Goal: Task Accomplishment & Management: Manage account settings

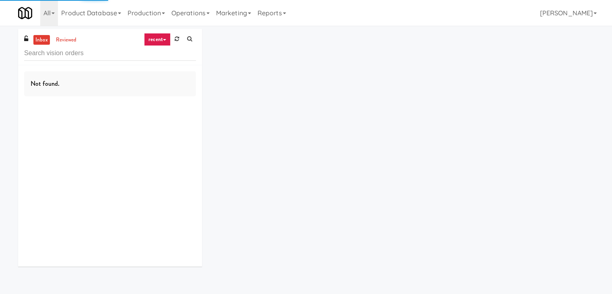
click at [163, 39] on link "recent" at bounding box center [157, 39] width 27 height 13
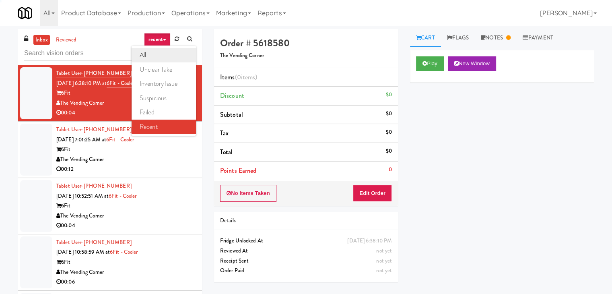
click at [163, 56] on link "all" at bounding box center [163, 55] width 64 height 14
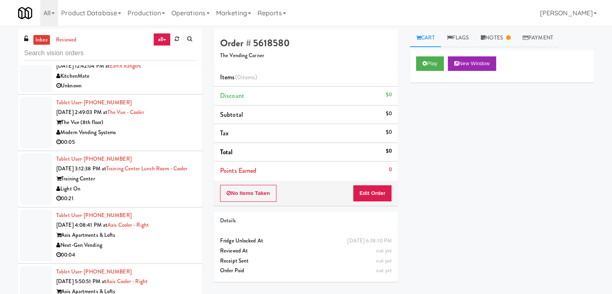
scroll to position [2183, 0]
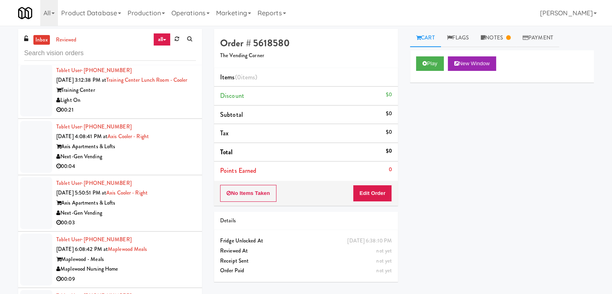
click at [145, 161] on div "Next-Gen Vending" at bounding box center [126, 157] width 140 height 10
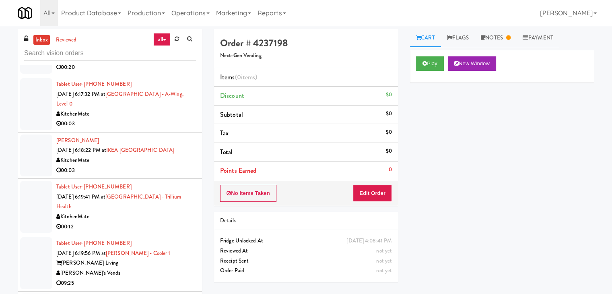
scroll to position [2826, 0]
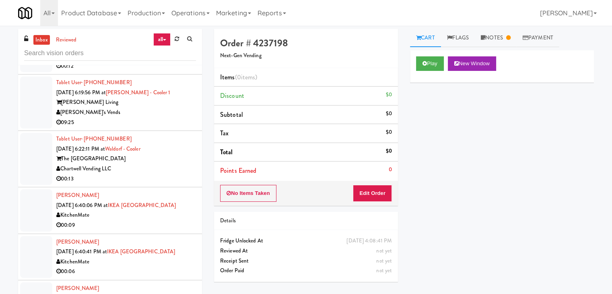
click at [144, 164] on div "The [GEOGRAPHIC_DATA]" at bounding box center [126, 159] width 140 height 10
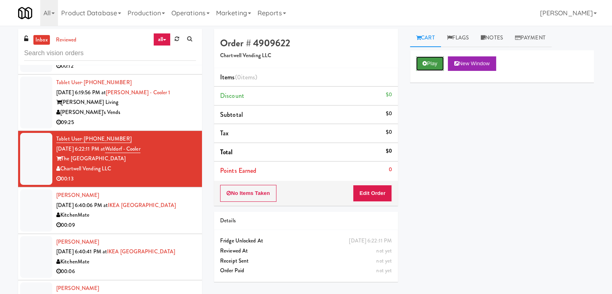
click at [436, 64] on button "Play" at bounding box center [430, 63] width 28 height 14
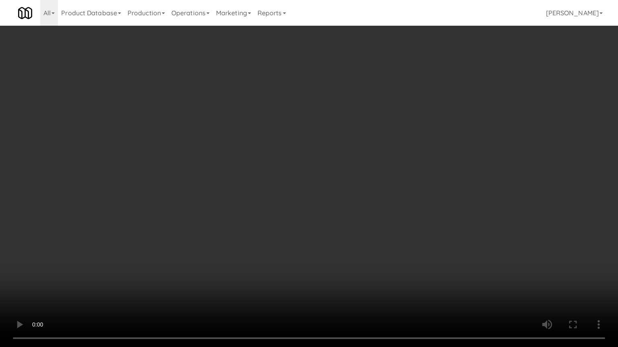
click at [297, 248] on video at bounding box center [309, 173] width 618 height 347
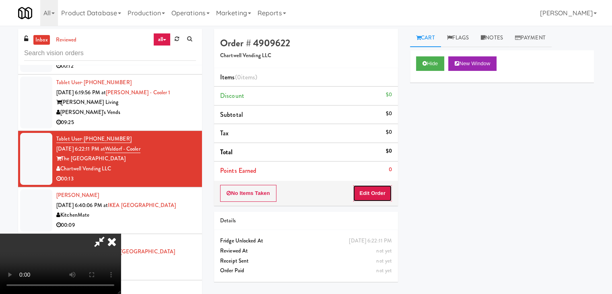
drag, startPoint x: 382, startPoint y: 195, endPoint x: 402, endPoint y: 177, distance: 27.3
click at [384, 193] on button "Edit Order" at bounding box center [372, 193] width 39 height 17
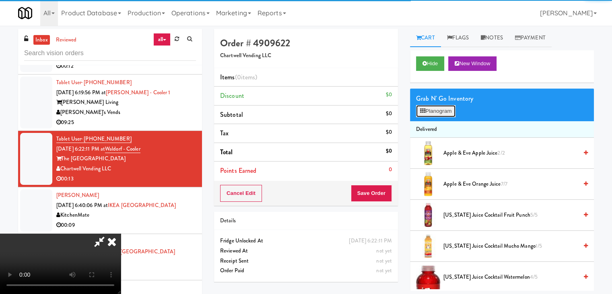
click at [438, 113] on button "Planogram" at bounding box center [435, 111] width 39 height 12
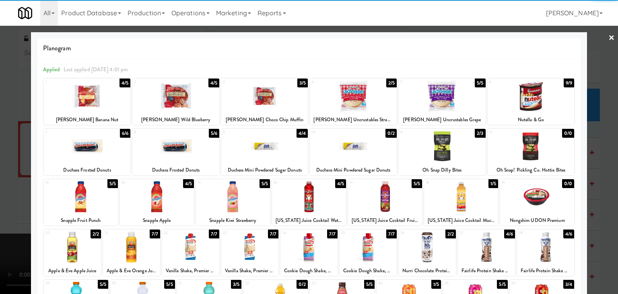
drag, startPoint x: 458, startPoint y: 198, endPoint x: 465, endPoint y: 198, distance: 6.8
click at [460, 198] on div at bounding box center [461, 196] width 74 height 31
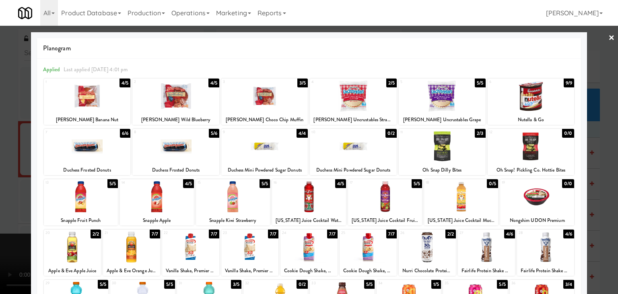
drag, startPoint x: 0, startPoint y: 185, endPoint x: 74, endPoint y: 179, distance: 74.2
click at [10, 182] on div at bounding box center [309, 147] width 618 height 294
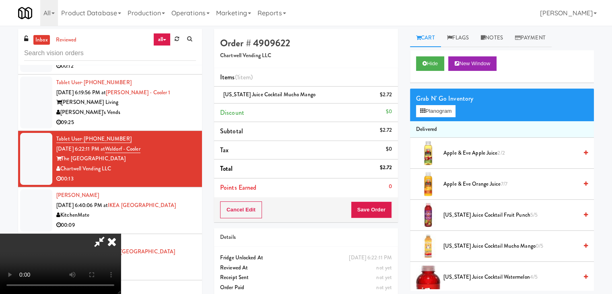
click at [380, 207] on div "Cancel Edit Save Order" at bounding box center [306, 209] width 184 height 25
click at [378, 206] on button "Save Order" at bounding box center [371, 209] width 41 height 17
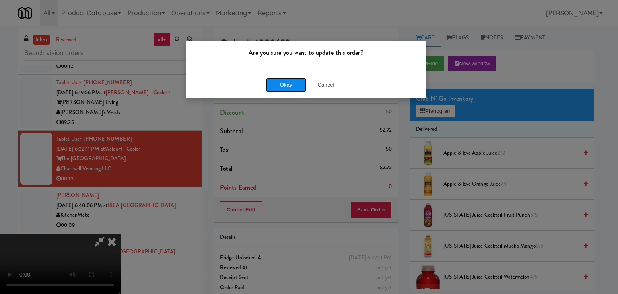
click at [280, 88] on button "Okay" at bounding box center [286, 85] width 40 height 14
click at [281, 85] on body "Are you sure you want to update this order? Okay Cancel Okay Are you sure you w…" at bounding box center [309, 173] width 618 height 294
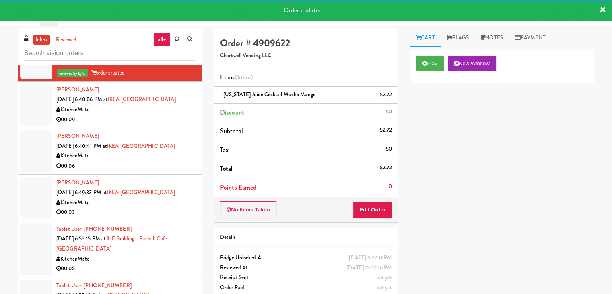
scroll to position [2947, 0]
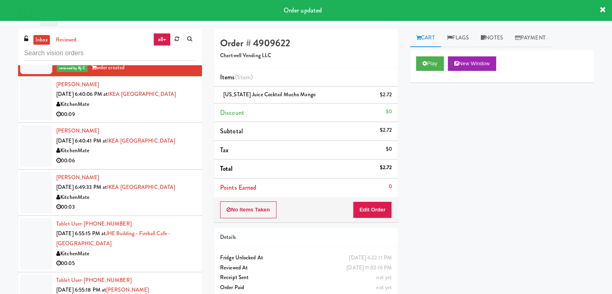
click at [152, 119] on div "00:09" at bounding box center [126, 114] width 140 height 10
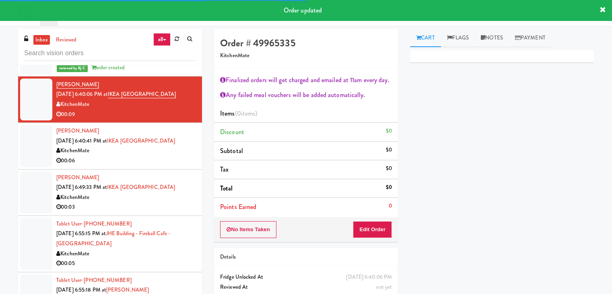
click at [164, 162] on div "00:06" at bounding box center [126, 161] width 140 height 10
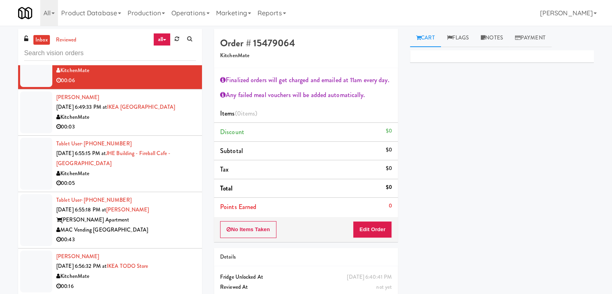
scroll to position [3027, 0]
click at [160, 131] on div "00:03" at bounding box center [126, 126] width 140 height 10
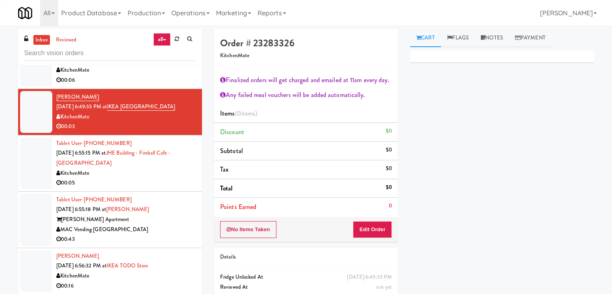
click at [169, 187] on div "00:05" at bounding box center [126, 183] width 140 height 10
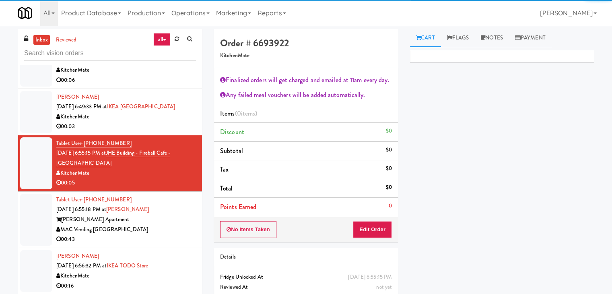
click at [153, 231] on div "MAC Vending [GEOGRAPHIC_DATA]" at bounding box center [126, 229] width 140 height 10
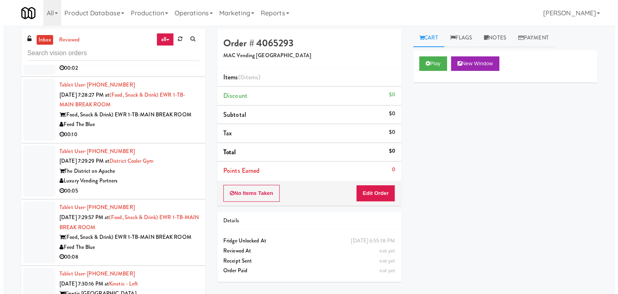
scroll to position [4072, 0]
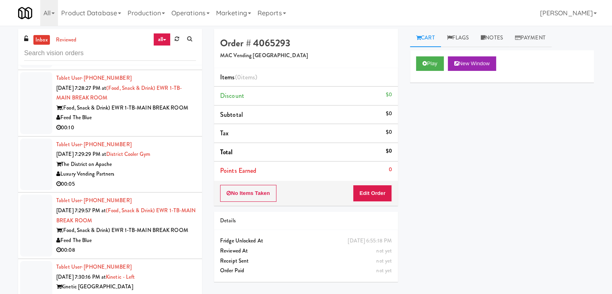
click at [162, 123] on div "00:10" at bounding box center [126, 128] width 140 height 10
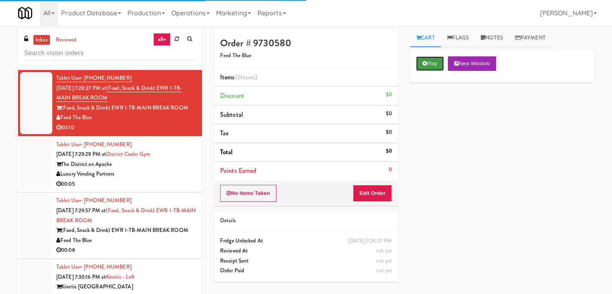
drag, startPoint x: 432, startPoint y: 60, endPoint x: 405, endPoint y: 125, distance: 71.0
click at [432, 61] on button "Play" at bounding box center [430, 63] width 28 height 14
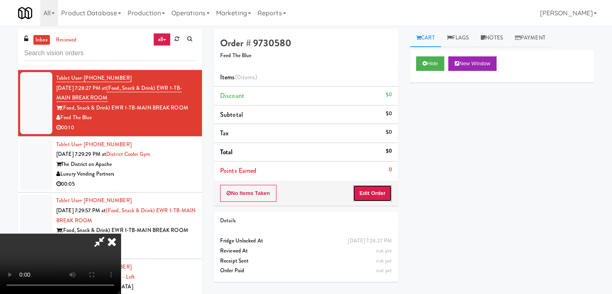
click at [370, 193] on button "Edit Order" at bounding box center [372, 193] width 39 height 17
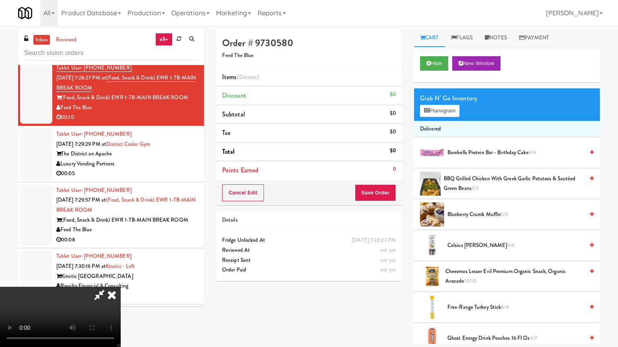
click at [121, 287] on video at bounding box center [60, 317] width 121 height 60
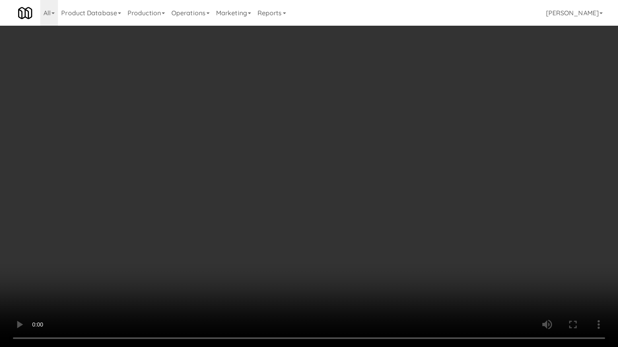
click at [343, 204] on video at bounding box center [309, 173] width 618 height 347
click at [343, 199] on video at bounding box center [309, 173] width 618 height 347
drag, startPoint x: 343, startPoint y: 199, endPoint x: 368, endPoint y: 111, distance: 91.0
click at [343, 196] on video at bounding box center [309, 173] width 618 height 347
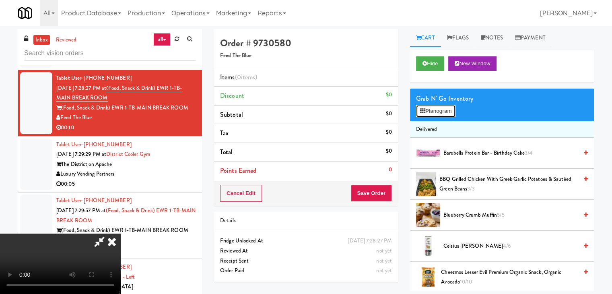
click at [428, 107] on button "Planogram" at bounding box center [435, 111] width 39 height 12
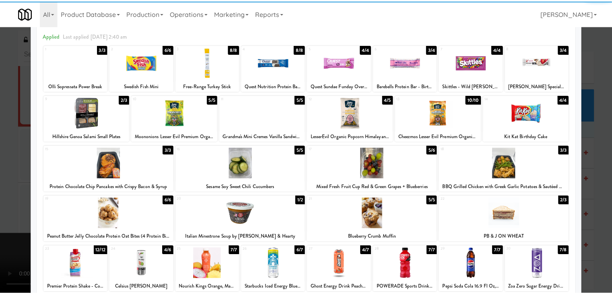
scroll to position [80, 0]
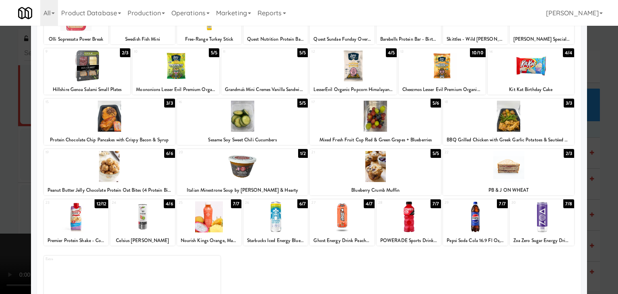
click at [82, 211] on div at bounding box center [76, 216] width 64 height 31
drag, startPoint x: 0, startPoint y: 212, endPoint x: 16, endPoint y: 212, distance: 16.5
click at [0, 212] on div at bounding box center [309, 147] width 618 height 294
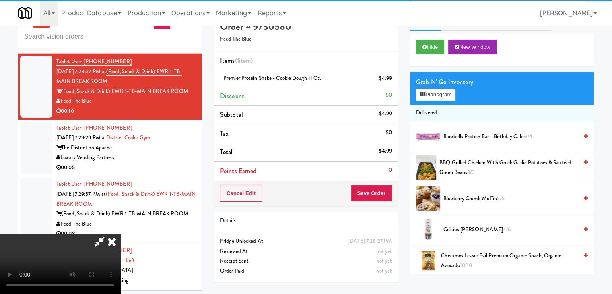
scroll to position [26, 0]
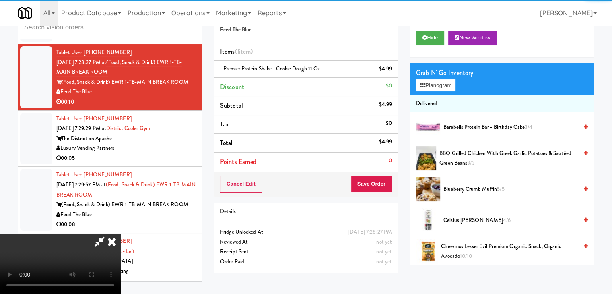
click at [121, 233] on video at bounding box center [60, 263] width 121 height 60
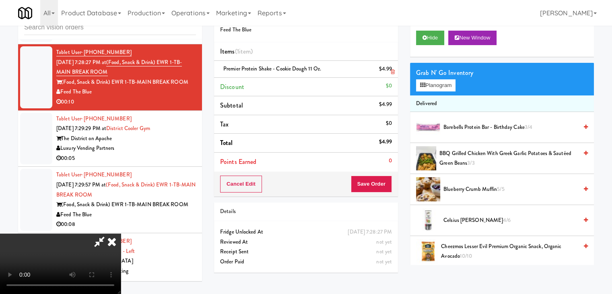
click at [395, 71] on li "Premier Protein Shake - Cookie Dough 11 oz. $4.99" at bounding box center [306, 69] width 184 height 17
click at [393, 71] on icon at bounding box center [392, 71] width 4 height 5
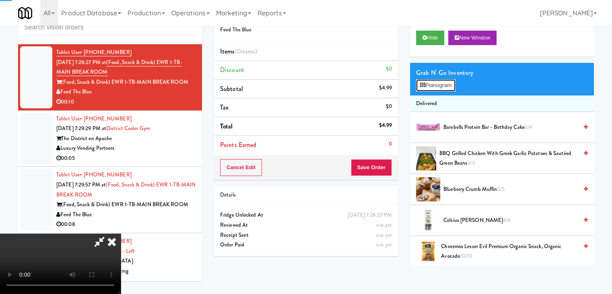
click at [444, 86] on button "Planogram" at bounding box center [435, 85] width 39 height 12
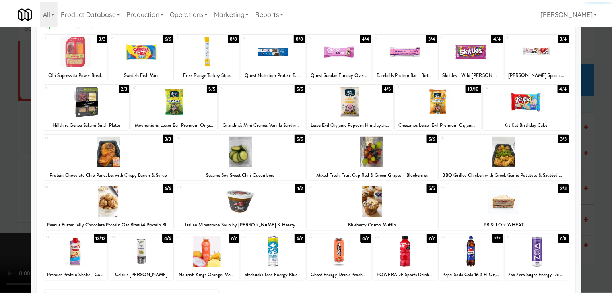
scroll to position [101, 0]
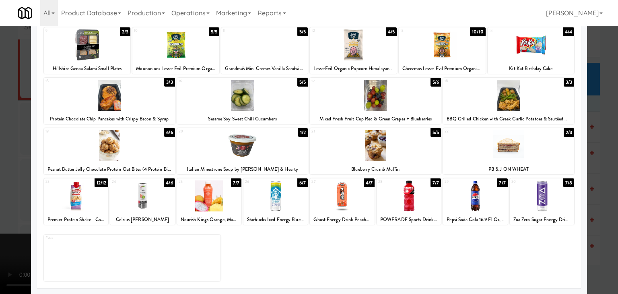
click at [138, 205] on div at bounding box center [142, 195] width 64 height 31
drag, startPoint x: 0, startPoint y: 205, endPoint x: 187, endPoint y: 192, distance: 187.4
click at [18, 200] on div at bounding box center [309, 147] width 618 height 294
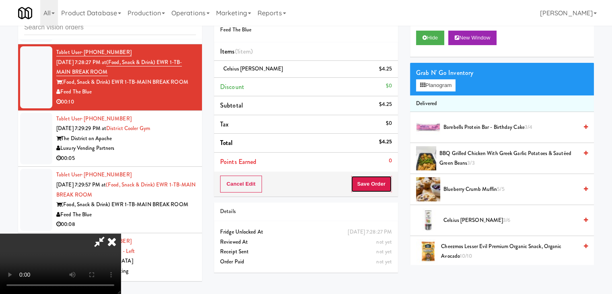
click at [378, 185] on button "Save Order" at bounding box center [371, 183] width 41 height 17
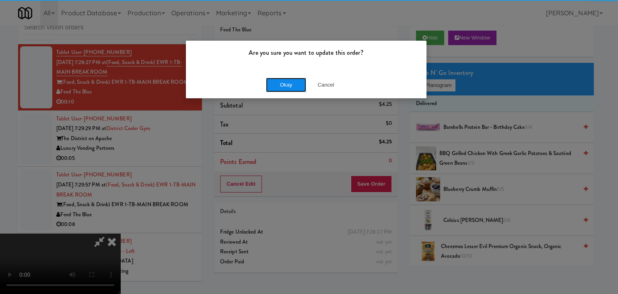
click at [286, 86] on button "Okay" at bounding box center [286, 85] width 40 height 14
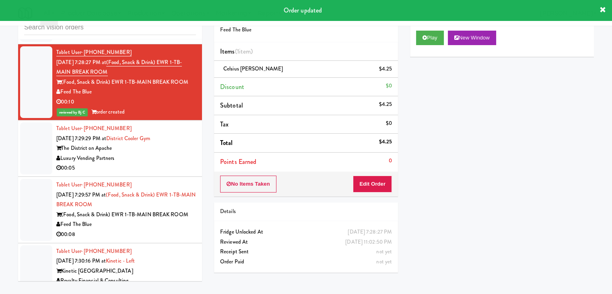
click at [173, 153] on div "Luxury Vending Partners" at bounding box center [126, 158] width 140 height 10
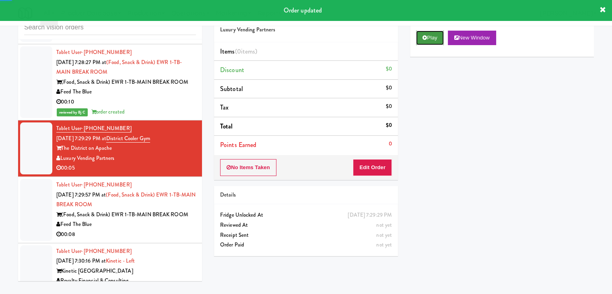
click at [435, 38] on button "Play" at bounding box center [430, 38] width 28 height 14
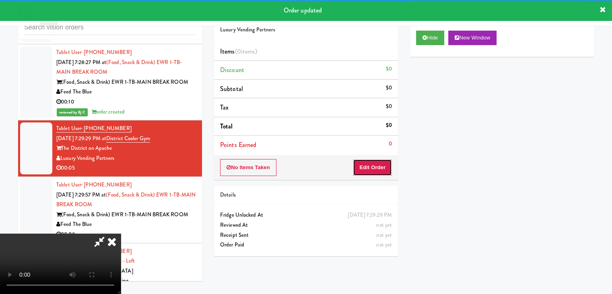
click at [378, 161] on button "Edit Order" at bounding box center [372, 167] width 39 height 17
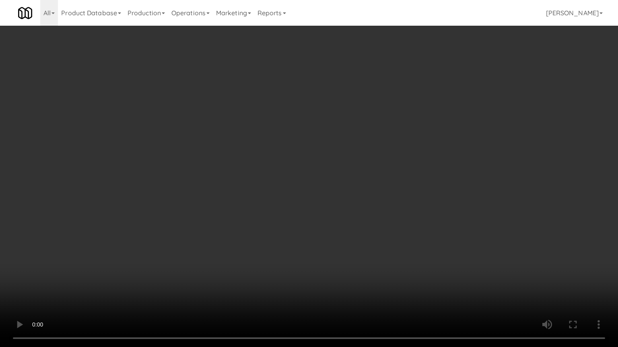
click at [347, 197] on video at bounding box center [309, 173] width 618 height 347
click at [348, 197] on video at bounding box center [309, 173] width 618 height 347
click at [357, 196] on video at bounding box center [309, 173] width 618 height 347
drag, startPoint x: 357, startPoint y: 195, endPoint x: 378, endPoint y: 136, distance: 63.2
click at [359, 190] on video at bounding box center [309, 173] width 618 height 347
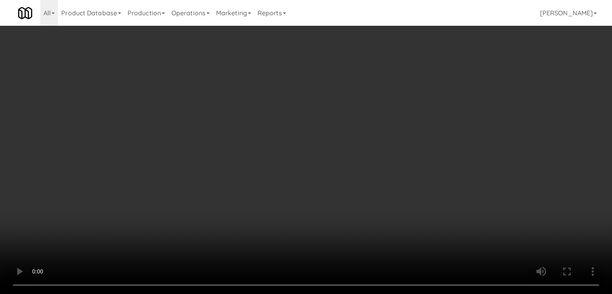
click at [426, 88] on button "Planogram" at bounding box center [435, 85] width 39 height 12
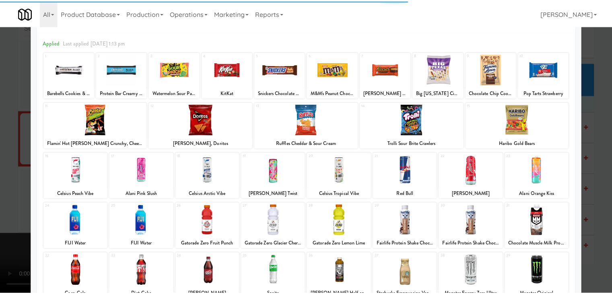
scroll to position [101, 0]
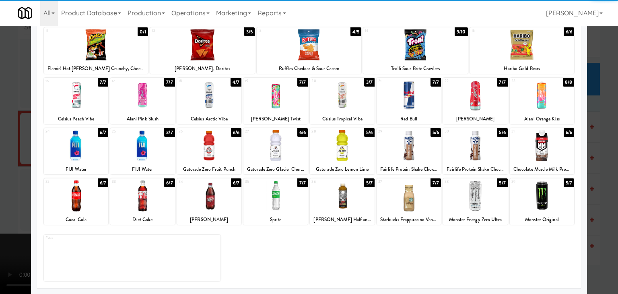
click at [470, 198] on div at bounding box center [475, 195] width 64 height 31
drag, startPoint x: 0, startPoint y: 210, endPoint x: 134, endPoint y: 210, distance: 134.3
click at [0, 210] on div at bounding box center [309, 147] width 618 height 294
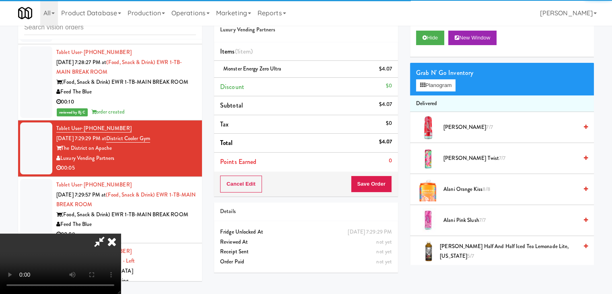
drag, startPoint x: 248, startPoint y: 210, endPoint x: 311, endPoint y: 216, distance: 63.8
click at [121, 233] on video at bounding box center [60, 263] width 121 height 60
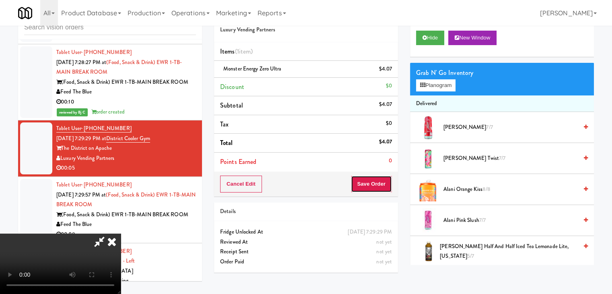
click at [376, 179] on button "Save Order" at bounding box center [371, 183] width 41 height 17
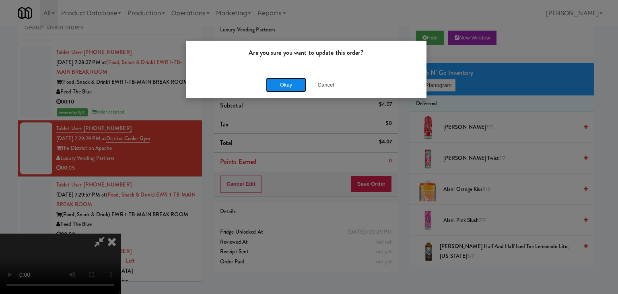
click at [290, 86] on button "Okay" at bounding box center [286, 85] width 40 height 14
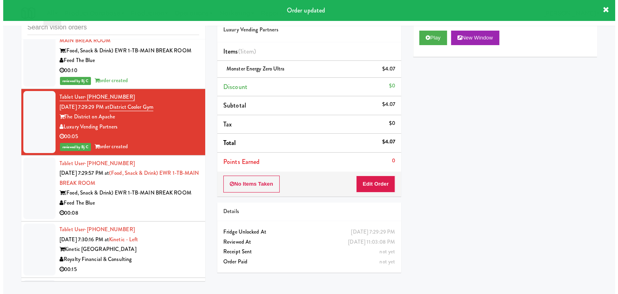
scroll to position [4153, 0]
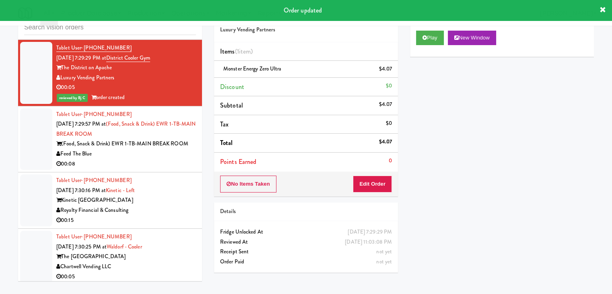
click at [156, 159] on div "00:08" at bounding box center [126, 164] width 140 height 10
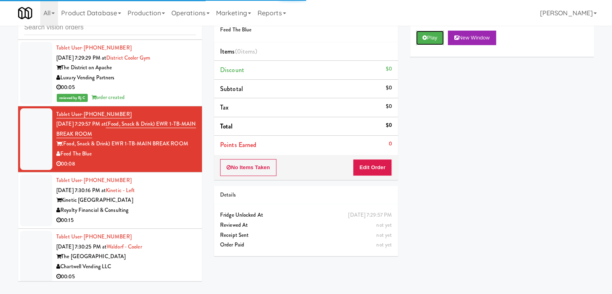
drag, startPoint x: 437, startPoint y: 31, endPoint x: 415, endPoint y: 80, distance: 54.0
click at [436, 35] on button "Play" at bounding box center [430, 38] width 28 height 14
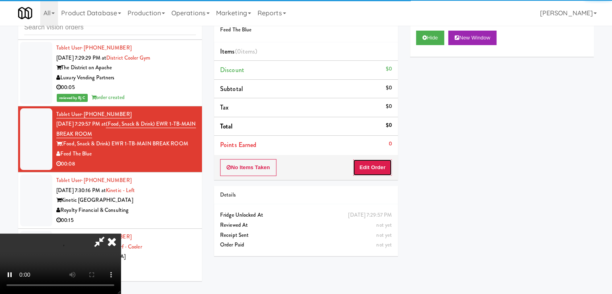
click at [370, 166] on button "Edit Order" at bounding box center [372, 167] width 39 height 17
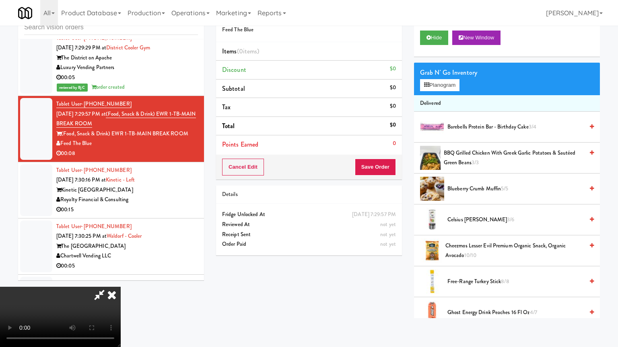
click at [121, 287] on video at bounding box center [60, 317] width 121 height 60
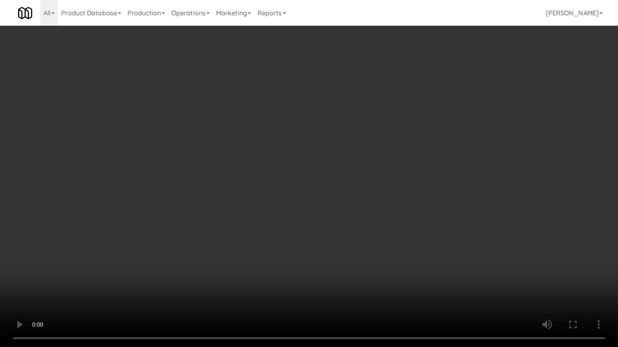
click at [332, 242] on video at bounding box center [309, 173] width 618 height 347
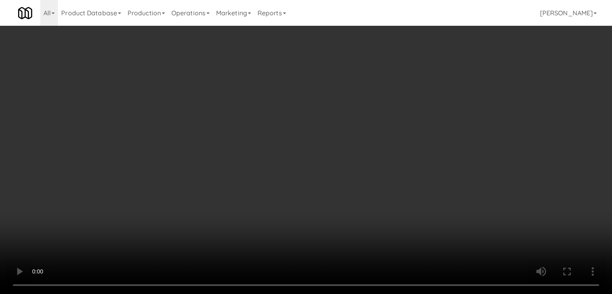
click at [442, 73] on div "Grab N' Go Inventory" at bounding box center [502, 73] width 172 height 12
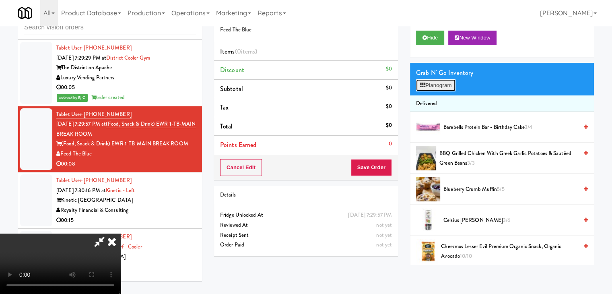
click at [437, 84] on button "Planogram" at bounding box center [435, 85] width 39 height 12
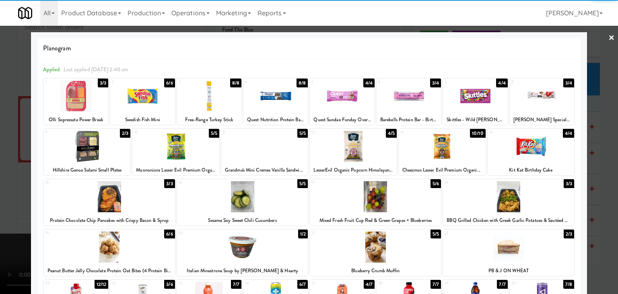
click at [342, 150] on div at bounding box center [353, 146] width 87 height 31
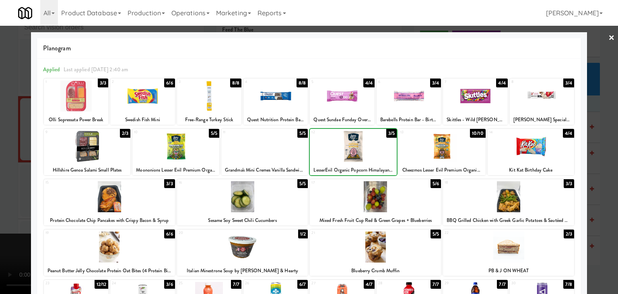
drag, startPoint x: 2, startPoint y: 157, endPoint x: 149, endPoint y: 154, distance: 147.2
click at [12, 156] on div at bounding box center [309, 147] width 618 height 294
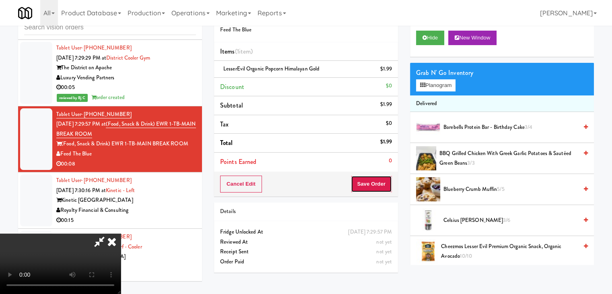
click at [372, 179] on button "Save Order" at bounding box center [371, 183] width 41 height 17
click at [376, 179] on button "Save Order" at bounding box center [371, 183] width 41 height 17
click at [376, 181] on body "Are you sure you want to update this order? Okay Cancel Okay Are you sure you w…" at bounding box center [306, 147] width 612 height 294
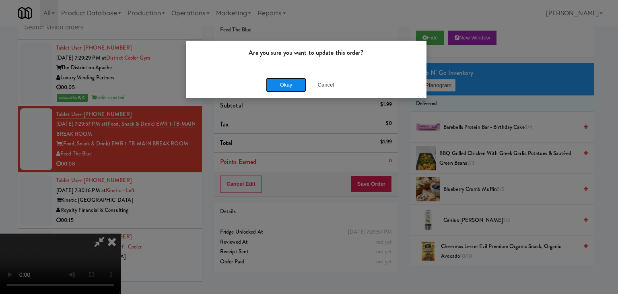
click at [285, 79] on button "Okay" at bounding box center [286, 85] width 40 height 14
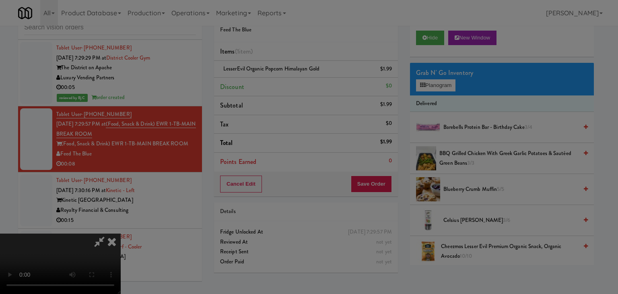
click at [285, 79] on body "Are you sure you want to update this order? Okay Cancel Okay Are you sure you w…" at bounding box center [309, 147] width 618 height 294
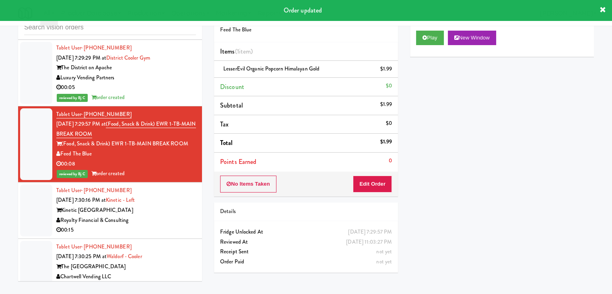
drag, startPoint x: 168, startPoint y: 196, endPoint x: 178, endPoint y: 194, distance: 9.6
click at [169, 198] on div "Tablet User · (470) 755-7349 [DATE] 7:30:16 PM at Kinetic - Left Kinetic Atlant…" at bounding box center [126, 209] width 140 height 49
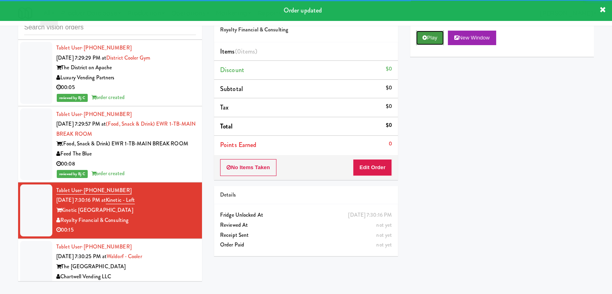
click at [423, 40] on button "Play" at bounding box center [430, 38] width 28 height 14
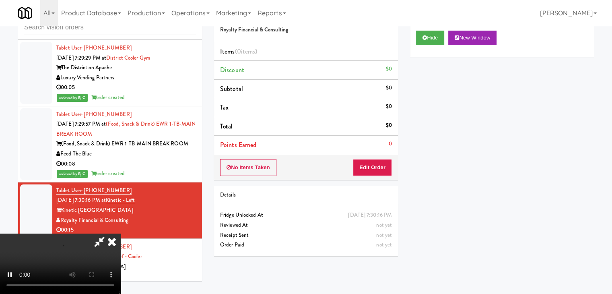
click at [121, 233] on video at bounding box center [60, 263] width 121 height 60
drag, startPoint x: 385, startPoint y: 153, endPoint x: 382, endPoint y: 156, distance: 5.1
click at [383, 156] on div "Order # 6993816 Royalty Financial & Consulting Items (0 items ) Discount $0 Sub…" at bounding box center [306, 91] width 184 height 177
click at [383, 168] on button "Edit Order" at bounding box center [372, 167] width 39 height 17
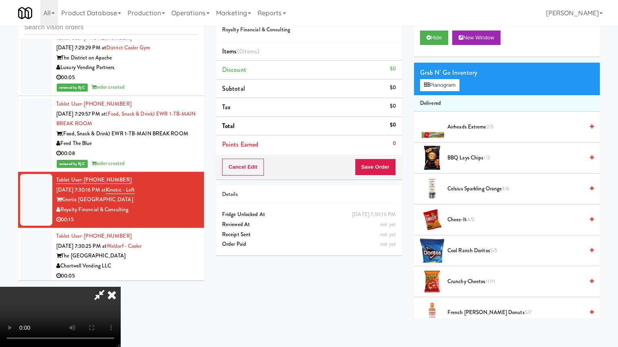
click at [121, 287] on video at bounding box center [60, 317] width 121 height 60
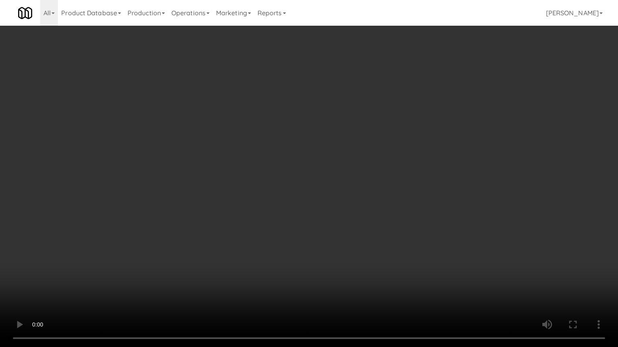
click at [345, 214] on video at bounding box center [309, 173] width 618 height 347
click at [343, 213] on video at bounding box center [309, 173] width 618 height 347
click at [335, 211] on video at bounding box center [309, 173] width 618 height 347
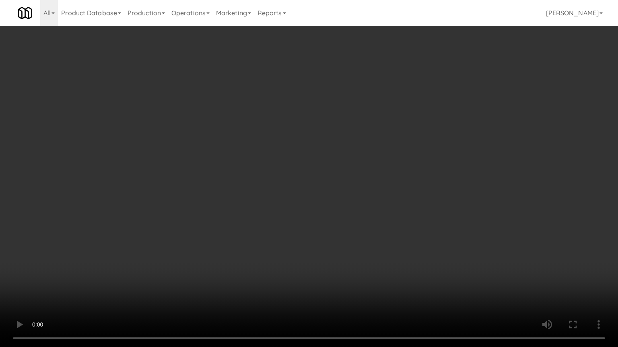
click at [335, 211] on video at bounding box center [309, 173] width 618 height 347
click at [334, 211] on video at bounding box center [309, 173] width 618 height 347
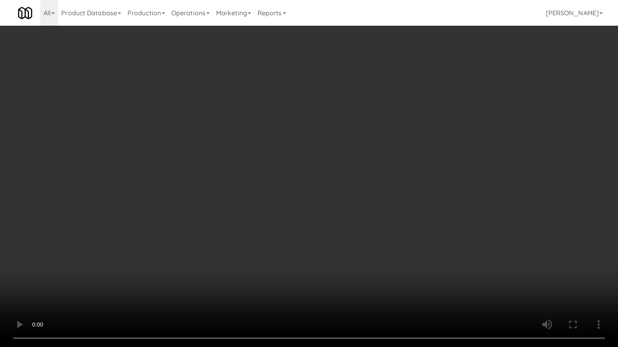
click at [333, 207] on video at bounding box center [309, 173] width 618 height 347
drag, startPoint x: 333, startPoint y: 207, endPoint x: 365, endPoint y: 130, distance: 83.6
click at [333, 205] on video at bounding box center [309, 173] width 618 height 347
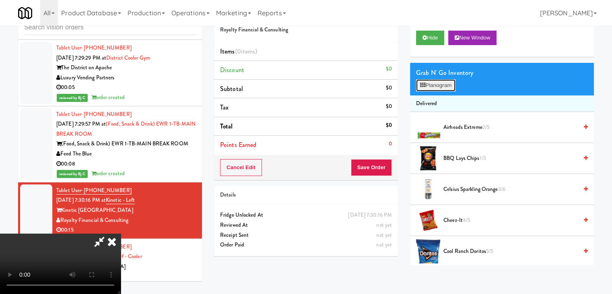
click at [436, 88] on button "Planogram" at bounding box center [435, 85] width 39 height 12
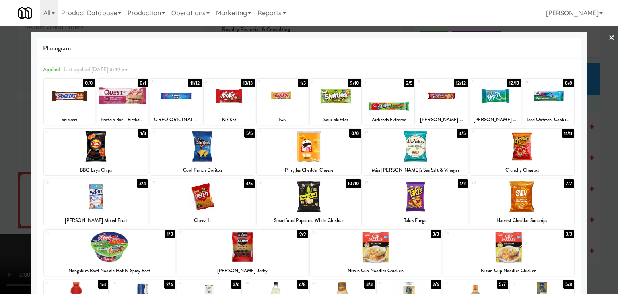
click at [552, 98] on div at bounding box center [548, 95] width 51 height 31
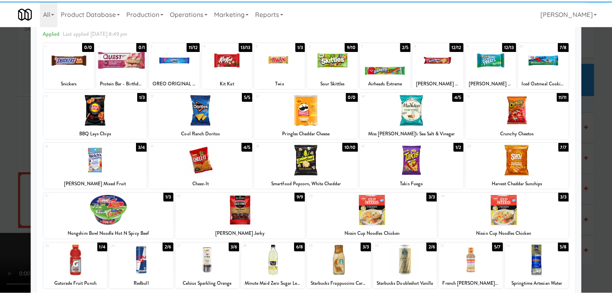
scroll to position [80, 0]
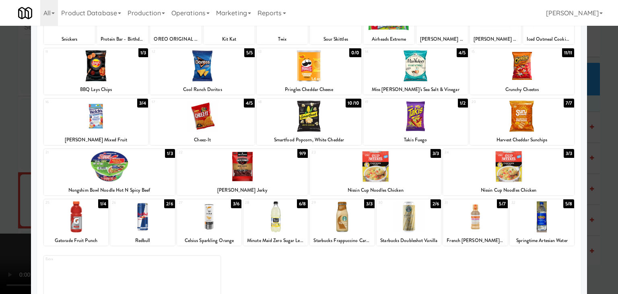
click at [209, 211] on div at bounding box center [209, 216] width 64 height 31
drag, startPoint x: 0, startPoint y: 197, endPoint x: 92, endPoint y: 193, distance: 92.2
click at [4, 197] on div at bounding box center [309, 147] width 618 height 294
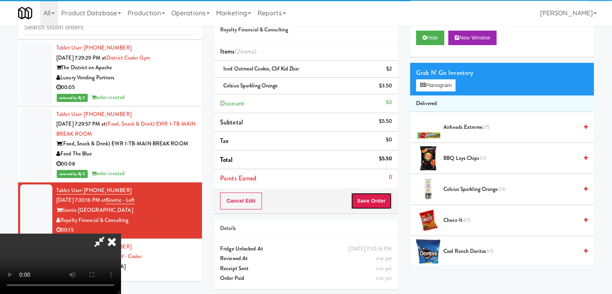
click at [378, 200] on button "Save Order" at bounding box center [371, 200] width 41 height 17
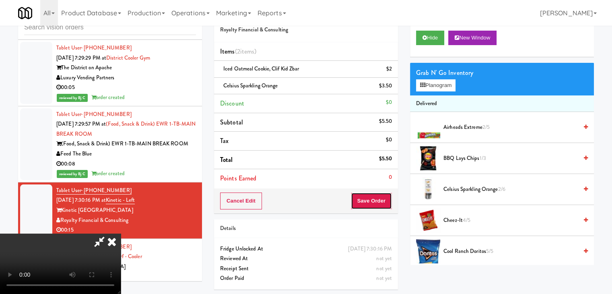
click at [379, 200] on button "Save Order" at bounding box center [371, 200] width 41 height 17
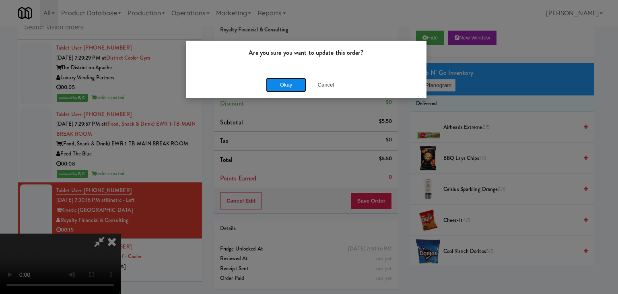
click at [294, 90] on button "Okay" at bounding box center [286, 85] width 40 height 14
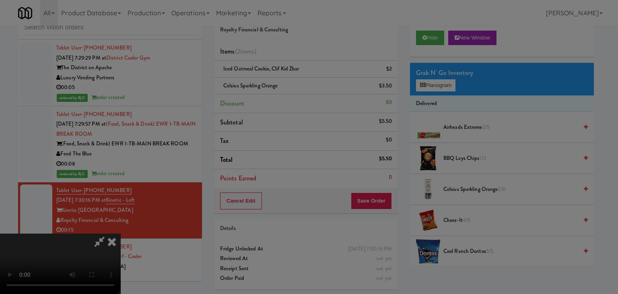
click at [294, 89] on body "Are you sure you want to update this order? Okay Cancel Okay Are you sure you w…" at bounding box center [309, 147] width 618 height 294
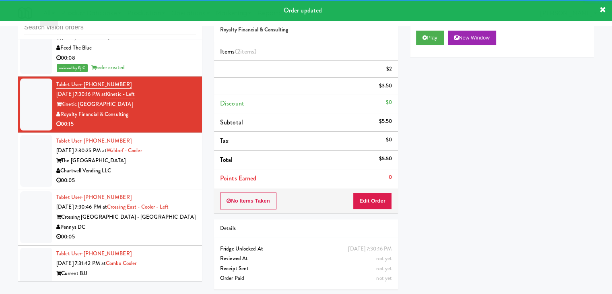
scroll to position [4274, 0]
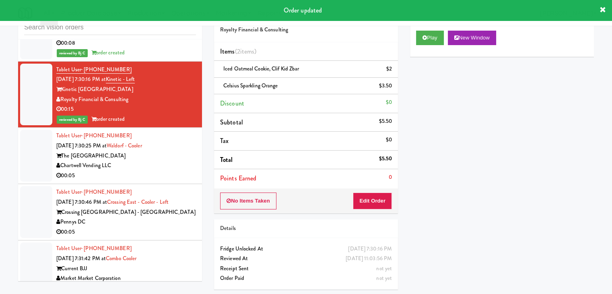
drag, startPoint x: 158, startPoint y: 155, endPoint x: 155, endPoint y: 161, distance: 6.1
click at [158, 156] on div "Tablet User · (720) 209-9524 [DATE] 7:30:25 PM at [GEOGRAPHIC_DATA] The [GEOGRA…" at bounding box center [126, 155] width 140 height 49
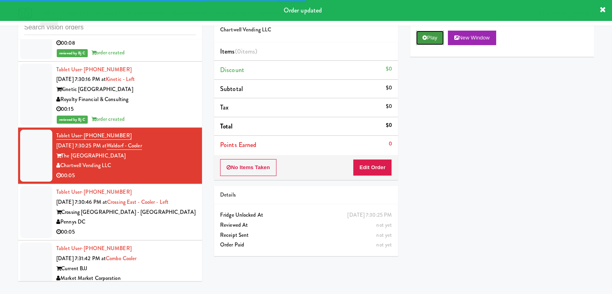
click at [425, 39] on button "Play" at bounding box center [430, 38] width 28 height 14
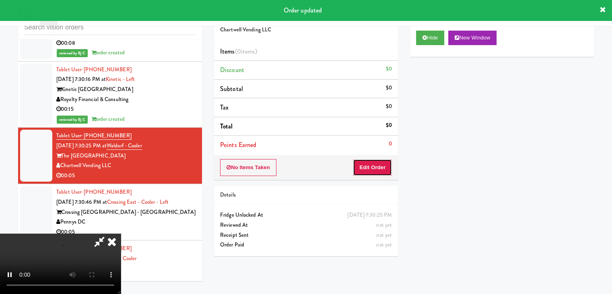
click at [372, 163] on button "Edit Order" at bounding box center [372, 167] width 39 height 17
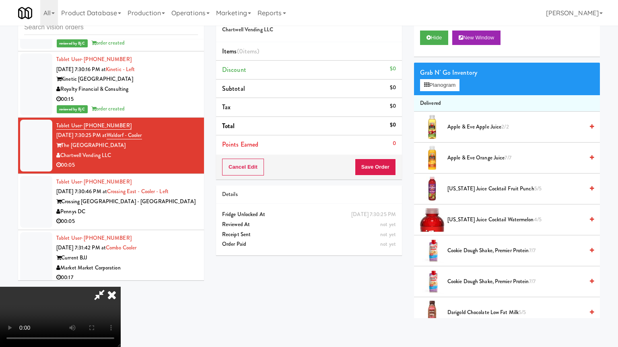
click at [121, 287] on video at bounding box center [60, 317] width 121 height 60
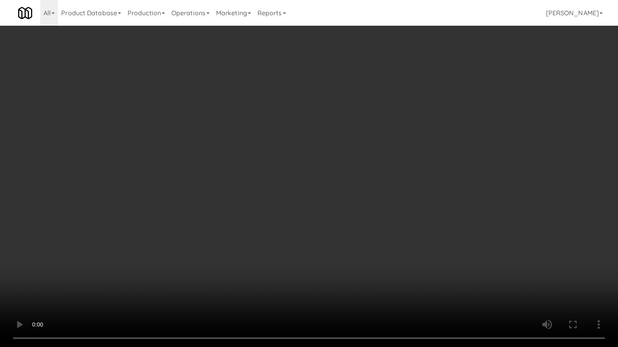
drag, startPoint x: 354, startPoint y: 198, endPoint x: 388, endPoint y: 122, distance: 83.0
click at [354, 197] on video at bounding box center [309, 173] width 618 height 347
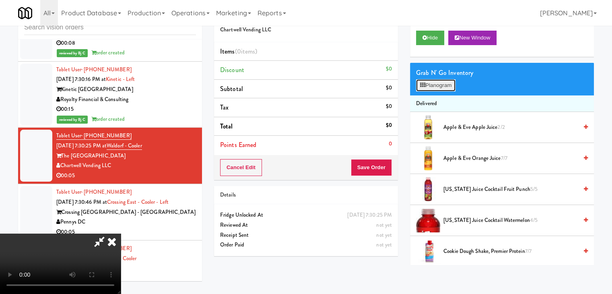
click at [441, 79] on button "Planogram" at bounding box center [435, 85] width 39 height 12
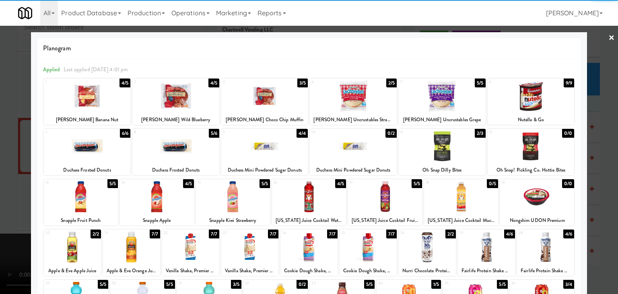
drag, startPoint x: 298, startPoint y: 206, endPoint x: 111, endPoint y: 205, distance: 187.4
click at [297, 206] on div at bounding box center [309, 196] width 74 height 31
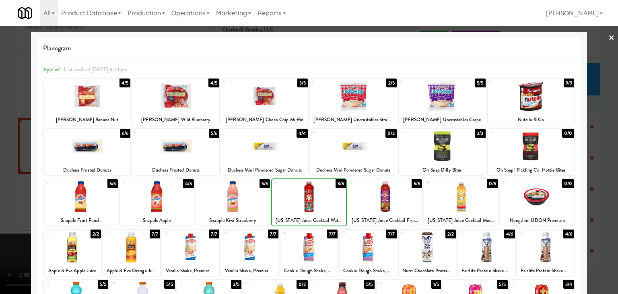
drag, startPoint x: 0, startPoint y: 205, endPoint x: 63, endPoint y: 203, distance: 62.7
click at [6, 204] on div at bounding box center [309, 147] width 618 height 294
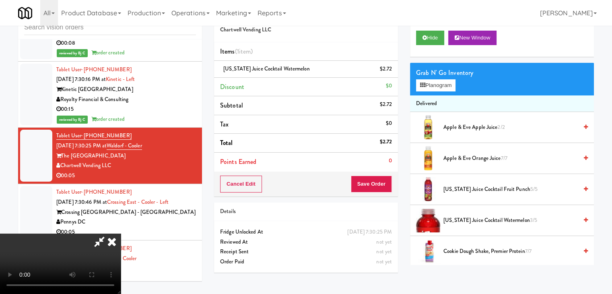
click at [121, 233] on video at bounding box center [60, 263] width 121 height 60
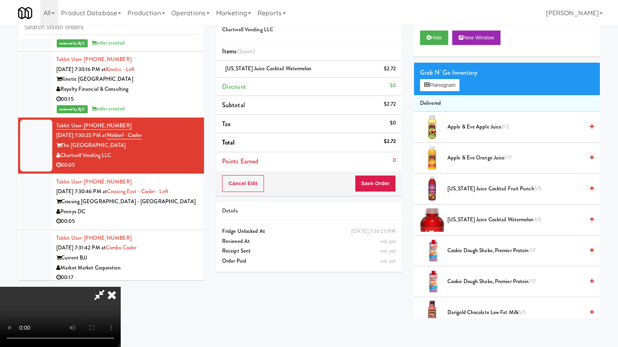
drag, startPoint x: 352, startPoint y: 195, endPoint x: 348, endPoint y: 195, distance: 4.0
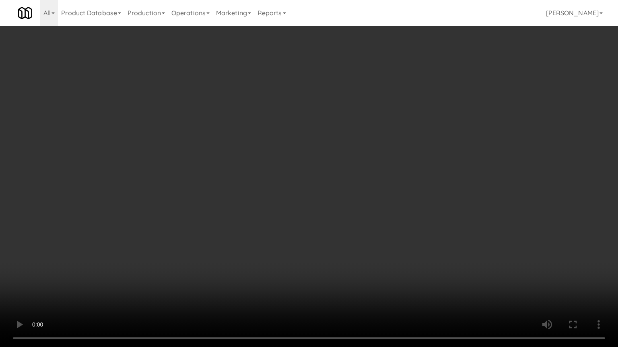
click at [349, 195] on video at bounding box center [309, 173] width 618 height 347
click at [348, 195] on video at bounding box center [309, 173] width 618 height 347
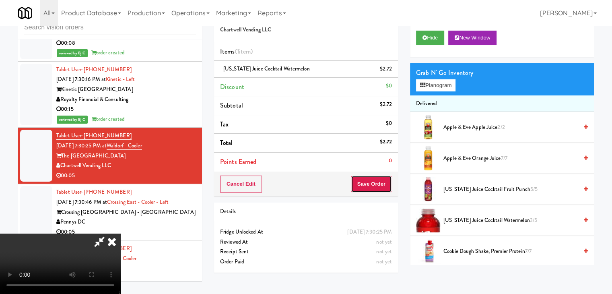
click at [381, 187] on button "Save Order" at bounding box center [371, 183] width 41 height 17
click at [380, 183] on button "Save Order" at bounding box center [371, 183] width 41 height 17
click at [380, 182] on button "Save Order" at bounding box center [371, 183] width 41 height 17
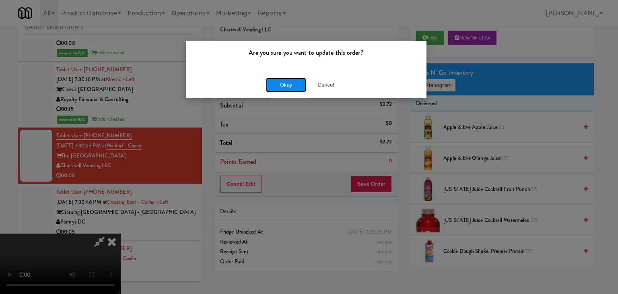
click at [285, 82] on button "Okay" at bounding box center [286, 85] width 40 height 14
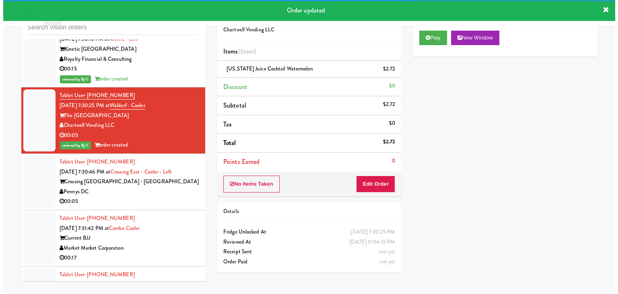
scroll to position [4354, 0]
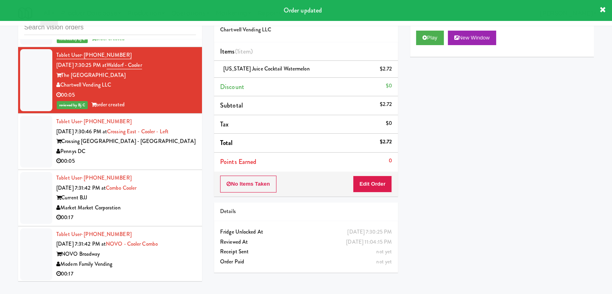
click at [150, 154] on div "Tablet User · (202) 480-5958 [DATE] 7:30:46 PM at [GEOGRAPHIC_DATA] - [GEOGRAPH…" at bounding box center [126, 141] width 140 height 49
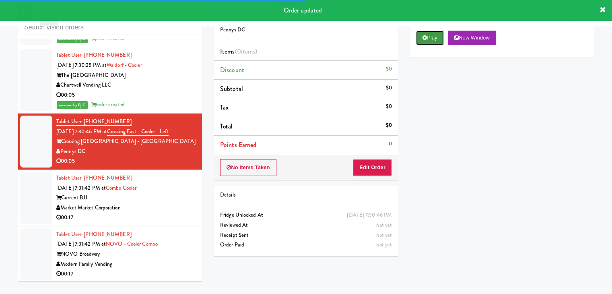
click at [434, 37] on button "Play" at bounding box center [430, 38] width 28 height 14
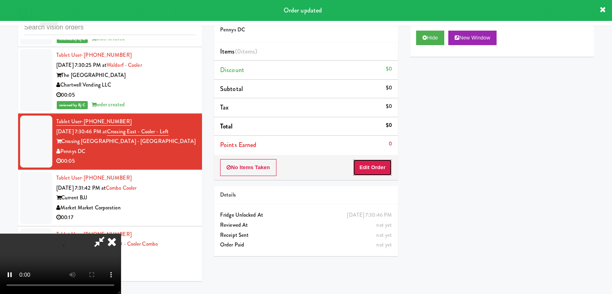
click at [368, 164] on button "Edit Order" at bounding box center [372, 167] width 39 height 17
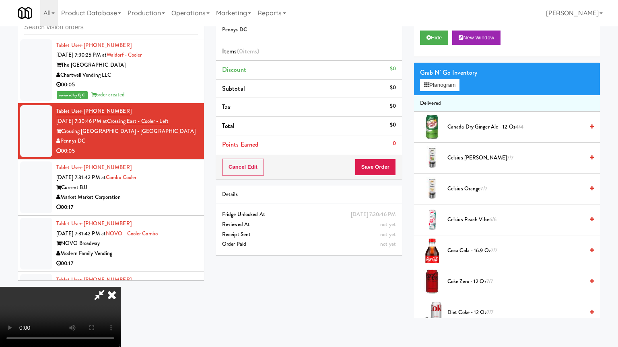
click at [121, 293] on video at bounding box center [60, 317] width 121 height 60
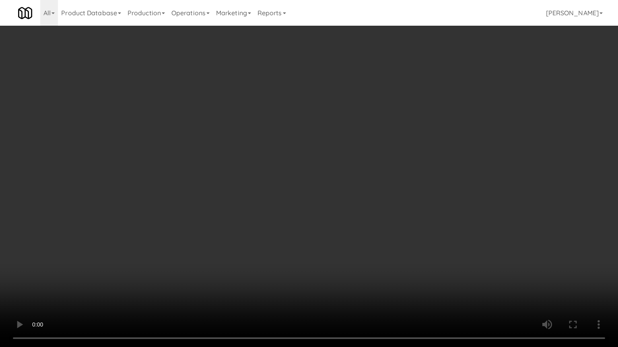
click at [338, 215] on video at bounding box center [309, 173] width 618 height 347
click at [347, 193] on video at bounding box center [309, 173] width 618 height 347
drag, startPoint x: 347, startPoint y: 193, endPoint x: 374, endPoint y: 111, distance: 86.1
click at [349, 186] on video at bounding box center [309, 173] width 618 height 347
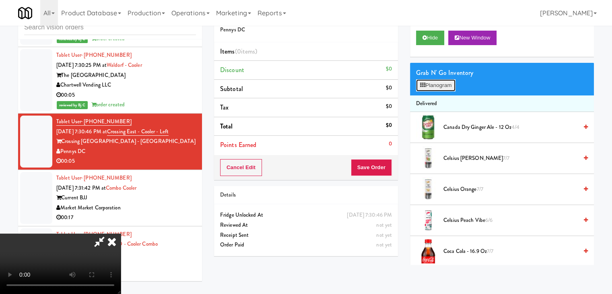
click at [442, 87] on button "Planogram" at bounding box center [435, 85] width 39 height 12
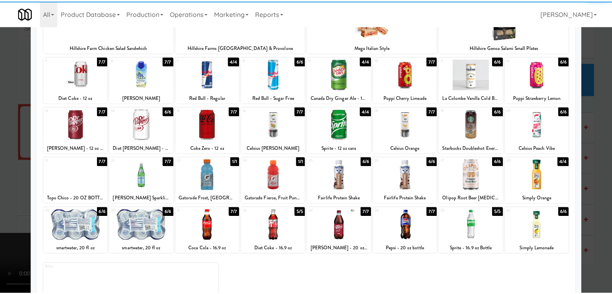
scroll to position [101, 0]
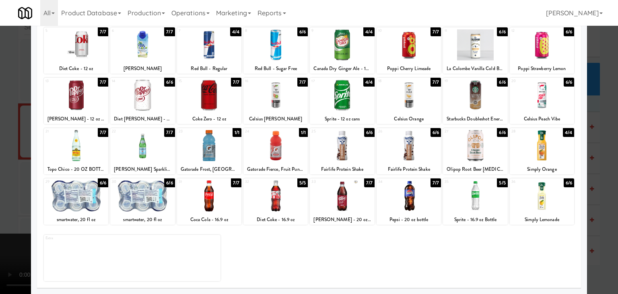
click at [273, 139] on div at bounding box center [275, 145] width 64 height 31
drag, startPoint x: 0, startPoint y: 157, endPoint x: 103, endPoint y: 157, distance: 102.5
click at [6, 157] on div at bounding box center [309, 147] width 618 height 294
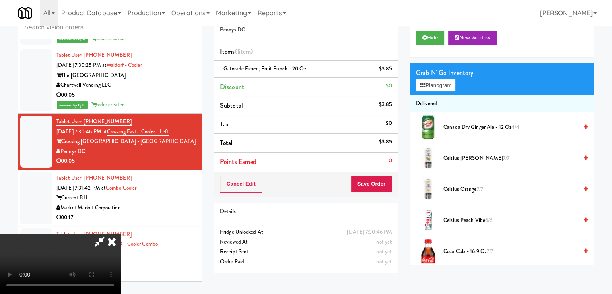
drag, startPoint x: 388, startPoint y: 174, endPoint x: 378, endPoint y: 183, distance: 14.0
click at [378, 182] on div "Cancel Edit Save Order" at bounding box center [306, 183] width 184 height 25
click at [378, 183] on button "Save Order" at bounding box center [371, 183] width 41 height 17
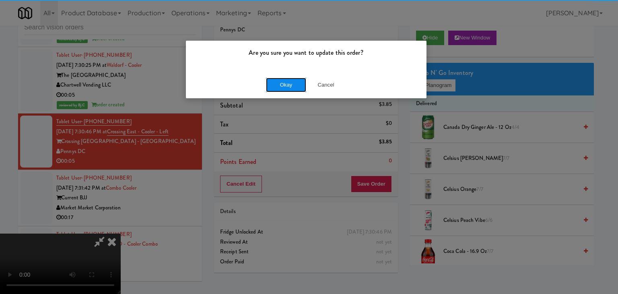
click at [278, 86] on button "Okay" at bounding box center [286, 85] width 40 height 14
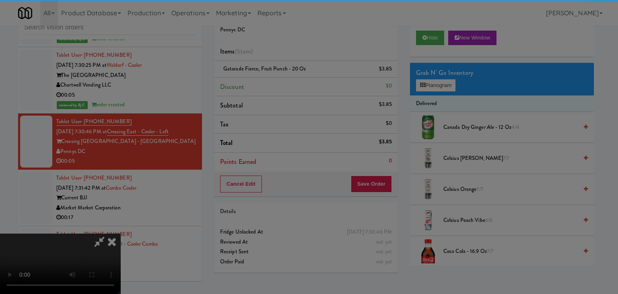
click at [278, 83] on div "Okay Cancel" at bounding box center [306, 69] width 240 height 27
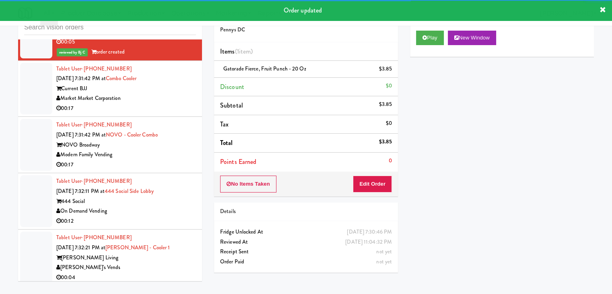
scroll to position [4475, 0]
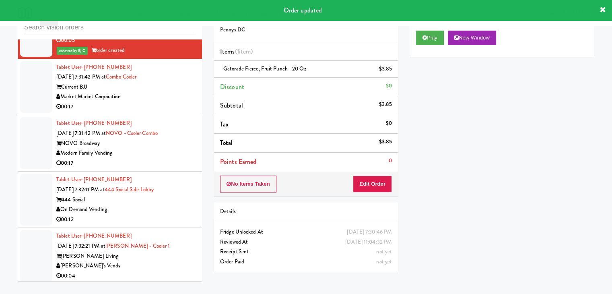
click at [164, 92] on div "Market Market Corporation" at bounding box center [126, 97] width 140 height 10
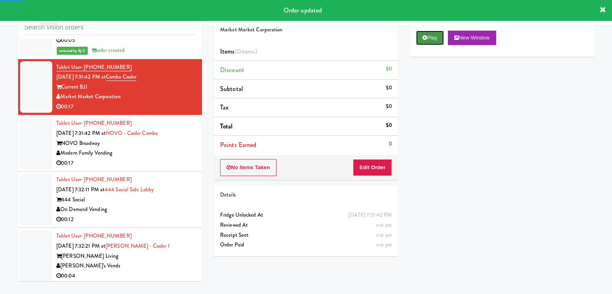
click at [426, 37] on button "Play" at bounding box center [430, 38] width 28 height 14
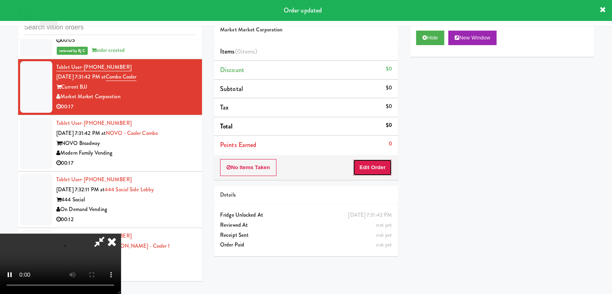
click at [372, 167] on button "Edit Order" at bounding box center [372, 167] width 39 height 17
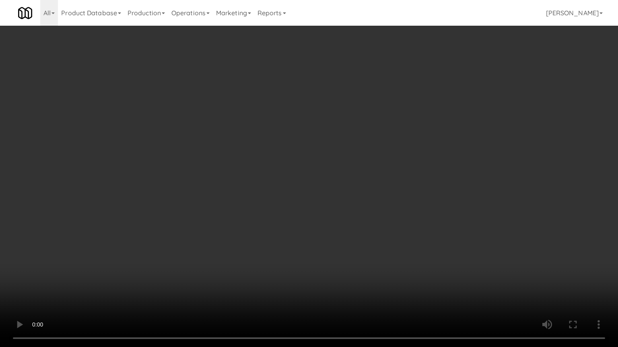
click at [333, 217] on video at bounding box center [309, 173] width 618 height 347
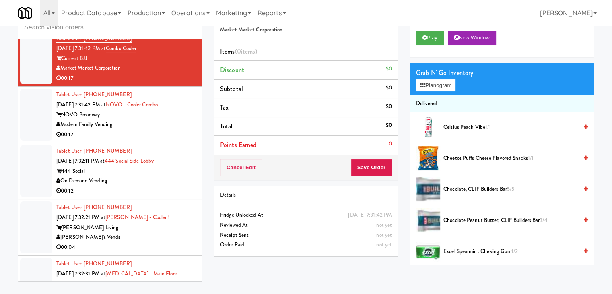
scroll to position [4515, 0]
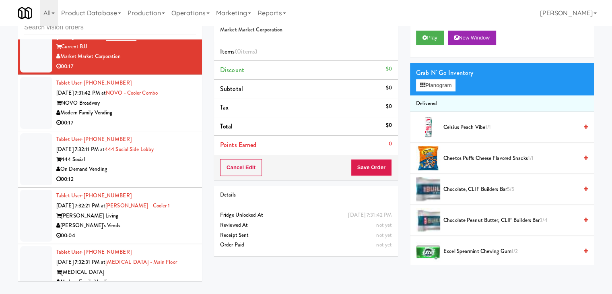
click at [173, 108] on div "Modern Family Vending" at bounding box center [126, 113] width 140 height 10
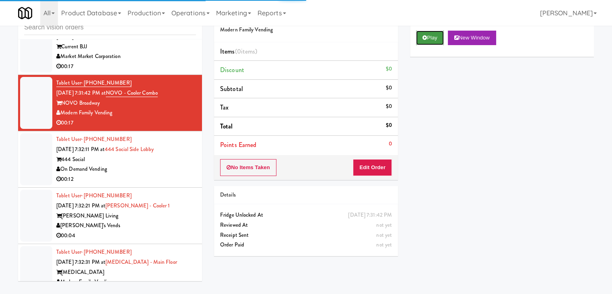
drag, startPoint x: 437, startPoint y: 34, endPoint x: 433, endPoint y: 39, distance: 6.6
click at [436, 33] on button "Play" at bounding box center [430, 38] width 28 height 14
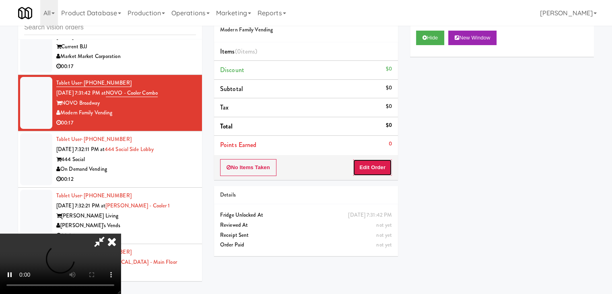
click at [375, 165] on button "Edit Order" at bounding box center [372, 167] width 39 height 17
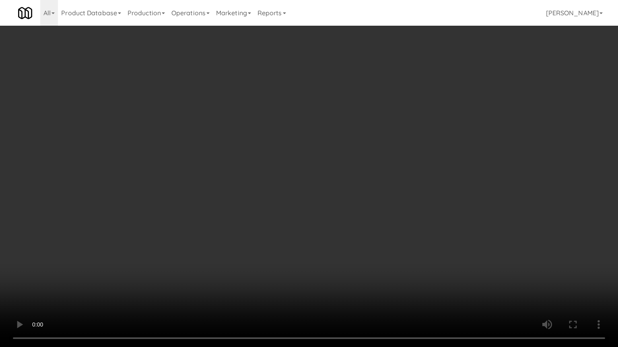
click at [372, 188] on video at bounding box center [309, 173] width 618 height 347
drag, startPoint x: 372, startPoint y: 188, endPoint x: 390, endPoint y: 133, distance: 57.6
click at [373, 187] on video at bounding box center [309, 173] width 618 height 347
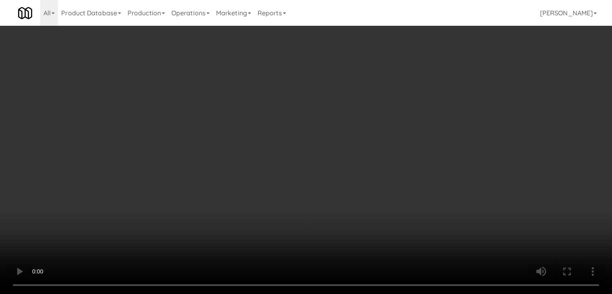
drag, startPoint x: 438, startPoint y: 79, endPoint x: 437, endPoint y: 86, distance: 6.8
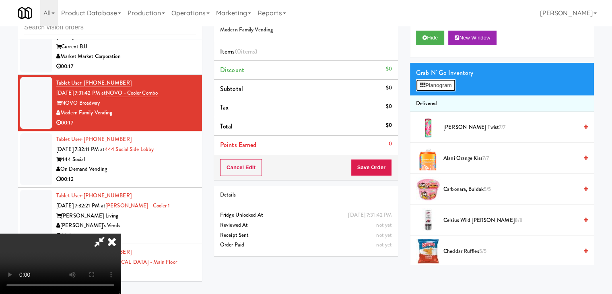
click at [438, 83] on button "Planogram" at bounding box center [435, 85] width 39 height 12
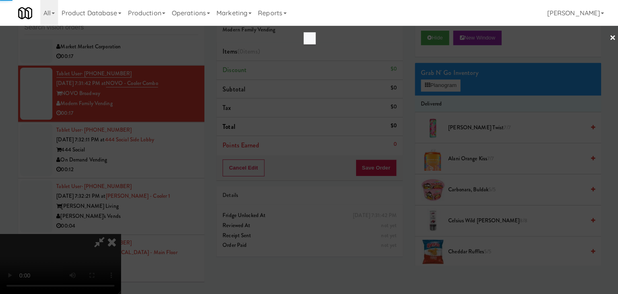
click at [437, 86] on div at bounding box center [309, 147] width 618 height 294
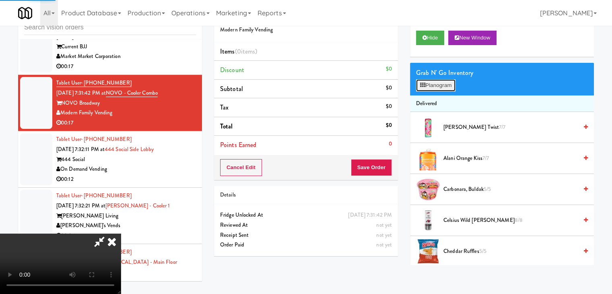
click at [436, 89] on button "Planogram" at bounding box center [435, 85] width 39 height 12
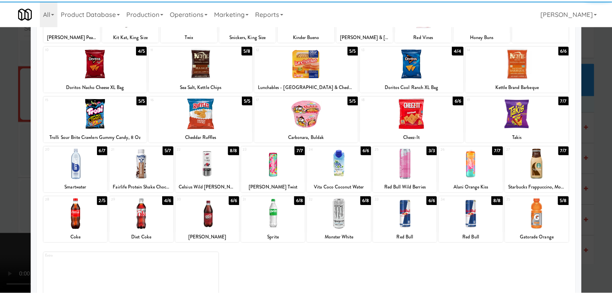
scroll to position [101, 0]
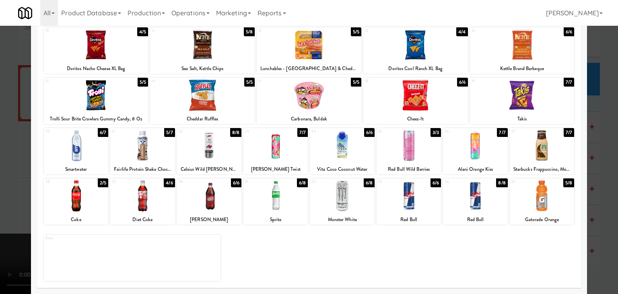
click at [203, 192] on div at bounding box center [209, 195] width 64 height 31
click at [103, 189] on div at bounding box center [76, 195] width 64 height 31
drag, startPoint x: 0, startPoint y: 174, endPoint x: 139, endPoint y: 173, distance: 139.1
click at [5, 173] on div at bounding box center [309, 147] width 618 height 294
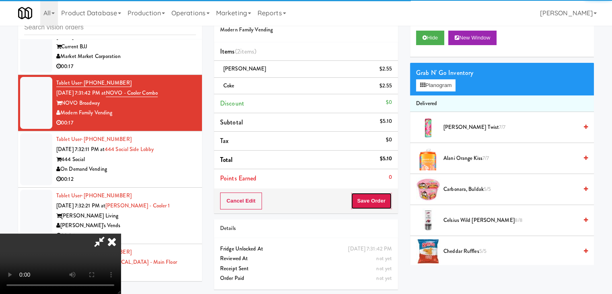
click at [376, 197] on button "Save Order" at bounding box center [371, 200] width 41 height 17
click at [376, 198] on button "Save Order" at bounding box center [371, 200] width 41 height 17
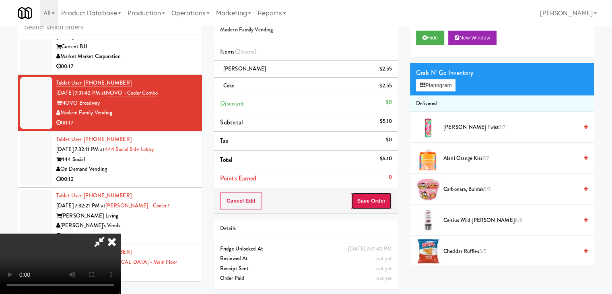
click at [376, 198] on button "Save Order" at bounding box center [371, 200] width 41 height 17
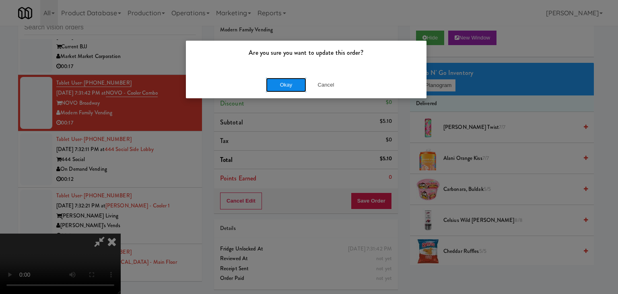
click at [293, 85] on button "Okay" at bounding box center [286, 85] width 40 height 14
click at [293, 85] on div "Okay Cancel" at bounding box center [306, 84] width 240 height 27
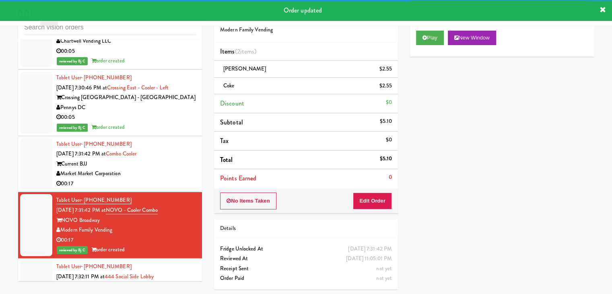
scroll to position [4394, 0]
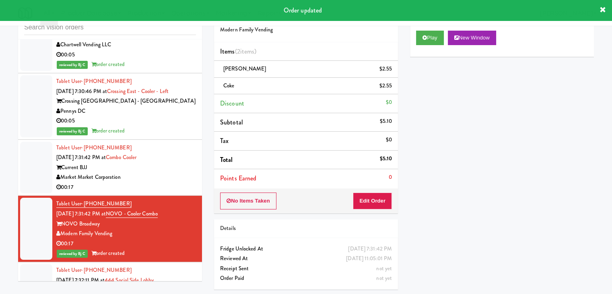
drag, startPoint x: 182, startPoint y: 172, endPoint x: 255, endPoint y: 142, distance: 78.5
click at [184, 172] on div "Market Market Corporation" at bounding box center [126, 177] width 140 height 10
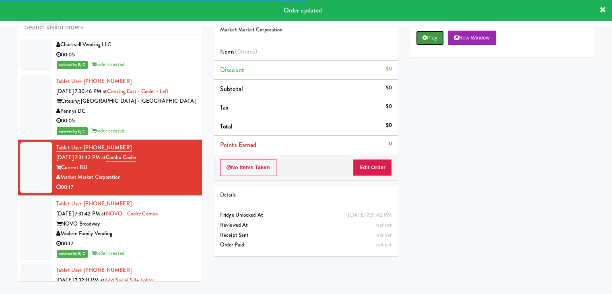
click at [424, 42] on button "Play" at bounding box center [430, 38] width 28 height 14
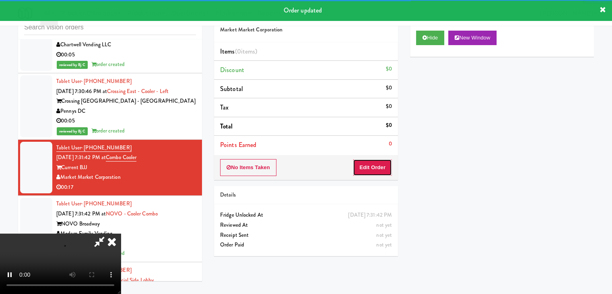
click at [364, 163] on button "Edit Order" at bounding box center [372, 167] width 39 height 17
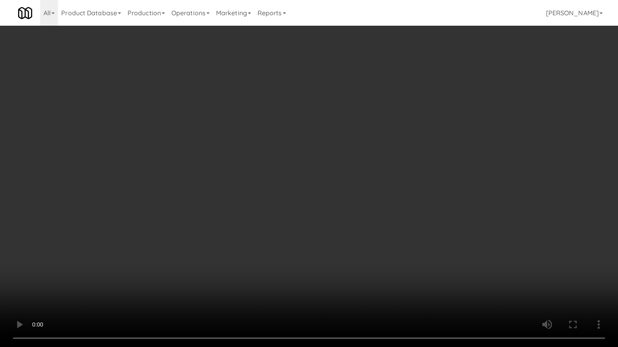
click at [409, 177] on video at bounding box center [309, 173] width 618 height 347
click at [412, 175] on video at bounding box center [309, 173] width 618 height 347
click at [425, 171] on video at bounding box center [309, 173] width 618 height 347
drag, startPoint x: 425, startPoint y: 171, endPoint x: 428, endPoint y: 132, distance: 39.1
click at [425, 171] on video at bounding box center [309, 173] width 618 height 347
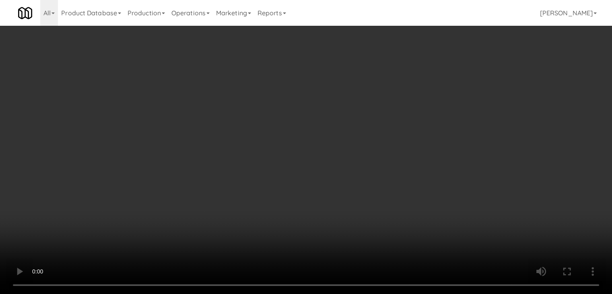
click at [441, 87] on button "Planogram" at bounding box center [435, 85] width 39 height 12
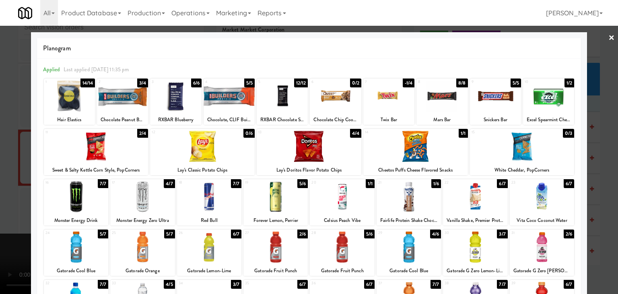
click at [331, 242] on div at bounding box center [342, 246] width 64 height 31
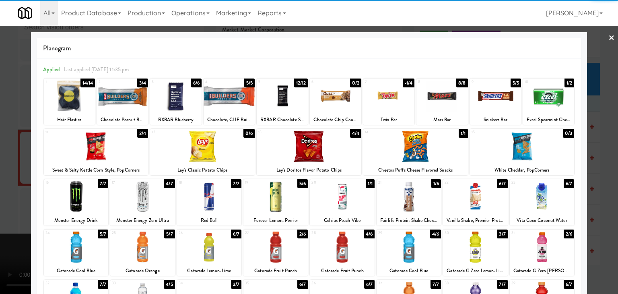
click at [549, 97] on div at bounding box center [548, 95] width 51 height 31
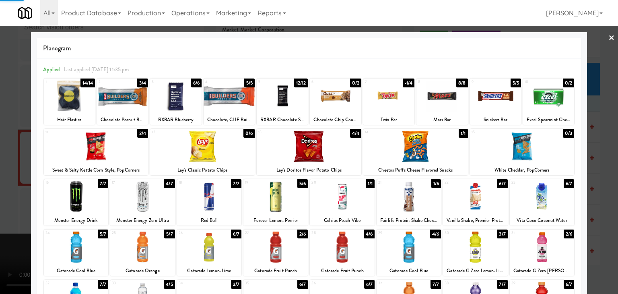
drag, startPoint x: 0, startPoint y: 212, endPoint x: 53, endPoint y: 211, distance: 53.5
click at [1, 212] on div at bounding box center [309, 147] width 618 height 294
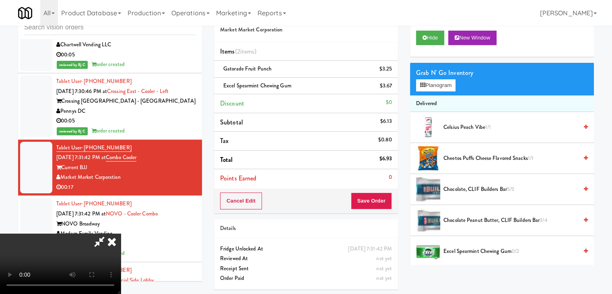
click at [121, 237] on video at bounding box center [60, 263] width 121 height 60
click at [121, 233] on video at bounding box center [60, 263] width 121 height 60
click at [384, 201] on button "Save Order" at bounding box center [371, 200] width 41 height 17
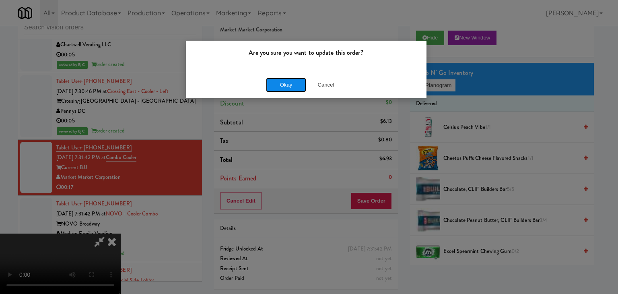
click at [281, 86] on button "Okay" at bounding box center [286, 85] width 40 height 14
click at [282, 86] on div "Okay Cancel" at bounding box center [306, 84] width 240 height 27
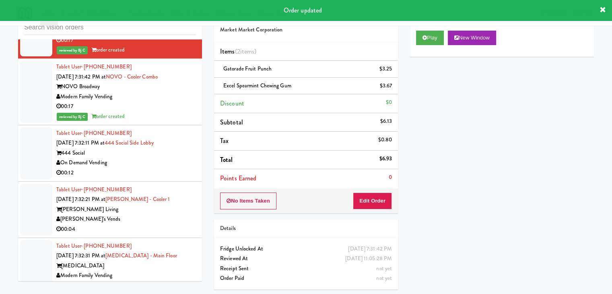
scroll to position [4555, 0]
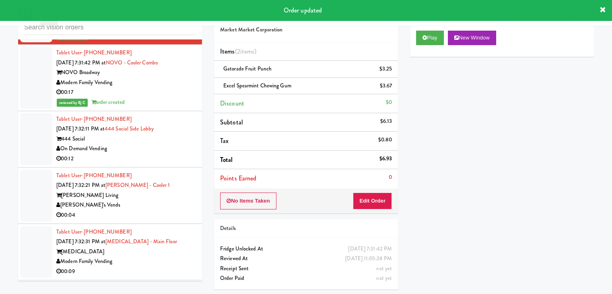
click at [185, 145] on div "On Demand Vending" at bounding box center [126, 149] width 140 height 10
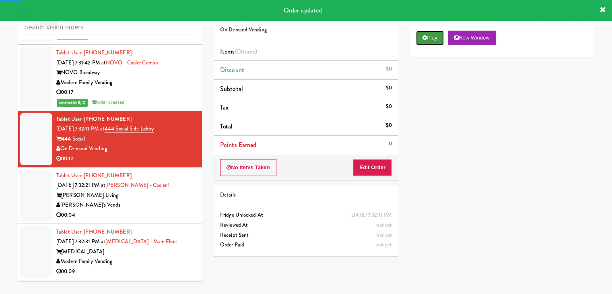
click at [432, 38] on button "Play" at bounding box center [430, 38] width 28 height 14
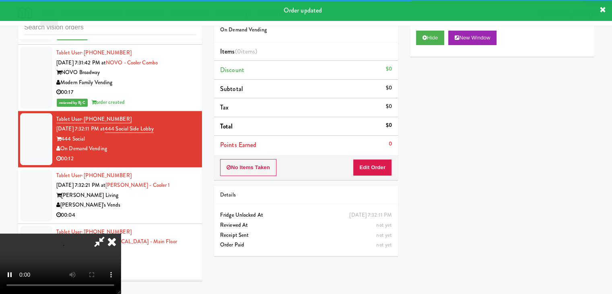
drag, startPoint x: 378, startPoint y: 150, endPoint x: 374, endPoint y: 158, distance: 8.6
click at [375, 157] on div "Order # 4324062 On Demand Vending Items (0 items ) Discount $0 Subtotal $0 Tax …" at bounding box center [306, 91] width 184 height 177
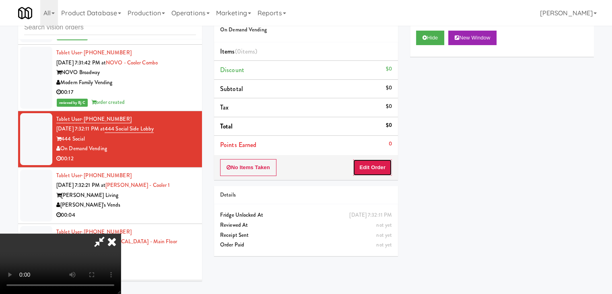
click at [374, 159] on button "Edit Order" at bounding box center [372, 167] width 39 height 17
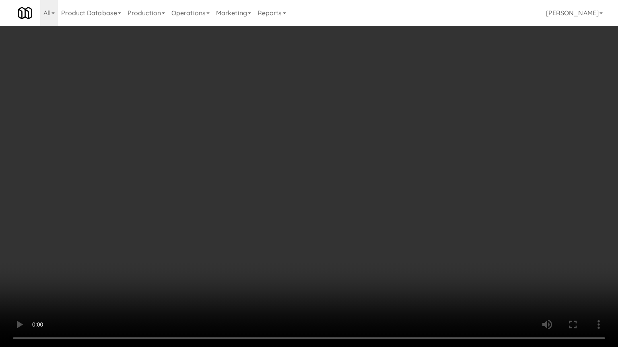
click at [296, 222] on video at bounding box center [309, 173] width 618 height 347
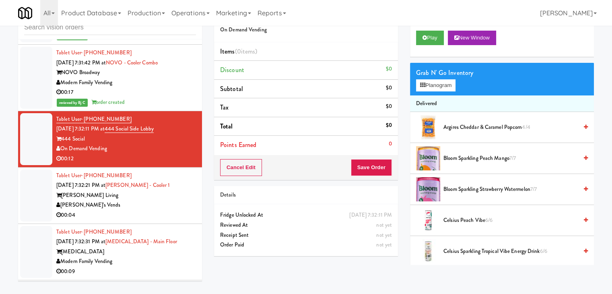
click at [156, 200] on div "[PERSON_NAME]'s Vends" at bounding box center [126, 205] width 140 height 10
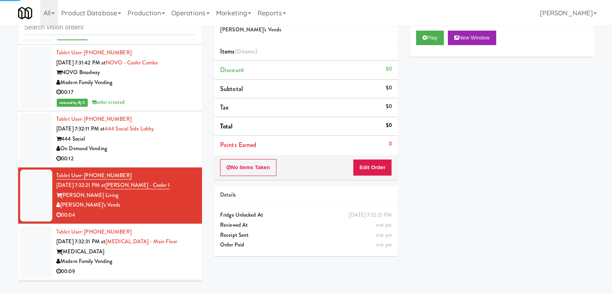
drag, startPoint x: 167, startPoint y: 137, endPoint x: 169, endPoint y: 142, distance: 6.1
click at [169, 137] on div "444 Social" at bounding box center [126, 139] width 140 height 10
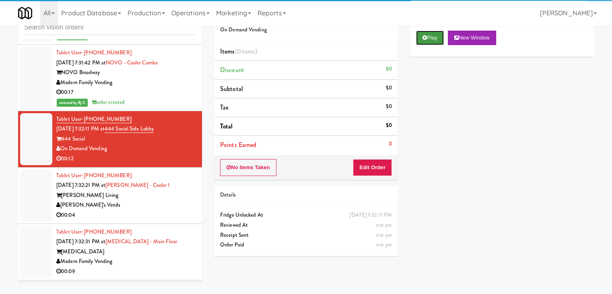
click at [439, 37] on button "Play" at bounding box center [430, 38] width 28 height 14
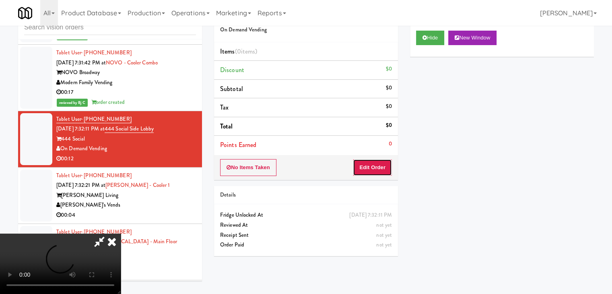
click at [371, 162] on button "Edit Order" at bounding box center [372, 167] width 39 height 17
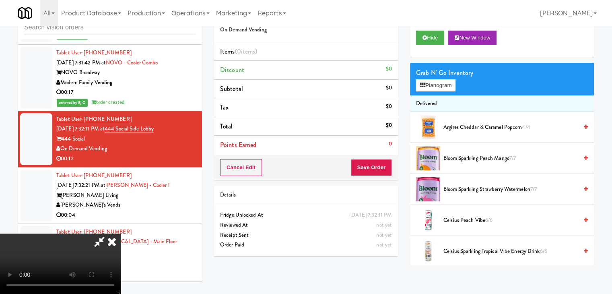
click at [121, 233] on icon at bounding box center [112, 241] width 18 height 16
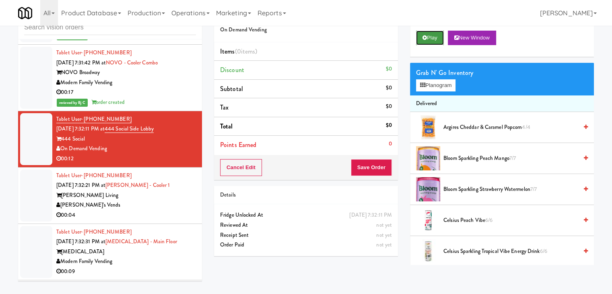
click at [423, 40] on button "Play" at bounding box center [430, 38] width 28 height 14
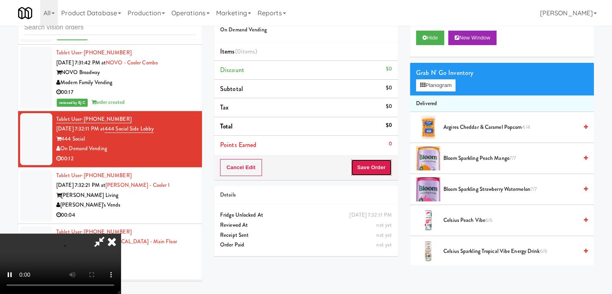
drag, startPoint x: 373, startPoint y: 169, endPoint x: 302, endPoint y: 172, distance: 71.6
click at [302, 172] on div "Cancel Edit Save Order" at bounding box center [306, 167] width 184 height 25
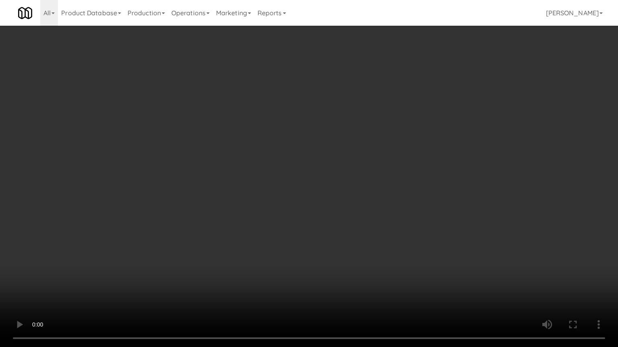
click at [335, 226] on video at bounding box center [309, 173] width 618 height 347
click at [335, 229] on video at bounding box center [309, 173] width 618 height 347
click at [337, 229] on video at bounding box center [309, 173] width 618 height 347
click at [333, 232] on video at bounding box center [309, 173] width 618 height 347
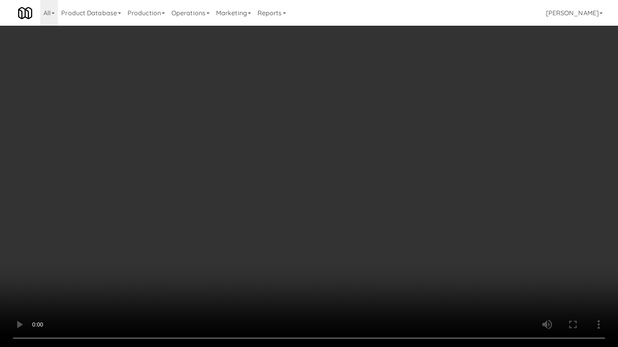
click at [333, 232] on video at bounding box center [309, 173] width 618 height 347
click at [330, 233] on video at bounding box center [309, 173] width 618 height 347
drag, startPoint x: 330, startPoint y: 233, endPoint x: 337, endPoint y: 182, distance: 51.6
click at [330, 232] on video at bounding box center [309, 173] width 618 height 347
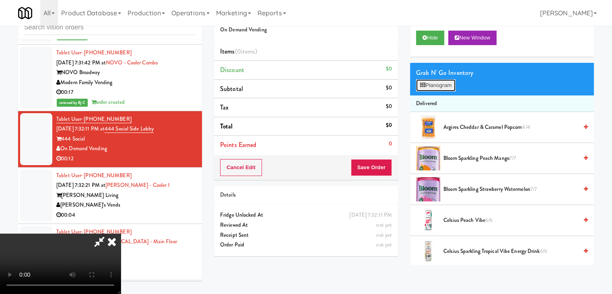
click at [432, 88] on button "Planogram" at bounding box center [435, 85] width 39 height 12
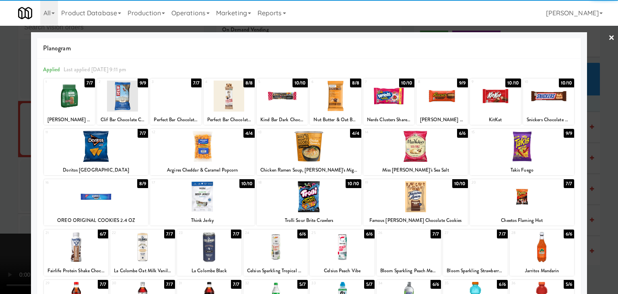
click at [107, 187] on div at bounding box center [96, 196] width 105 height 31
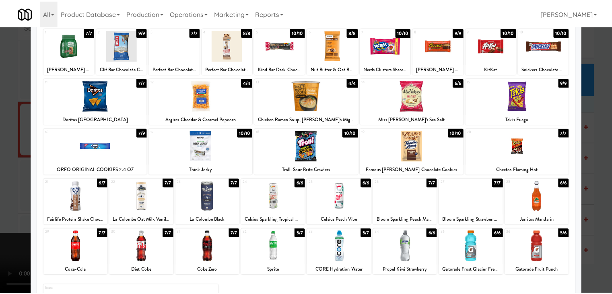
scroll to position [101, 0]
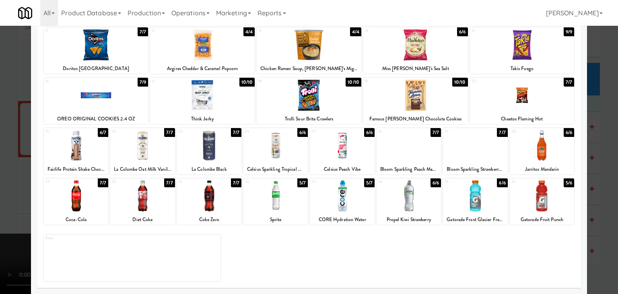
click at [272, 199] on div at bounding box center [275, 195] width 64 height 31
drag, startPoint x: 0, startPoint y: 183, endPoint x: 64, endPoint y: 185, distance: 64.0
click at [2, 183] on div at bounding box center [309, 147] width 618 height 294
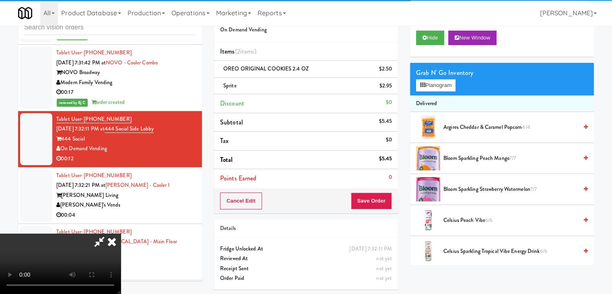
scroll to position [80, 0]
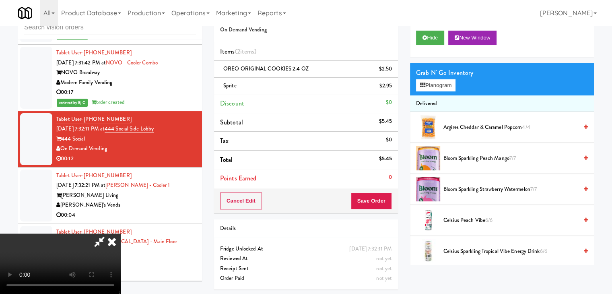
click at [121, 233] on video at bounding box center [60, 263] width 121 height 60
click at [121, 238] on video at bounding box center [60, 263] width 121 height 60
click at [121, 242] on video at bounding box center [60, 263] width 121 height 60
click at [121, 233] on video at bounding box center [60, 263] width 121 height 60
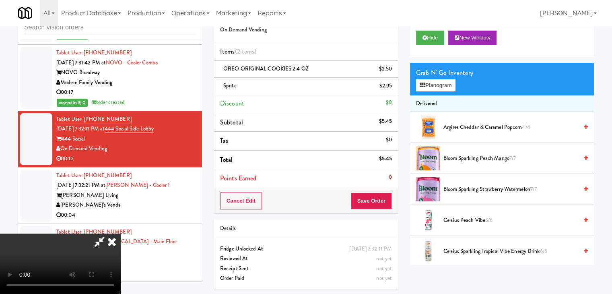
drag, startPoint x: 265, startPoint y: 224, endPoint x: 326, endPoint y: 202, distance: 65.0
click at [121, 233] on video at bounding box center [60, 263] width 121 height 60
click at [374, 197] on button "Save Order" at bounding box center [371, 200] width 41 height 17
click at [373, 198] on button "Save Order" at bounding box center [371, 200] width 41 height 17
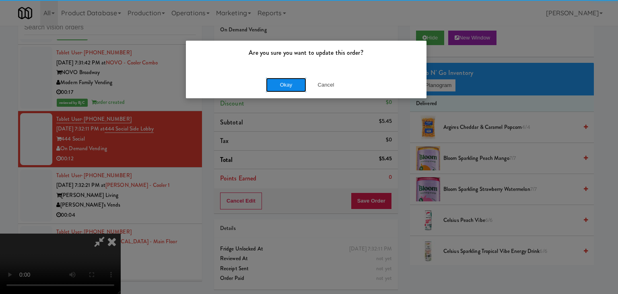
click at [280, 82] on button "Okay" at bounding box center [286, 85] width 40 height 14
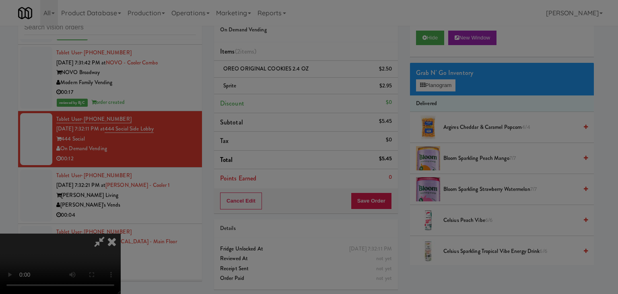
click at [280, 77] on button "Okay" at bounding box center [286, 70] width 40 height 14
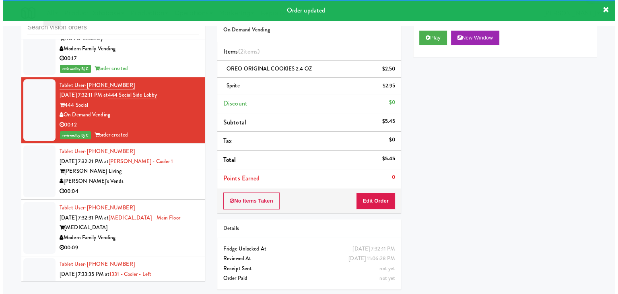
scroll to position [4635, 0]
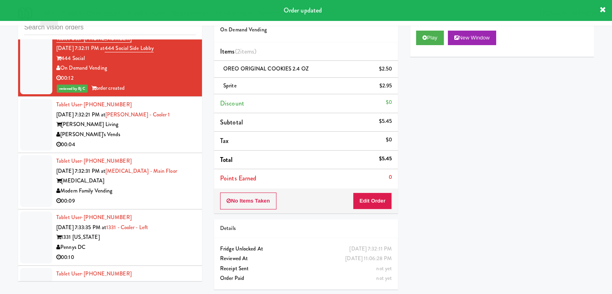
click at [175, 140] on div "00:04" at bounding box center [126, 145] width 140 height 10
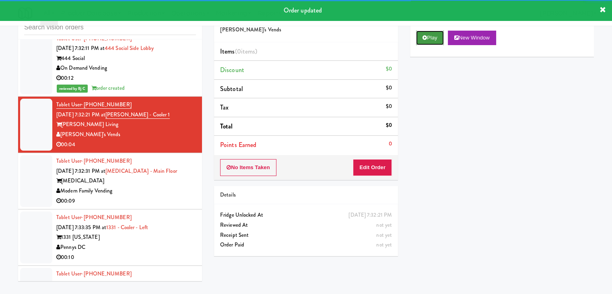
click at [429, 39] on button "Play" at bounding box center [430, 38] width 28 height 14
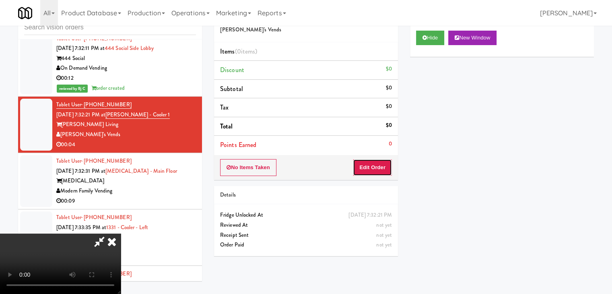
click at [364, 171] on button "Edit Order" at bounding box center [372, 167] width 39 height 17
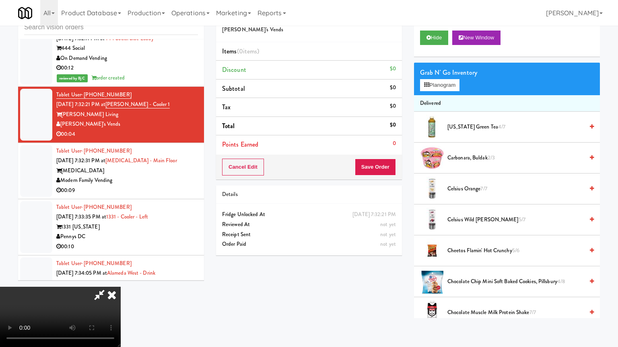
click at [121, 287] on video at bounding box center [60, 317] width 121 height 60
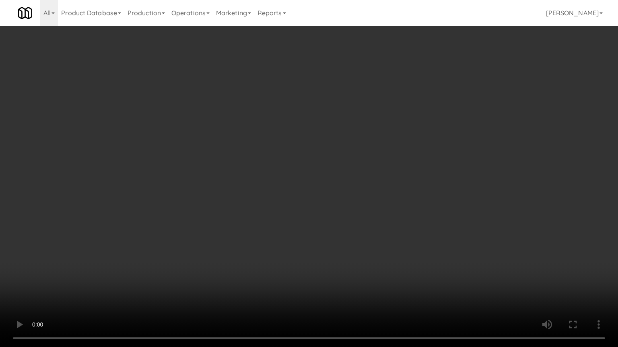
click at [362, 188] on video at bounding box center [309, 173] width 618 height 347
click at [369, 187] on video at bounding box center [309, 173] width 618 height 347
click at [370, 187] on video at bounding box center [309, 173] width 618 height 347
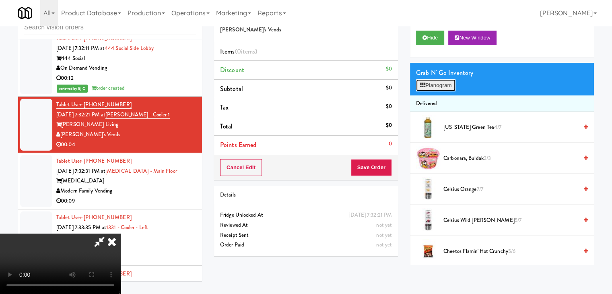
click at [450, 83] on button "Planogram" at bounding box center [435, 85] width 39 height 12
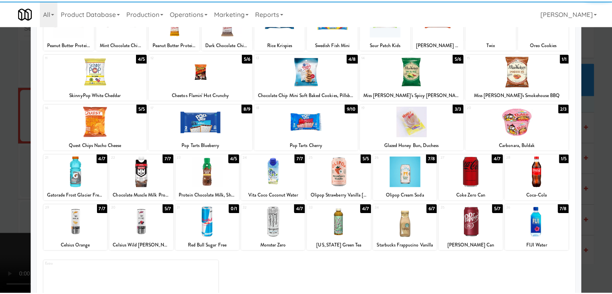
scroll to position [80, 0]
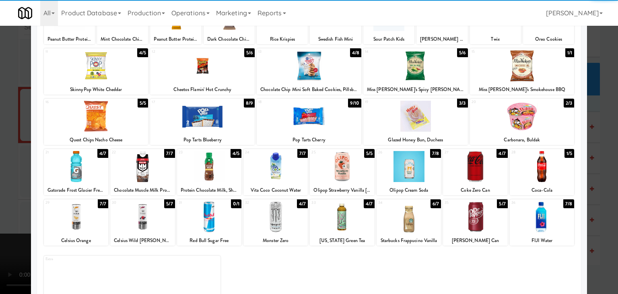
click at [148, 169] on div at bounding box center [142, 166] width 64 height 31
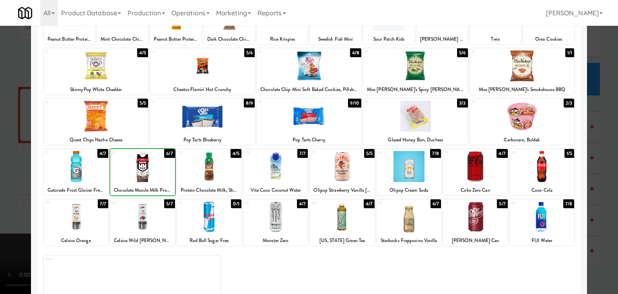
drag, startPoint x: 0, startPoint y: 169, endPoint x: 109, endPoint y: 168, distance: 109.0
click at [3, 169] on div at bounding box center [309, 147] width 618 height 294
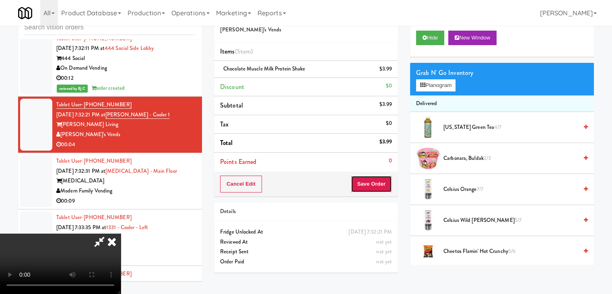
click at [375, 189] on button "Save Order" at bounding box center [371, 183] width 41 height 17
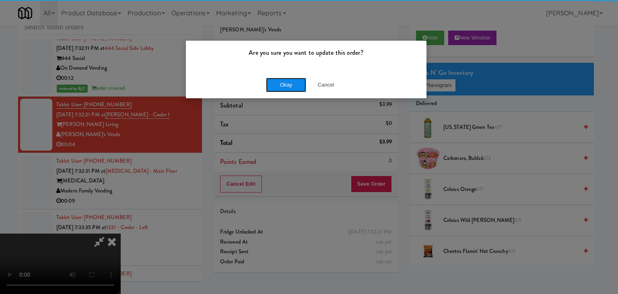
click at [293, 82] on button "Okay" at bounding box center [286, 85] width 40 height 14
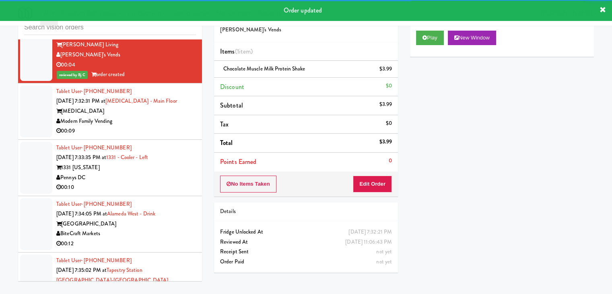
scroll to position [4716, 0]
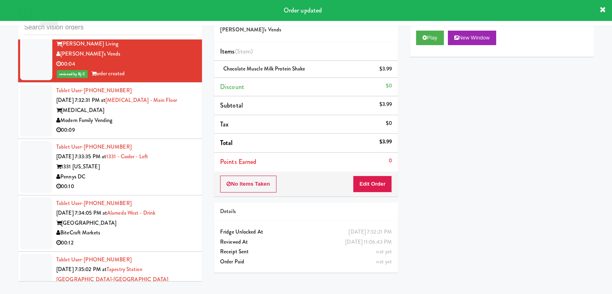
click at [166, 117] on div "Modern Family Vending" at bounding box center [126, 120] width 140 height 10
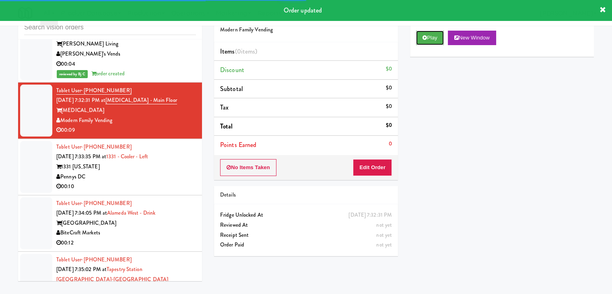
click at [429, 37] on button "Play" at bounding box center [430, 38] width 28 height 14
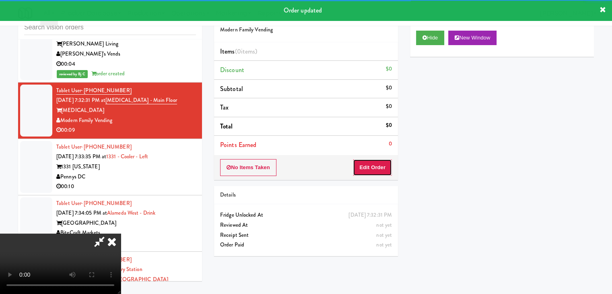
click at [372, 168] on button "Edit Order" at bounding box center [372, 167] width 39 height 17
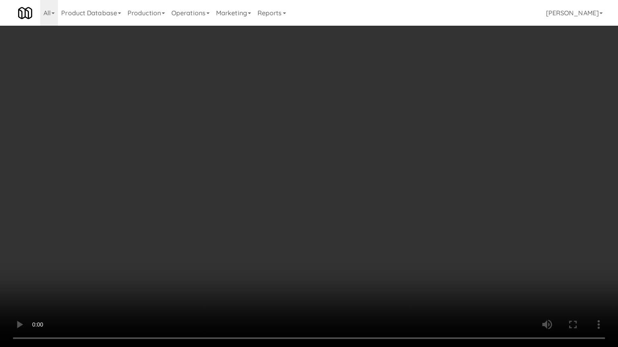
click at [354, 211] on video at bounding box center [309, 173] width 618 height 347
click at [349, 218] on video at bounding box center [309, 173] width 618 height 347
click at [346, 220] on video at bounding box center [309, 173] width 618 height 347
click at [347, 220] on video at bounding box center [309, 173] width 618 height 347
click at [349, 212] on video at bounding box center [309, 173] width 618 height 347
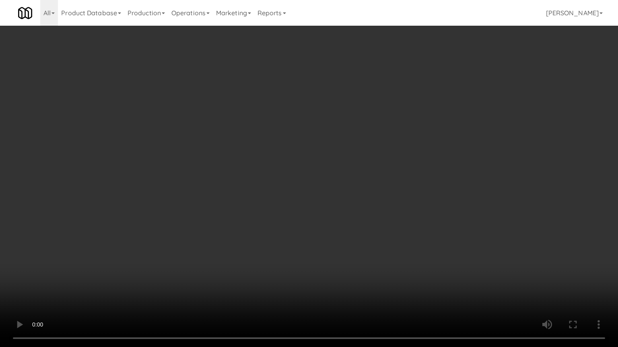
click at [349, 212] on video at bounding box center [309, 173] width 618 height 347
click at [352, 206] on video at bounding box center [309, 173] width 618 height 347
click at [354, 201] on video at bounding box center [309, 173] width 618 height 347
drag, startPoint x: 354, startPoint y: 201, endPoint x: 383, endPoint y: 123, distance: 83.1
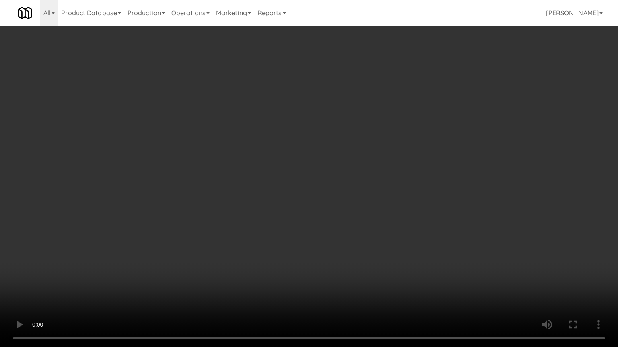
click at [355, 200] on video at bounding box center [309, 173] width 618 height 347
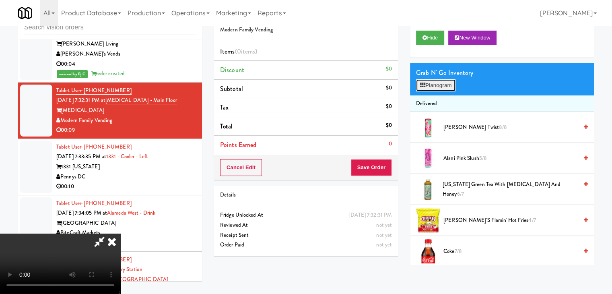
click at [437, 87] on button "Planogram" at bounding box center [435, 85] width 39 height 12
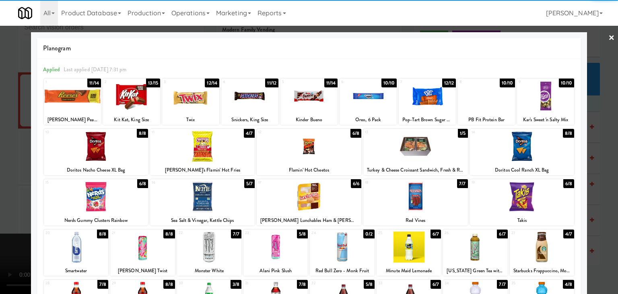
click at [309, 199] on div at bounding box center [309, 196] width 105 height 31
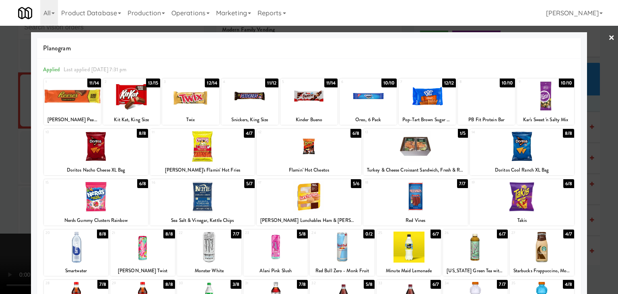
click at [218, 194] on div at bounding box center [202, 196] width 105 height 31
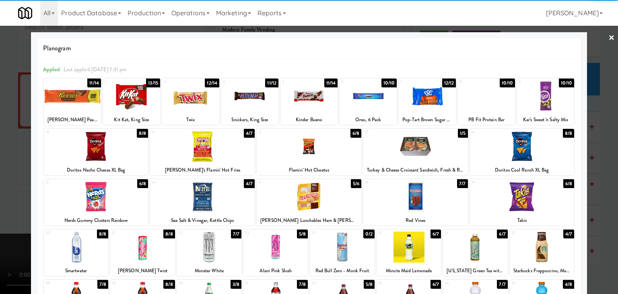
drag, startPoint x: 0, startPoint y: 195, endPoint x: 84, endPoint y: 197, distance: 84.5
click at [5, 195] on div at bounding box center [309, 147] width 618 height 294
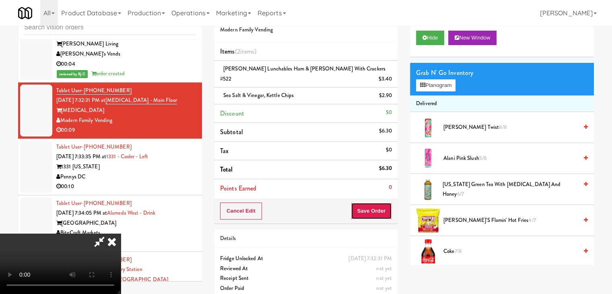
click at [378, 202] on button "Save Order" at bounding box center [371, 210] width 41 height 17
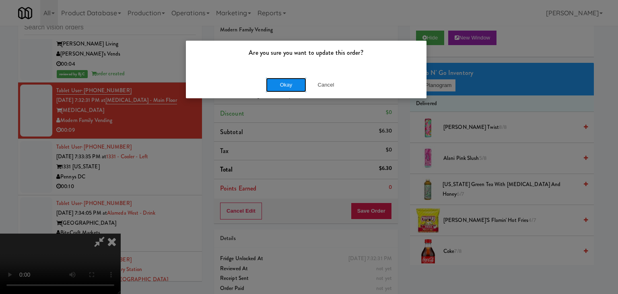
click at [284, 78] on button "Okay" at bounding box center [286, 85] width 40 height 14
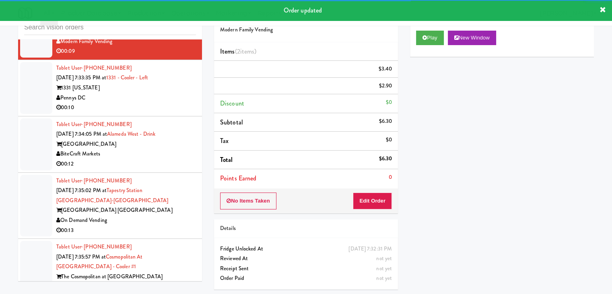
scroll to position [4796, 0]
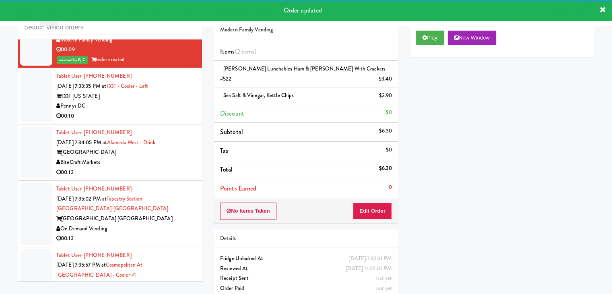
drag, startPoint x: 166, startPoint y: 105, endPoint x: 162, endPoint y: 108, distance: 5.1
click at [166, 105] on div "Pennys DC" at bounding box center [126, 106] width 140 height 10
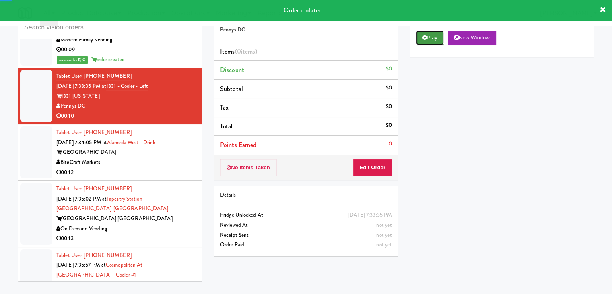
click at [423, 39] on icon at bounding box center [424, 37] width 4 height 5
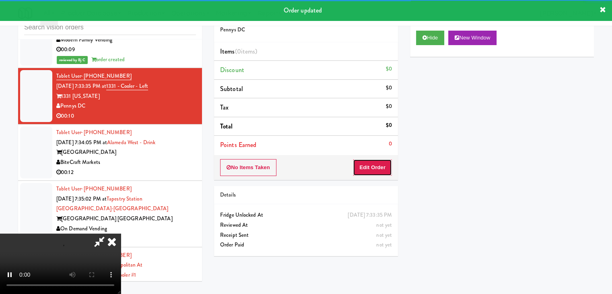
click at [375, 164] on button "Edit Order" at bounding box center [372, 167] width 39 height 17
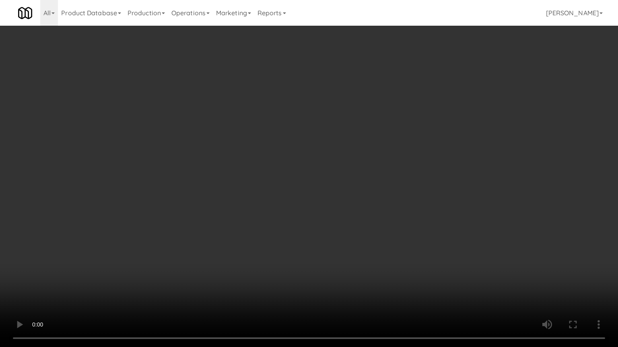
click at [354, 215] on video at bounding box center [309, 173] width 618 height 347
click at [354, 212] on video at bounding box center [309, 173] width 618 height 347
click at [355, 206] on video at bounding box center [309, 173] width 618 height 347
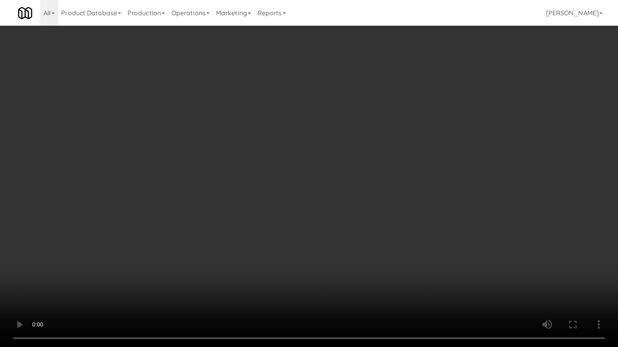
click at [355, 206] on video at bounding box center [309, 173] width 618 height 347
click at [347, 204] on video at bounding box center [309, 173] width 618 height 347
drag, startPoint x: 347, startPoint y: 204, endPoint x: 359, endPoint y: 142, distance: 63.0
click at [347, 203] on video at bounding box center [309, 173] width 618 height 347
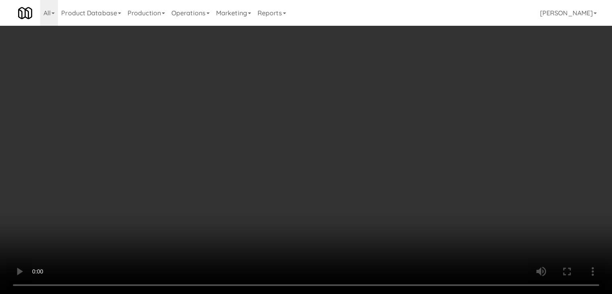
click at [427, 85] on button "Planogram" at bounding box center [435, 85] width 39 height 12
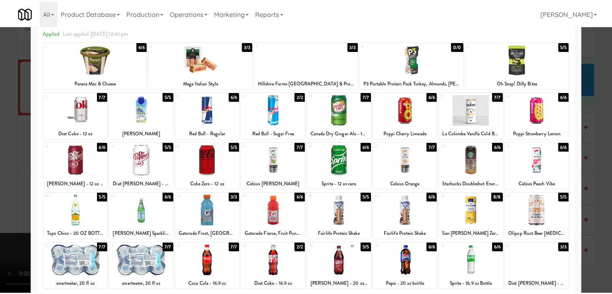
scroll to position [80, 0]
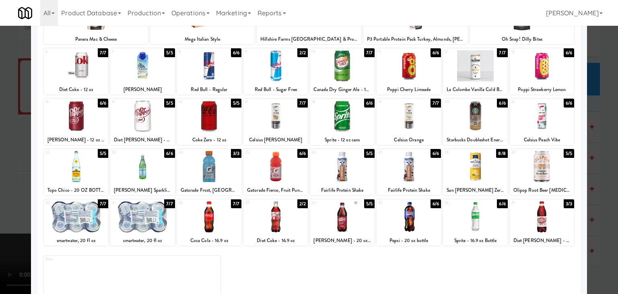
click at [148, 213] on div at bounding box center [142, 216] width 64 height 31
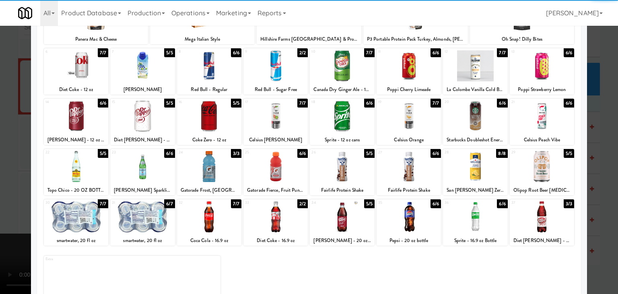
click at [275, 214] on div at bounding box center [275, 216] width 64 height 31
click at [208, 115] on div at bounding box center [209, 116] width 64 height 31
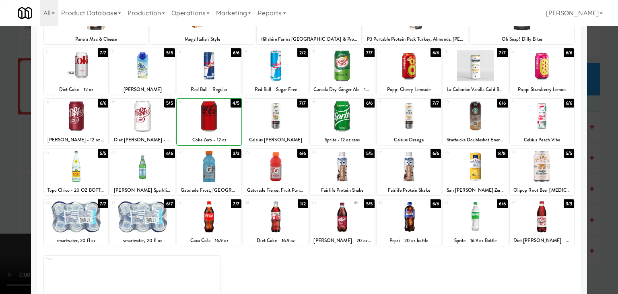
drag, startPoint x: 0, startPoint y: 144, endPoint x: 133, endPoint y: 162, distance: 134.0
click at [6, 144] on div at bounding box center [309, 147] width 618 height 294
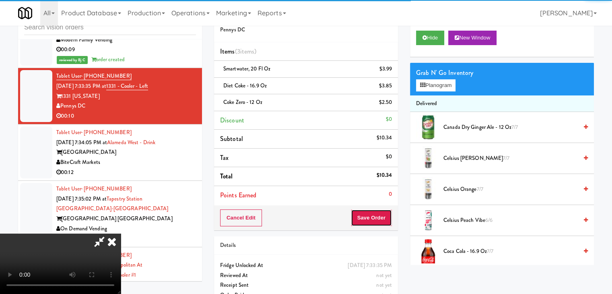
click at [381, 209] on button "Save Order" at bounding box center [371, 217] width 41 height 17
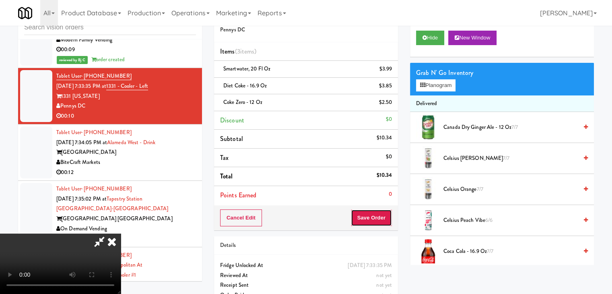
click at [381, 209] on button "Save Order" at bounding box center [371, 217] width 41 height 17
click at [378, 209] on button "Save Order" at bounding box center [371, 217] width 41 height 17
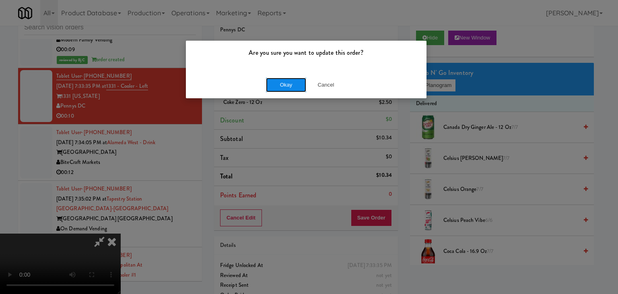
click at [279, 89] on button "Okay" at bounding box center [286, 85] width 40 height 14
click at [279, 88] on div "Okay Cancel" at bounding box center [306, 84] width 240 height 27
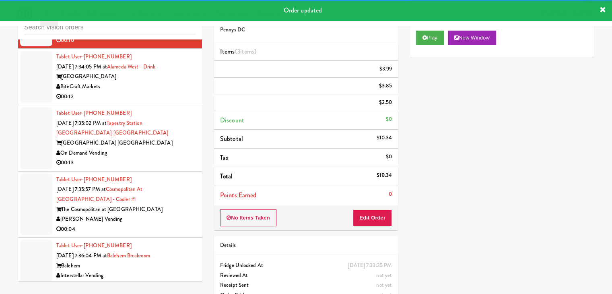
scroll to position [4877, 0]
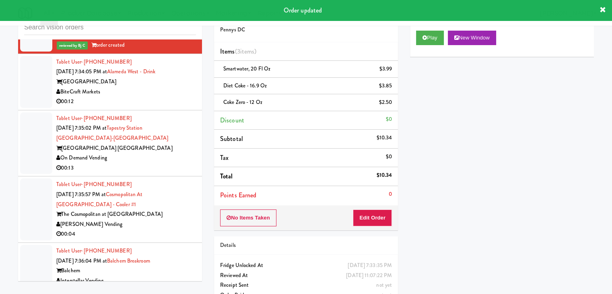
drag, startPoint x: 159, startPoint y: 99, endPoint x: 158, endPoint y: 103, distance: 4.7
click at [160, 99] on div "00:12" at bounding box center [126, 102] width 140 height 10
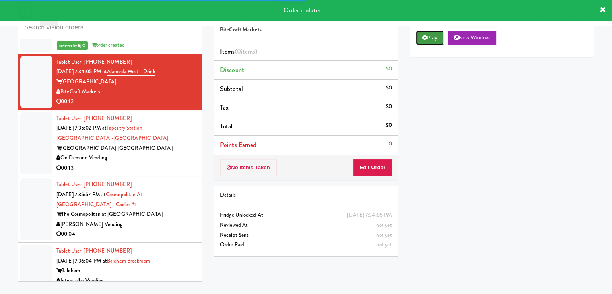
click at [434, 35] on button "Play" at bounding box center [430, 38] width 28 height 14
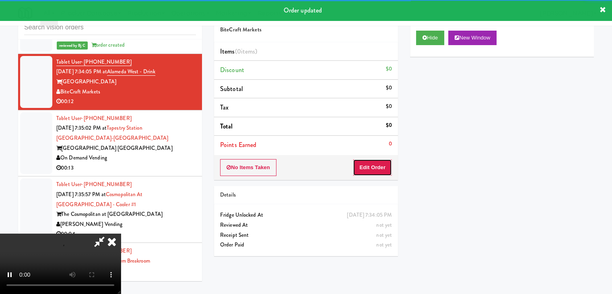
click at [379, 163] on button "Edit Order" at bounding box center [372, 167] width 39 height 17
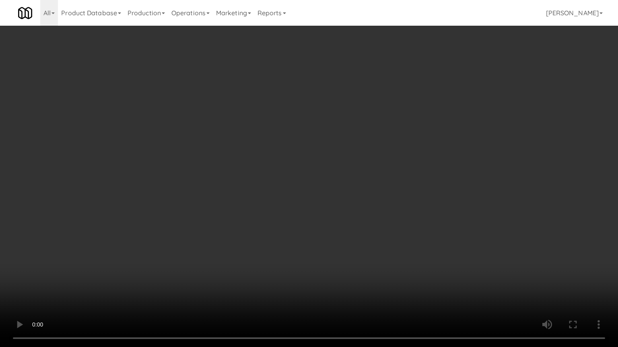
click at [384, 196] on video at bounding box center [309, 173] width 618 height 347
drag, startPoint x: 381, startPoint y: 196, endPoint x: 376, endPoint y: 203, distance: 8.0
click at [380, 197] on video at bounding box center [309, 173] width 618 height 347
click at [384, 198] on video at bounding box center [309, 173] width 618 height 347
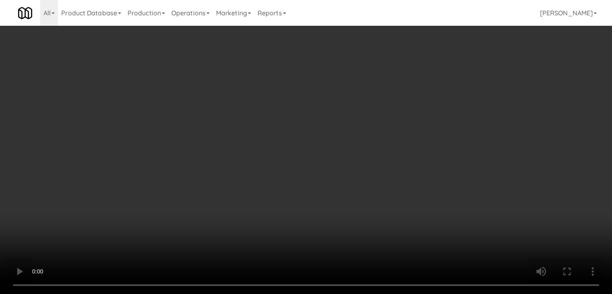
click at [283, 105] on video at bounding box center [306, 147] width 612 height 294
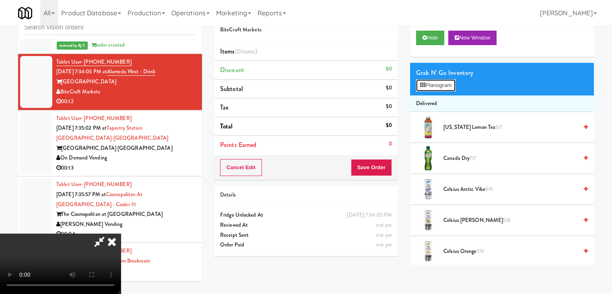
click at [435, 84] on button "Planogram" at bounding box center [435, 85] width 39 height 12
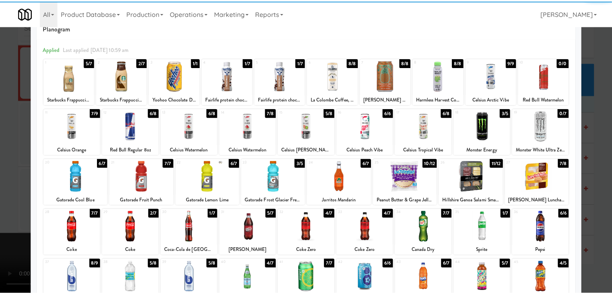
scroll to position [40, 0]
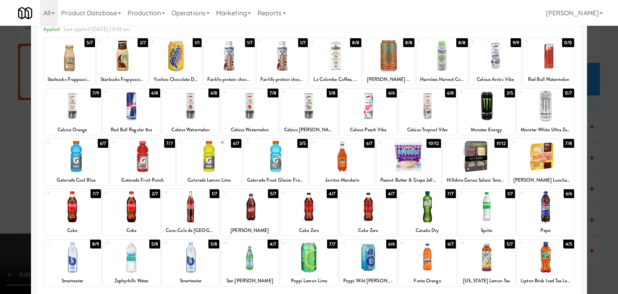
click at [405, 152] on div at bounding box center [408, 156] width 64 height 31
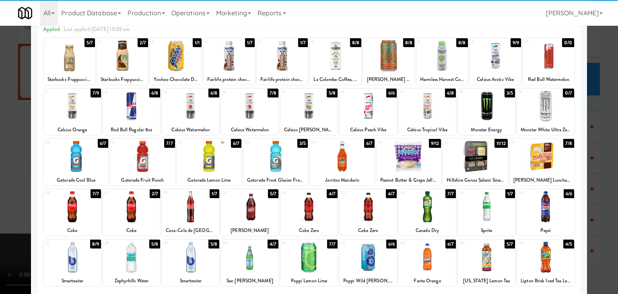
click at [0, 155] on div at bounding box center [309, 147] width 618 height 294
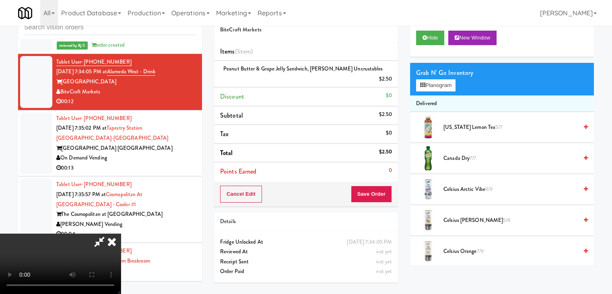
click at [121, 233] on video at bounding box center [60, 263] width 121 height 60
click at [374, 189] on button "Save Order" at bounding box center [371, 193] width 41 height 17
click at [375, 189] on button "Save Order" at bounding box center [371, 193] width 41 height 17
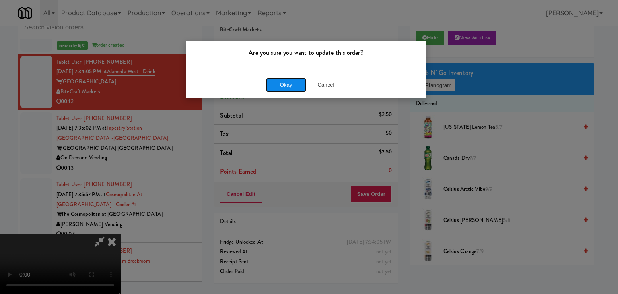
click at [270, 88] on button "Okay" at bounding box center [286, 85] width 40 height 14
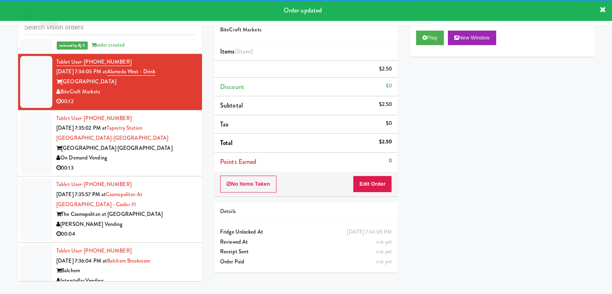
scroll to position [4917, 0]
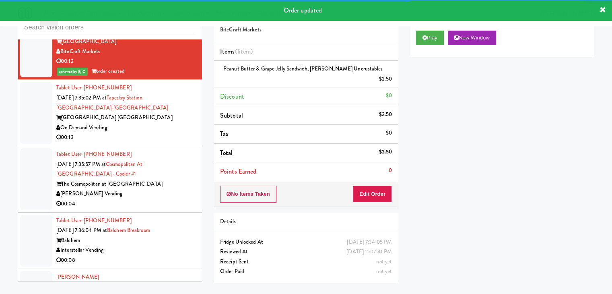
click at [148, 113] on div "[GEOGRAPHIC_DATA] [GEOGRAPHIC_DATA]" at bounding box center [126, 118] width 140 height 10
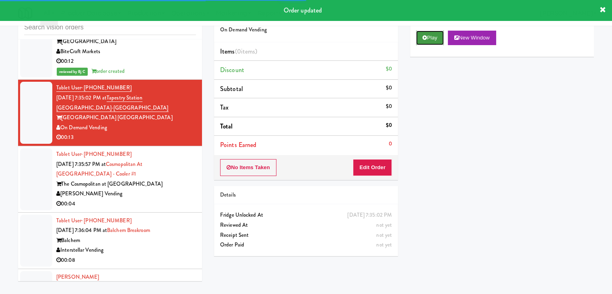
click at [422, 41] on button "Play" at bounding box center [430, 38] width 28 height 14
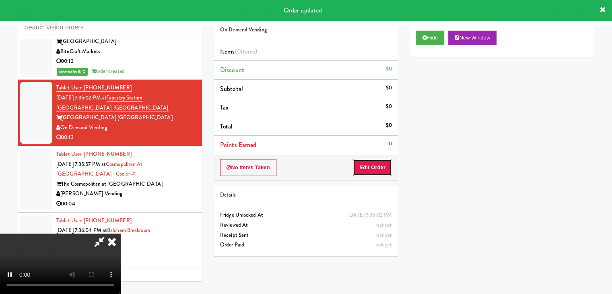
click at [377, 160] on button "Edit Order" at bounding box center [372, 167] width 39 height 17
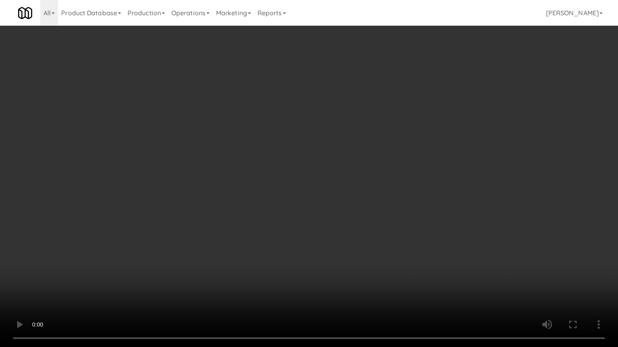
click at [341, 228] on video at bounding box center [309, 173] width 618 height 347
click at [338, 229] on video at bounding box center [309, 173] width 618 height 347
click at [339, 227] on video at bounding box center [309, 173] width 618 height 347
click at [338, 230] on video at bounding box center [309, 173] width 618 height 347
click at [334, 229] on video at bounding box center [309, 173] width 618 height 347
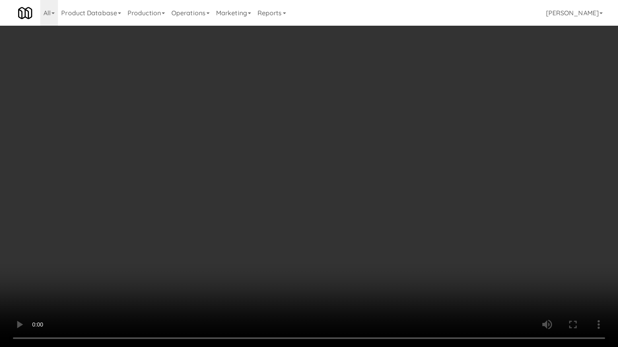
click at [334, 229] on video at bounding box center [309, 173] width 618 height 347
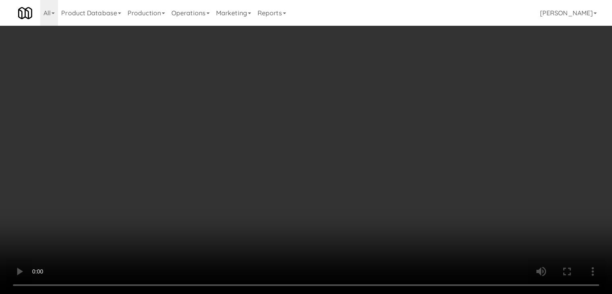
click at [431, 86] on button "Planogram" at bounding box center [435, 85] width 39 height 12
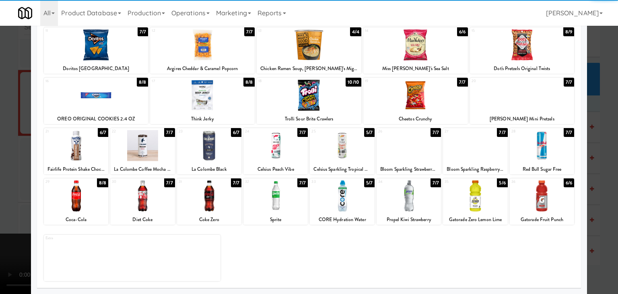
click at [217, 199] on div at bounding box center [209, 195] width 64 height 31
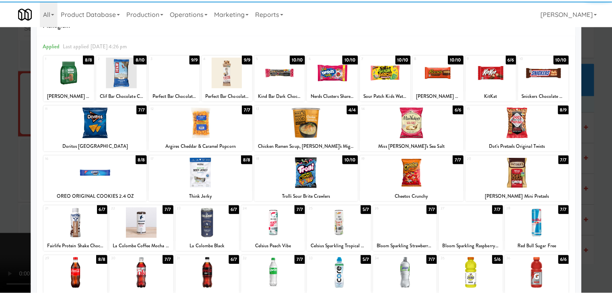
scroll to position [21, 0]
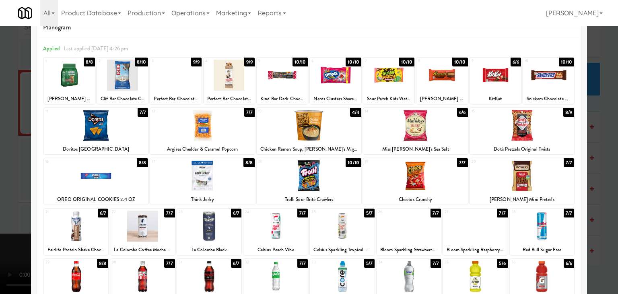
click at [213, 178] on div at bounding box center [202, 175] width 105 height 31
click at [205, 121] on div at bounding box center [202, 125] width 105 height 31
drag, startPoint x: 0, startPoint y: 138, endPoint x: 26, endPoint y: 136, distance: 26.2
click at [0, 138] on div at bounding box center [309, 147] width 618 height 294
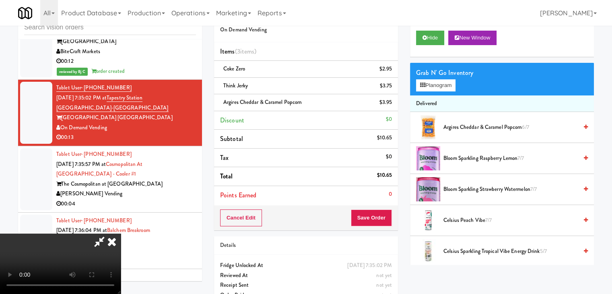
scroll to position [33, 0]
click at [121, 233] on video at bounding box center [60, 263] width 121 height 60
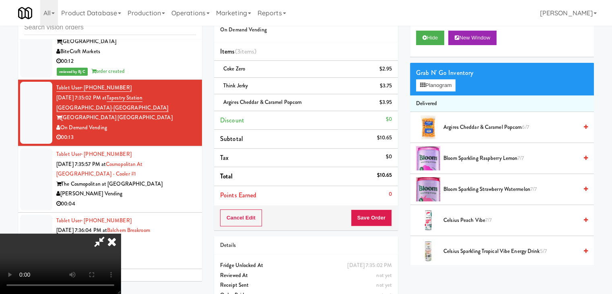
click at [121, 233] on video at bounding box center [60, 263] width 121 height 60
click at [380, 218] on button "Save Order" at bounding box center [371, 217] width 41 height 17
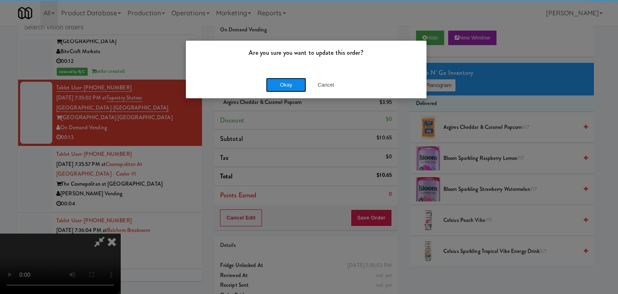
click at [277, 83] on button "Okay" at bounding box center [286, 85] width 40 height 14
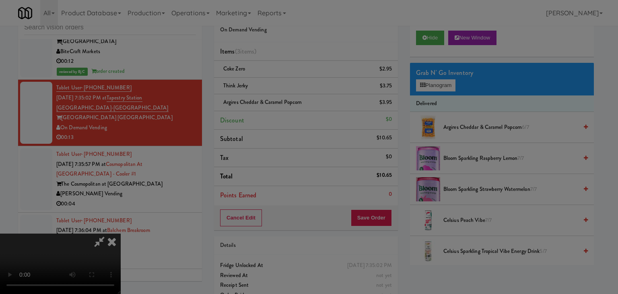
click at [277, 83] on div "Okay Cancel" at bounding box center [306, 69] width 240 height 27
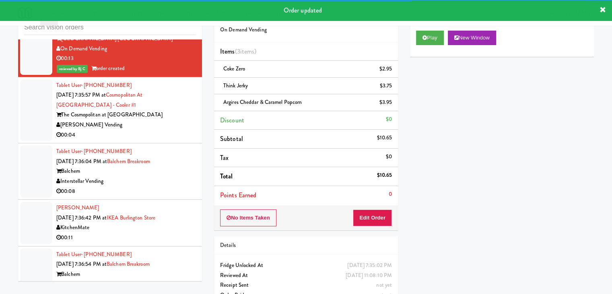
scroll to position [4997, 0]
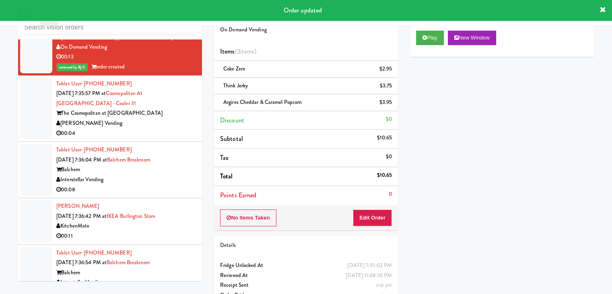
click at [164, 128] on div "00:04" at bounding box center [126, 133] width 140 height 10
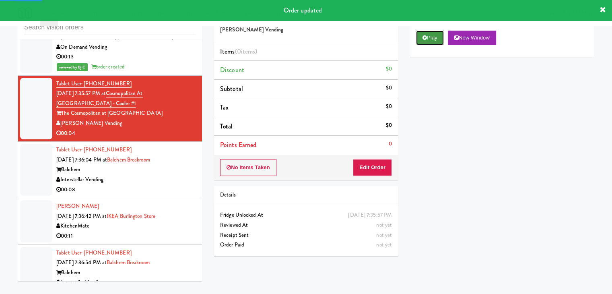
click at [433, 39] on button "Play" at bounding box center [430, 38] width 28 height 14
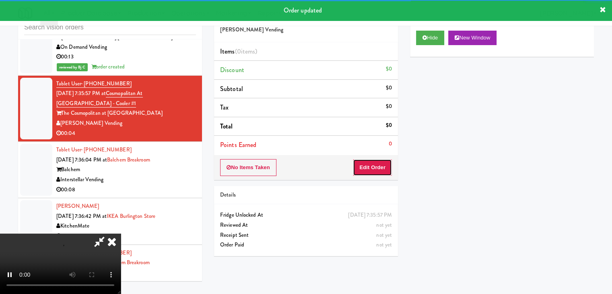
click at [369, 166] on button "Edit Order" at bounding box center [372, 167] width 39 height 17
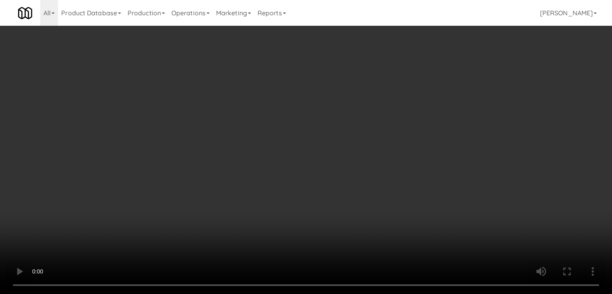
scroll to position [4988, 0]
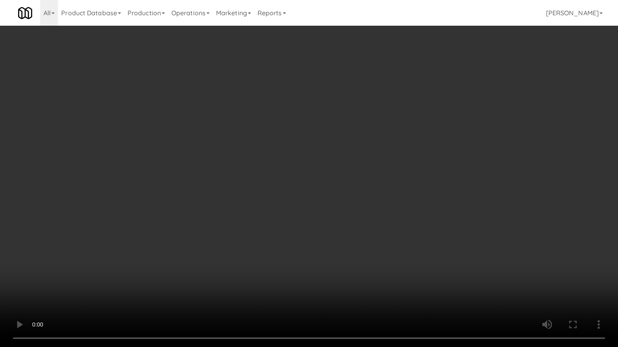
click at [350, 214] on video at bounding box center [309, 173] width 618 height 347
click at [324, 224] on video at bounding box center [309, 173] width 618 height 347
drag, startPoint x: 324, startPoint y: 224, endPoint x: 346, endPoint y: 161, distance: 65.9
click at [324, 223] on video at bounding box center [309, 173] width 618 height 347
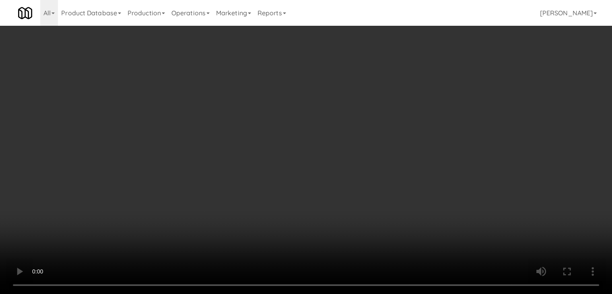
click at [449, 81] on button "Planogram" at bounding box center [435, 85] width 39 height 12
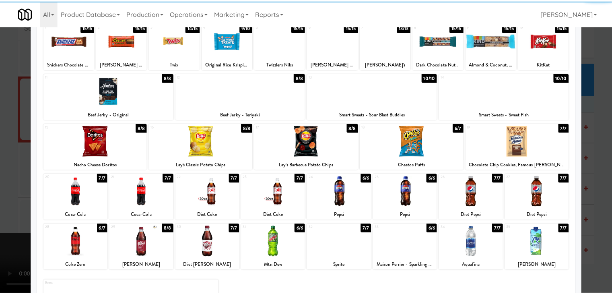
scroll to position [101, 0]
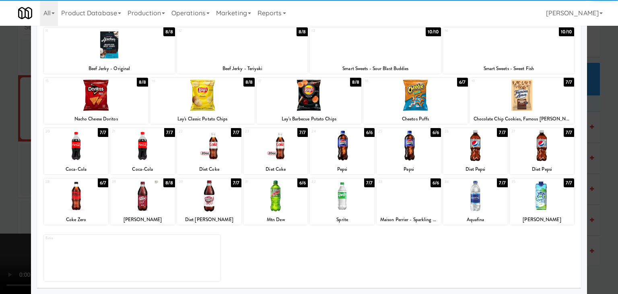
drag, startPoint x: 341, startPoint y: 202, endPoint x: 315, endPoint y: 200, distance: 25.4
click at [341, 201] on div at bounding box center [342, 195] width 64 height 31
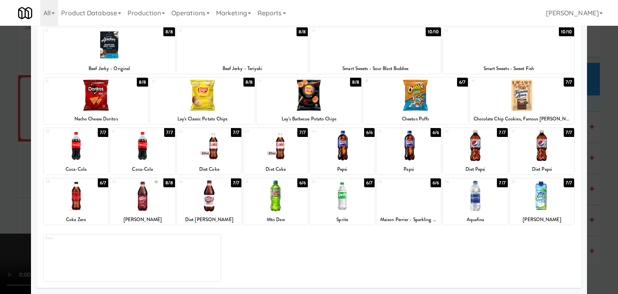
drag, startPoint x: 0, startPoint y: 187, endPoint x: 95, endPoint y: 187, distance: 94.9
click at [5, 187] on div at bounding box center [309, 147] width 618 height 294
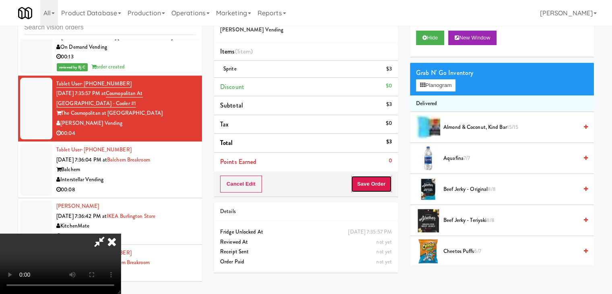
click at [375, 186] on button "Save Order" at bounding box center [371, 183] width 41 height 17
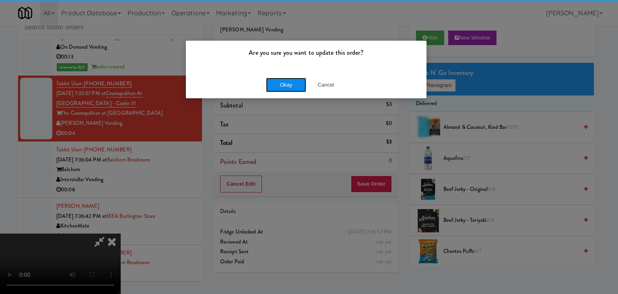
click at [283, 87] on button "Okay" at bounding box center [286, 85] width 40 height 14
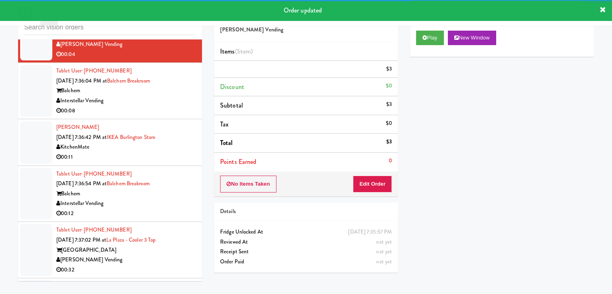
scroll to position [5078, 0]
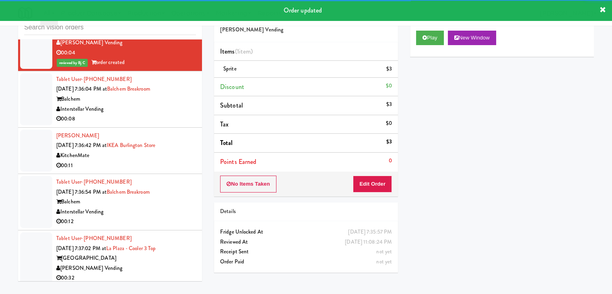
click at [171, 105] on div "Interstellar Vending" at bounding box center [126, 109] width 140 height 10
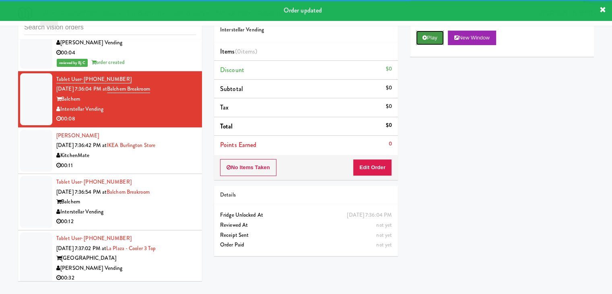
click at [428, 41] on button "Play" at bounding box center [430, 38] width 28 height 14
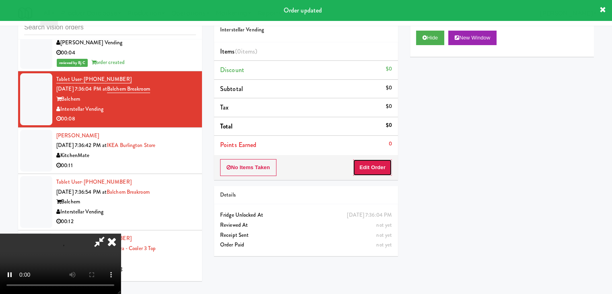
click at [357, 168] on button "Edit Order" at bounding box center [372, 167] width 39 height 17
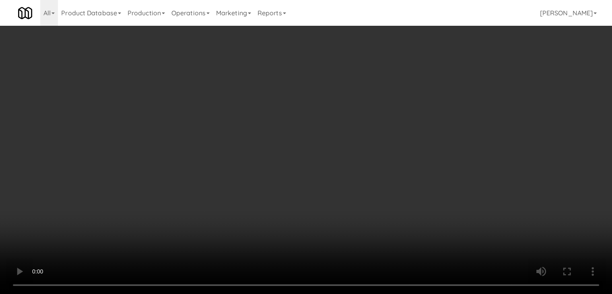
scroll to position [5068, 0]
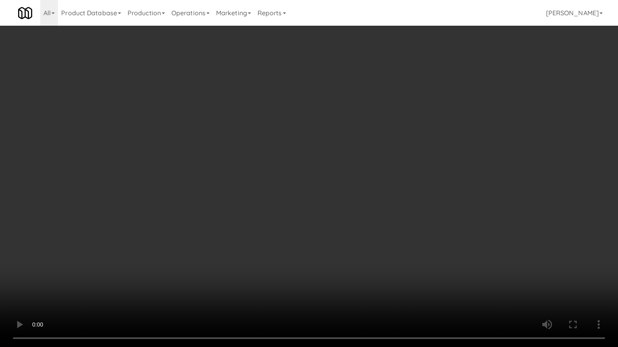
click at [333, 187] on video at bounding box center [309, 173] width 618 height 347
click at [333, 188] on video at bounding box center [309, 173] width 618 height 347
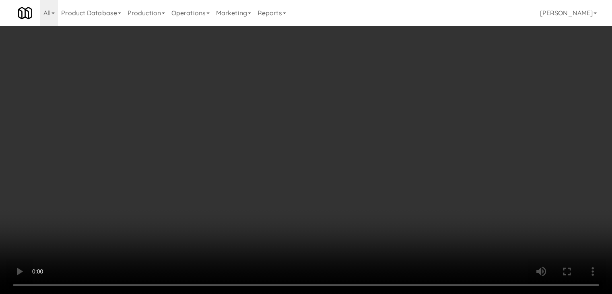
click at [442, 84] on button "Planogram" at bounding box center [435, 85] width 39 height 12
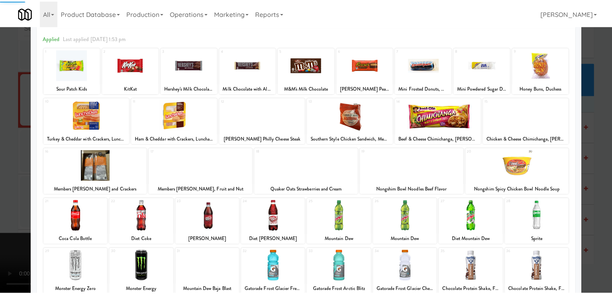
scroll to position [80, 0]
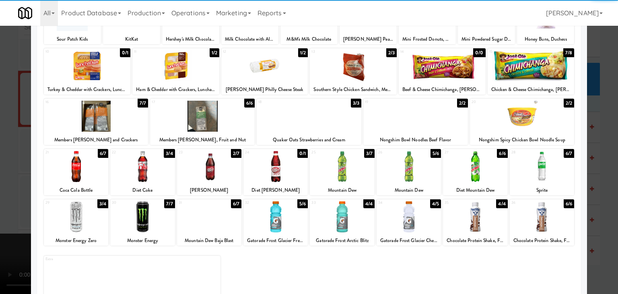
drag, startPoint x: 217, startPoint y: 165, endPoint x: 170, endPoint y: 164, distance: 47.4
click at [216, 164] on div at bounding box center [209, 166] width 64 height 31
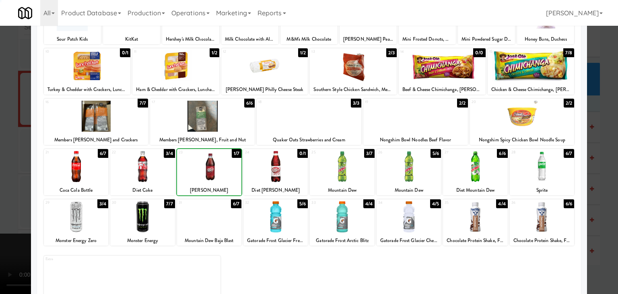
drag, startPoint x: 0, startPoint y: 163, endPoint x: 18, endPoint y: 164, distance: 17.7
click at [0, 163] on div at bounding box center [309, 147] width 618 height 294
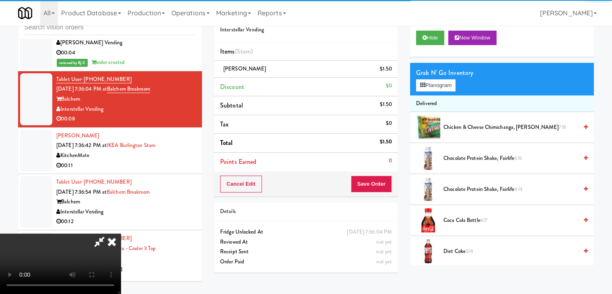
scroll to position [113, 0]
click at [121, 233] on video at bounding box center [60, 263] width 121 height 60
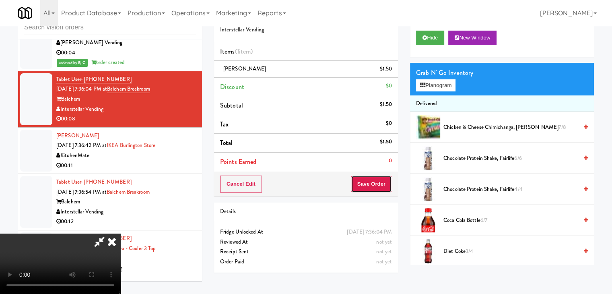
click at [376, 185] on button "Save Order" at bounding box center [371, 183] width 41 height 17
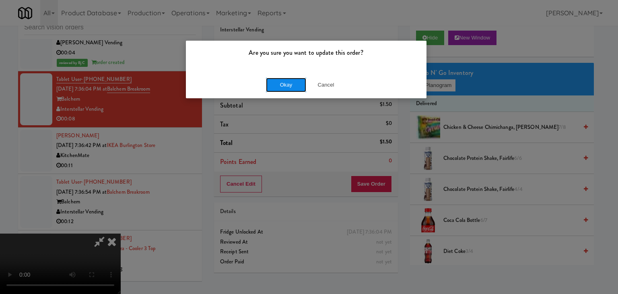
click at [285, 84] on button "Okay" at bounding box center [286, 85] width 40 height 14
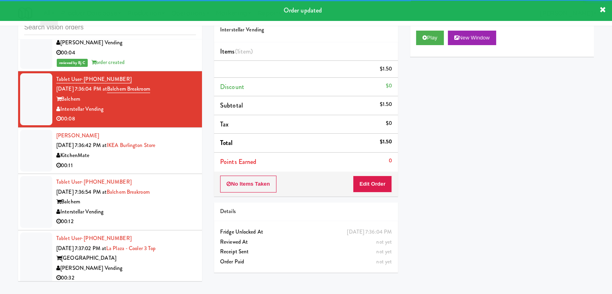
scroll to position [5118, 0]
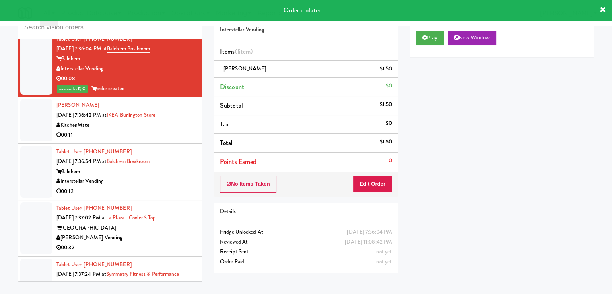
drag, startPoint x: 158, startPoint y: 132, endPoint x: 162, endPoint y: 135, distance: 5.2
click at [158, 132] on div "00:11" at bounding box center [126, 135] width 140 height 10
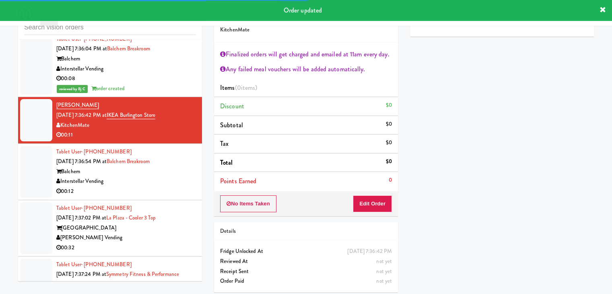
click at [170, 170] on div "Balchem" at bounding box center [126, 171] width 140 height 10
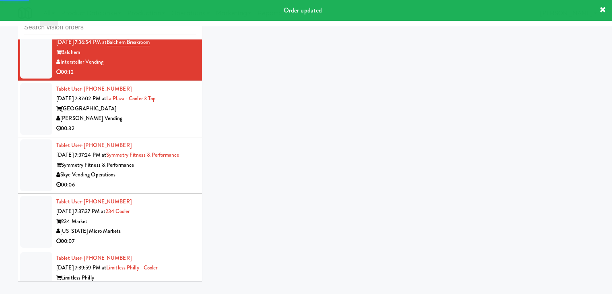
scroll to position [5239, 0]
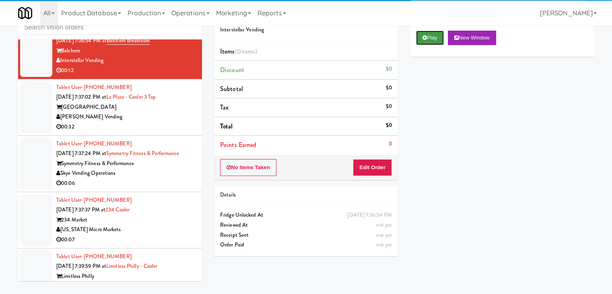
click at [427, 33] on button "Play" at bounding box center [430, 38] width 28 height 14
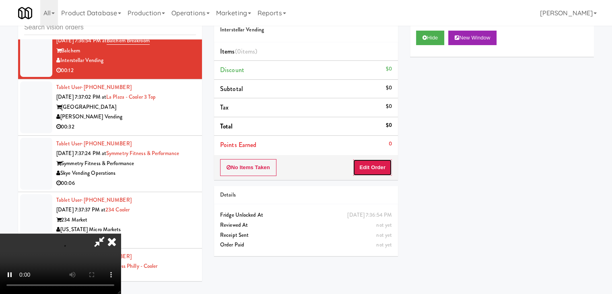
click at [361, 167] on button "Edit Order" at bounding box center [372, 167] width 39 height 17
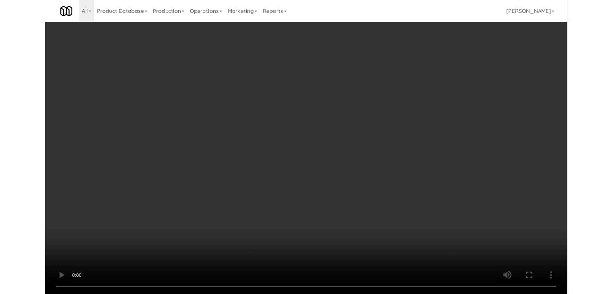
scroll to position [5229, 0]
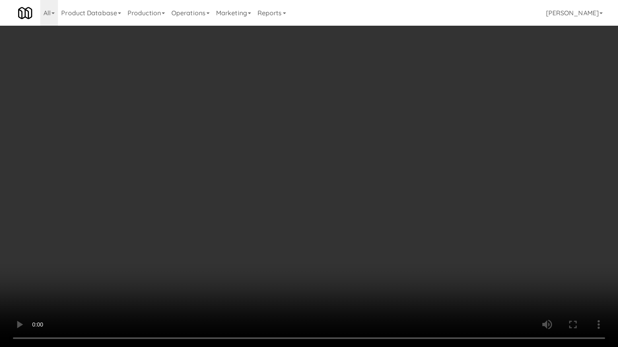
click at [372, 170] on video at bounding box center [309, 173] width 618 height 347
click at [370, 164] on video at bounding box center [309, 173] width 618 height 347
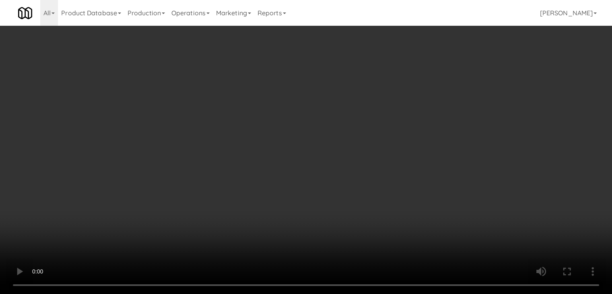
click at [443, 84] on button "Planogram" at bounding box center [435, 85] width 39 height 12
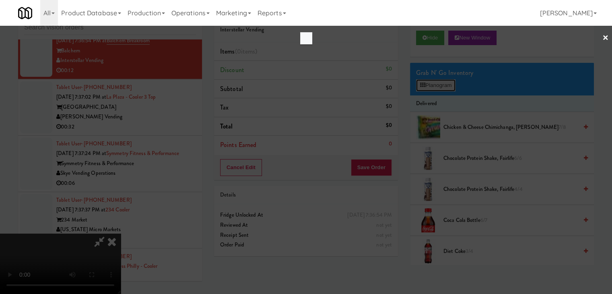
scroll to position [5229, 0]
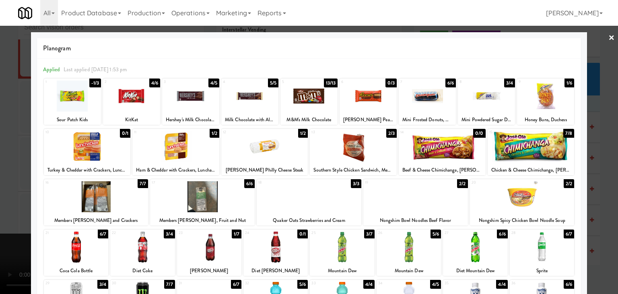
click at [431, 97] on div at bounding box center [426, 95] width 57 height 31
drag, startPoint x: 0, startPoint y: 119, endPoint x: 47, endPoint y: 119, distance: 47.4
click at [3, 119] on div at bounding box center [309, 147] width 618 height 294
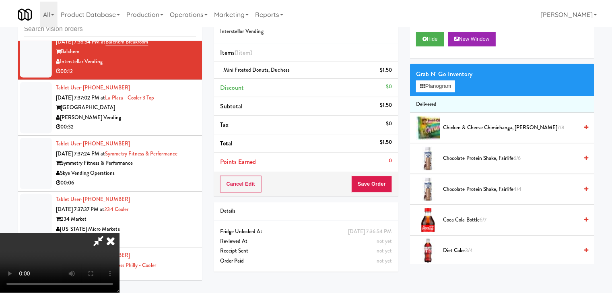
scroll to position [5239, 0]
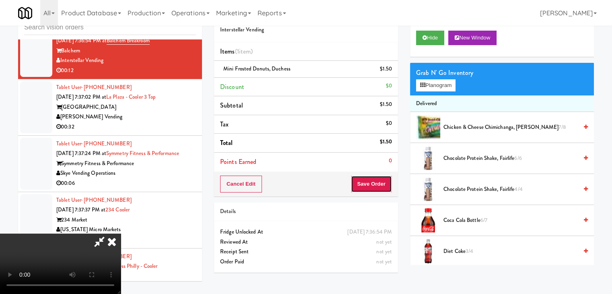
click at [389, 181] on button "Save Order" at bounding box center [371, 183] width 41 height 17
click at [389, 182] on button "Save Order" at bounding box center [371, 183] width 41 height 17
click at [388, 182] on body "Are you sure you want to update this order? Okay Cancel Okay Are you sure you w…" at bounding box center [306, 147] width 612 height 294
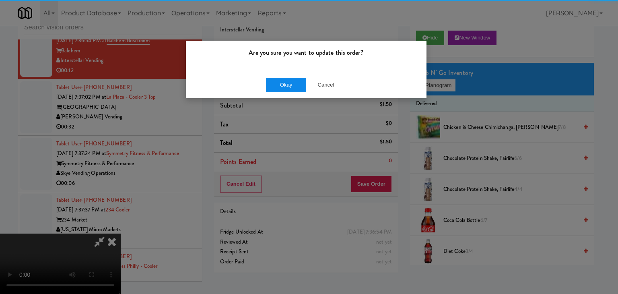
click at [294, 76] on div "Okay Cancel" at bounding box center [306, 84] width 240 height 27
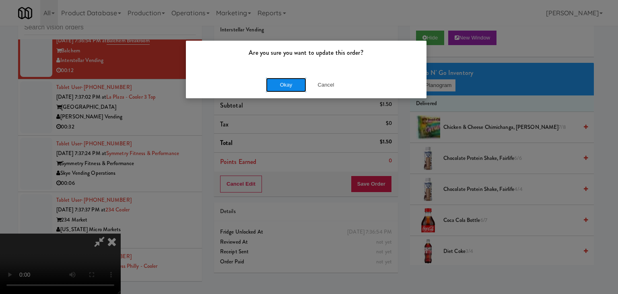
click at [292, 78] on button "Okay" at bounding box center [286, 85] width 40 height 14
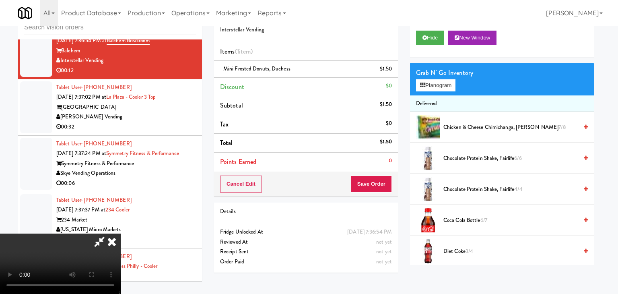
click at [292, 79] on body "Are you sure you want to update this order? Okay Cancel Okay Are you sure you w…" at bounding box center [309, 147] width 618 height 294
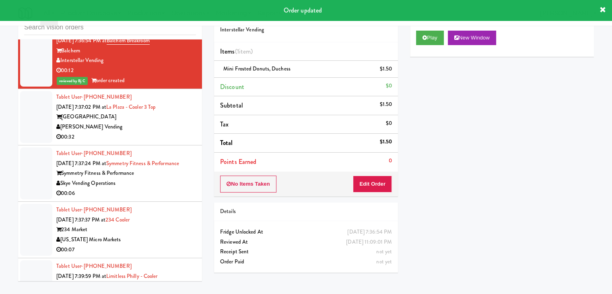
drag, startPoint x: 146, startPoint y: 129, endPoint x: 156, endPoint y: 132, distance: 10.7
click at [148, 132] on div "00:32" at bounding box center [126, 137] width 140 height 10
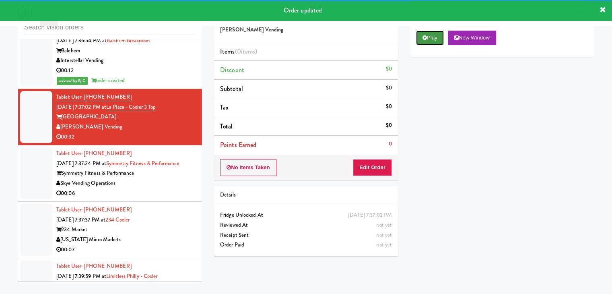
click at [435, 40] on button "Play" at bounding box center [430, 38] width 28 height 14
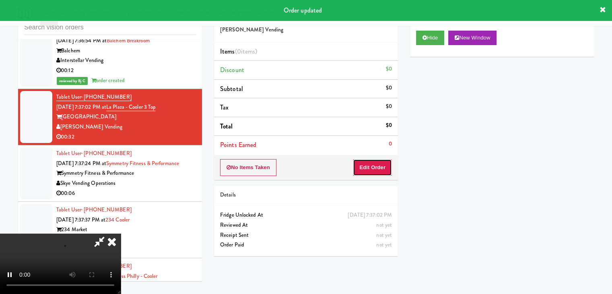
click at [378, 164] on button "Edit Order" at bounding box center [372, 167] width 39 height 17
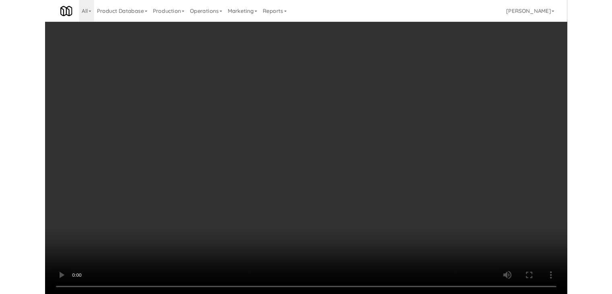
scroll to position [5229, 0]
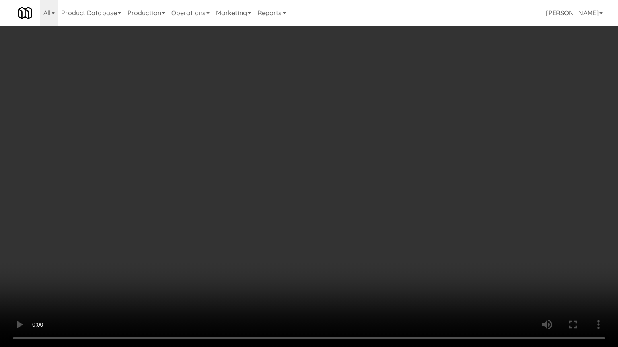
click at [354, 179] on video at bounding box center [309, 173] width 618 height 347
click at [358, 171] on video at bounding box center [309, 173] width 618 height 347
click at [347, 171] on video at bounding box center [309, 173] width 618 height 347
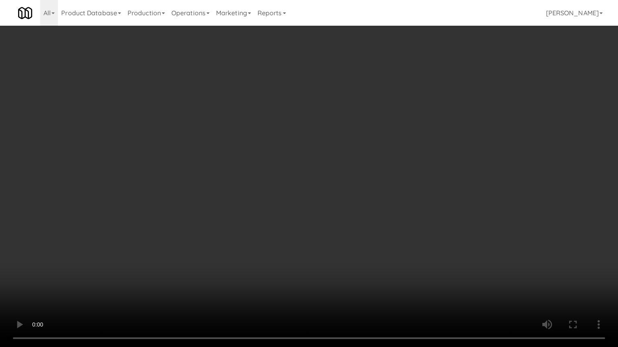
drag, startPoint x: 347, startPoint y: 171, endPoint x: 372, endPoint y: 110, distance: 65.7
click at [347, 170] on video at bounding box center [309, 173] width 618 height 347
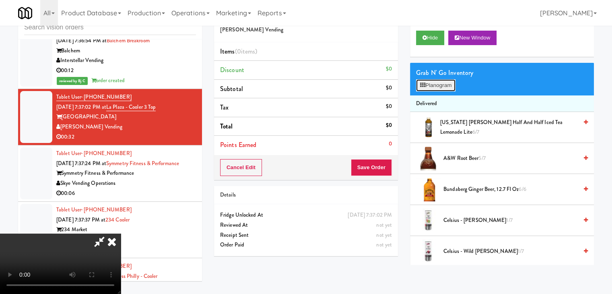
click at [431, 87] on button "Planogram" at bounding box center [435, 85] width 39 height 12
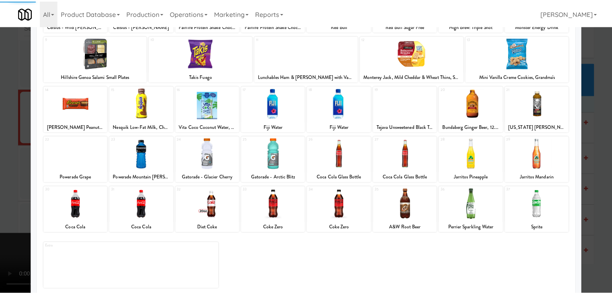
scroll to position [101, 0]
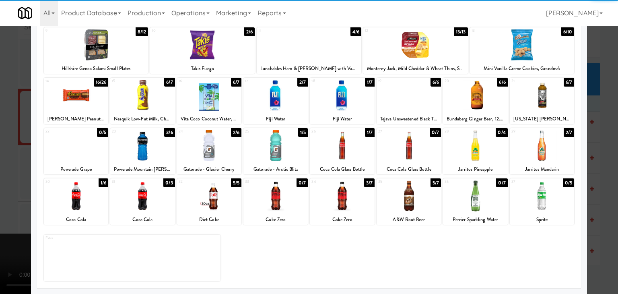
click at [90, 193] on div at bounding box center [76, 195] width 64 height 31
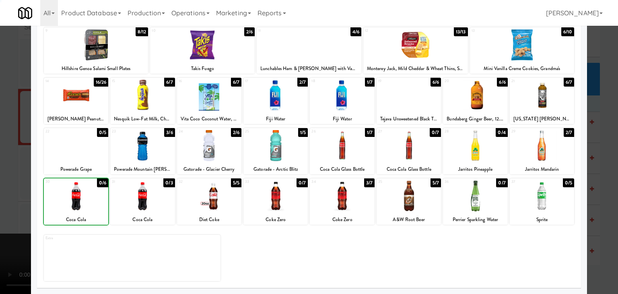
drag, startPoint x: 0, startPoint y: 191, endPoint x: 82, endPoint y: 184, distance: 82.7
click at [0, 191] on div at bounding box center [309, 147] width 618 height 294
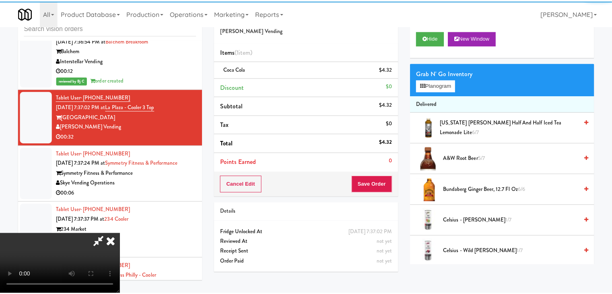
scroll to position [5239, 0]
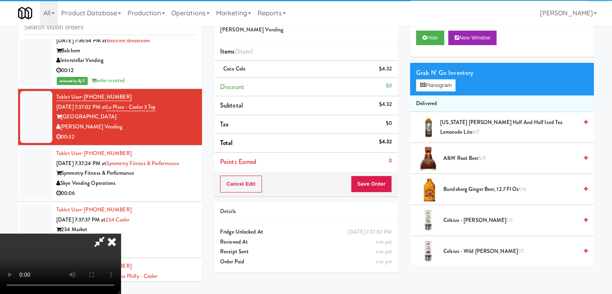
drag, startPoint x: 373, startPoint y: 196, endPoint x: 382, endPoint y: 191, distance: 10.3
click at [381, 192] on div "Order # 7331056 [PERSON_NAME] Vending Items (1 item ) Coca Cola $4.32 Discount …" at bounding box center [306, 140] width 196 height 275
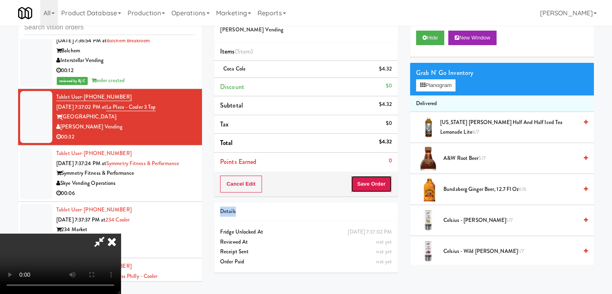
click at [379, 187] on button "Save Order" at bounding box center [371, 183] width 41 height 17
click at [378, 186] on button "Save Order" at bounding box center [371, 183] width 41 height 17
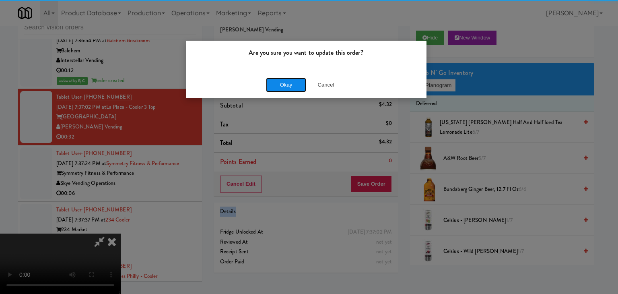
click at [291, 79] on button "Okay" at bounding box center [286, 85] width 40 height 14
click at [291, 78] on button "Okay" at bounding box center [286, 85] width 40 height 14
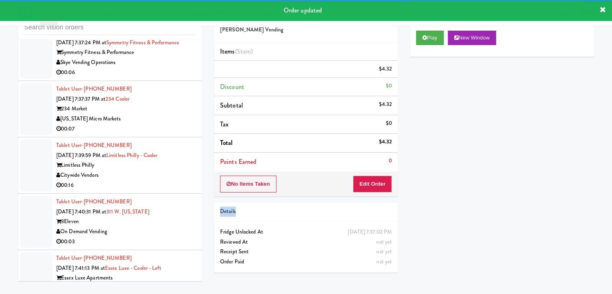
scroll to position [5369, 0]
click at [166, 67] on div "00:06" at bounding box center [126, 72] width 140 height 10
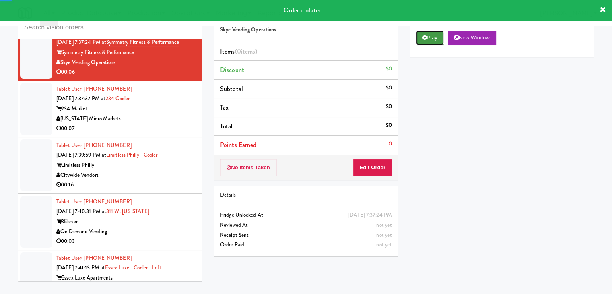
click at [427, 39] on button "Play" at bounding box center [430, 38] width 28 height 14
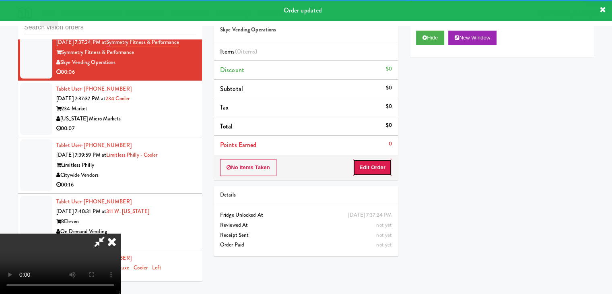
click at [369, 167] on button "Edit Order" at bounding box center [372, 167] width 39 height 17
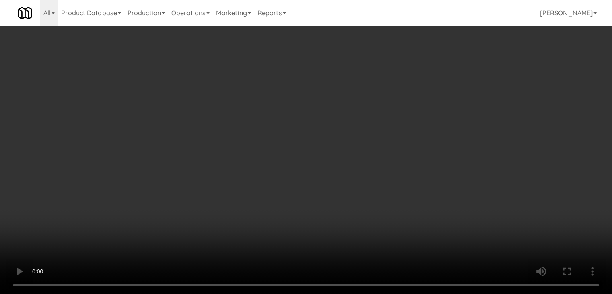
scroll to position [5359, 0]
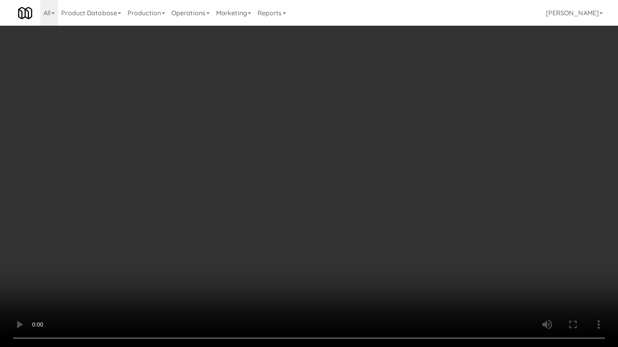
click at [349, 172] on video at bounding box center [309, 173] width 618 height 347
drag, startPoint x: 349, startPoint y: 172, endPoint x: 357, endPoint y: 132, distance: 40.5
click at [349, 172] on video at bounding box center [309, 173] width 618 height 347
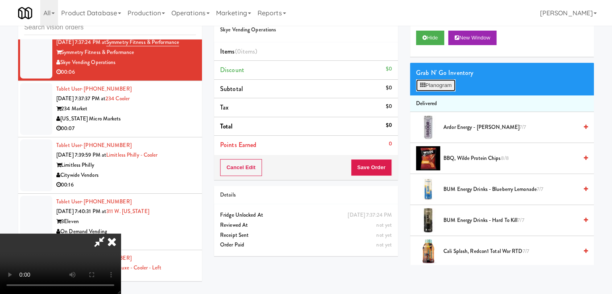
click at [444, 82] on button "Planogram" at bounding box center [435, 85] width 39 height 12
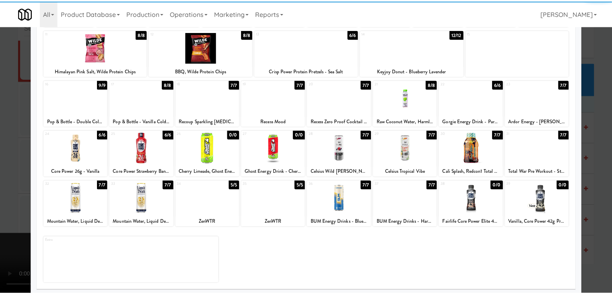
scroll to position [101, 0]
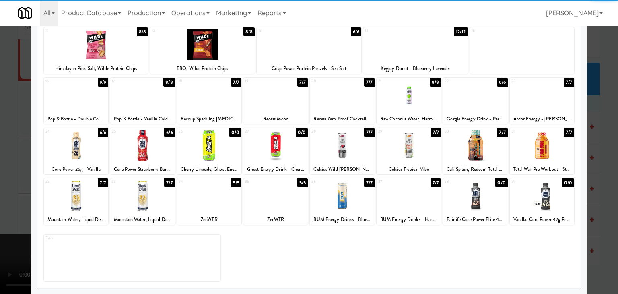
click at [471, 153] on div at bounding box center [475, 145] width 64 height 31
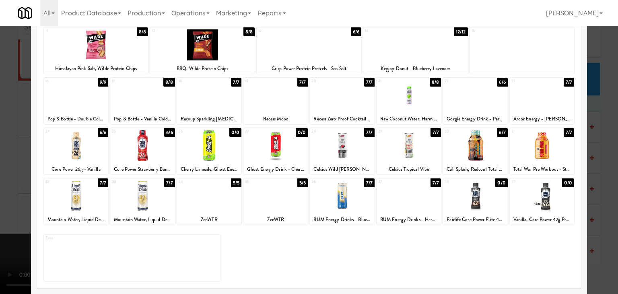
drag, startPoint x: 0, startPoint y: 165, endPoint x: 79, endPoint y: 164, distance: 78.8
click at [0, 164] on div at bounding box center [309, 147] width 618 height 294
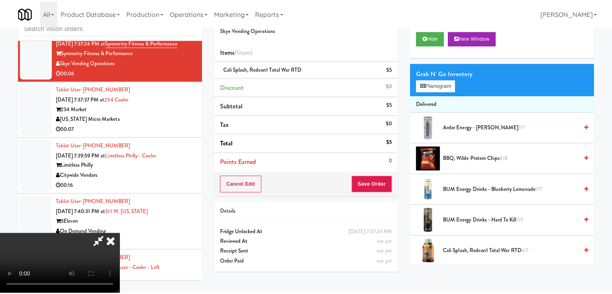
scroll to position [5369, 0]
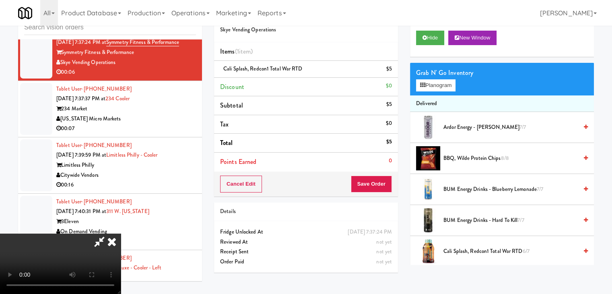
click at [121, 233] on video at bounding box center [60, 263] width 121 height 60
click at [368, 174] on div "Cancel Edit Save Order" at bounding box center [306, 183] width 184 height 25
click at [372, 177] on button "Save Order" at bounding box center [371, 183] width 41 height 17
click at [373, 177] on button "Save Order" at bounding box center [371, 183] width 41 height 17
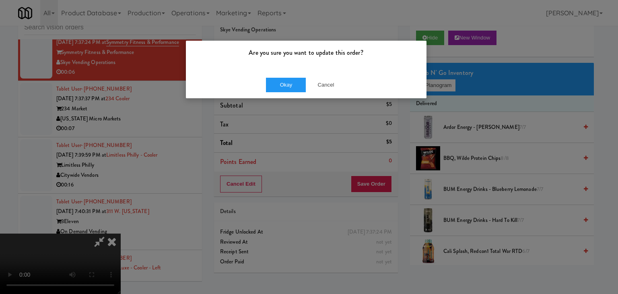
drag, startPoint x: 291, startPoint y: 74, endPoint x: 293, endPoint y: 80, distance: 6.6
click at [291, 75] on div "Okay Cancel" at bounding box center [306, 84] width 240 height 27
click at [293, 80] on button "Okay" at bounding box center [286, 85] width 40 height 14
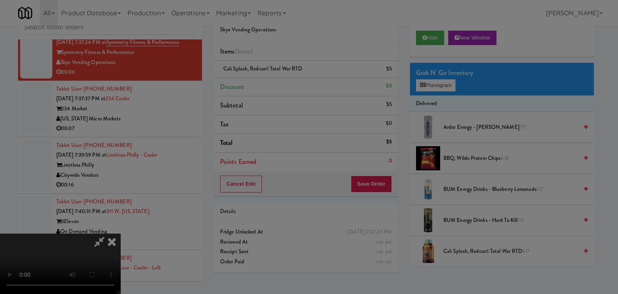
click at [293, 77] on button "Okay" at bounding box center [286, 70] width 40 height 14
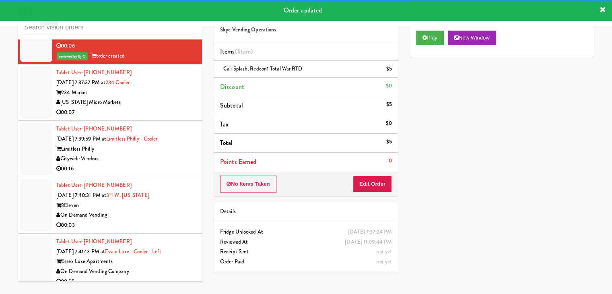
scroll to position [5419, 0]
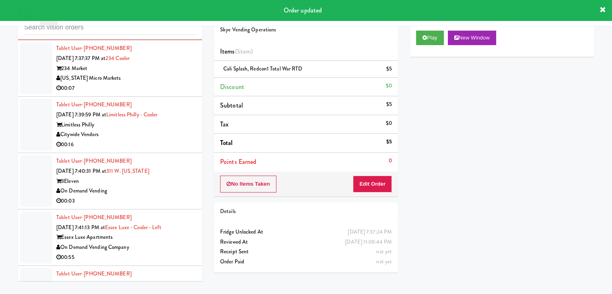
click at [155, 83] on div "00:07" at bounding box center [126, 88] width 140 height 10
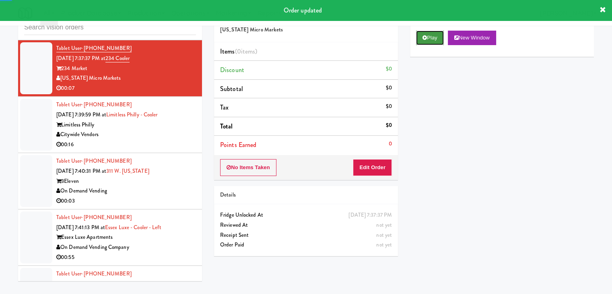
click at [426, 37] on icon at bounding box center [424, 37] width 4 height 5
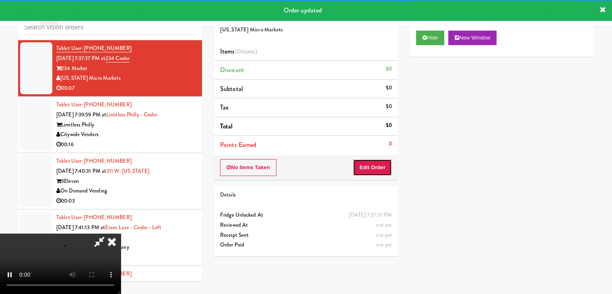
click at [370, 165] on button "Edit Order" at bounding box center [372, 167] width 39 height 17
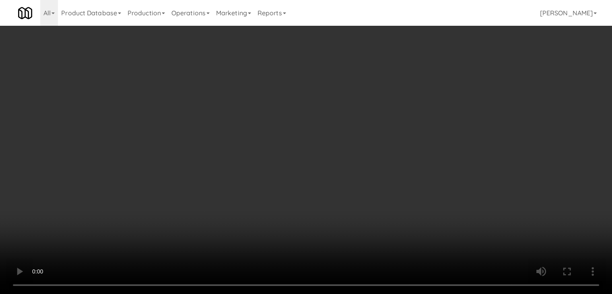
scroll to position [5409, 0]
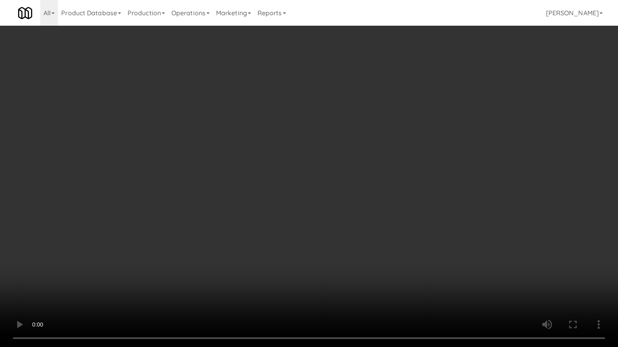
click at [334, 214] on video at bounding box center [309, 173] width 618 height 347
click at [331, 216] on video at bounding box center [309, 173] width 618 height 347
click at [331, 199] on video at bounding box center [309, 173] width 618 height 347
drag, startPoint x: 331, startPoint y: 199, endPoint x: 349, endPoint y: 137, distance: 64.6
click at [331, 194] on video at bounding box center [309, 173] width 618 height 347
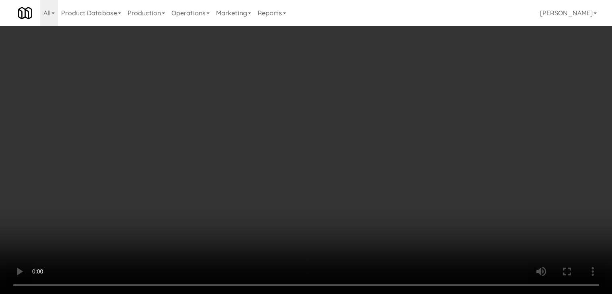
click at [426, 82] on button "Planogram" at bounding box center [435, 85] width 39 height 12
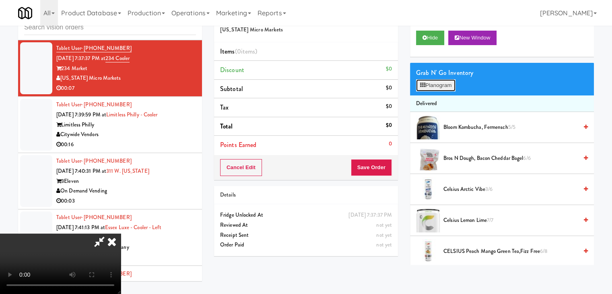
scroll to position [5409, 0]
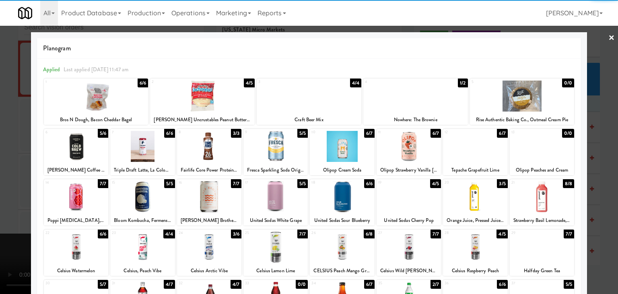
click at [271, 148] on div at bounding box center [275, 146] width 64 height 31
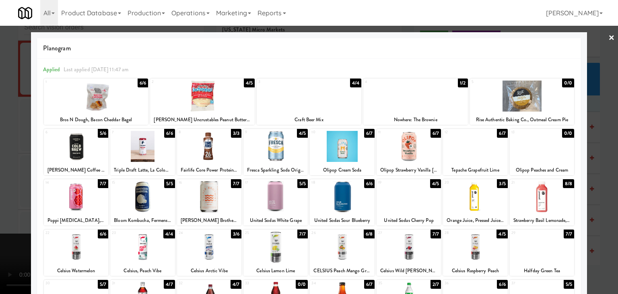
click at [0, 151] on div at bounding box center [309, 147] width 618 height 294
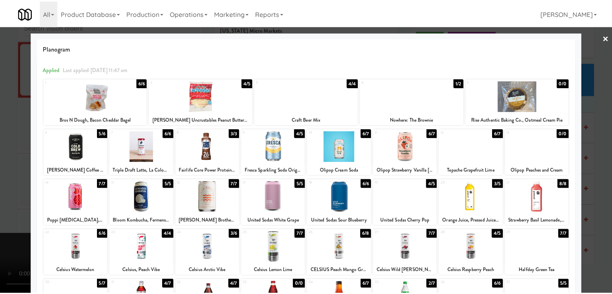
scroll to position [5419, 0]
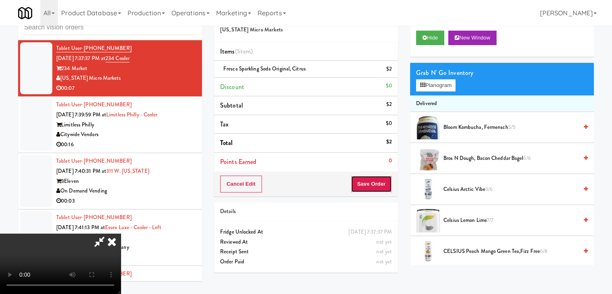
click at [376, 177] on button "Save Order" at bounding box center [371, 183] width 41 height 17
click at [375, 178] on button "Save Order" at bounding box center [371, 183] width 41 height 17
click at [375, 179] on body "Are you sure you want to update this order? Okay Cancel Okay Are you sure you w…" at bounding box center [306, 147] width 612 height 294
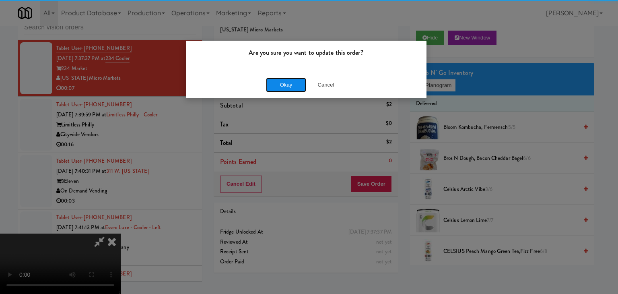
click at [277, 83] on button "Okay" at bounding box center [286, 85] width 40 height 14
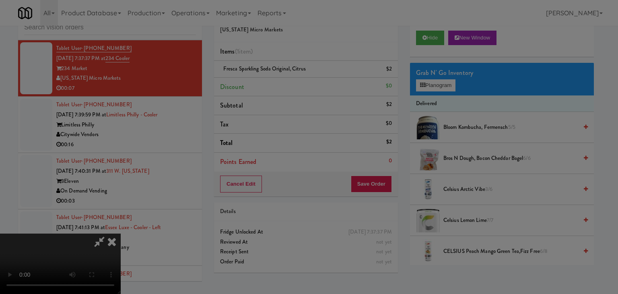
click at [277, 83] on body "Are you sure you want to update this order? Okay Cancel Okay Are you sure you w…" at bounding box center [309, 147] width 618 height 294
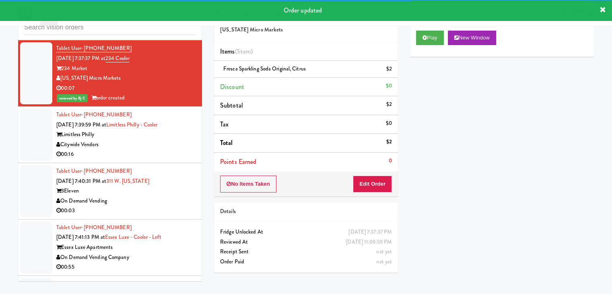
click at [144, 143] on div "Citywide Vendors" at bounding box center [126, 145] width 140 height 10
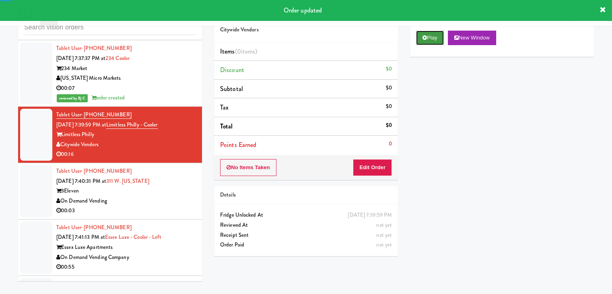
click at [432, 39] on button "Play" at bounding box center [430, 38] width 28 height 14
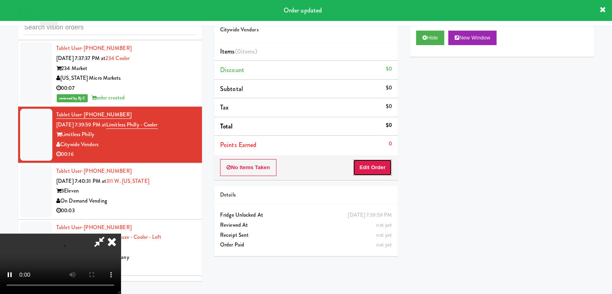
click at [375, 163] on button "Edit Order" at bounding box center [372, 167] width 39 height 17
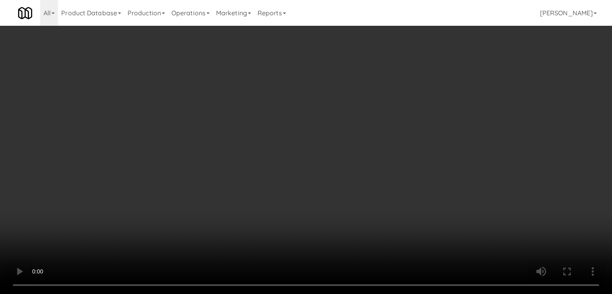
scroll to position [5409, 0]
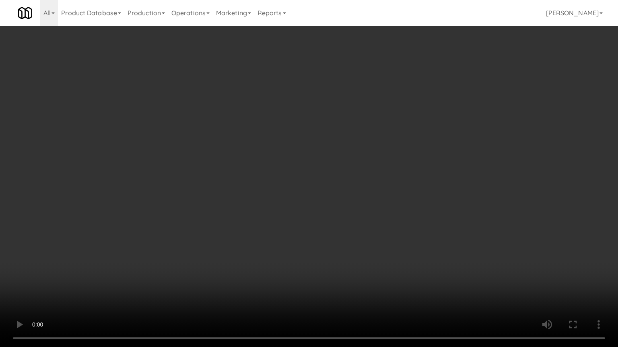
click at [347, 204] on video at bounding box center [309, 173] width 618 height 347
drag, startPoint x: 344, startPoint y: 204, endPoint x: 337, endPoint y: 204, distance: 7.6
click at [344, 204] on video at bounding box center [309, 173] width 618 height 347
click at [337, 201] on video at bounding box center [309, 173] width 618 height 347
click at [339, 201] on video at bounding box center [309, 173] width 618 height 347
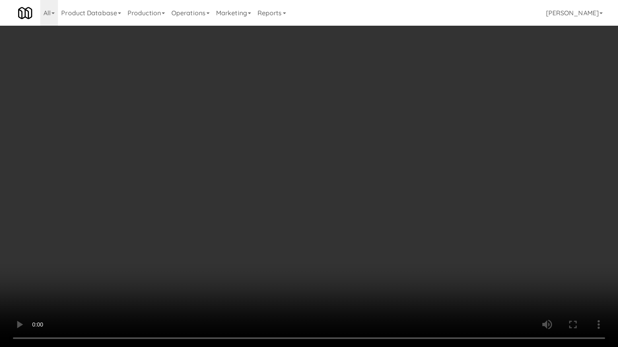
click at [335, 201] on video at bounding box center [309, 173] width 618 height 347
click at [336, 199] on video at bounding box center [309, 173] width 618 height 347
click at [320, 208] on video at bounding box center [309, 173] width 618 height 347
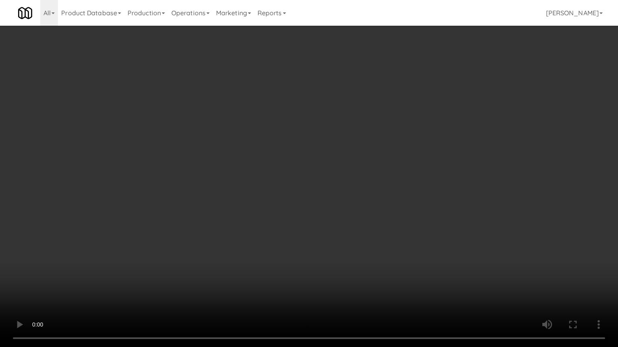
click at [322, 203] on video at bounding box center [309, 173] width 618 height 347
click at [331, 177] on video at bounding box center [309, 173] width 618 height 347
click at [331, 175] on video at bounding box center [309, 173] width 618 height 347
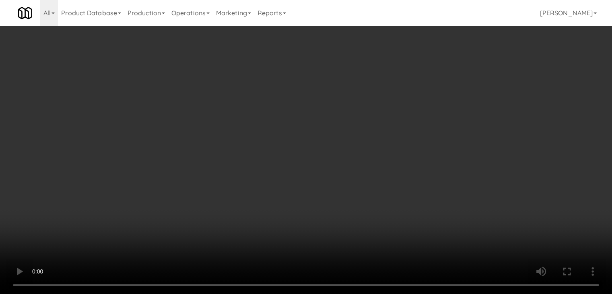
click at [429, 86] on button "Planogram" at bounding box center [435, 85] width 39 height 12
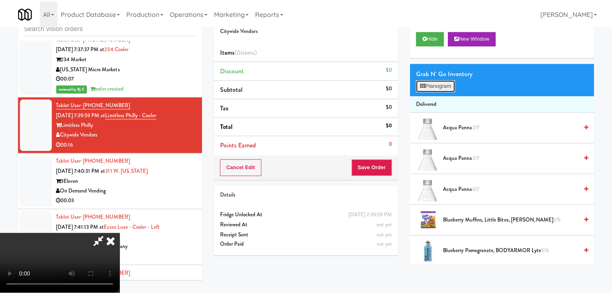
scroll to position [5409, 0]
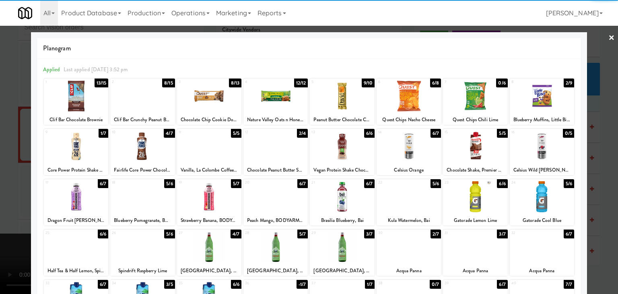
drag, startPoint x: 267, startPoint y: 143, endPoint x: 236, endPoint y: 124, distance: 36.3
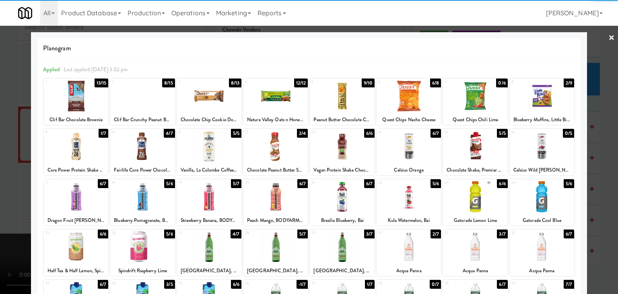
click at [267, 143] on div at bounding box center [275, 146] width 64 height 31
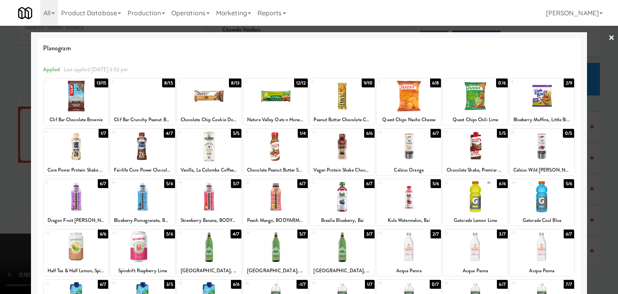
click at [1, 103] on div at bounding box center [309, 147] width 618 height 294
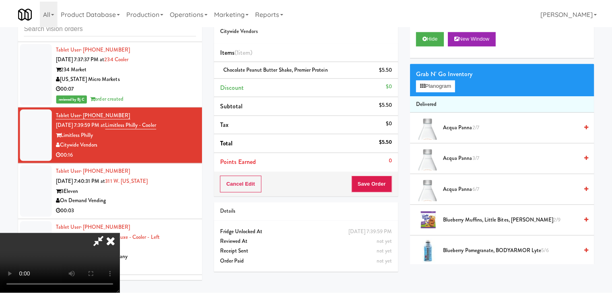
scroll to position [5419, 0]
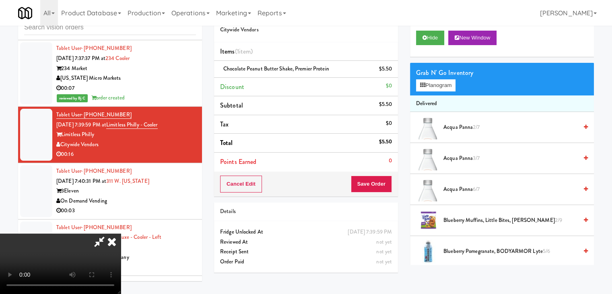
click at [121, 233] on video at bounding box center [60, 263] width 121 height 60
drag, startPoint x: 336, startPoint y: 99, endPoint x: 349, endPoint y: 94, distance: 13.7
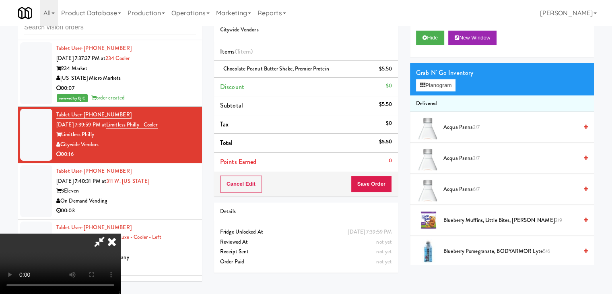
click at [121, 233] on video at bounding box center [60, 263] width 121 height 60
click at [439, 86] on button "Planogram" at bounding box center [435, 85] width 39 height 12
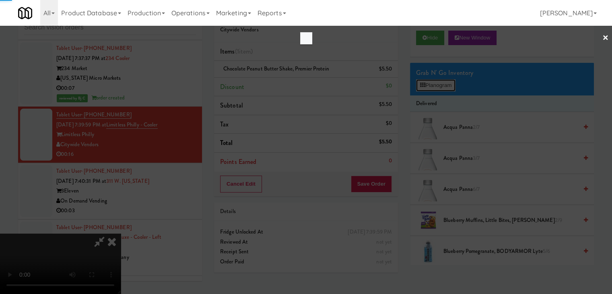
scroll to position [5409, 0]
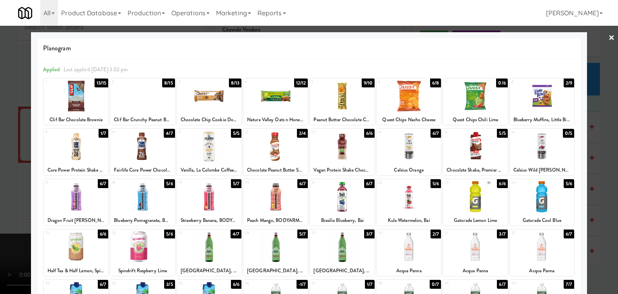
click at [133, 101] on div at bounding box center [142, 95] width 64 height 31
click at [0, 152] on div at bounding box center [309, 147] width 618 height 294
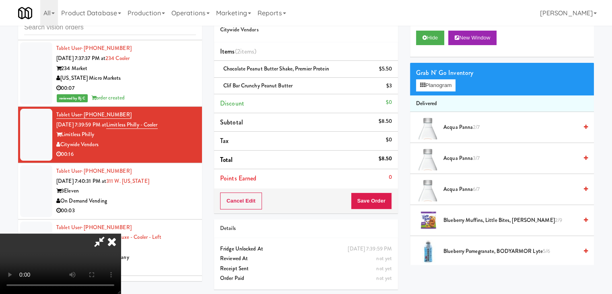
scroll to position [80, 0]
click at [432, 84] on button "Planogram" at bounding box center [435, 85] width 39 height 12
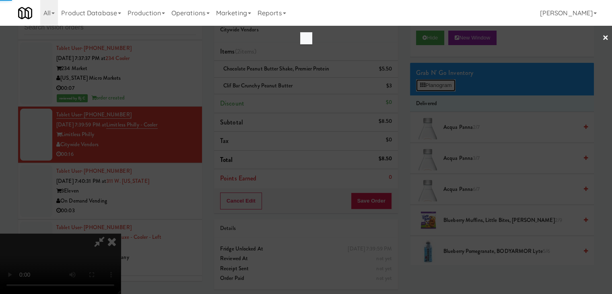
scroll to position [5409, 0]
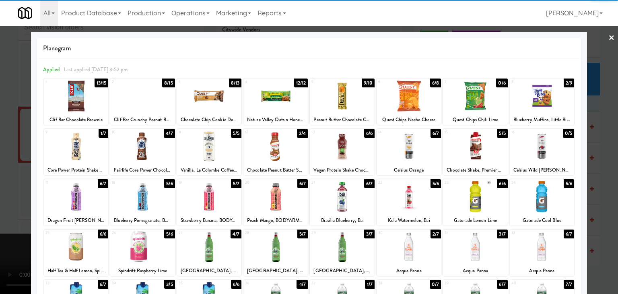
click at [253, 150] on div at bounding box center [275, 146] width 64 height 31
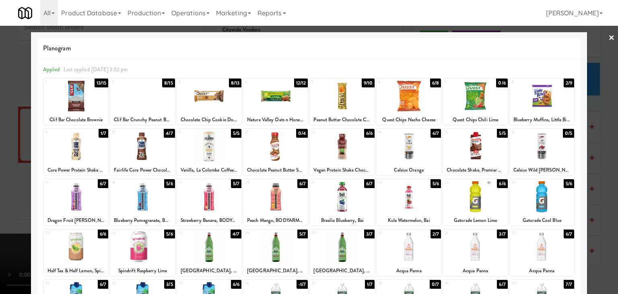
drag, startPoint x: 0, startPoint y: 144, endPoint x: 108, endPoint y: 133, distance: 108.2
click at [3, 143] on div at bounding box center [309, 147] width 618 height 294
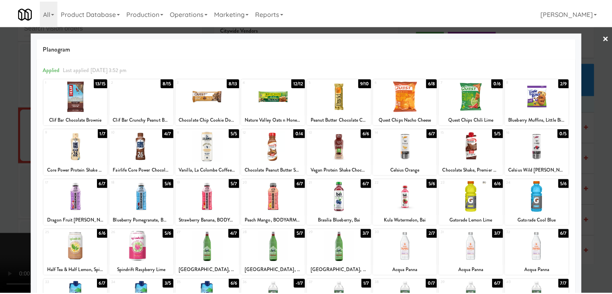
scroll to position [5419, 0]
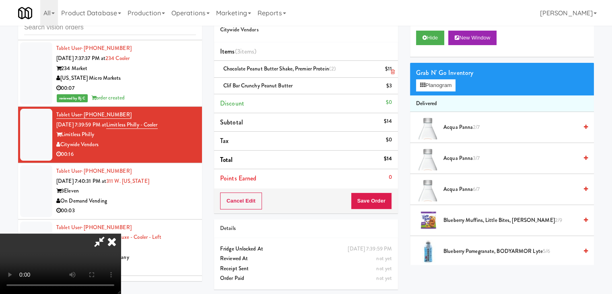
click at [392, 68] on link at bounding box center [390, 72] width 7 height 10
click at [121, 233] on video at bounding box center [60, 263] width 121 height 60
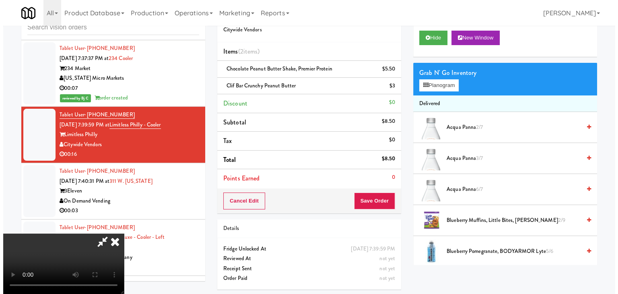
scroll to position [113, 0]
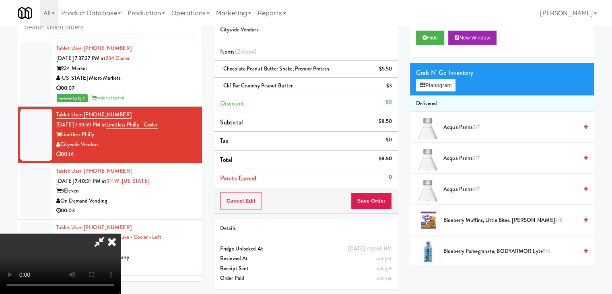
click at [121, 233] on video at bounding box center [60, 263] width 121 height 60
click at [429, 86] on button "Planogram" at bounding box center [435, 85] width 39 height 12
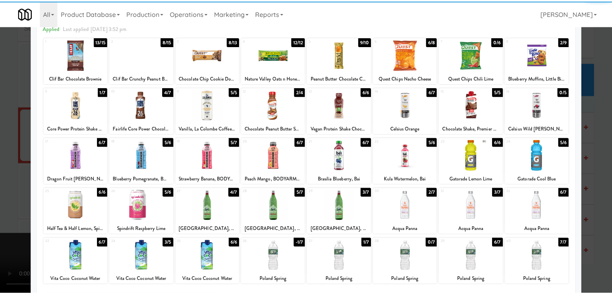
scroll to position [101, 0]
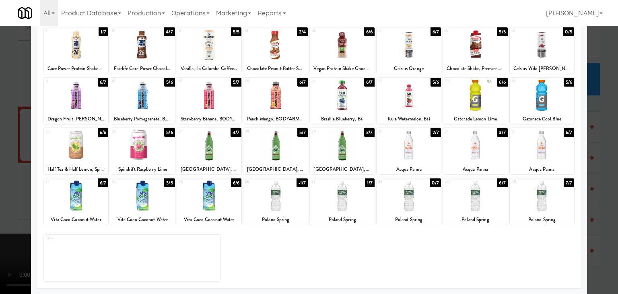
click at [465, 199] on div at bounding box center [475, 195] width 64 height 31
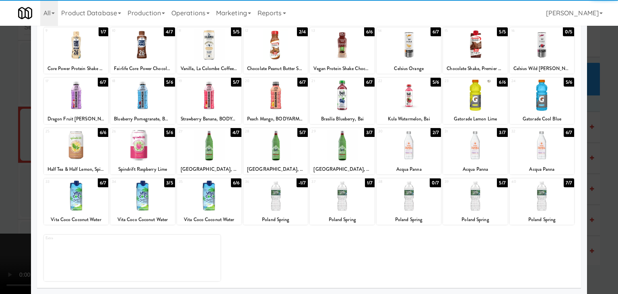
drag, startPoint x: 0, startPoint y: 173, endPoint x: 82, endPoint y: 173, distance: 82.0
click at [1, 173] on div at bounding box center [309, 147] width 618 height 294
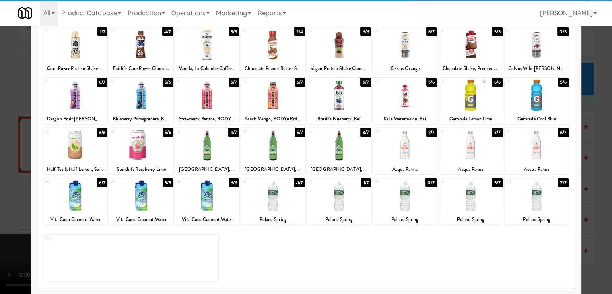
scroll to position [5419, 0]
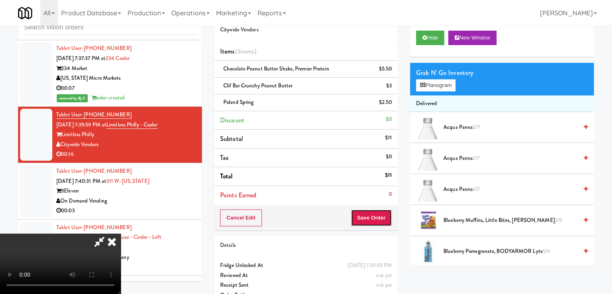
click at [375, 219] on button "Save Order" at bounding box center [371, 217] width 41 height 17
click at [375, 217] on body "Are you sure you want to update this order? Okay Cancel Okay Are you sure you w…" at bounding box center [306, 147] width 612 height 294
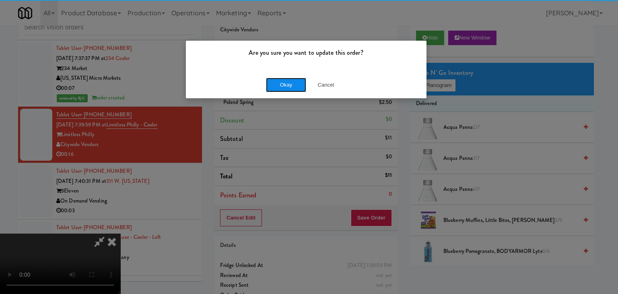
click at [285, 89] on button "Okay" at bounding box center [286, 85] width 40 height 14
click at [286, 86] on body "Are you sure you want to update this order? Okay Cancel Okay Are you sure you w…" at bounding box center [309, 147] width 618 height 294
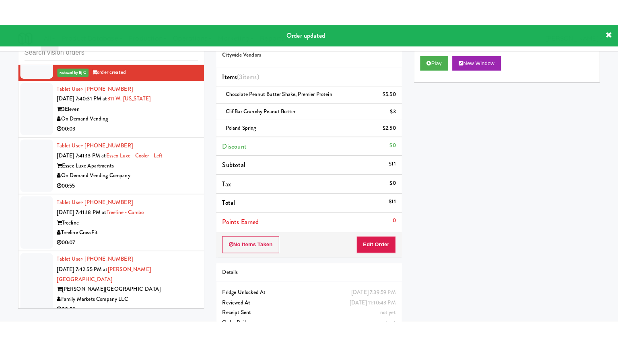
scroll to position [5540, 0]
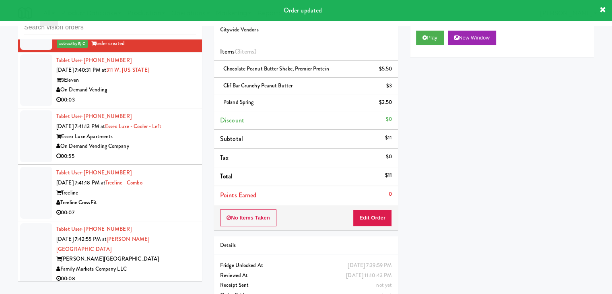
drag, startPoint x: 176, startPoint y: 82, endPoint x: 177, endPoint y: 87, distance: 5.4
click at [177, 85] on div "On Demand Vending" at bounding box center [126, 90] width 140 height 10
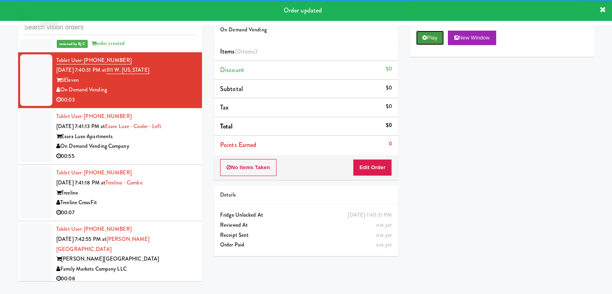
click at [421, 41] on button "Play" at bounding box center [430, 38] width 28 height 14
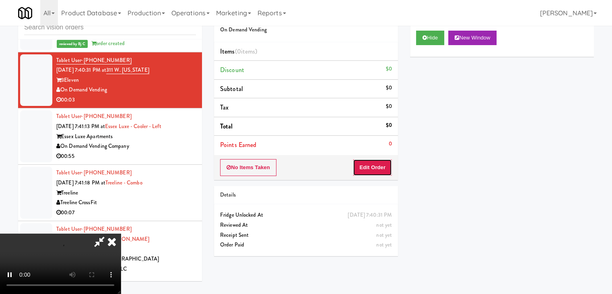
click at [374, 160] on button "Edit Order" at bounding box center [372, 167] width 39 height 17
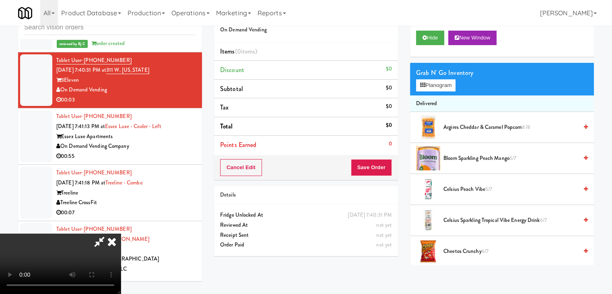
scroll to position [5530, 0]
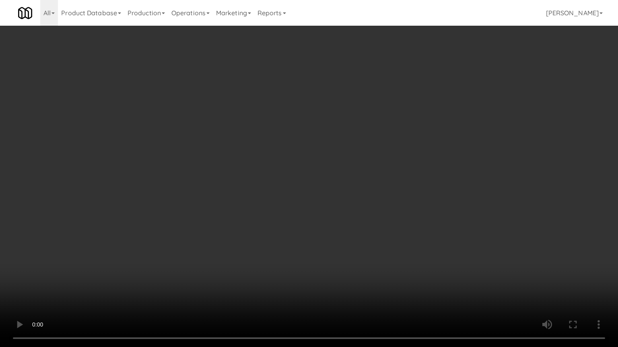
click at [357, 192] on video at bounding box center [309, 173] width 618 height 347
click at [356, 194] on video at bounding box center [309, 173] width 618 height 347
click at [354, 194] on video at bounding box center [309, 173] width 618 height 347
drag, startPoint x: 354, startPoint y: 194, endPoint x: 398, endPoint y: 122, distance: 84.3
click at [354, 193] on video at bounding box center [309, 173] width 618 height 347
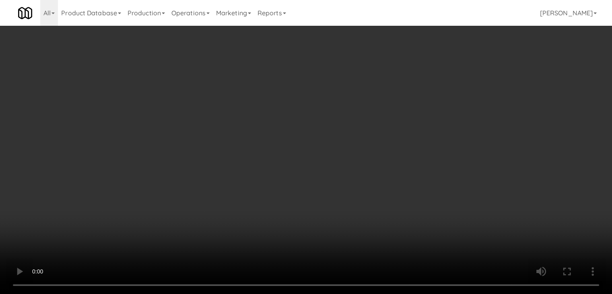
click at [446, 87] on button "Planogram" at bounding box center [435, 85] width 39 height 12
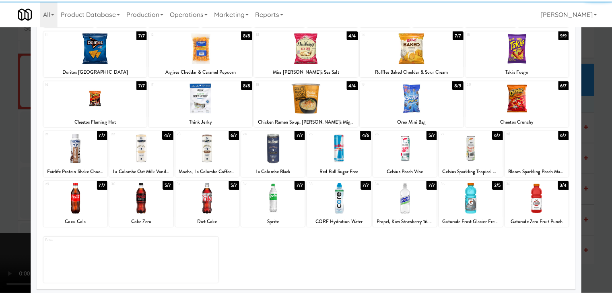
scroll to position [101, 0]
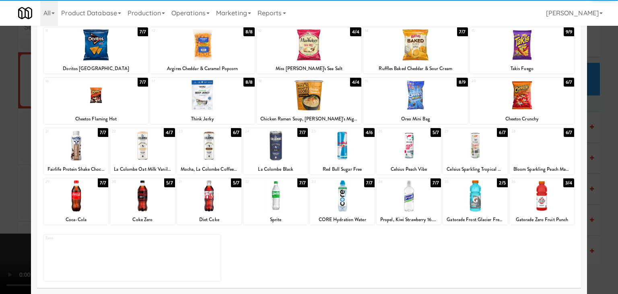
click at [153, 197] on div at bounding box center [142, 195] width 64 height 31
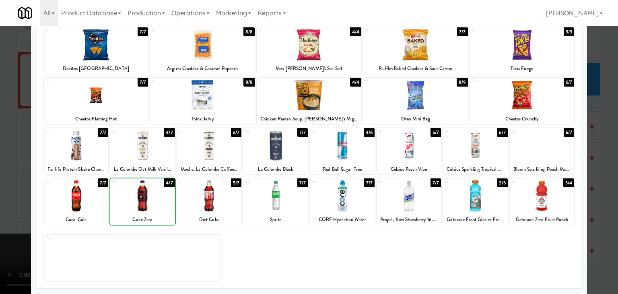
click at [6, 187] on div at bounding box center [309, 147] width 618 height 294
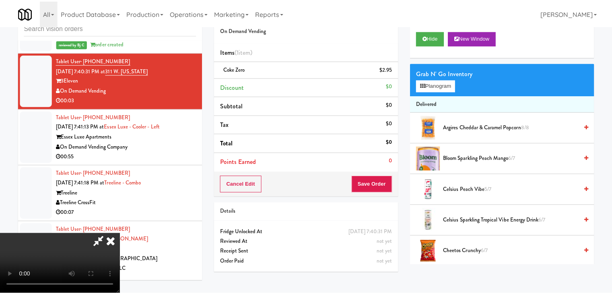
scroll to position [5540, 0]
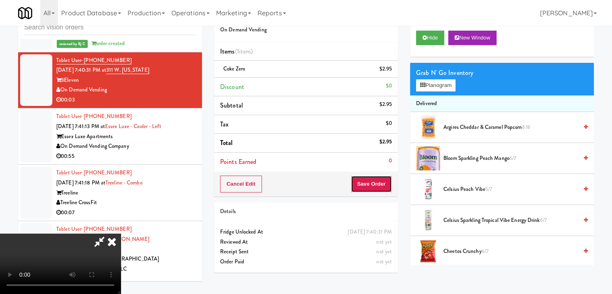
click at [372, 183] on button "Save Order" at bounding box center [371, 183] width 41 height 17
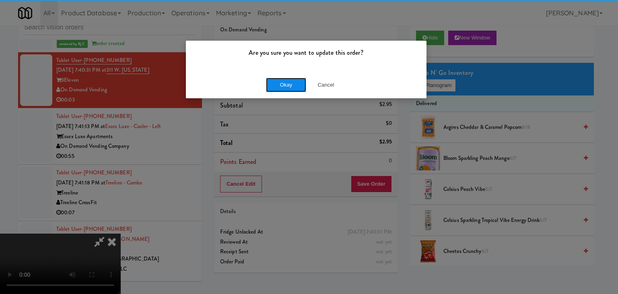
click at [289, 86] on button "Okay" at bounding box center [286, 85] width 40 height 14
click at [288, 86] on div "Okay Cancel" at bounding box center [306, 84] width 240 height 27
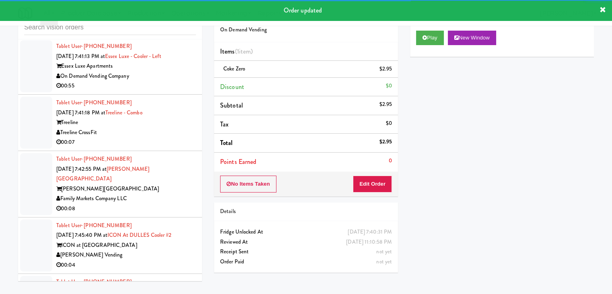
scroll to position [5630, 0]
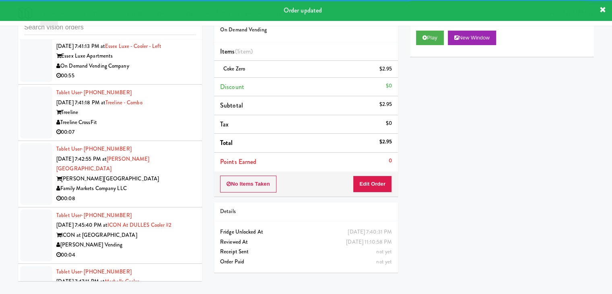
click at [179, 72] on div "00:55" at bounding box center [126, 76] width 140 height 10
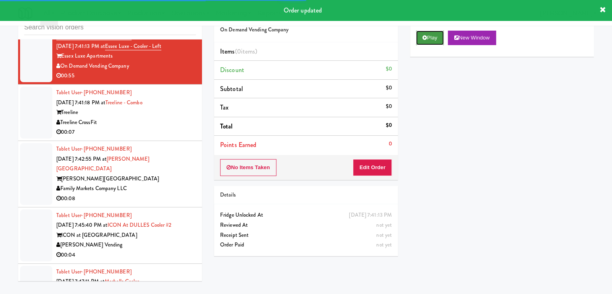
click at [437, 39] on button "Play" at bounding box center [430, 38] width 28 height 14
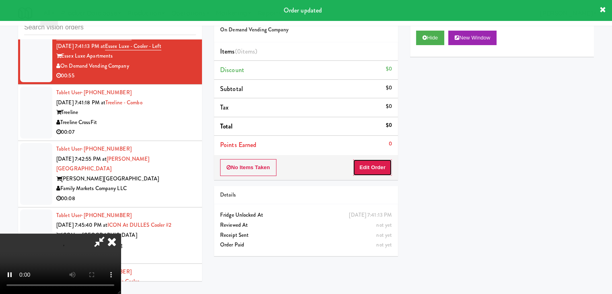
click at [374, 165] on button "Edit Order" at bounding box center [372, 167] width 39 height 17
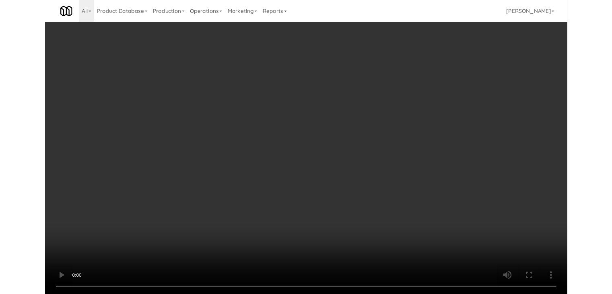
scroll to position [5621, 0]
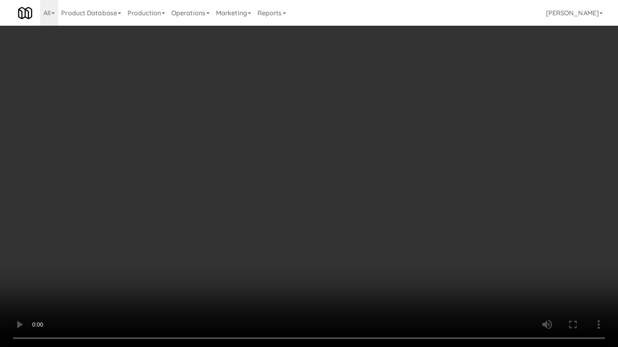
click at [392, 167] on video at bounding box center [309, 173] width 618 height 347
click at [397, 167] on video at bounding box center [309, 173] width 618 height 347
click at [402, 162] on video at bounding box center [309, 173] width 618 height 347
click at [397, 166] on video at bounding box center [309, 173] width 618 height 347
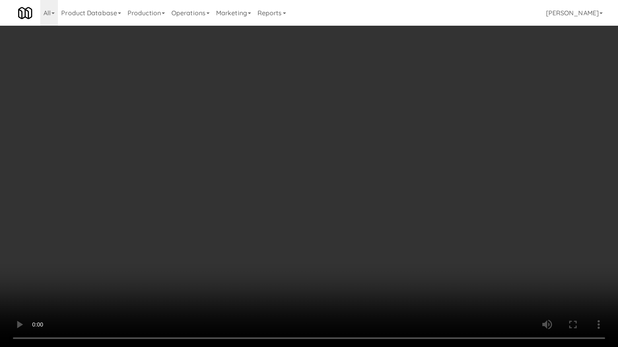
click at [398, 167] on video at bounding box center [309, 173] width 618 height 347
click at [407, 158] on video at bounding box center [309, 173] width 618 height 347
click at [406, 158] on video at bounding box center [309, 173] width 618 height 347
drag, startPoint x: 407, startPoint y: 158, endPoint x: 420, endPoint y: 114, distance: 45.3
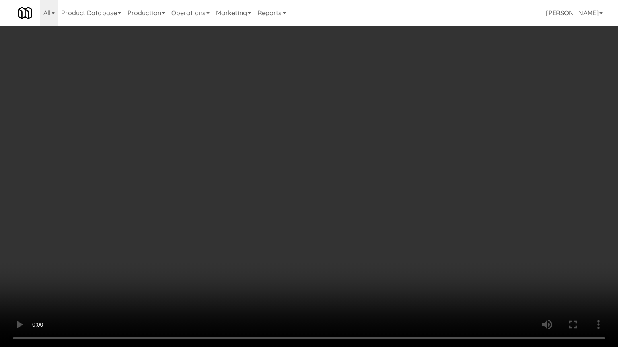
click at [407, 158] on video at bounding box center [309, 173] width 618 height 347
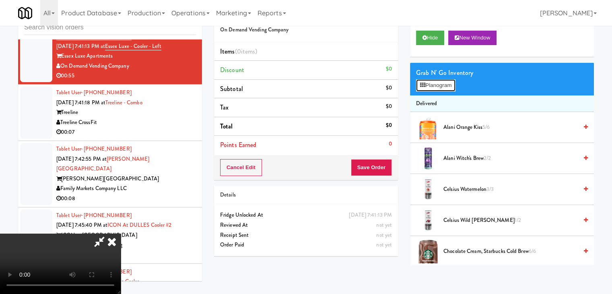
click at [444, 84] on button "Planogram" at bounding box center [435, 85] width 39 height 12
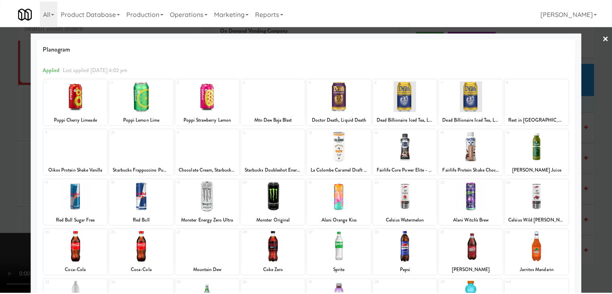
scroll to position [101, 0]
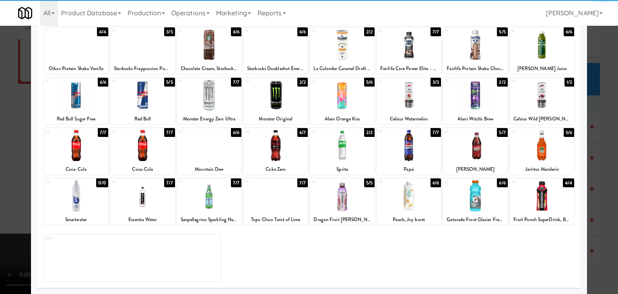
click at [338, 149] on div at bounding box center [342, 145] width 64 height 31
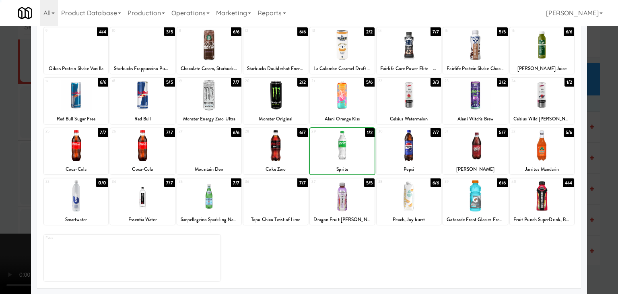
click at [338, 149] on div at bounding box center [342, 145] width 64 height 31
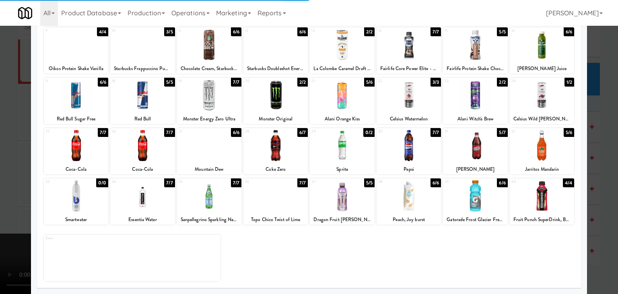
click at [224, 145] on div at bounding box center [209, 145] width 64 height 31
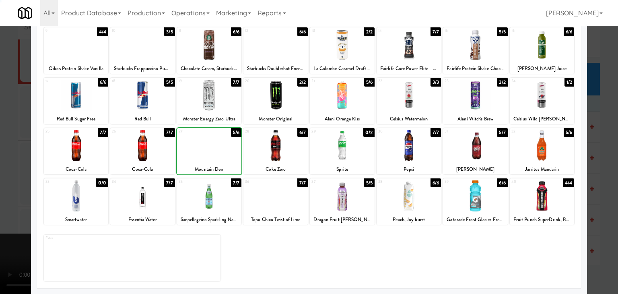
click at [0, 145] on div at bounding box center [309, 147] width 618 height 294
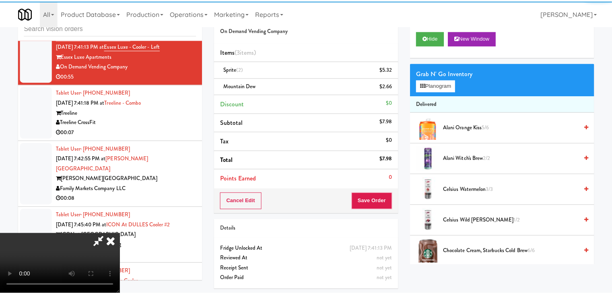
scroll to position [5630, 0]
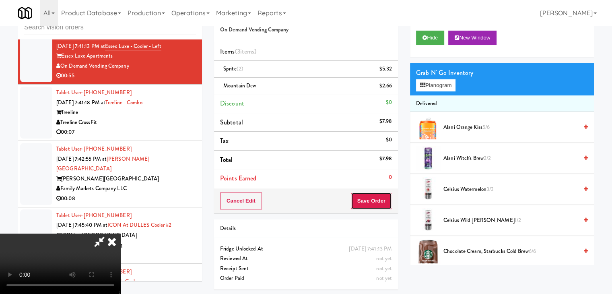
click at [376, 193] on button "Save Order" at bounding box center [371, 200] width 41 height 17
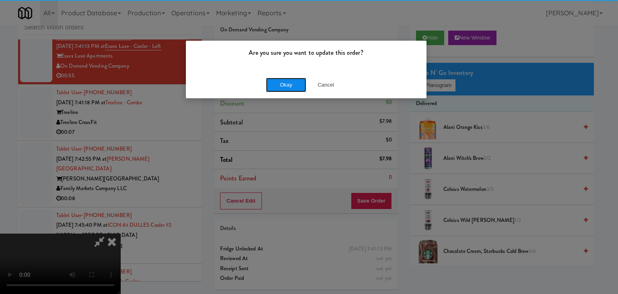
click at [279, 87] on button "Okay" at bounding box center [286, 85] width 40 height 14
click at [279, 87] on div "Okay Cancel" at bounding box center [306, 84] width 240 height 27
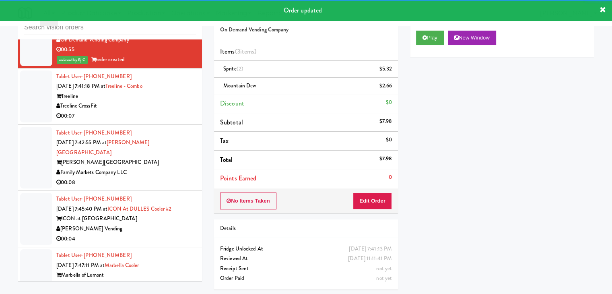
scroll to position [5670, 0]
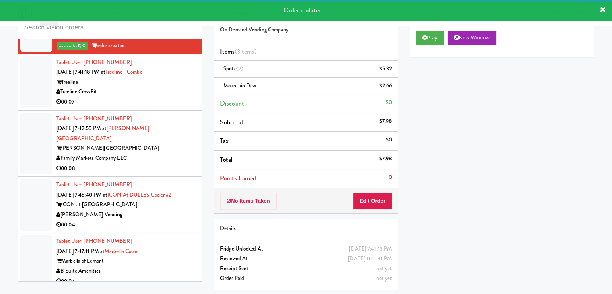
click at [165, 88] on div "Treeline CrossFit" at bounding box center [126, 92] width 140 height 10
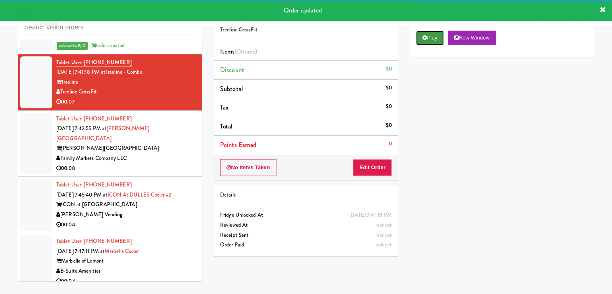
click at [429, 37] on button "Play" at bounding box center [430, 38] width 28 height 14
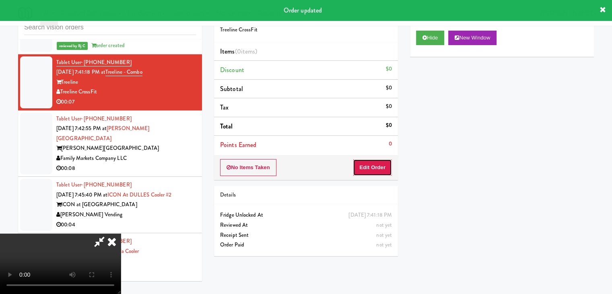
click at [377, 164] on button "Edit Order" at bounding box center [372, 167] width 39 height 17
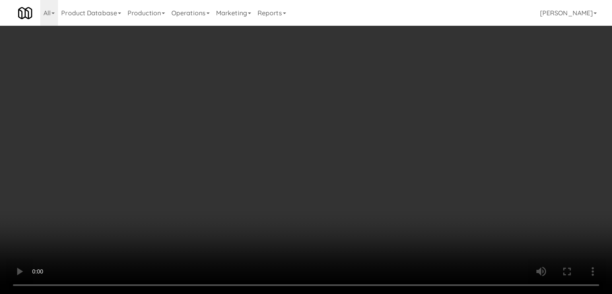
scroll to position [5661, 0]
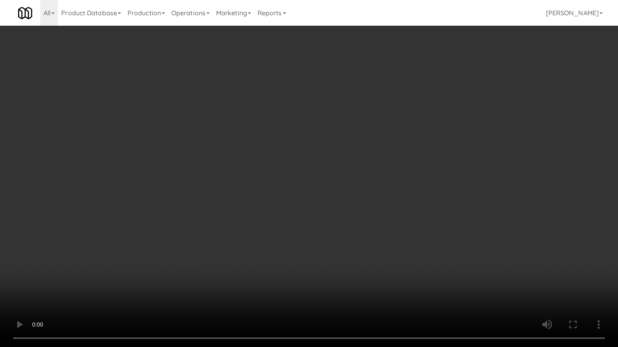
click at [379, 238] on video at bounding box center [309, 173] width 618 height 347
click at [382, 236] on video at bounding box center [309, 173] width 618 height 347
drag, startPoint x: 347, startPoint y: 268, endPoint x: 372, endPoint y: 258, distance: 26.3
click at [349, 267] on video at bounding box center [309, 173] width 618 height 347
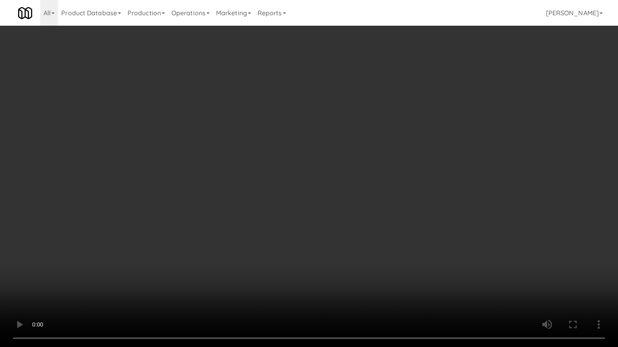
click at [384, 254] on video at bounding box center [309, 173] width 618 height 347
click at [333, 230] on video at bounding box center [309, 173] width 618 height 347
click at [337, 227] on video at bounding box center [309, 173] width 618 height 347
click at [339, 231] on video at bounding box center [309, 173] width 618 height 347
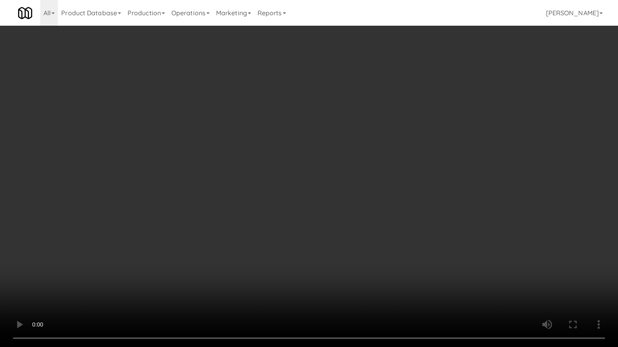
click at [339, 230] on video at bounding box center [309, 173] width 618 height 347
click at [347, 229] on video at bounding box center [309, 173] width 618 height 347
click at [347, 228] on video at bounding box center [309, 173] width 618 height 347
click at [349, 228] on video at bounding box center [309, 173] width 618 height 347
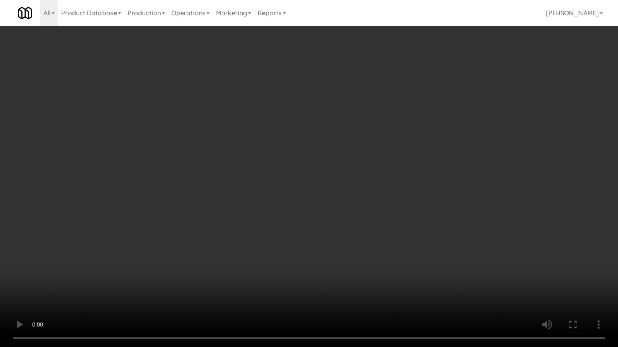
click at [349, 228] on video at bounding box center [309, 173] width 618 height 347
click at [352, 212] on video at bounding box center [309, 173] width 618 height 347
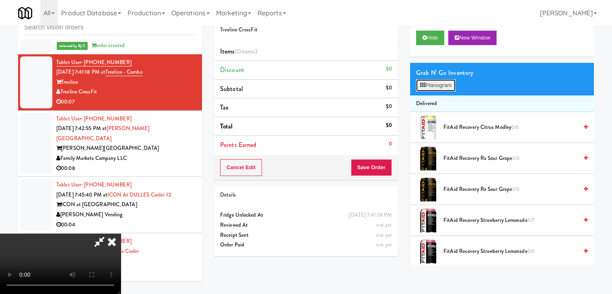
click at [444, 85] on button "Planogram" at bounding box center [435, 85] width 39 height 12
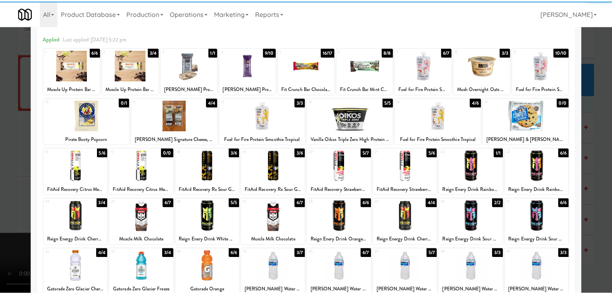
scroll to position [80, 0]
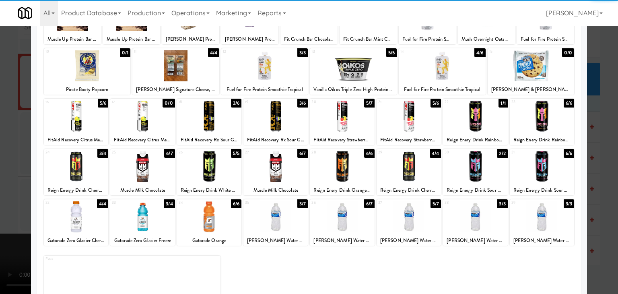
click at [344, 121] on div at bounding box center [342, 116] width 64 height 31
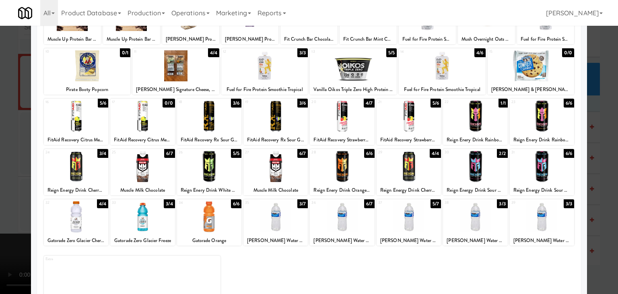
drag, startPoint x: 0, startPoint y: 149, endPoint x: 90, endPoint y: 150, distance: 89.7
click at [3, 149] on div at bounding box center [309, 147] width 618 height 294
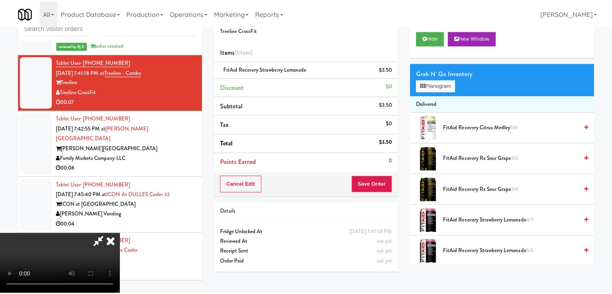
scroll to position [5670, 0]
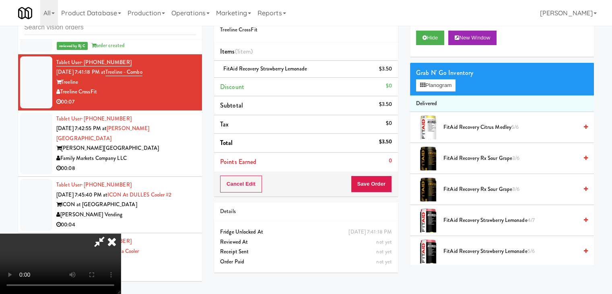
drag, startPoint x: 271, startPoint y: 168, endPoint x: 279, endPoint y: 169, distance: 7.3
click at [121, 233] on video at bounding box center [60, 263] width 121 height 60
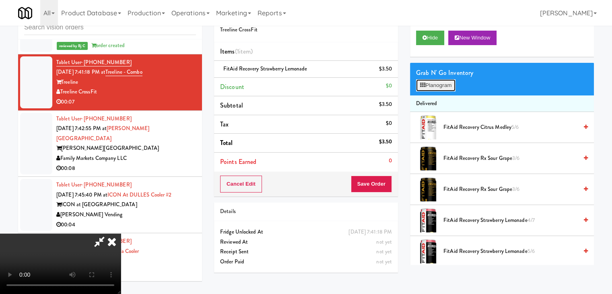
click at [438, 84] on button "Planogram" at bounding box center [435, 85] width 39 height 12
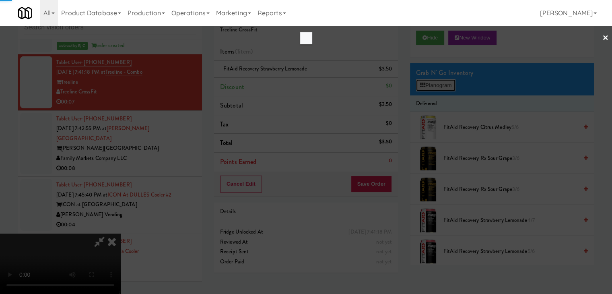
scroll to position [5661, 0]
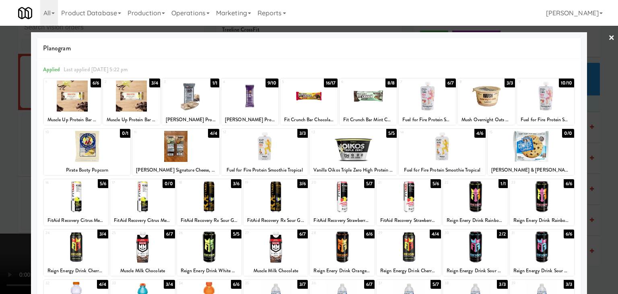
click at [403, 198] on div at bounding box center [408, 196] width 64 height 31
drag, startPoint x: 0, startPoint y: 166, endPoint x: 61, endPoint y: 165, distance: 61.1
click at [4, 165] on div at bounding box center [309, 147] width 618 height 294
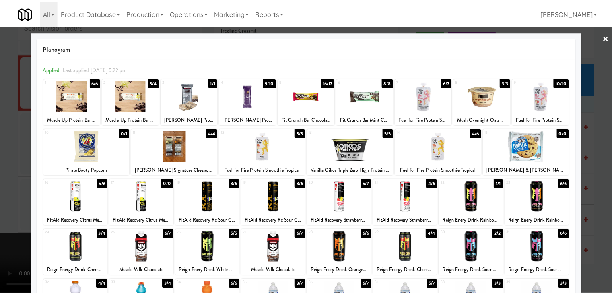
scroll to position [5670, 0]
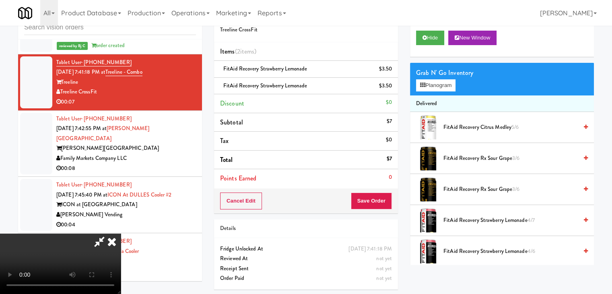
click at [121, 233] on video at bounding box center [60, 263] width 121 height 60
click at [376, 201] on button "Save Order" at bounding box center [371, 200] width 41 height 17
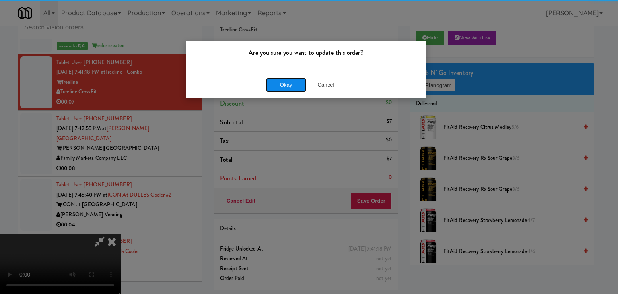
click at [281, 83] on button "Okay" at bounding box center [286, 85] width 40 height 14
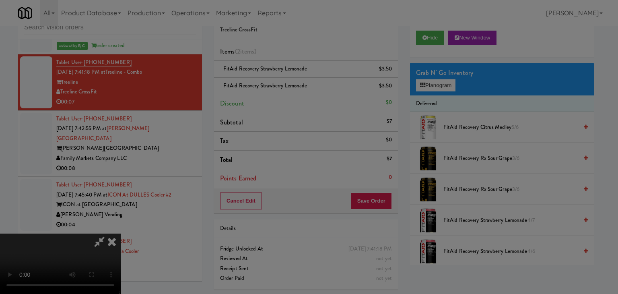
click at [282, 83] on body "Are you sure you want to update this order? Okay Cancel Okay Are you sure you w…" at bounding box center [309, 147] width 618 height 294
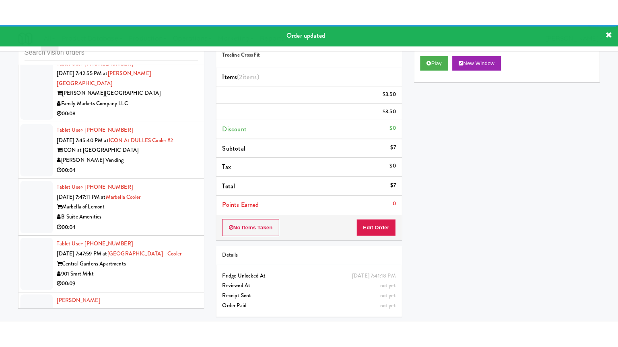
scroll to position [5760, 0]
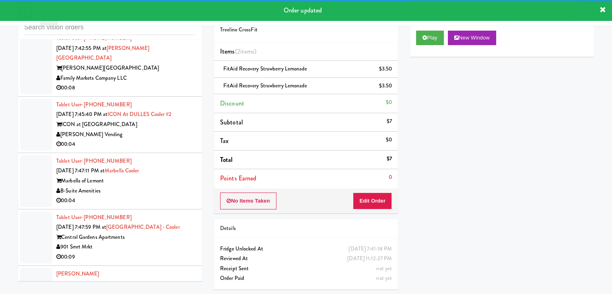
click at [174, 83] on div "00:08" at bounding box center [126, 88] width 140 height 10
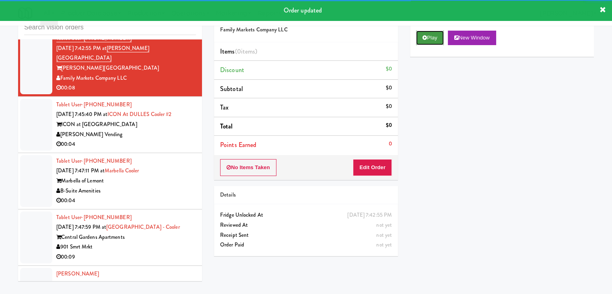
click at [420, 37] on button "Play" at bounding box center [430, 38] width 28 height 14
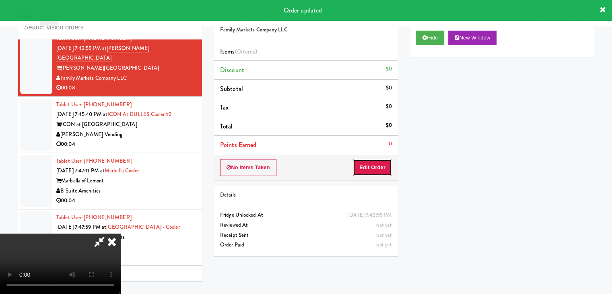
click at [382, 164] on button "Edit Order" at bounding box center [372, 167] width 39 height 17
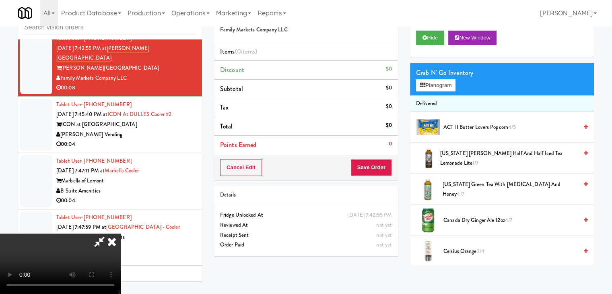
scroll to position [5751, 0]
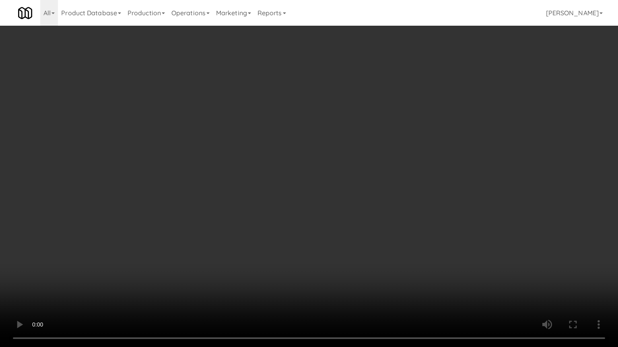
click at [363, 176] on video at bounding box center [309, 173] width 618 height 347
drag, startPoint x: 363, startPoint y: 176, endPoint x: 407, endPoint y: 97, distance: 90.2
click at [364, 175] on video at bounding box center [309, 173] width 618 height 347
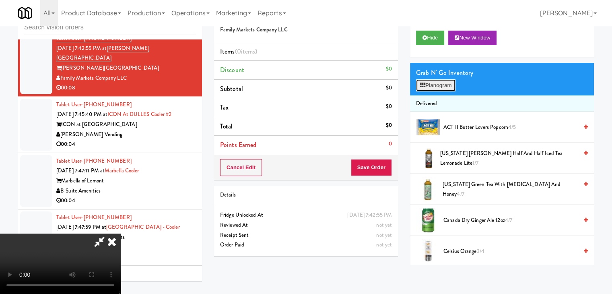
click at [439, 84] on button "Planogram" at bounding box center [435, 85] width 39 height 12
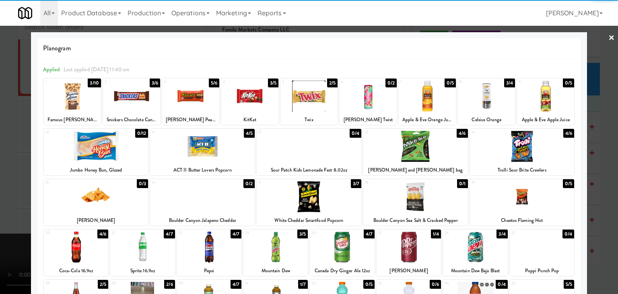
click at [73, 100] on div at bounding box center [72, 95] width 57 height 31
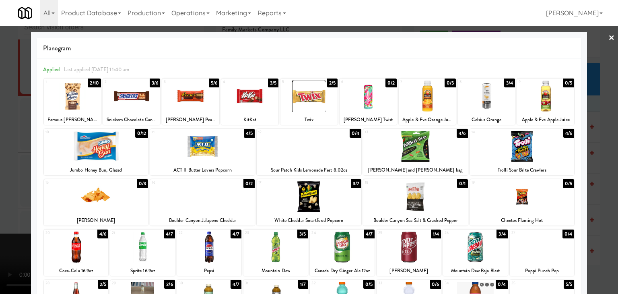
click at [546, 143] on div at bounding box center [522, 146] width 105 height 31
drag, startPoint x: 600, startPoint y: 163, endPoint x: 585, endPoint y: 164, distance: 14.9
click at [600, 163] on div at bounding box center [309, 147] width 618 height 294
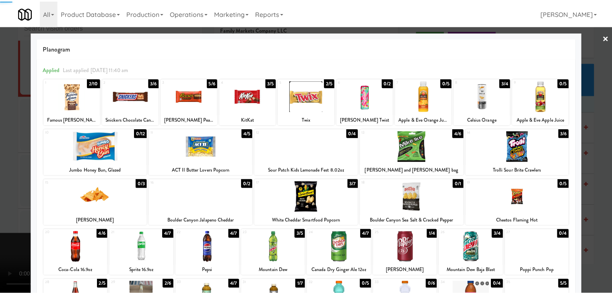
scroll to position [5760, 0]
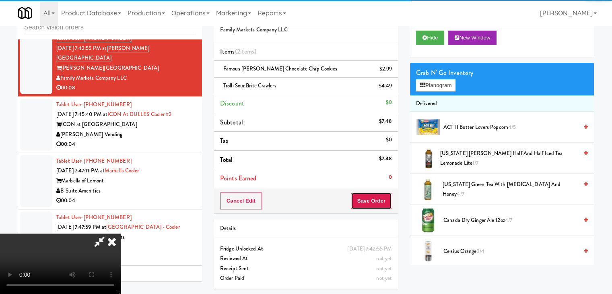
click at [369, 198] on button "Save Order" at bounding box center [371, 200] width 41 height 17
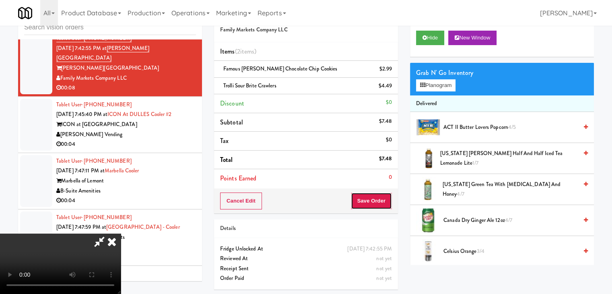
click at [368, 201] on button "Save Order" at bounding box center [371, 200] width 41 height 17
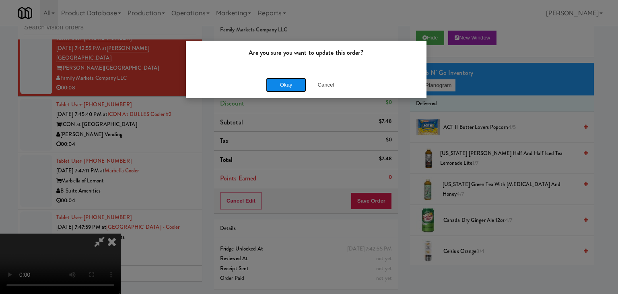
click at [275, 86] on button "Okay" at bounding box center [286, 85] width 40 height 14
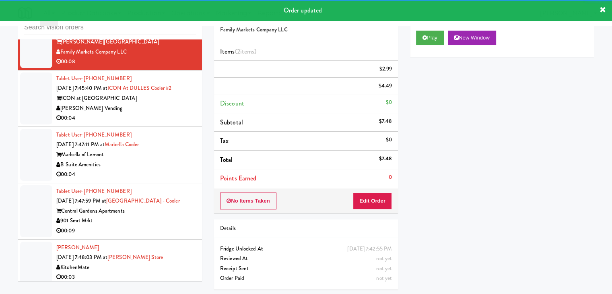
scroll to position [5801, 0]
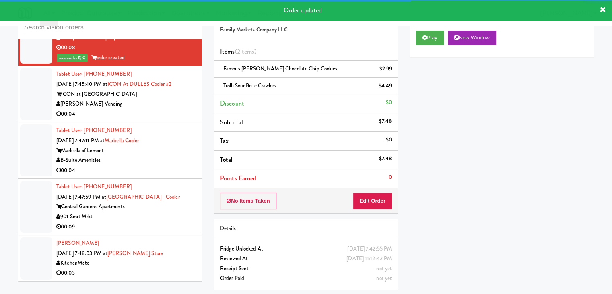
drag, startPoint x: 159, startPoint y: 86, endPoint x: 154, endPoint y: 91, distance: 7.1
click at [159, 99] on div "[PERSON_NAME] Vending" at bounding box center [126, 104] width 140 height 10
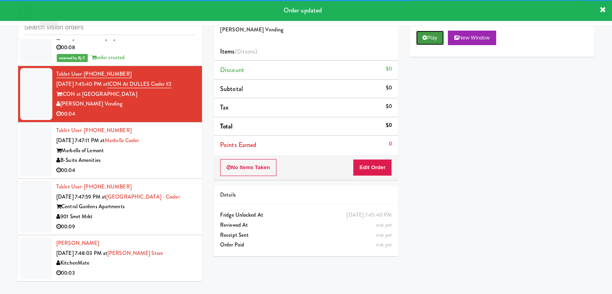
click at [434, 33] on button "Play" at bounding box center [430, 38] width 28 height 14
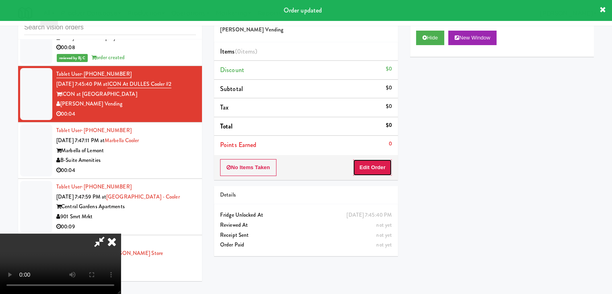
click at [377, 165] on button "Edit Order" at bounding box center [372, 167] width 39 height 17
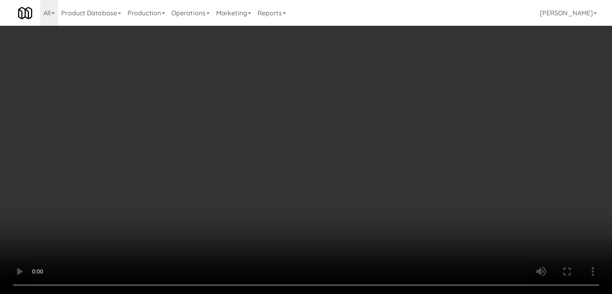
scroll to position [5791, 0]
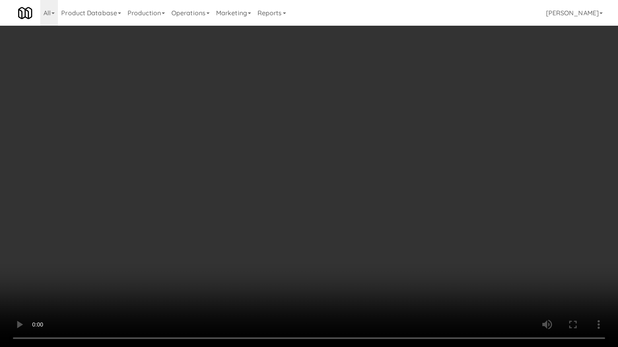
click at [365, 219] on video at bounding box center [309, 173] width 618 height 347
click at [363, 219] on video at bounding box center [309, 173] width 618 height 347
click at [361, 204] on video at bounding box center [309, 173] width 618 height 347
drag, startPoint x: 361, startPoint y: 204, endPoint x: 410, endPoint y: 127, distance: 91.3
click at [362, 202] on video at bounding box center [309, 173] width 618 height 347
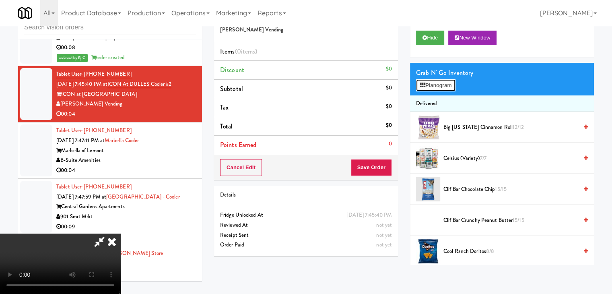
click at [443, 82] on button "Planogram" at bounding box center [435, 85] width 39 height 12
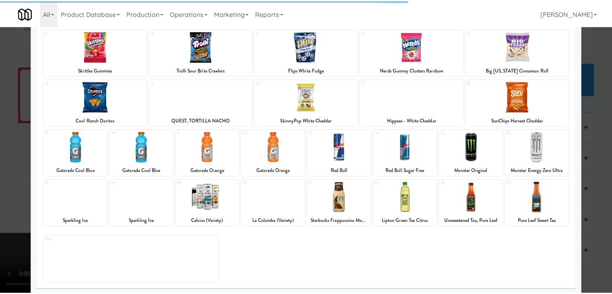
scroll to position [101, 0]
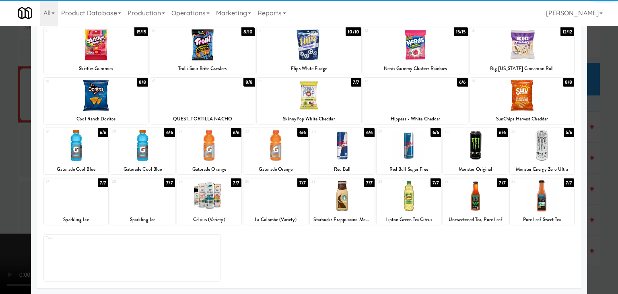
click at [206, 197] on div at bounding box center [209, 195] width 64 height 31
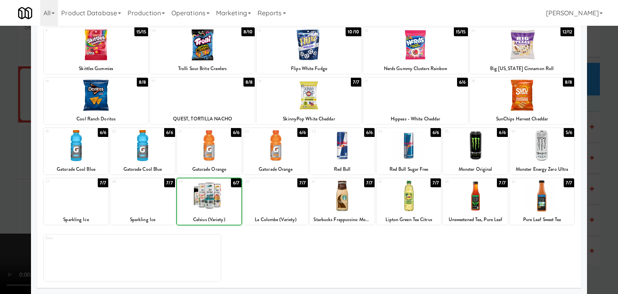
drag, startPoint x: 0, startPoint y: 187, endPoint x: 213, endPoint y: 173, distance: 213.6
click at [19, 182] on div at bounding box center [309, 147] width 618 height 294
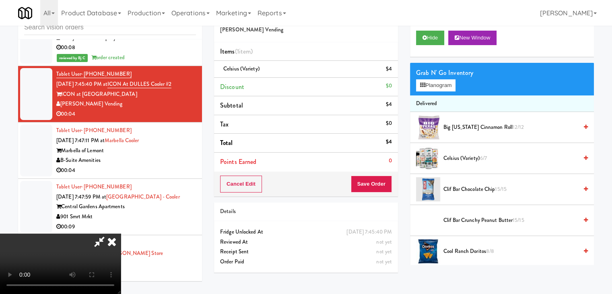
scroll to position [113, 0]
click at [382, 186] on button "Save Order" at bounding box center [371, 183] width 41 height 17
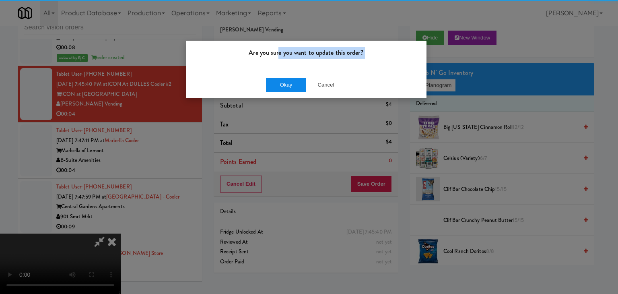
drag, startPoint x: 279, startPoint y: 70, endPoint x: 275, endPoint y: 77, distance: 8.5
click at [275, 74] on div "Are you sure you want to update this order? Okay Cancel" at bounding box center [305, 69] width 241 height 58
click at [275, 77] on div "Okay Cancel" at bounding box center [306, 84] width 240 height 27
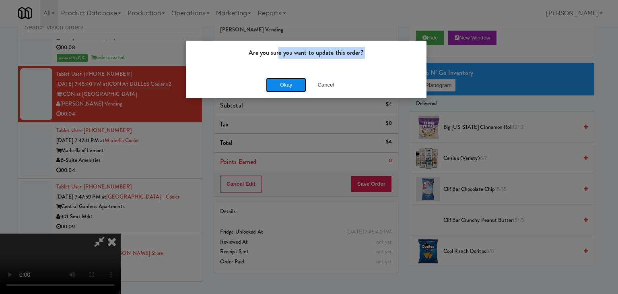
click at [275, 78] on button "Okay" at bounding box center [286, 85] width 40 height 14
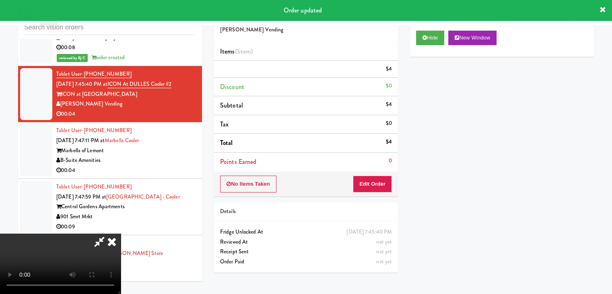
scroll to position [0, 0]
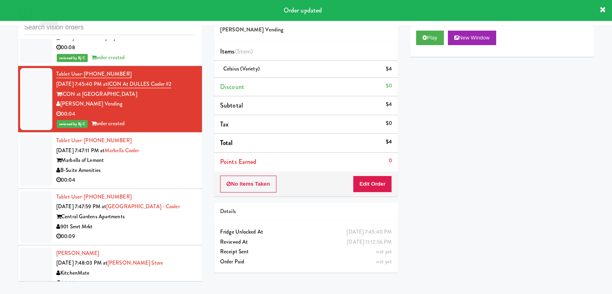
click at [166, 150] on div "Tablet User · (815) 592-3108 [DATE] 7:47:11 PM at [GEOGRAPHIC_DATA] Marbella of…" at bounding box center [126, 160] width 140 height 49
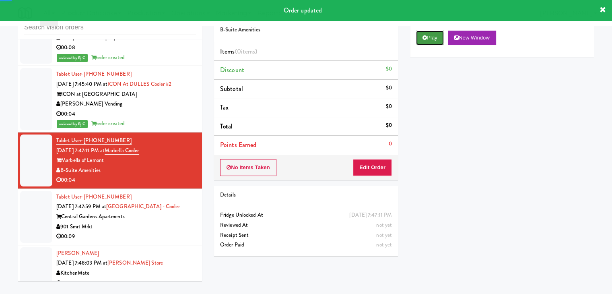
click at [428, 41] on button "Play" at bounding box center [430, 38] width 28 height 14
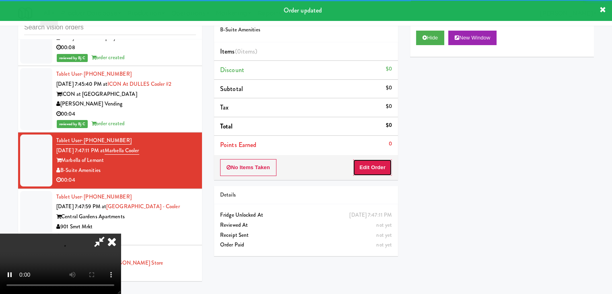
click at [384, 163] on button "Edit Order" at bounding box center [372, 167] width 39 height 17
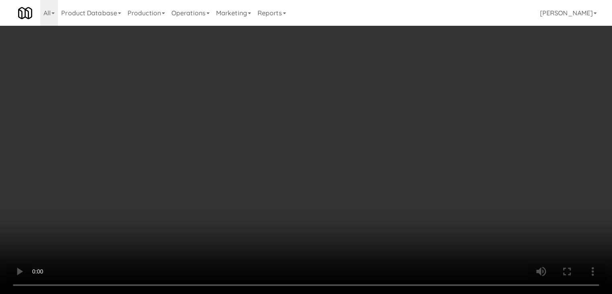
scroll to position [5791, 0]
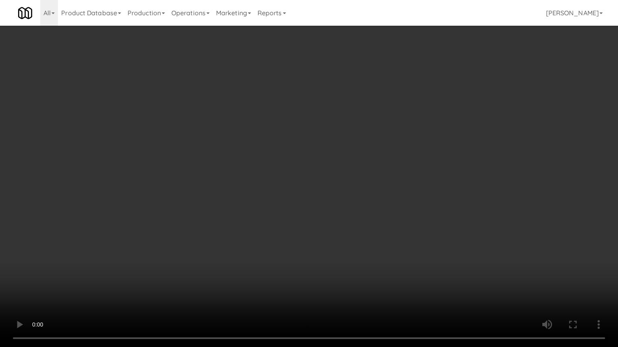
click at [370, 224] on video at bounding box center [309, 173] width 618 height 347
click at [362, 227] on video at bounding box center [309, 173] width 618 height 347
click at [368, 225] on video at bounding box center [309, 173] width 618 height 347
click at [370, 224] on video at bounding box center [309, 173] width 618 height 347
click at [372, 218] on video at bounding box center [309, 173] width 618 height 347
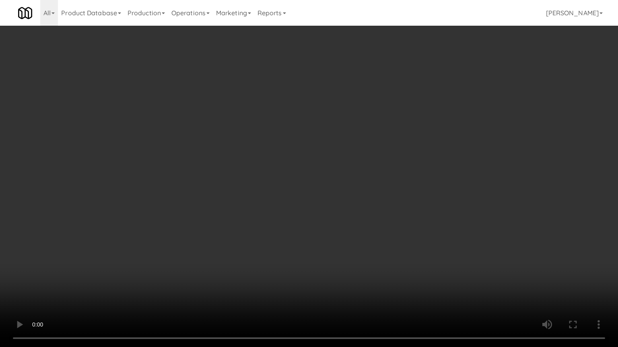
drag, startPoint x: 372, startPoint y: 218, endPoint x: 372, endPoint y: 176, distance: 41.8
click at [371, 216] on video at bounding box center [309, 173] width 618 height 347
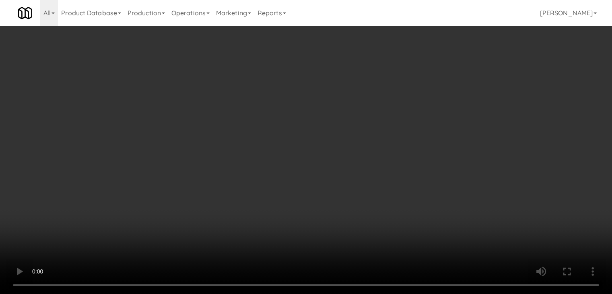
click at [446, 89] on button "Planogram" at bounding box center [435, 85] width 39 height 12
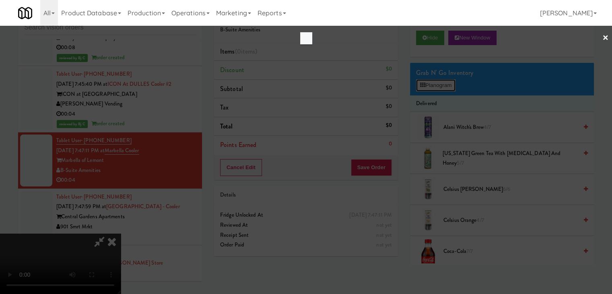
scroll to position [5791, 0]
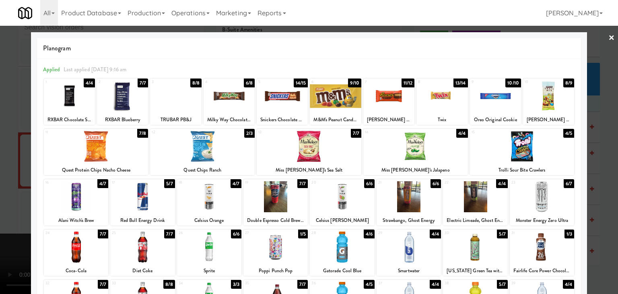
click at [186, 150] on div at bounding box center [202, 146] width 105 height 31
click at [1, 173] on div at bounding box center [309, 147] width 618 height 294
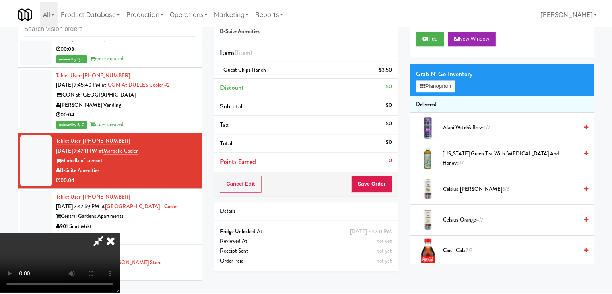
scroll to position [5801, 0]
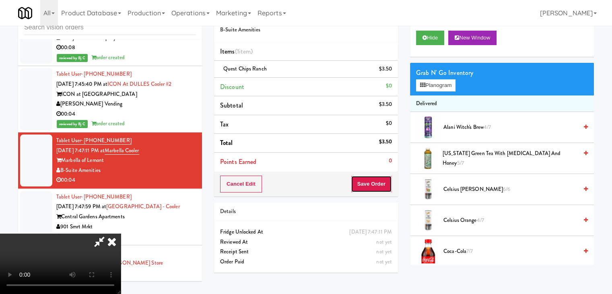
click at [379, 187] on button "Save Order" at bounding box center [371, 183] width 41 height 17
click at [378, 187] on body "Are you sure you want to update this order? Okay Cancel Okay Are you sure you w…" at bounding box center [306, 147] width 612 height 294
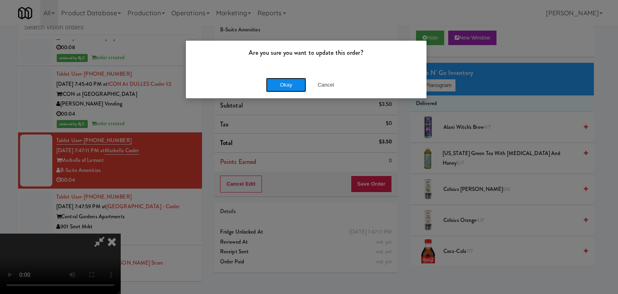
click at [286, 86] on button "Okay" at bounding box center [286, 85] width 40 height 14
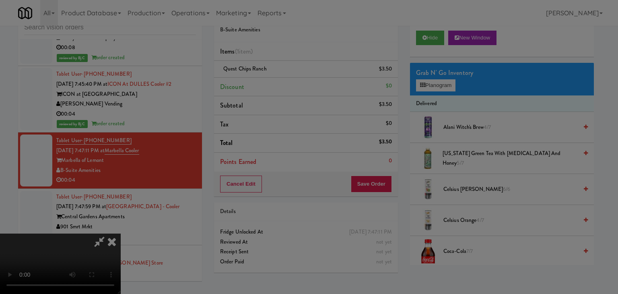
click at [286, 83] on div "Okay Cancel" at bounding box center [306, 69] width 240 height 27
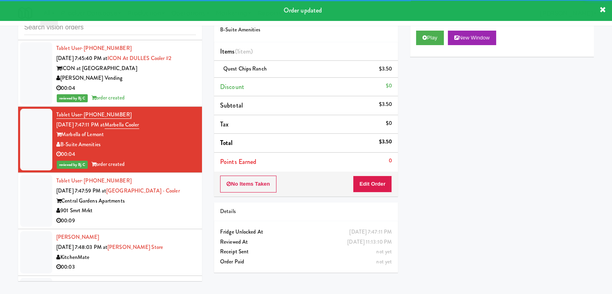
scroll to position [5881, 0]
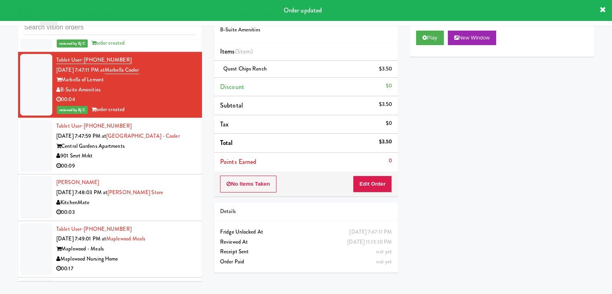
drag, startPoint x: 145, startPoint y: 144, endPoint x: 149, endPoint y: 152, distance: 8.6
click at [146, 146] on div "Tablet User · (901) 601-5670 [DATE] 7:47:59 PM at [GEOGRAPHIC_DATA] - [GEOGRAPH…" at bounding box center [126, 145] width 140 height 49
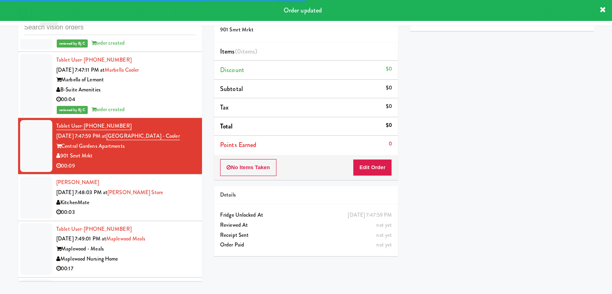
scroll to position [40, 0]
click at [433, 42] on div "Play New Window Primary Flag Clear Flag if unable to determine what was taken o…" at bounding box center [502, 135] width 184 height 302
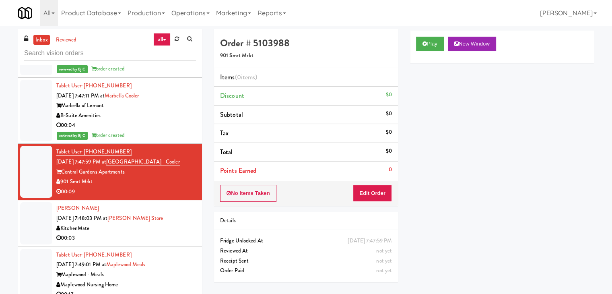
scroll to position [0, 0]
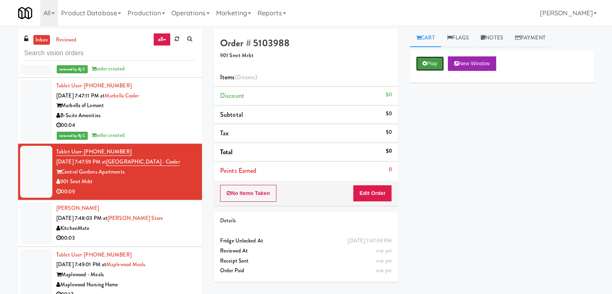
click at [439, 62] on button "Play" at bounding box center [430, 63] width 28 height 14
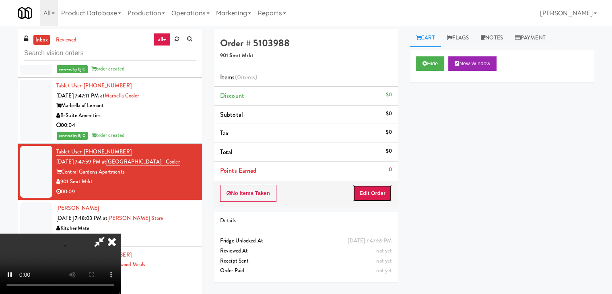
click at [382, 188] on button "Edit Order" at bounding box center [372, 193] width 39 height 17
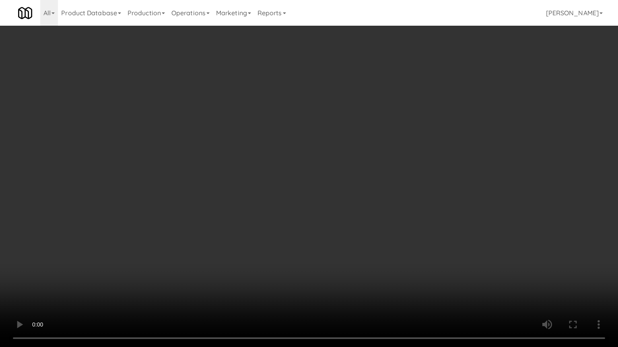
click at [318, 203] on video at bounding box center [309, 173] width 618 height 347
click at [318, 205] on video at bounding box center [309, 173] width 618 height 347
click at [317, 209] on video at bounding box center [309, 173] width 618 height 347
drag, startPoint x: 317, startPoint y: 209, endPoint x: 312, endPoint y: 211, distance: 5.1
click at [317, 209] on video at bounding box center [309, 173] width 618 height 347
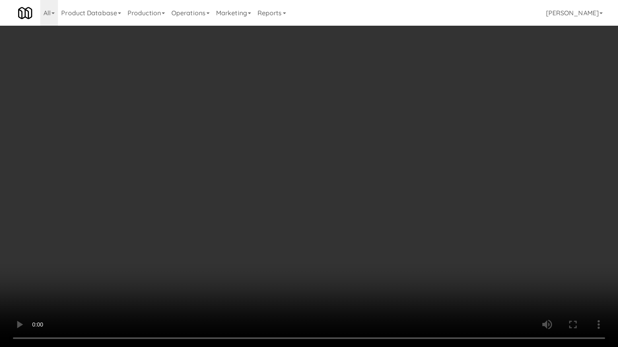
click at [310, 209] on video at bounding box center [309, 173] width 618 height 347
click at [307, 211] on video at bounding box center [309, 173] width 618 height 347
click at [308, 209] on video at bounding box center [309, 173] width 618 height 347
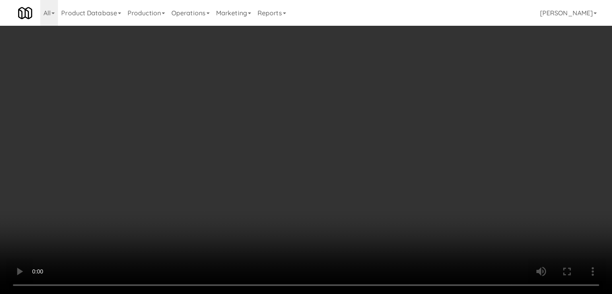
click at [447, 83] on button "Planogram" at bounding box center [435, 85] width 39 height 12
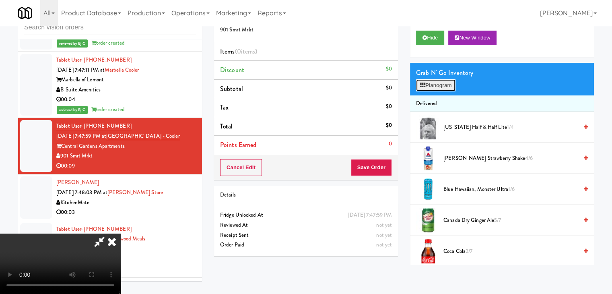
scroll to position [5871, 0]
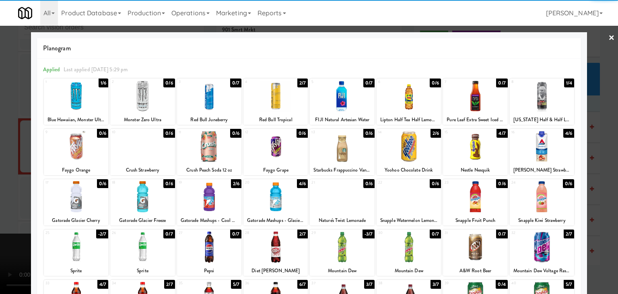
click at [349, 92] on div at bounding box center [342, 95] width 64 height 31
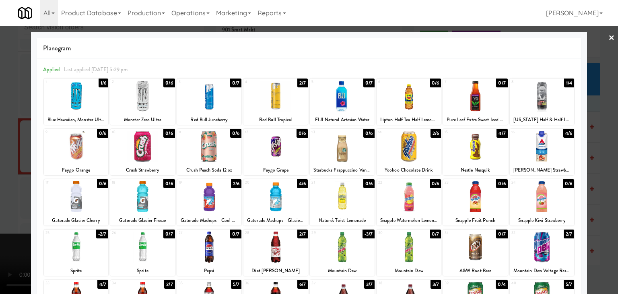
drag, startPoint x: 0, startPoint y: 141, endPoint x: 47, endPoint y: 141, distance: 46.6
click at [4, 141] on div at bounding box center [309, 147] width 618 height 294
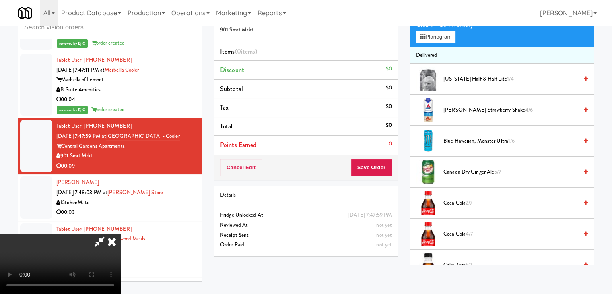
scroll to position [241, 0]
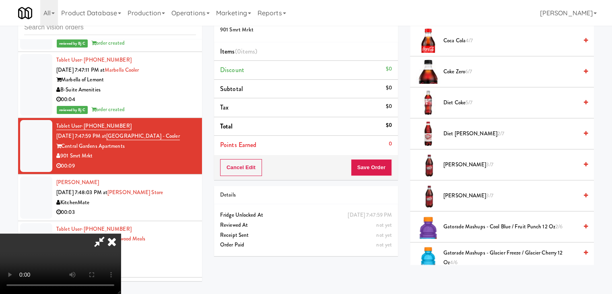
click at [121, 233] on video at bounding box center [60, 263] width 121 height 60
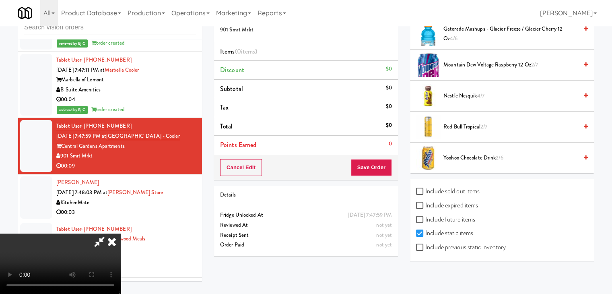
click at [476, 242] on label "Include previous static inventory" at bounding box center [461, 247] width 90 height 12
click at [425, 244] on input "Include previous static inventory" at bounding box center [420, 247] width 9 height 6
checkbox input "true"
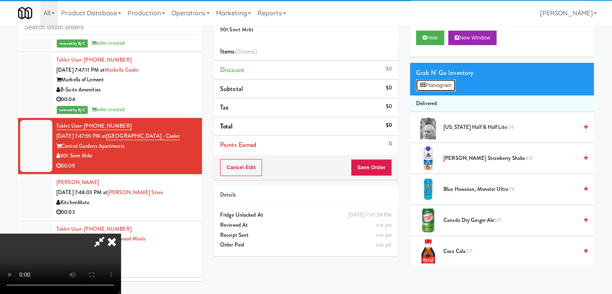
click at [449, 81] on button "Planogram" at bounding box center [435, 85] width 39 height 12
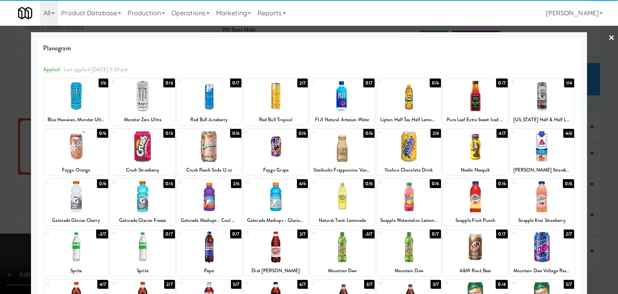
click at [324, 105] on div at bounding box center [342, 95] width 64 height 31
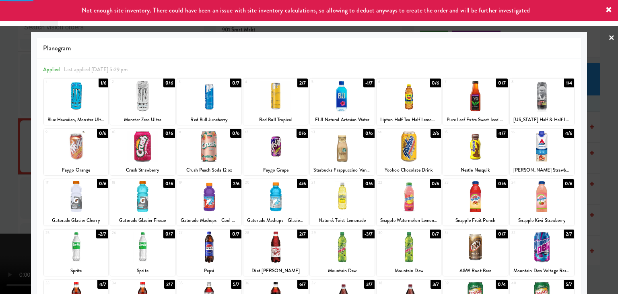
drag, startPoint x: 0, startPoint y: 131, endPoint x: 51, endPoint y: 140, distance: 52.2
click at [0, 131] on div at bounding box center [309, 147] width 618 height 294
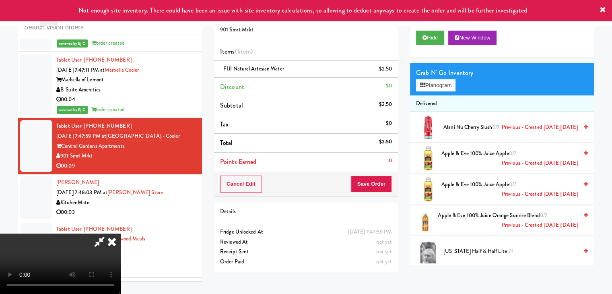
click at [378, 192] on div "Cancel Edit Save Order" at bounding box center [306, 183] width 184 height 25
drag, startPoint x: 377, startPoint y: 190, endPoint x: 376, endPoint y: 185, distance: 4.4
click at [376, 185] on button "Save Order" at bounding box center [371, 183] width 41 height 17
click at [376, 185] on body "Not enough site inventory. There could have been an issue with site inventory c…" at bounding box center [306, 147] width 612 height 294
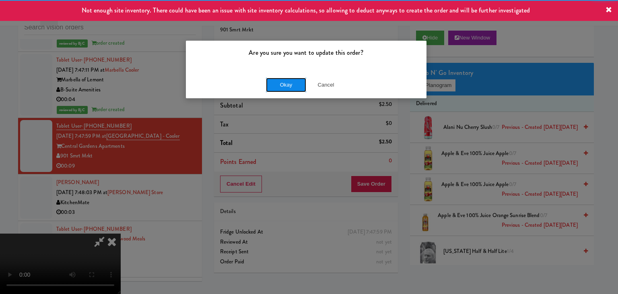
click at [285, 79] on button "Okay" at bounding box center [286, 85] width 40 height 14
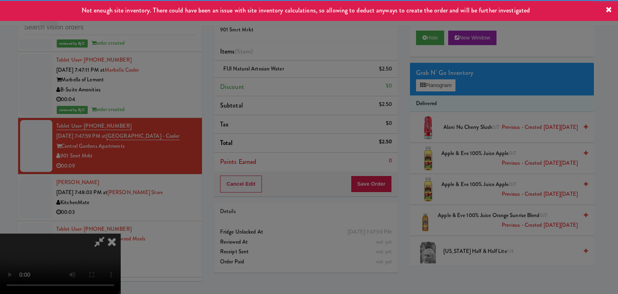
click at [285, 79] on body "Not enough site inventory. There could have been an issue with site inventory c…" at bounding box center [309, 147] width 618 height 294
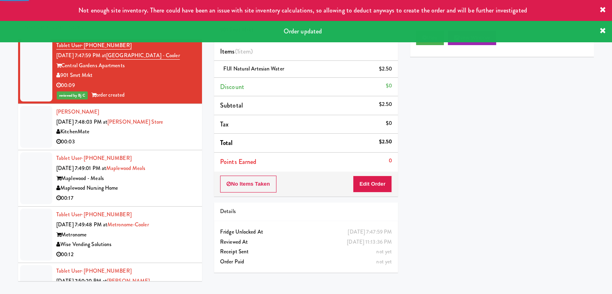
click at [178, 137] on div "00:03" at bounding box center [126, 142] width 140 height 10
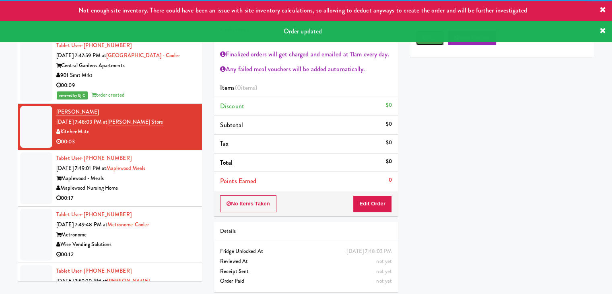
click at [429, 43] on button "Play" at bounding box center [430, 38] width 28 height 14
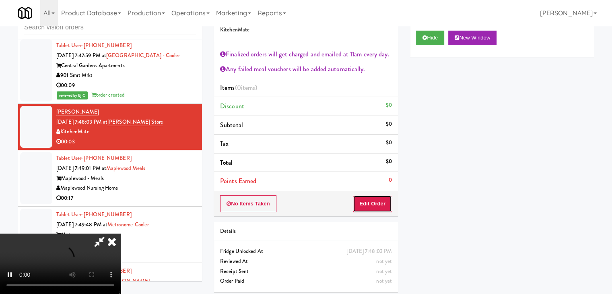
click at [378, 202] on button "Edit Order" at bounding box center [372, 203] width 39 height 17
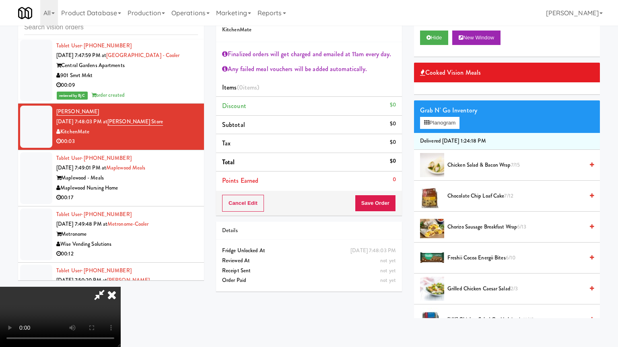
click at [121, 287] on video at bounding box center [60, 317] width 121 height 60
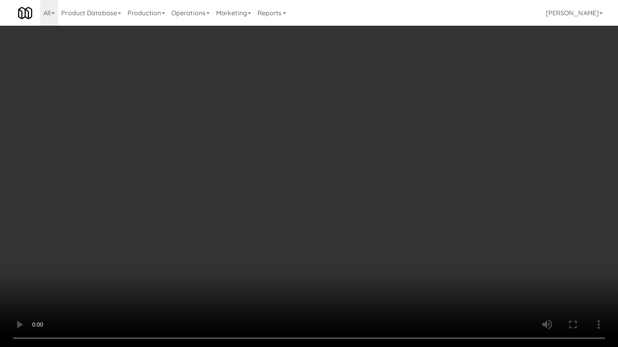
click at [336, 251] on video at bounding box center [309, 173] width 618 height 347
click at [333, 249] on video at bounding box center [309, 173] width 618 height 347
click at [337, 246] on video at bounding box center [309, 173] width 618 height 347
click at [340, 240] on video at bounding box center [309, 173] width 618 height 347
click at [341, 240] on video at bounding box center [309, 173] width 618 height 347
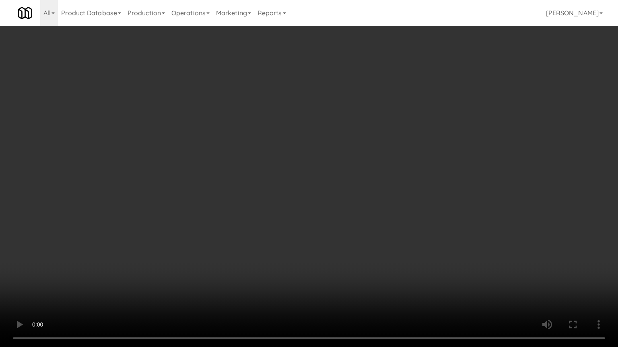
click at [343, 234] on video at bounding box center [309, 173] width 618 height 347
drag, startPoint x: 343, startPoint y: 232, endPoint x: 432, endPoint y: 115, distance: 146.5
click at [344, 230] on video at bounding box center [309, 173] width 618 height 347
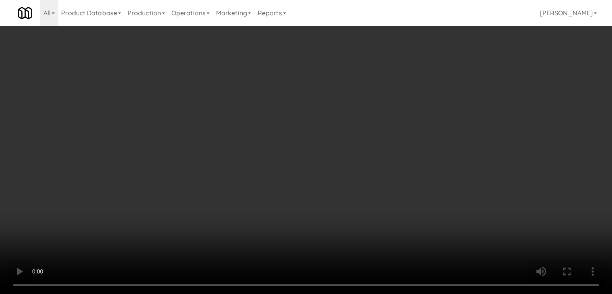
click at [448, 124] on button "Planogram" at bounding box center [435, 123] width 39 height 12
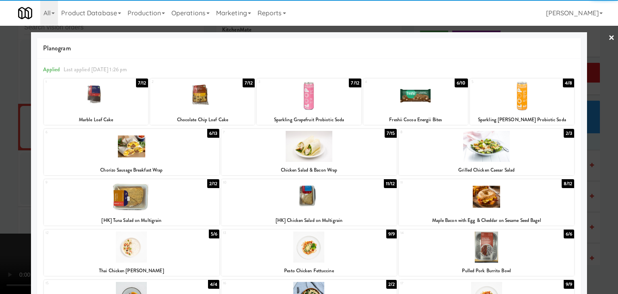
click at [135, 205] on div at bounding box center [131, 196] width 175 height 31
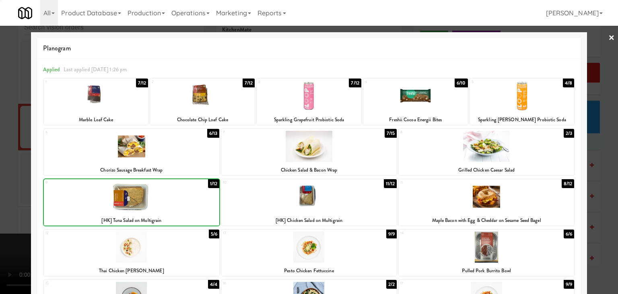
drag, startPoint x: 0, startPoint y: 197, endPoint x: 202, endPoint y: 192, distance: 201.9
click at [8, 195] on div at bounding box center [309, 147] width 618 height 294
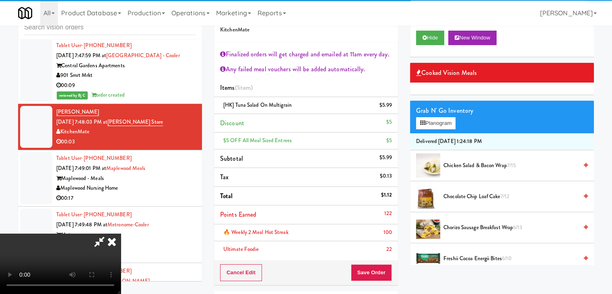
click at [380, 267] on div "Cancel Edit Save Order" at bounding box center [306, 272] width 184 height 25
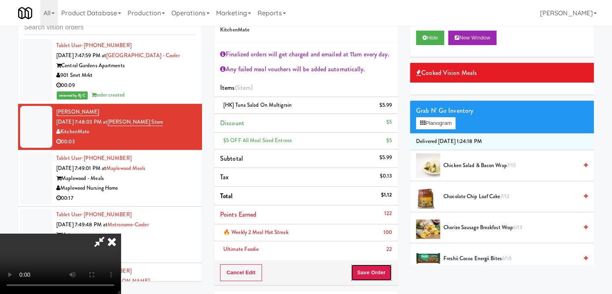
click at [380, 270] on button "Save Order" at bounding box center [371, 272] width 41 height 17
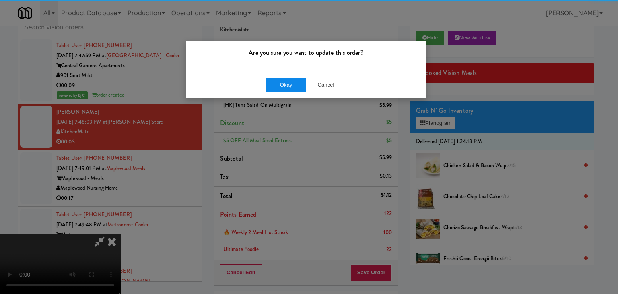
click at [278, 88] on div "Okay Cancel" at bounding box center [306, 84] width 240 height 27
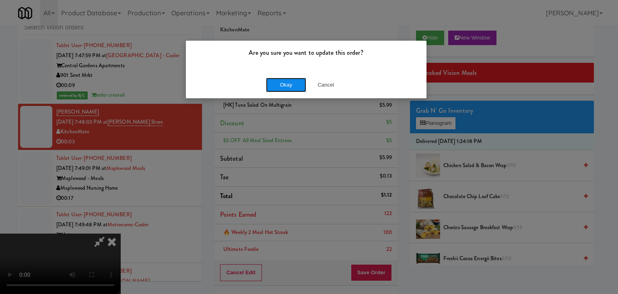
click at [278, 88] on button "Okay" at bounding box center [286, 85] width 40 height 14
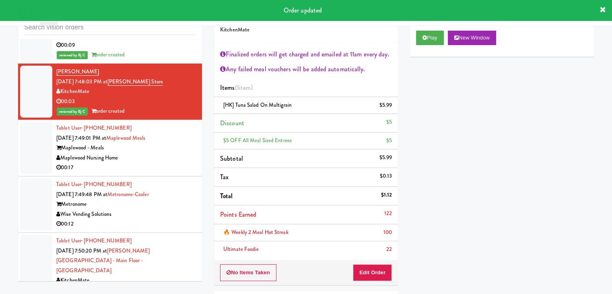
drag, startPoint x: 156, startPoint y: 127, endPoint x: 158, endPoint y: 136, distance: 9.5
click at [156, 129] on div "Tablet User · (585) 880-8555 [DATE] 7:49:01 PM at [GEOGRAPHIC_DATA] [GEOGRAPHIC…" at bounding box center [126, 147] width 140 height 49
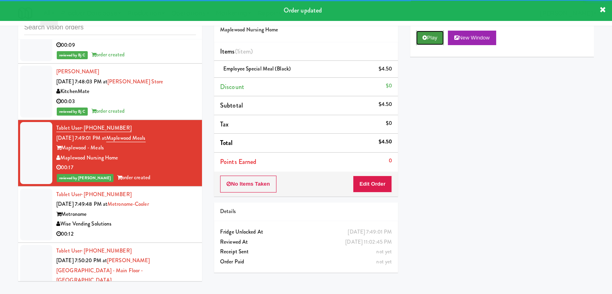
click at [427, 39] on button "Play" at bounding box center [430, 38] width 28 height 14
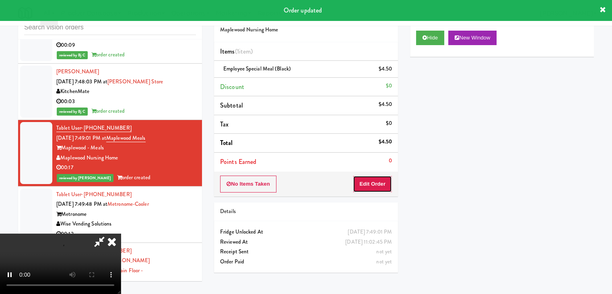
click at [370, 182] on button "Edit Order" at bounding box center [372, 183] width 39 height 17
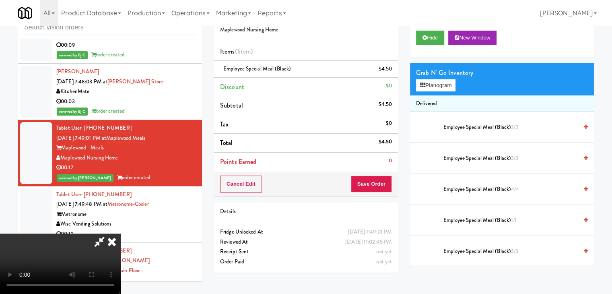
click at [121, 233] on video at bounding box center [60, 263] width 121 height 60
click at [121, 233] on div at bounding box center [60, 263] width 121 height 60
click at [121, 233] on icon at bounding box center [112, 241] width 18 height 16
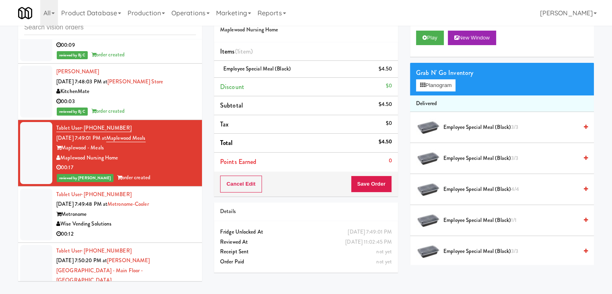
click at [172, 219] on div "Wise Vending Solutions" at bounding box center [126, 224] width 140 height 10
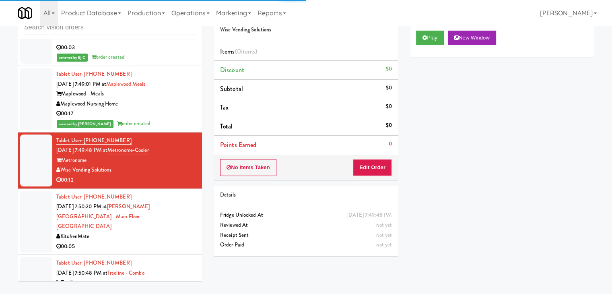
scroll to position [6082, 0]
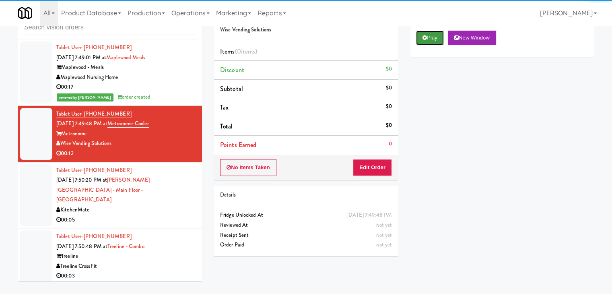
click at [428, 43] on button "Play" at bounding box center [430, 38] width 28 height 14
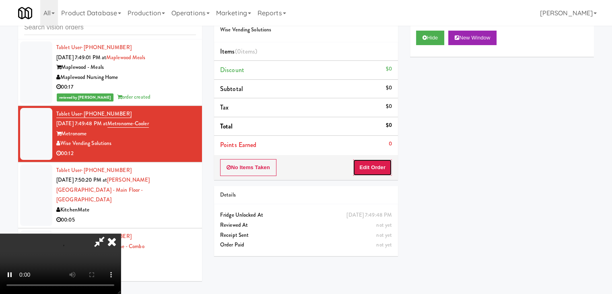
click at [378, 167] on button "Edit Order" at bounding box center [372, 167] width 39 height 17
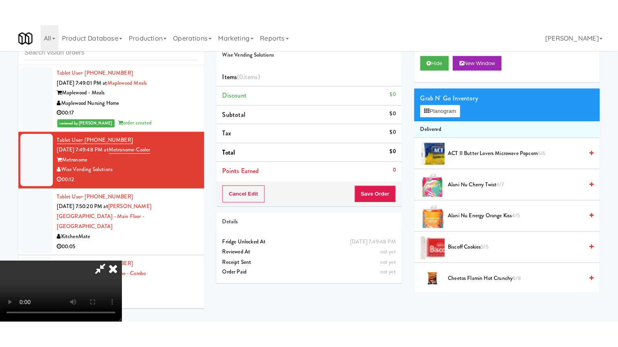
scroll to position [0, 0]
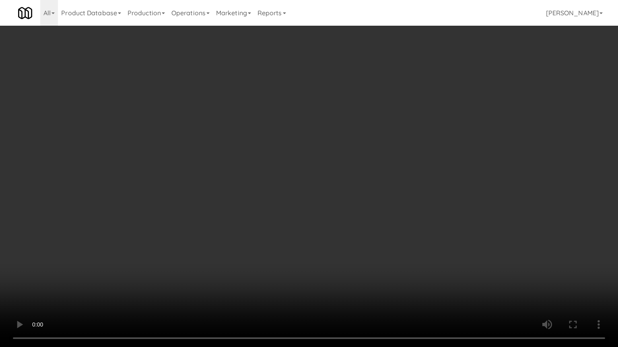
click at [343, 219] on video at bounding box center [309, 173] width 618 height 347
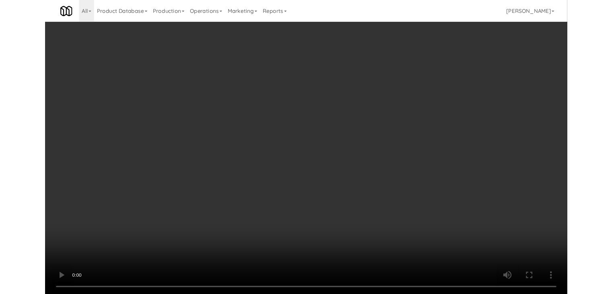
scroll to position [6082, 0]
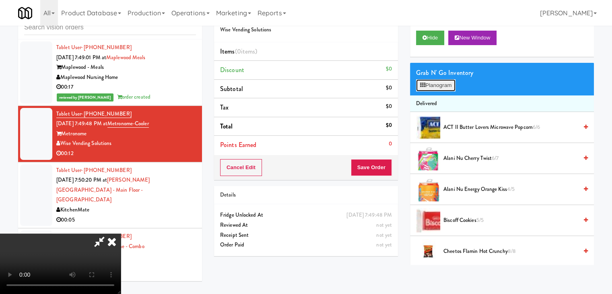
click at [446, 79] on button "Planogram" at bounding box center [435, 85] width 39 height 12
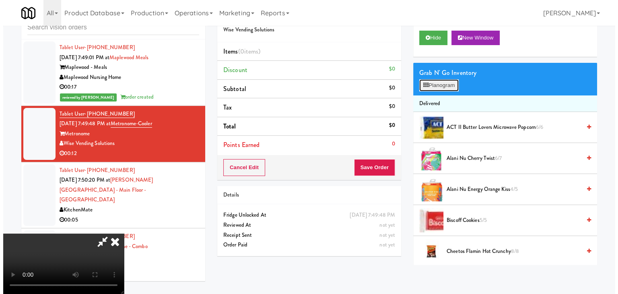
scroll to position [6072, 0]
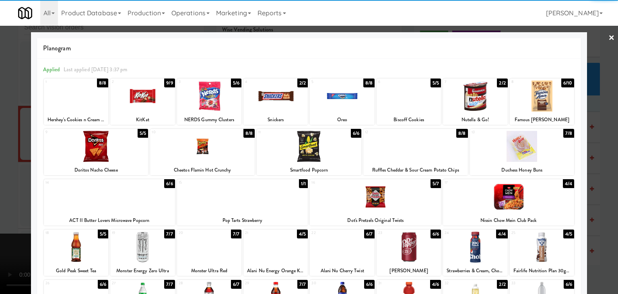
click at [474, 108] on div at bounding box center [475, 95] width 64 height 31
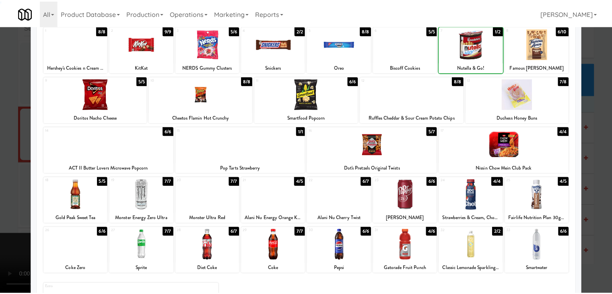
scroll to position [101, 0]
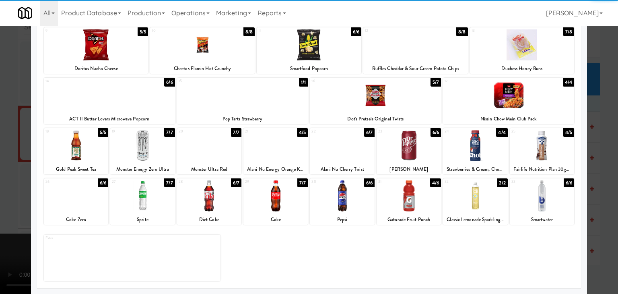
drag, startPoint x: 546, startPoint y: 196, endPoint x: 550, endPoint y: 198, distance: 4.7
click at [546, 197] on div at bounding box center [541, 195] width 64 height 31
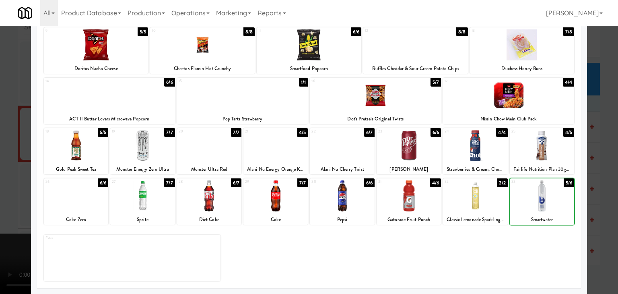
drag, startPoint x: 588, startPoint y: 198, endPoint x: 578, endPoint y: 195, distance: 10.7
click at [589, 198] on div at bounding box center [309, 147] width 618 height 294
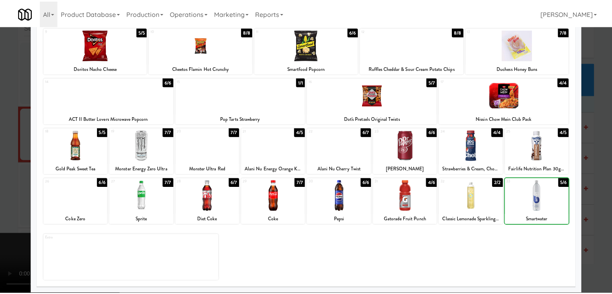
scroll to position [6082, 0]
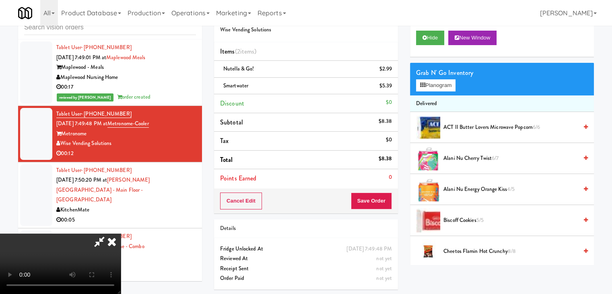
click at [121, 233] on video at bounding box center [60, 263] width 121 height 60
click at [370, 199] on button "Save Order" at bounding box center [371, 200] width 41 height 17
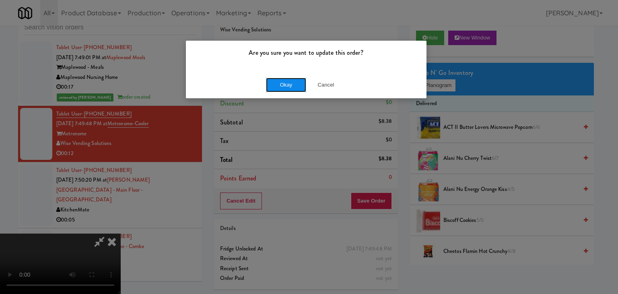
click at [296, 86] on button "Okay" at bounding box center [286, 85] width 40 height 14
click at [296, 86] on body "Are you sure you want to update this order? Okay Cancel Okay Are you sure you w…" at bounding box center [309, 147] width 618 height 294
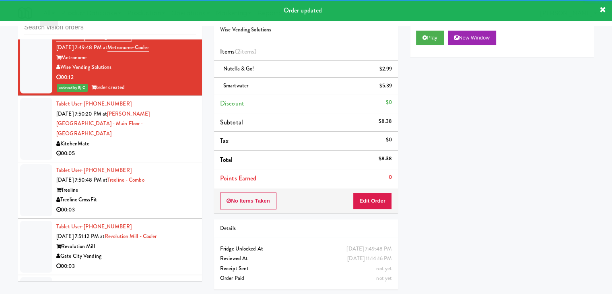
scroll to position [6163, 0]
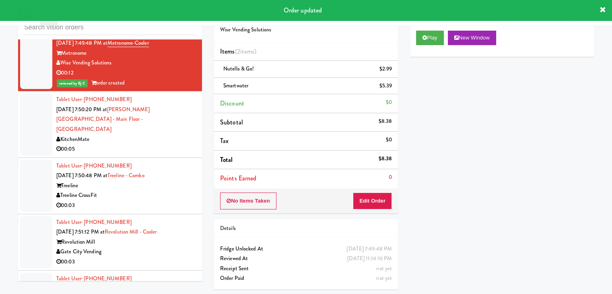
drag, startPoint x: 158, startPoint y: 107, endPoint x: 151, endPoint y: 114, distance: 10.0
click at [159, 108] on div "Tablet User · (647) 617-7990 [DATE] 7:50:20 PM at [PERSON_NAME][GEOGRAPHIC_DATA…" at bounding box center [126, 124] width 140 height 60
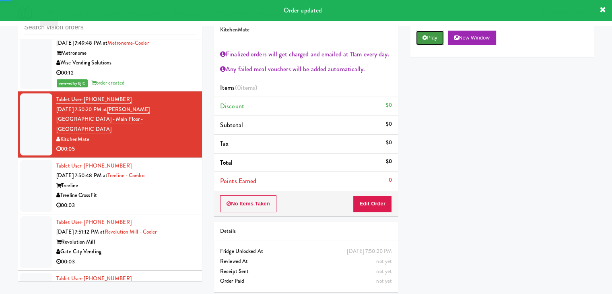
drag, startPoint x: 436, startPoint y: 36, endPoint x: 430, endPoint y: 44, distance: 9.8
click at [435, 38] on button "Play" at bounding box center [430, 38] width 28 height 14
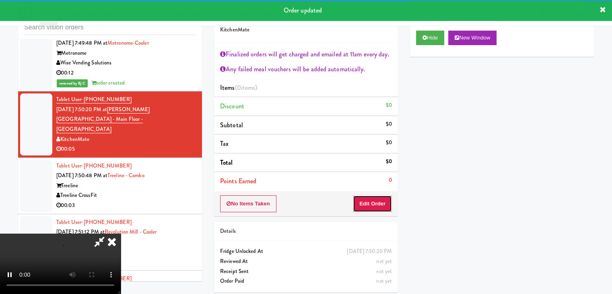
click at [373, 207] on button "Edit Order" at bounding box center [372, 203] width 39 height 17
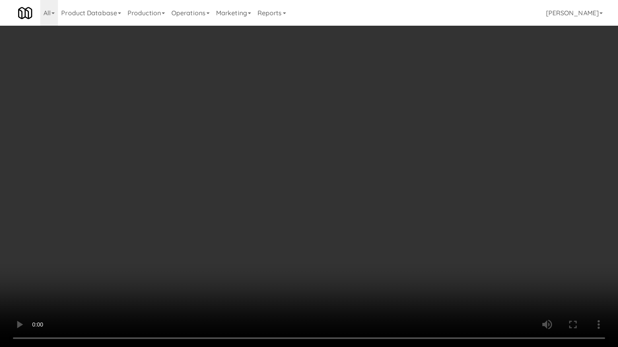
click at [366, 241] on video at bounding box center [309, 173] width 618 height 347
drag, startPoint x: 366, startPoint y: 241, endPoint x: 360, endPoint y: 207, distance: 34.6
click at [365, 241] on video at bounding box center [309, 173] width 618 height 347
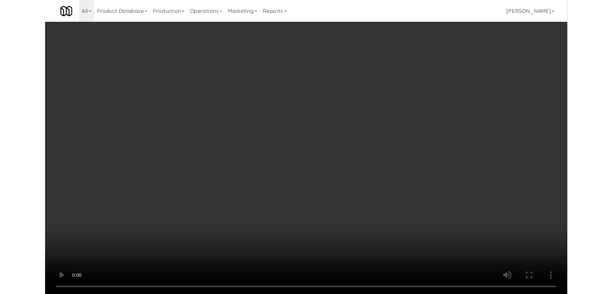
scroll to position [6163, 0]
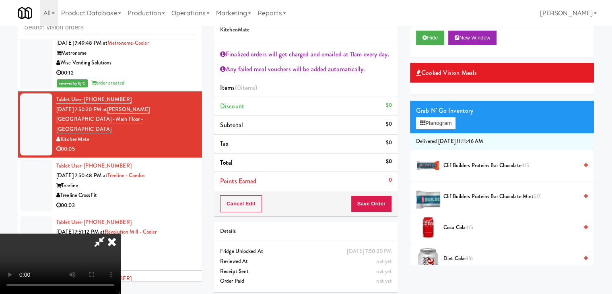
click at [121, 233] on icon at bounding box center [112, 241] width 18 height 16
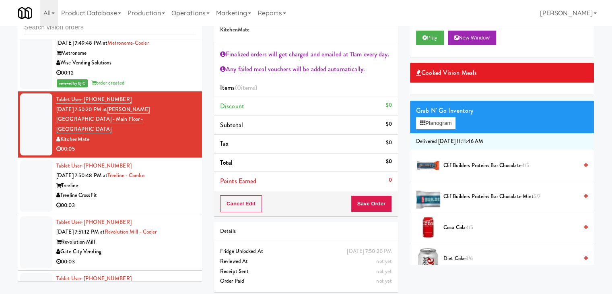
click at [137, 163] on div "Tablet User · (503) 784-9305 [DATE] 7:50:48 PM at Treeline - Combo Treeline Tre…" at bounding box center [126, 185] width 140 height 49
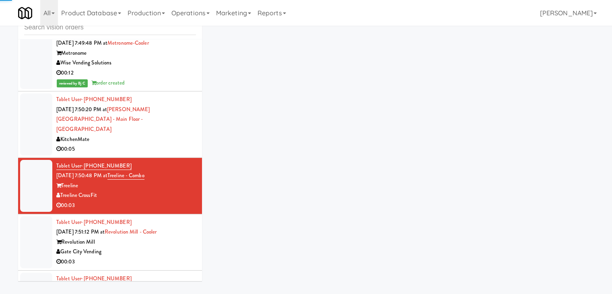
click at [154, 144] on div "00:05" at bounding box center [126, 149] width 140 height 10
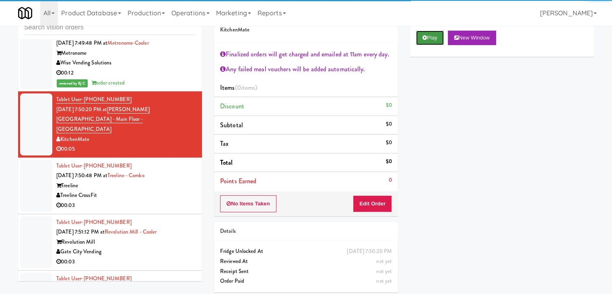
click at [431, 36] on button "Play" at bounding box center [430, 38] width 28 height 14
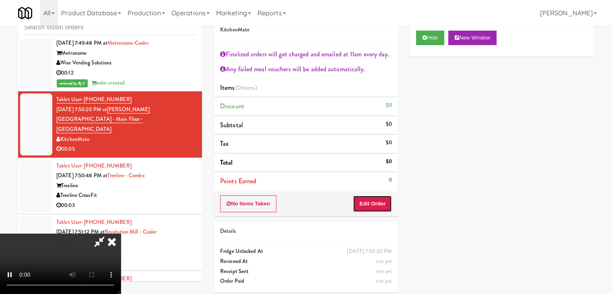
click at [376, 201] on button "Edit Order" at bounding box center [372, 203] width 39 height 17
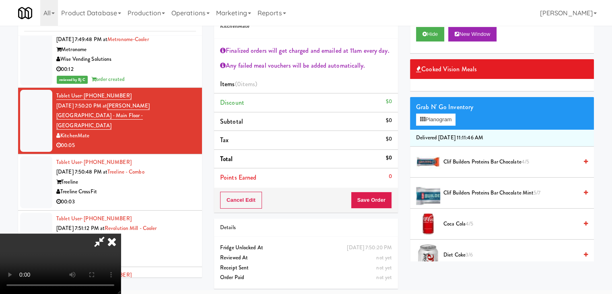
click at [121, 233] on icon at bounding box center [112, 241] width 18 height 16
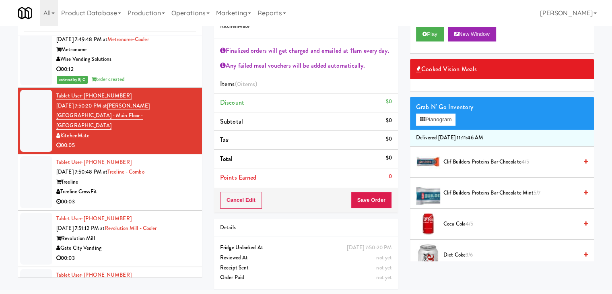
click at [153, 187] on div "Treeline CrossFit" at bounding box center [126, 192] width 140 height 10
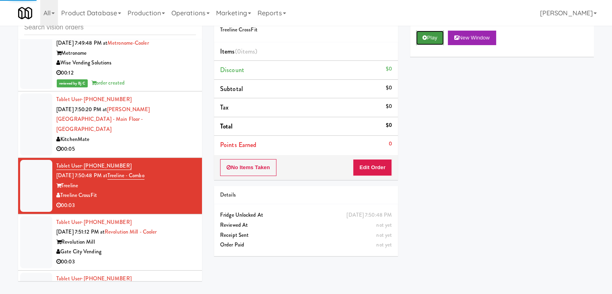
click at [423, 37] on icon at bounding box center [424, 37] width 4 height 5
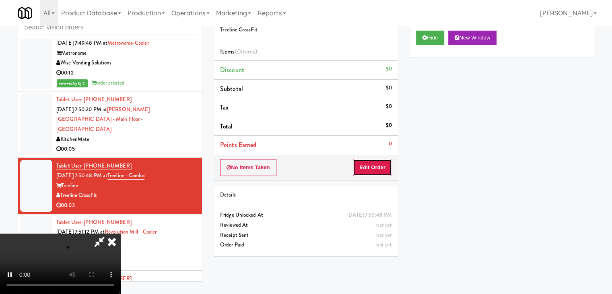
click at [376, 164] on button "Edit Order" at bounding box center [372, 167] width 39 height 17
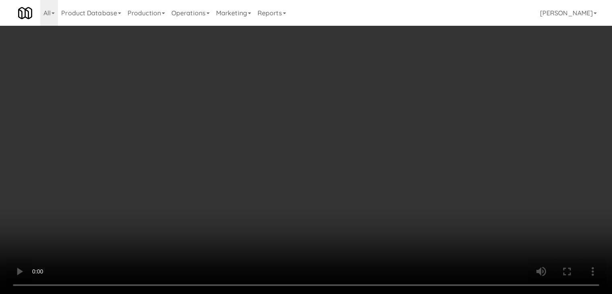
scroll to position [6153, 0]
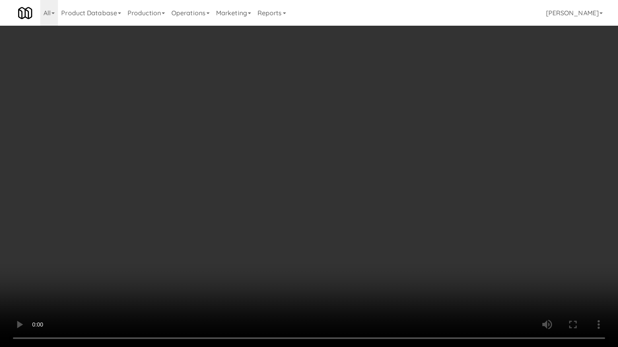
click at [346, 240] on video at bounding box center [309, 173] width 618 height 347
drag, startPoint x: 347, startPoint y: 239, endPoint x: 348, endPoint y: 244, distance: 4.6
click at [348, 241] on video at bounding box center [309, 173] width 618 height 347
click at [355, 241] on video at bounding box center [309, 173] width 618 height 347
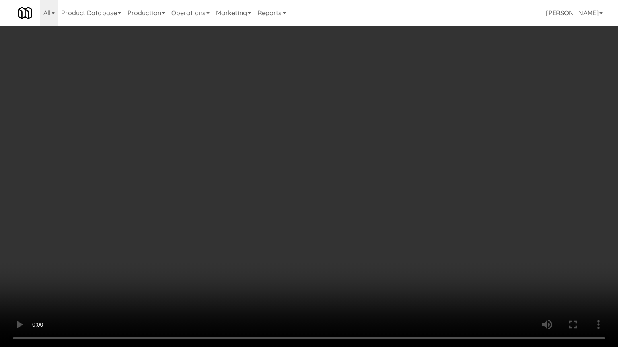
click at [355, 241] on video at bounding box center [309, 173] width 618 height 347
drag, startPoint x: 355, startPoint y: 241, endPoint x: 414, endPoint y: 138, distance: 118.3
click at [355, 239] on video at bounding box center [309, 173] width 618 height 347
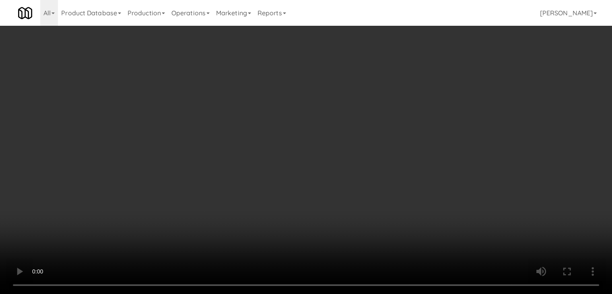
click at [437, 87] on button "Planogram" at bounding box center [435, 85] width 39 height 12
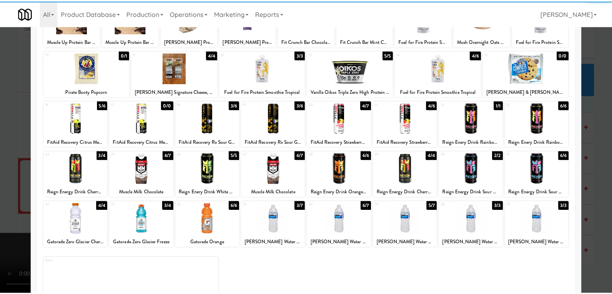
scroll to position [101, 0]
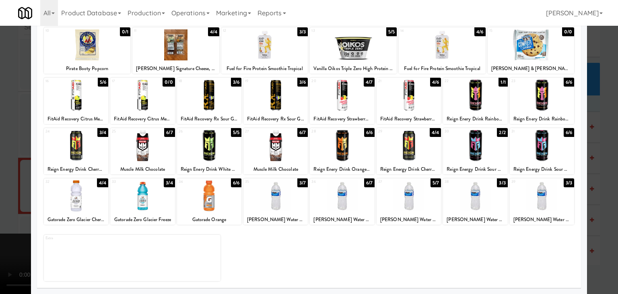
click at [392, 201] on div at bounding box center [408, 195] width 64 height 31
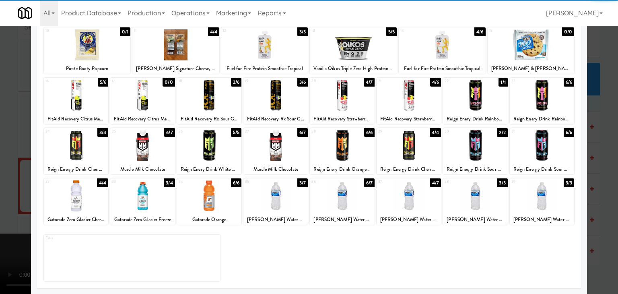
drag, startPoint x: 0, startPoint y: 202, endPoint x: 201, endPoint y: 197, distance: 201.1
click at [8, 200] on div at bounding box center [309, 147] width 618 height 294
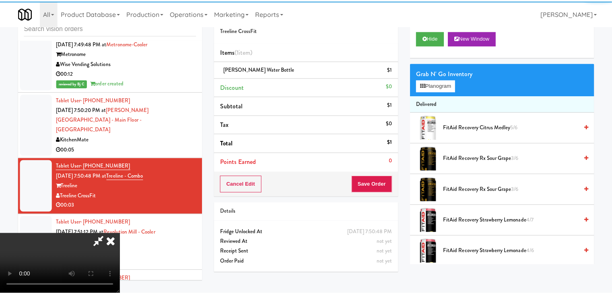
scroll to position [6163, 0]
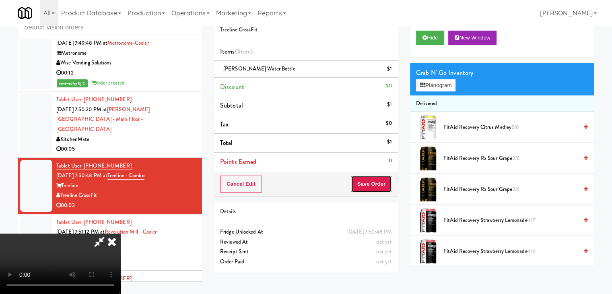
click at [374, 189] on button "Save Order" at bounding box center [371, 183] width 41 height 17
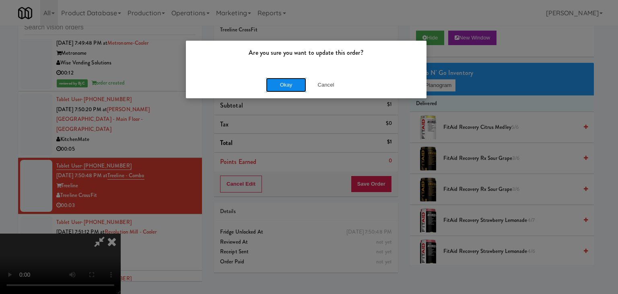
click at [278, 80] on button "Okay" at bounding box center [286, 85] width 40 height 14
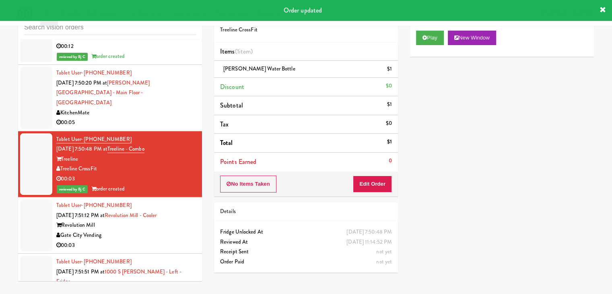
scroll to position [6203, 0]
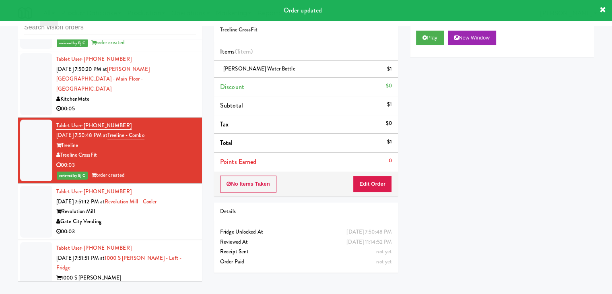
click at [160, 104] on div "00:05" at bounding box center [126, 109] width 140 height 10
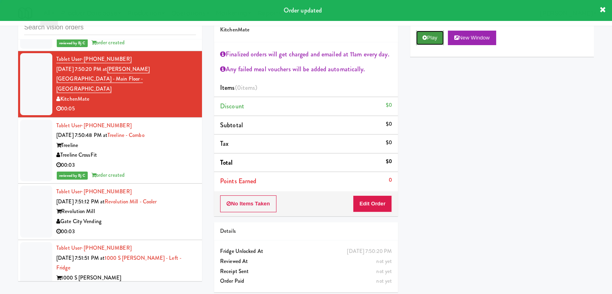
click at [422, 37] on icon at bounding box center [424, 37] width 4 height 5
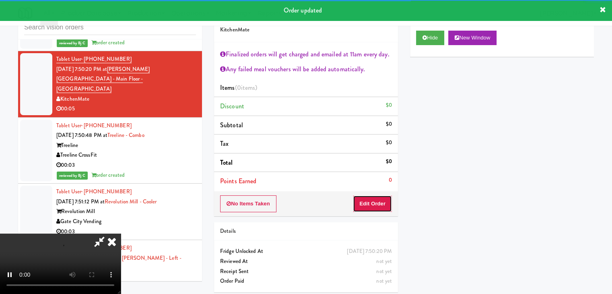
click at [366, 206] on button "Edit Order" at bounding box center [372, 203] width 39 height 17
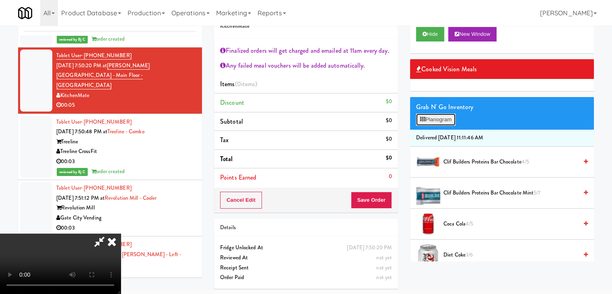
click at [445, 123] on button "Planogram" at bounding box center [435, 119] width 39 height 12
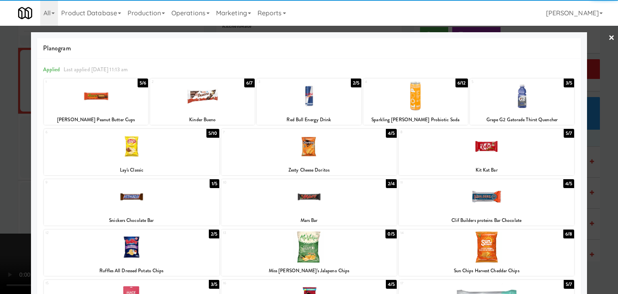
drag, startPoint x: 315, startPoint y: 107, endPoint x: 293, endPoint y: 111, distance: 22.4
click at [314, 107] on div at bounding box center [309, 95] width 105 height 31
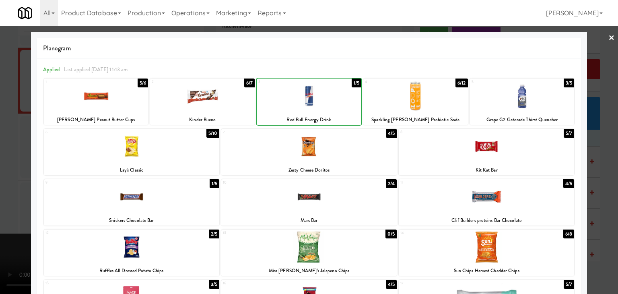
click at [2, 161] on div at bounding box center [309, 147] width 618 height 294
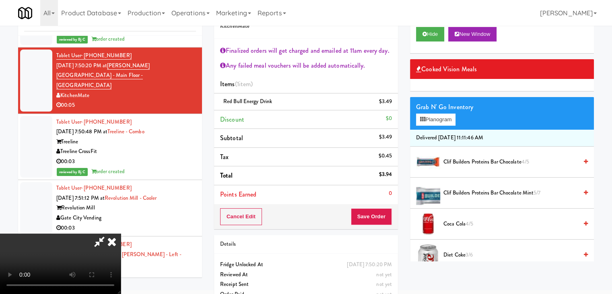
click at [31, 285] on video at bounding box center [60, 263] width 121 height 60
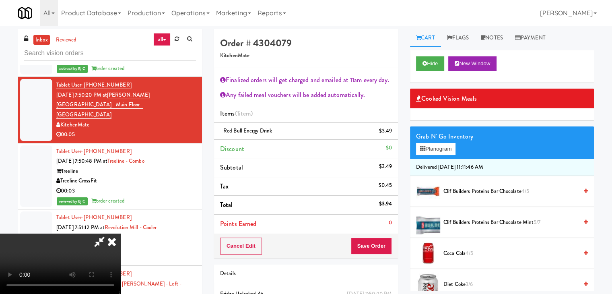
click at [121, 233] on video at bounding box center [60, 263] width 121 height 60
drag, startPoint x: 245, startPoint y: 205, endPoint x: 254, endPoint y: 209, distance: 9.6
click at [121, 233] on video at bounding box center [60, 263] width 121 height 60
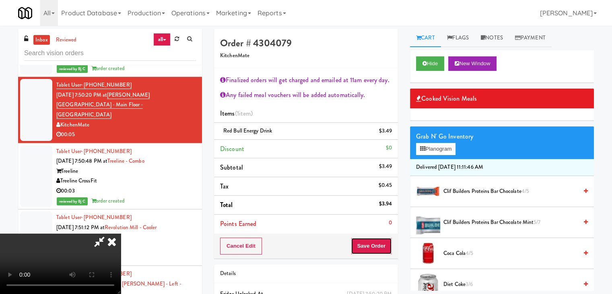
click at [384, 253] on button "Save Order" at bounding box center [371, 245] width 41 height 17
click at [384, 251] on button "Save Order" at bounding box center [371, 245] width 41 height 17
click at [384, 251] on body "Are you sure you want to update this order? Okay Cancel Okay Are you sure you w…" at bounding box center [306, 173] width 612 height 294
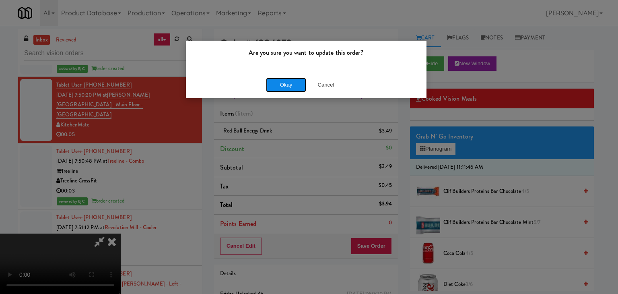
click at [281, 86] on button "Okay" at bounding box center [286, 85] width 40 height 14
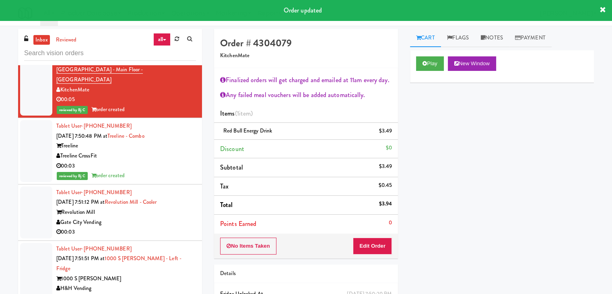
scroll to position [6283, 0]
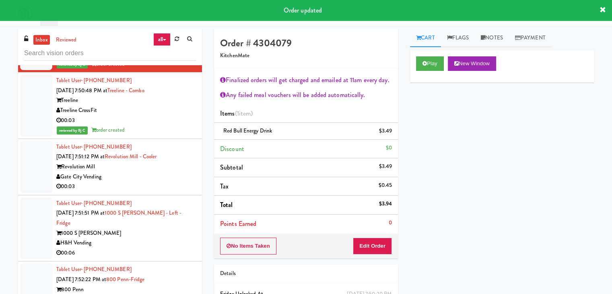
drag, startPoint x: 156, startPoint y: 160, endPoint x: 125, endPoint y: 177, distance: 35.1
click at [156, 181] on div "00:03" at bounding box center [126, 186] width 140 height 10
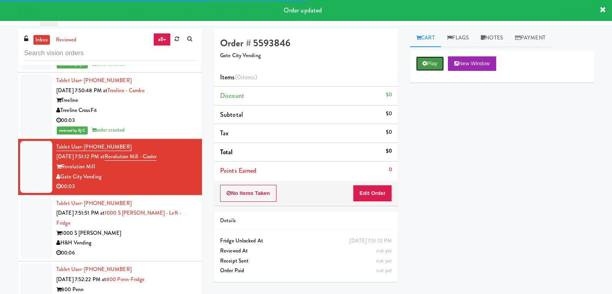
click at [428, 63] on button "Play" at bounding box center [430, 63] width 28 height 14
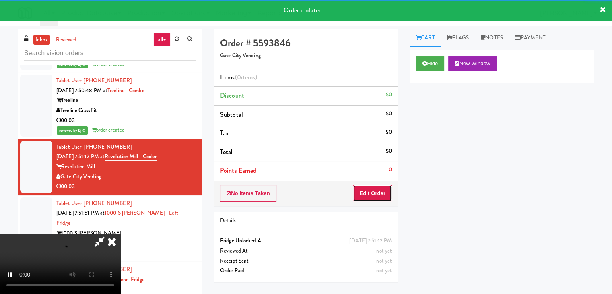
click at [373, 191] on button "Edit Order" at bounding box center [372, 193] width 39 height 17
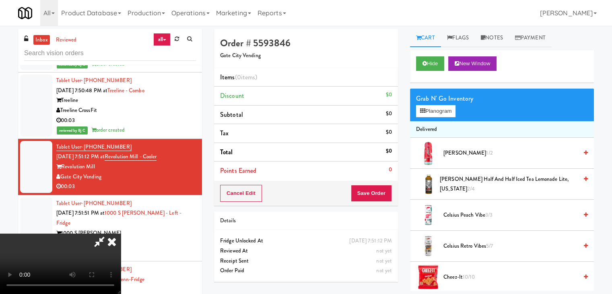
scroll to position [113, 0]
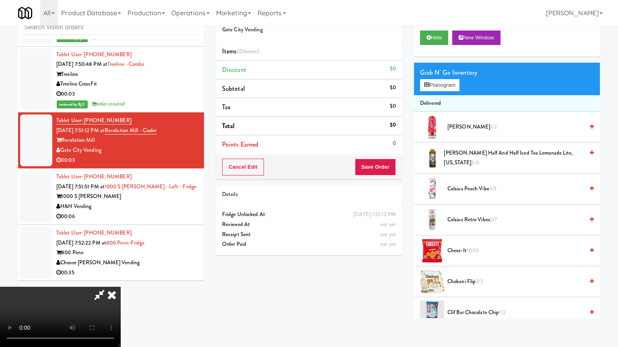
click at [121, 287] on video at bounding box center [60, 317] width 121 height 60
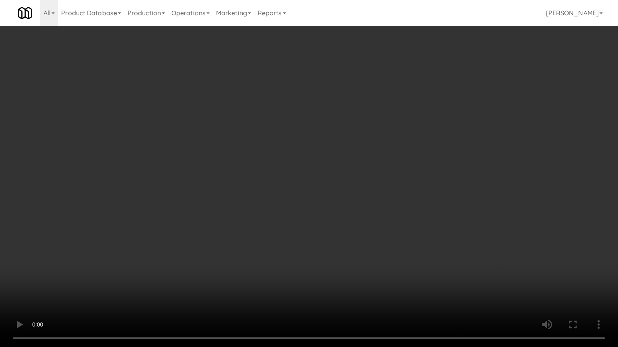
click at [358, 237] on video at bounding box center [309, 173] width 618 height 347
click at [353, 228] on video at bounding box center [309, 173] width 618 height 347
click at [357, 225] on video at bounding box center [309, 173] width 618 height 347
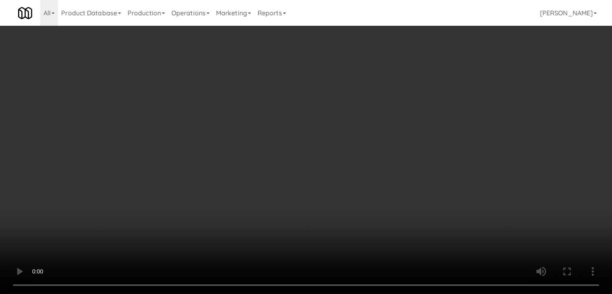
click at [441, 88] on button "Planogram" at bounding box center [435, 85] width 39 height 12
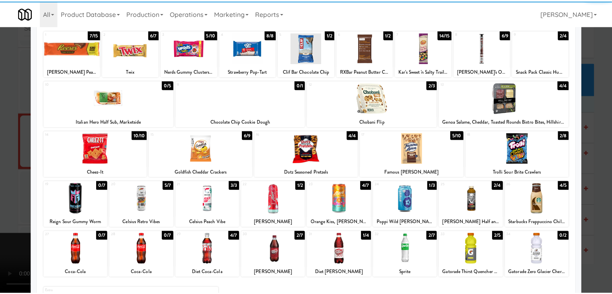
scroll to position [101, 0]
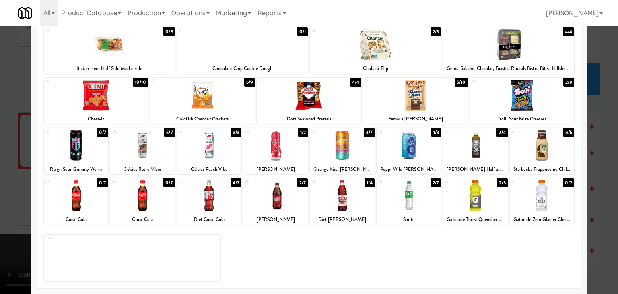
click at [207, 201] on div at bounding box center [209, 195] width 64 height 31
drag, startPoint x: 0, startPoint y: 199, endPoint x: 235, endPoint y: 195, distance: 234.9
click at [16, 197] on div at bounding box center [309, 147] width 618 height 294
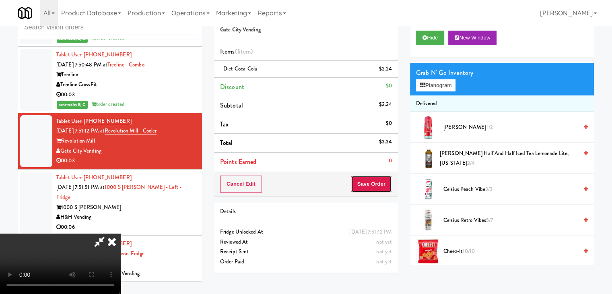
click at [382, 185] on button "Save Order" at bounding box center [371, 183] width 41 height 17
click at [382, 184] on button "Save Order" at bounding box center [371, 183] width 41 height 17
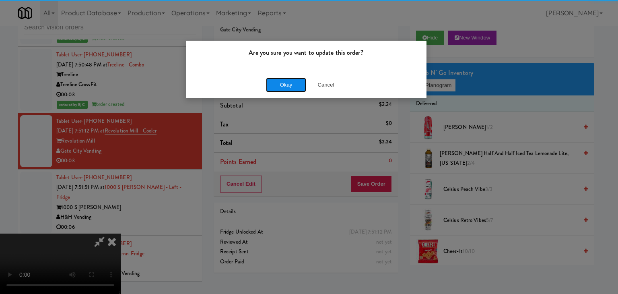
click at [279, 86] on button "Okay" at bounding box center [286, 85] width 40 height 14
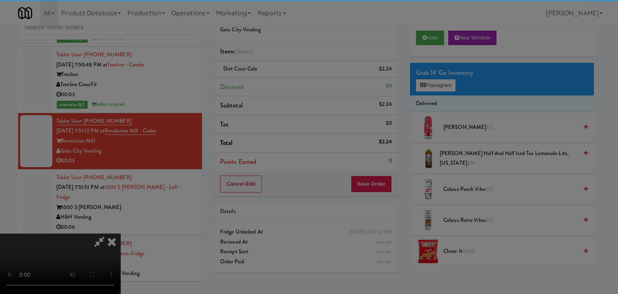
drag, startPoint x: 279, startPoint y: 86, endPoint x: 290, endPoint y: 101, distance: 18.0
click at [280, 83] on div "Okay Cancel" at bounding box center [306, 69] width 240 height 27
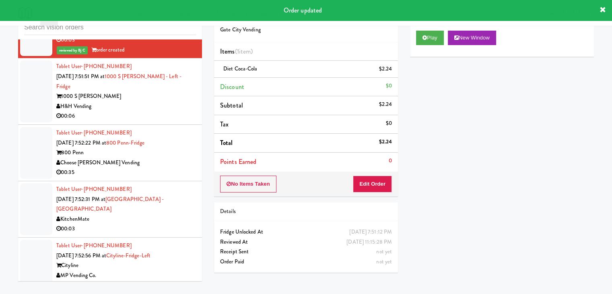
click at [165, 111] on div "00:06" at bounding box center [126, 116] width 140 height 10
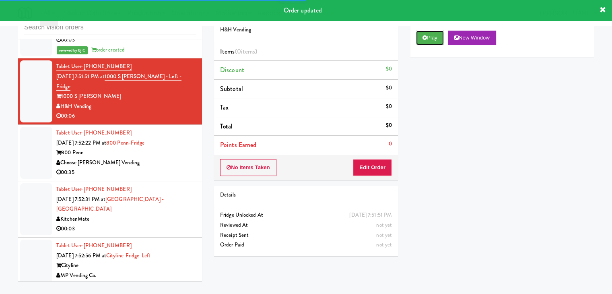
drag, startPoint x: 439, startPoint y: 35, endPoint x: 417, endPoint y: 71, distance: 43.0
click at [437, 36] on button "Play" at bounding box center [430, 38] width 28 height 14
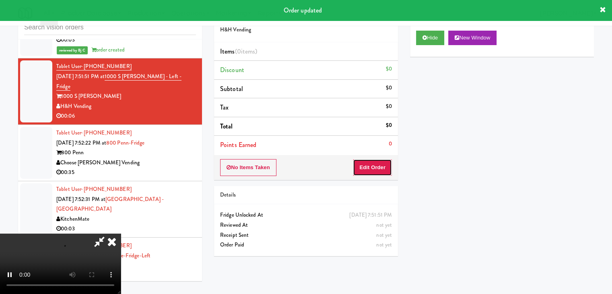
click at [371, 162] on button "Edit Order" at bounding box center [372, 167] width 39 height 17
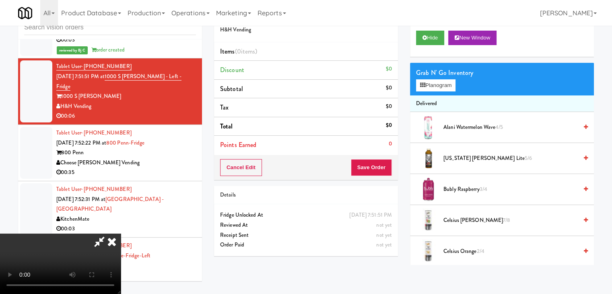
scroll to position [6394, 0]
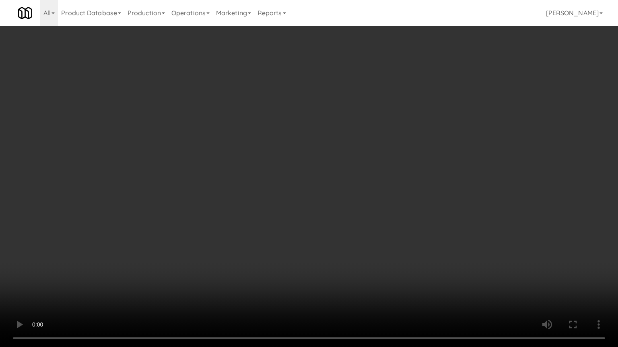
click at [325, 264] on video at bounding box center [309, 173] width 618 height 347
click at [324, 265] on video at bounding box center [309, 173] width 618 height 347
click at [306, 262] on video at bounding box center [309, 173] width 618 height 347
drag, startPoint x: 306, startPoint y: 261, endPoint x: 309, endPoint y: 226, distance: 35.6
click at [308, 261] on video at bounding box center [309, 173] width 618 height 347
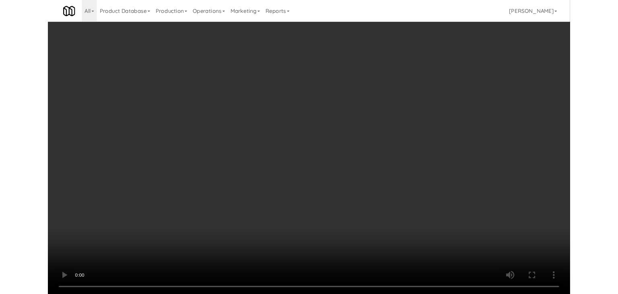
scroll to position [6404, 0]
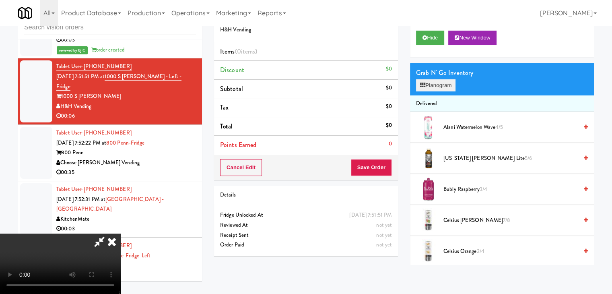
click at [435, 90] on div "Grab N' Go Inventory Planogram" at bounding box center [502, 79] width 184 height 33
click at [437, 88] on button "Planogram" at bounding box center [435, 85] width 39 height 12
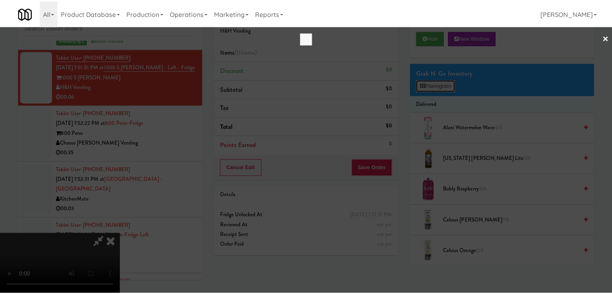
scroll to position [6394, 0]
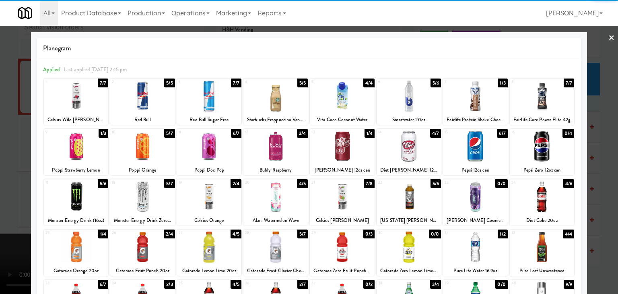
click at [82, 150] on div at bounding box center [76, 146] width 64 height 31
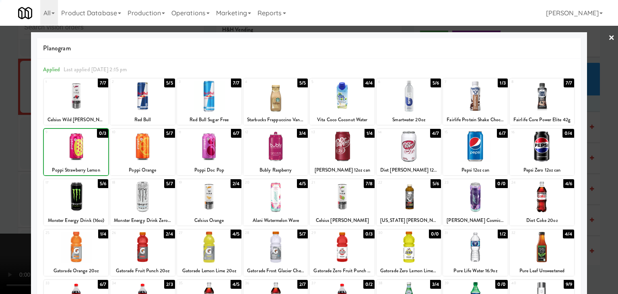
click at [1, 163] on div at bounding box center [309, 147] width 618 height 294
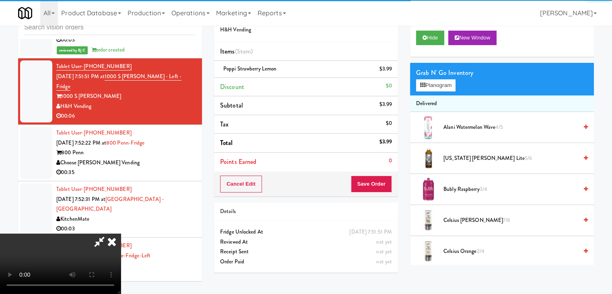
click at [368, 186] on div "Order # 4417450 H&H Vending Items (1 item ) Poppi Strawberry Lemon $3.99 Discou…" at bounding box center [404, 140] width 380 height 275
click at [371, 184] on button "Save Order" at bounding box center [371, 183] width 41 height 17
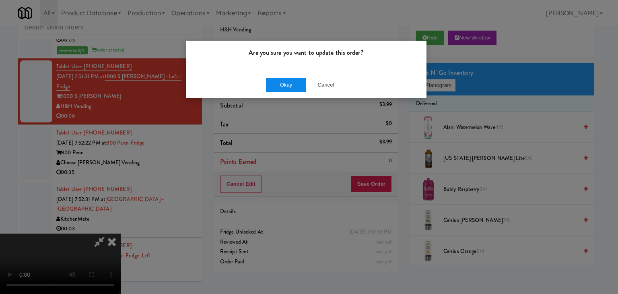
click at [288, 90] on div "Okay Cancel" at bounding box center [306, 84] width 240 height 27
click at [289, 89] on button "Okay" at bounding box center [286, 85] width 40 height 14
click at [289, 89] on body "Are you sure you want to update this order? Okay Cancel Okay Are you sure you w…" at bounding box center [309, 147] width 618 height 294
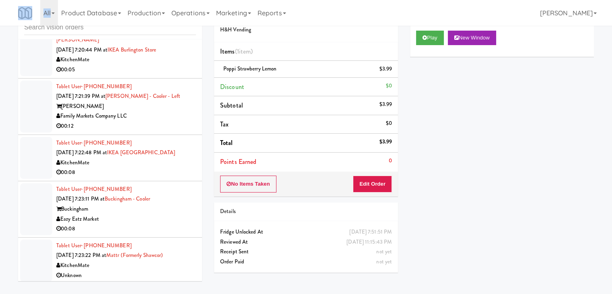
scroll to position [3589, 0]
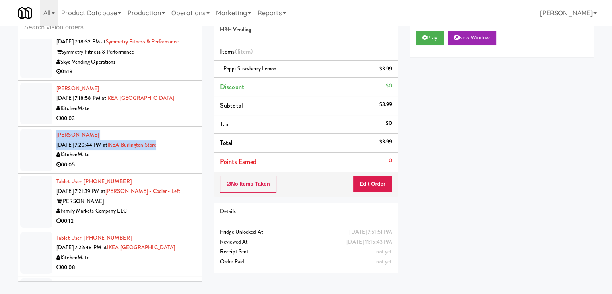
drag, startPoint x: 202, startPoint y: 139, endPoint x: 203, endPoint y: 123, distance: 15.3
click at [203, 123] on div "inbox reviewed all all unclear take inventory issue suspicious failed recent Ta…" at bounding box center [110, 144] width 196 height 283
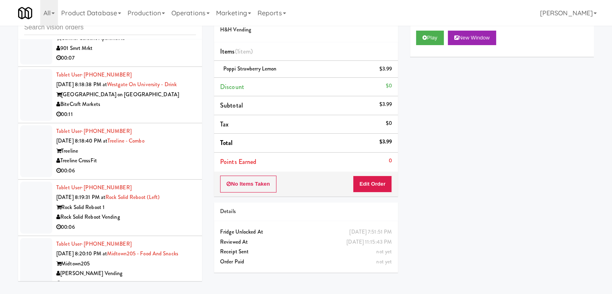
scroll to position [7326, 0]
click at [137, 155] on div "Treeline CrossFit" at bounding box center [126, 160] width 140 height 10
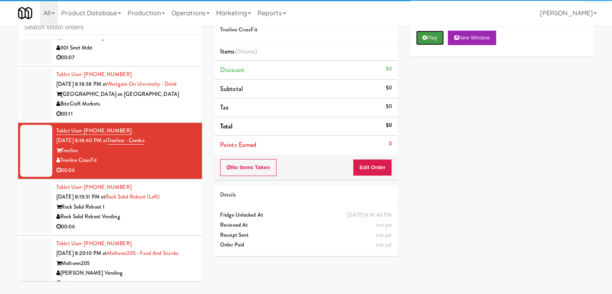
click at [427, 39] on button "Play" at bounding box center [430, 38] width 28 height 14
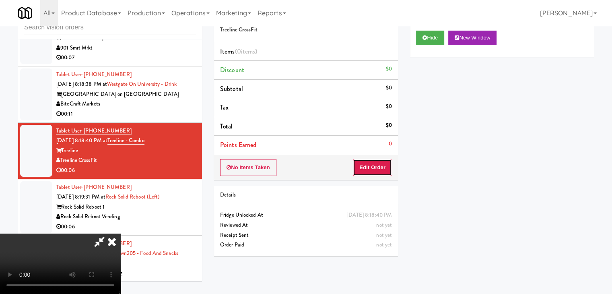
click at [368, 168] on button "Edit Order" at bounding box center [372, 167] width 39 height 17
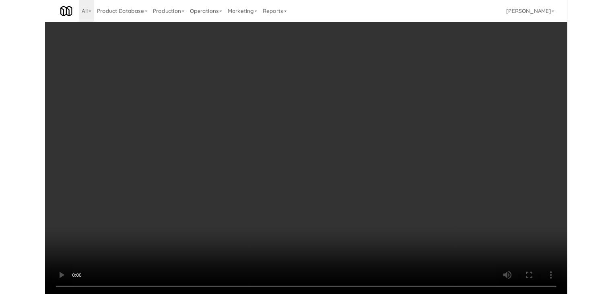
scroll to position [7316, 0]
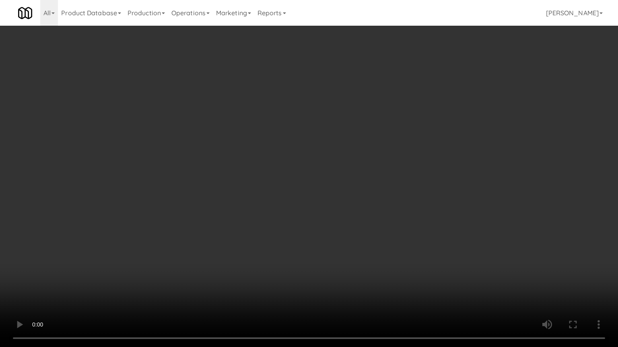
click at [359, 181] on video at bounding box center [309, 173] width 618 height 347
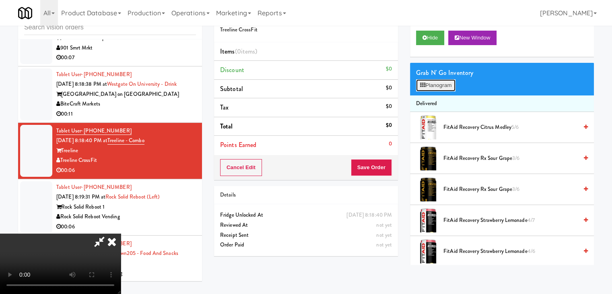
click at [454, 83] on button "Planogram" at bounding box center [435, 85] width 39 height 12
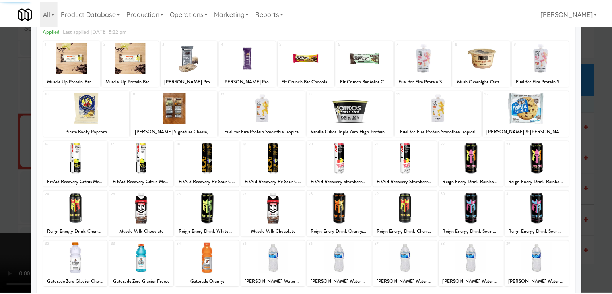
scroll to position [101, 0]
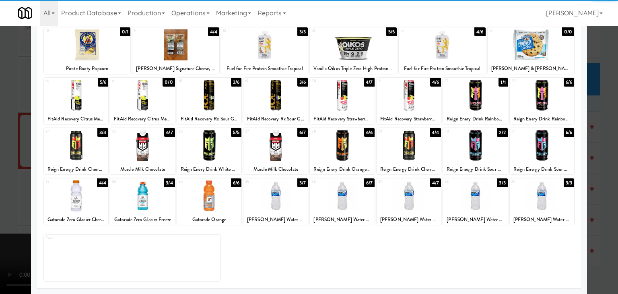
click at [347, 195] on div at bounding box center [342, 195] width 64 height 31
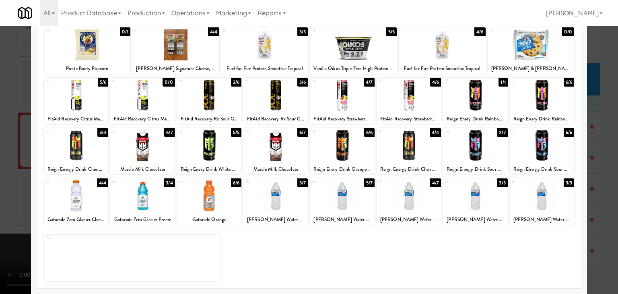
drag, startPoint x: 0, startPoint y: 172, endPoint x: 166, endPoint y: 170, distance: 166.1
click at [2, 171] on div at bounding box center [309, 147] width 618 height 294
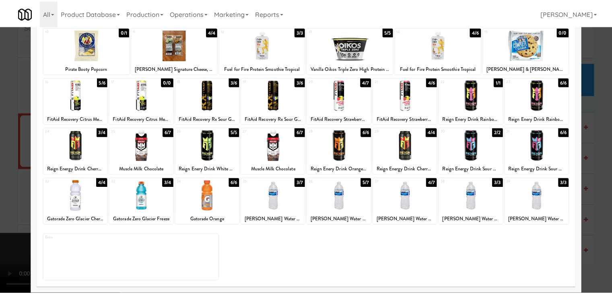
scroll to position [7326, 0]
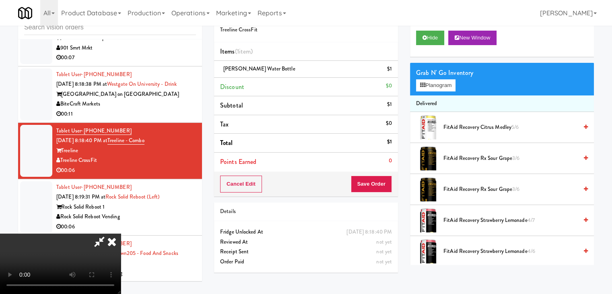
drag, startPoint x: 383, startPoint y: 197, endPoint x: 380, endPoint y: 186, distance: 12.1
click at [381, 193] on div "Order # 9595641 Treeline CrossFit Items (1 item ) [PERSON_NAME] Water Bottle $1…" at bounding box center [306, 140] width 196 height 275
click at [380, 186] on button "Save Order" at bounding box center [371, 183] width 41 height 17
click at [380, 186] on body "Are you sure you want to update this order? Okay Cancel Okay Are you sure you w…" at bounding box center [306, 147] width 612 height 294
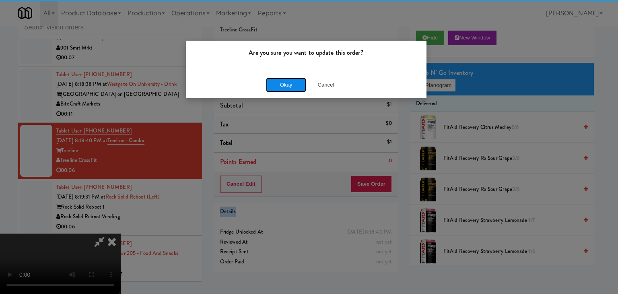
click at [288, 87] on button "Okay" at bounding box center [286, 85] width 40 height 14
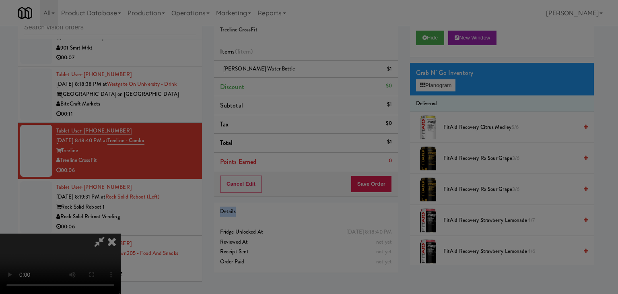
click at [288, 83] on div "Okay Cancel" at bounding box center [306, 69] width 240 height 27
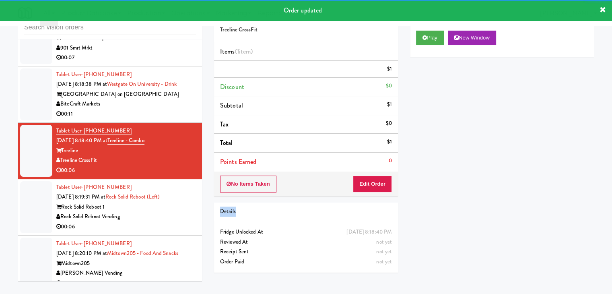
scroll to position [7366, 0]
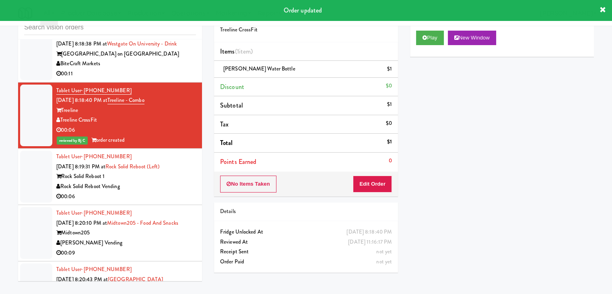
click at [178, 181] on div "Rock Solid Reboot Vending" at bounding box center [126, 186] width 140 height 10
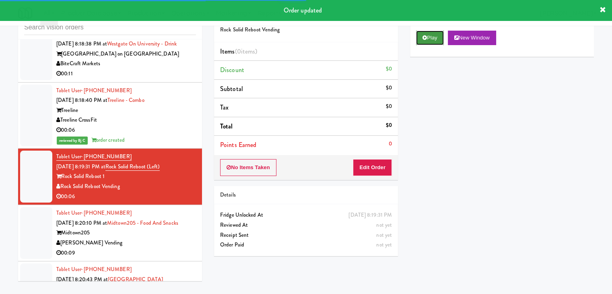
click at [433, 41] on button "Play" at bounding box center [430, 38] width 28 height 14
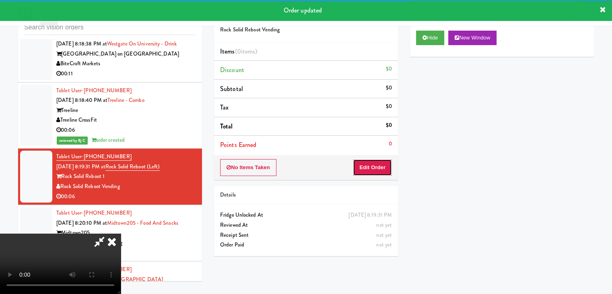
click at [379, 169] on button "Edit Order" at bounding box center [372, 167] width 39 height 17
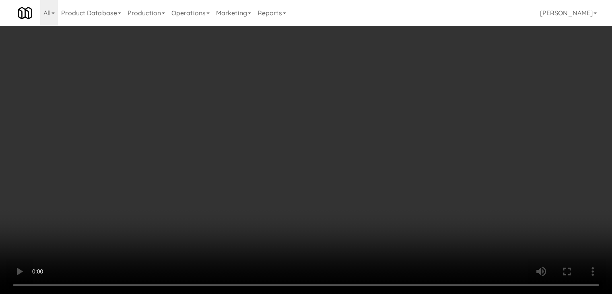
scroll to position [7356, 0]
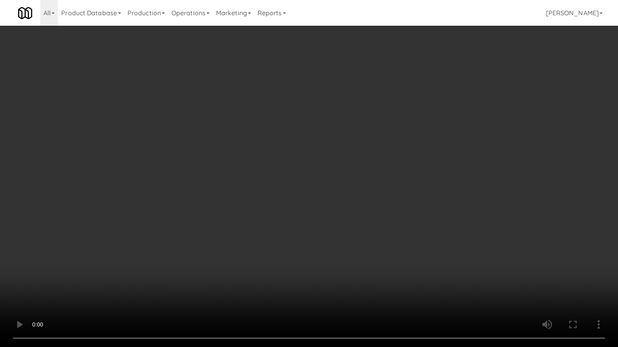
click at [337, 198] on video at bounding box center [309, 173] width 618 height 347
drag, startPoint x: 337, startPoint y: 198, endPoint x: 378, endPoint y: 113, distance: 94.1
click at [337, 197] on video at bounding box center [309, 173] width 618 height 347
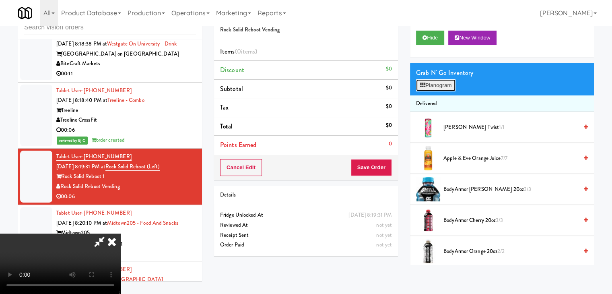
click at [441, 85] on button "Planogram" at bounding box center [435, 85] width 39 height 12
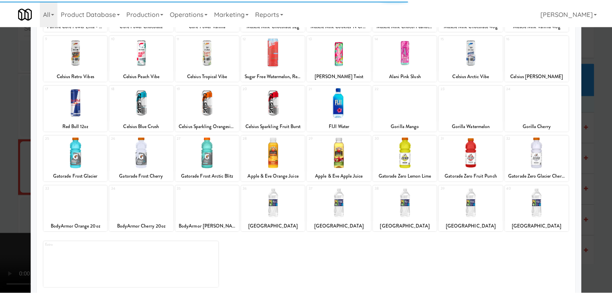
scroll to position [101, 0]
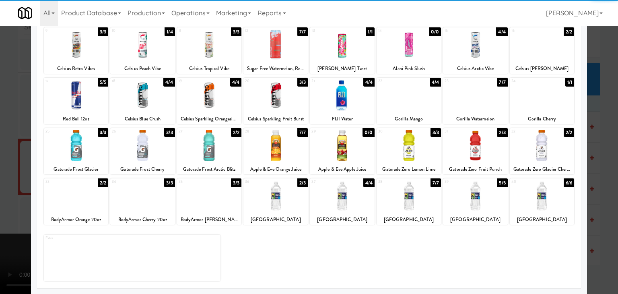
click at [84, 147] on div at bounding box center [76, 145] width 64 height 31
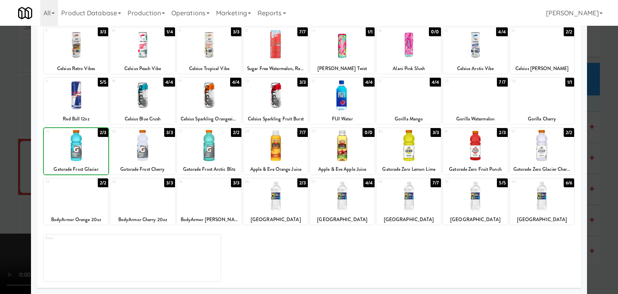
click at [1, 153] on div at bounding box center [309, 147] width 618 height 294
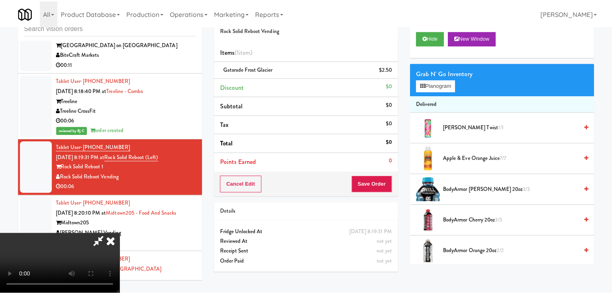
scroll to position [7366, 0]
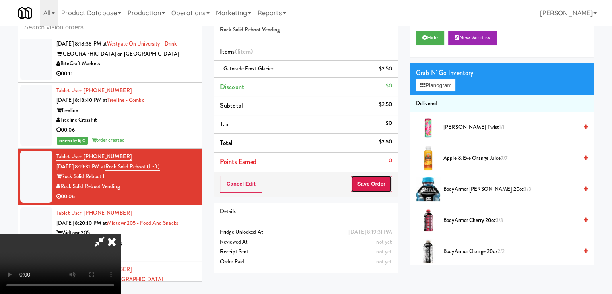
click at [387, 185] on button "Save Order" at bounding box center [371, 183] width 41 height 17
click at [386, 186] on button "Save Order" at bounding box center [371, 183] width 41 height 17
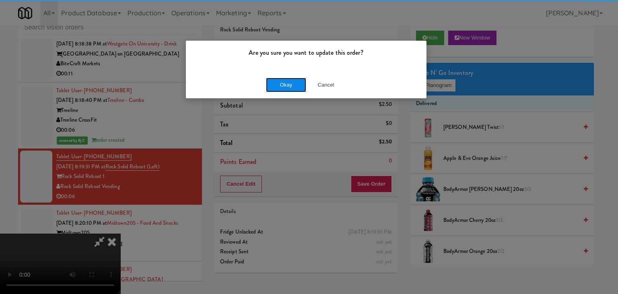
click at [278, 85] on button "Okay" at bounding box center [286, 85] width 40 height 14
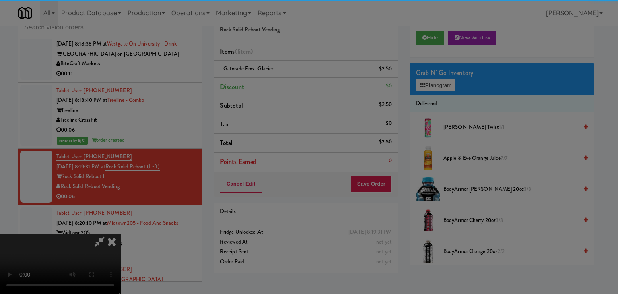
click at [278, 83] on div "Okay Cancel" at bounding box center [306, 69] width 240 height 27
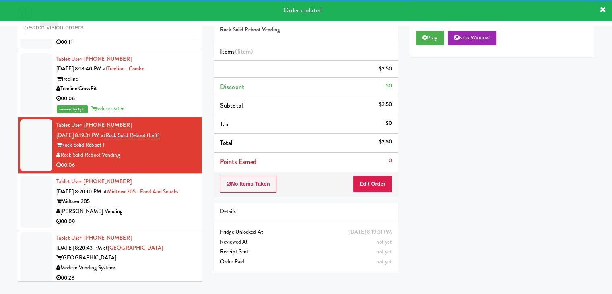
scroll to position [7447, 0]
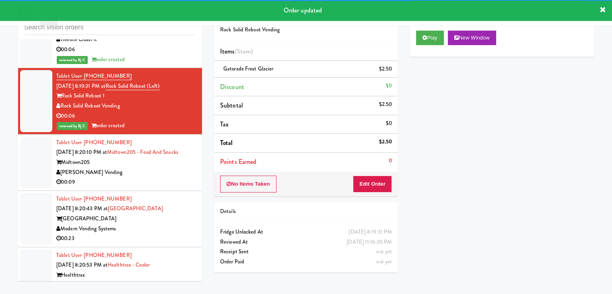
drag, startPoint x: 146, startPoint y: 131, endPoint x: 141, endPoint y: 135, distance: 6.5
click at [146, 167] on div "[PERSON_NAME] Vending" at bounding box center [126, 172] width 140 height 10
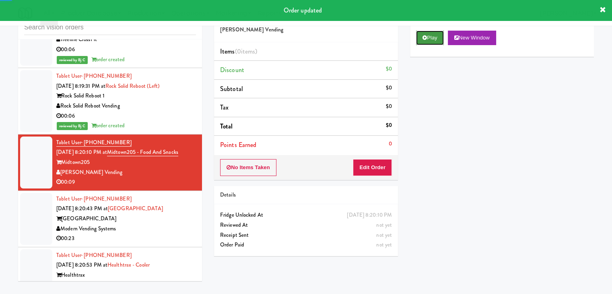
click at [441, 37] on button "Play" at bounding box center [430, 38] width 28 height 14
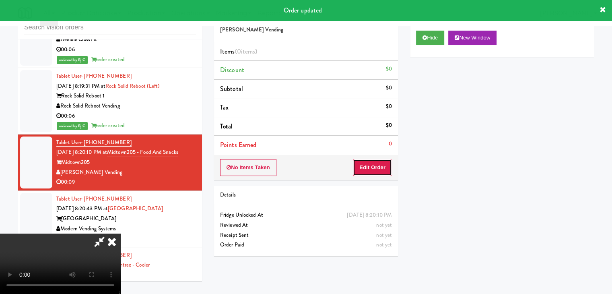
click at [378, 162] on button "Edit Order" at bounding box center [372, 167] width 39 height 17
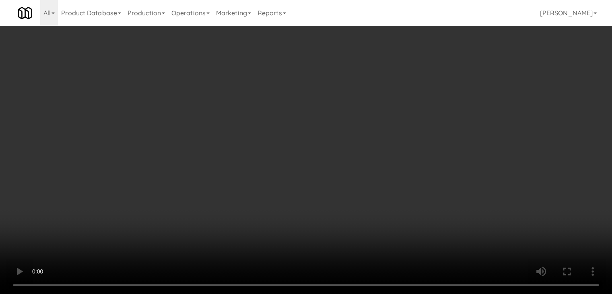
scroll to position [7437, 0]
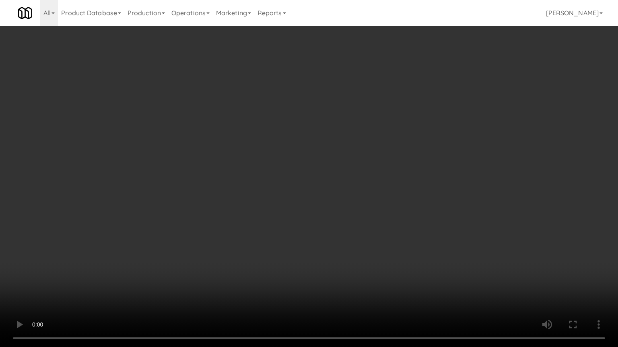
click at [405, 192] on video at bounding box center [309, 173] width 618 height 347
drag, startPoint x: 405, startPoint y: 192, endPoint x: 475, endPoint y: 86, distance: 127.1
click at [417, 177] on video at bounding box center [309, 173] width 618 height 347
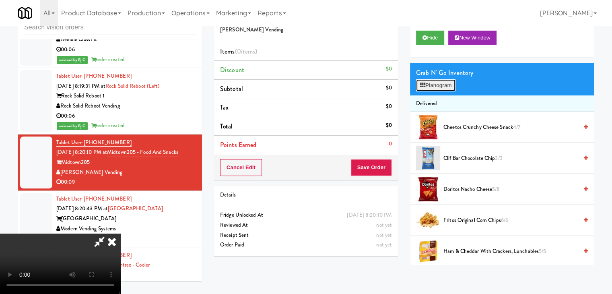
click at [432, 83] on button "Planogram" at bounding box center [435, 85] width 39 height 12
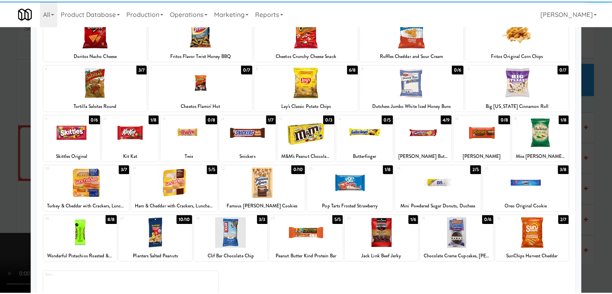
scroll to position [101, 0]
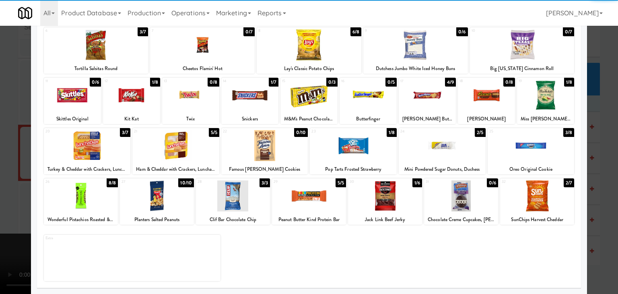
click at [540, 198] on div at bounding box center [537, 195] width 74 height 31
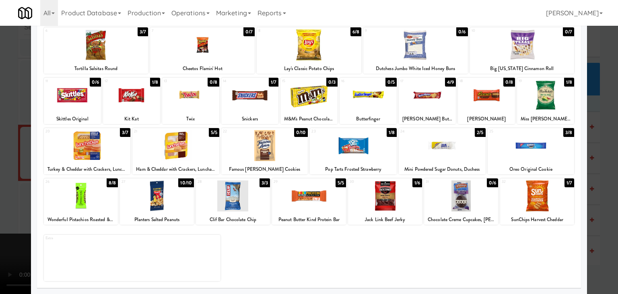
click at [590, 198] on div at bounding box center [309, 147] width 618 height 294
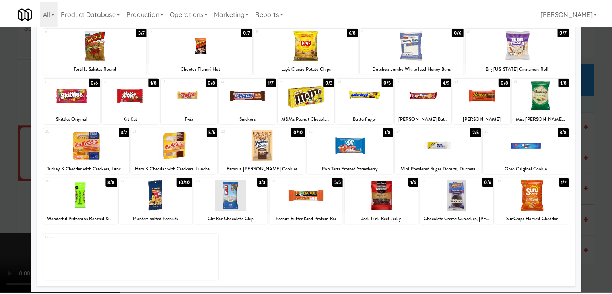
scroll to position [7447, 0]
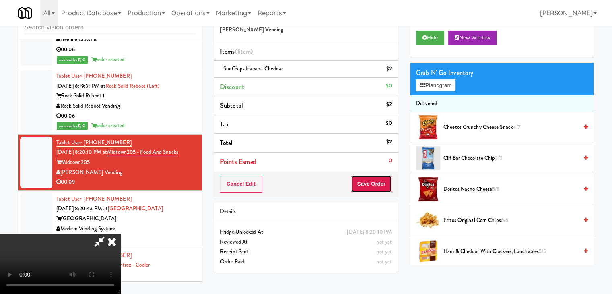
click at [378, 187] on button "Save Order" at bounding box center [371, 183] width 41 height 17
click at [379, 186] on button "Save Order" at bounding box center [371, 183] width 41 height 17
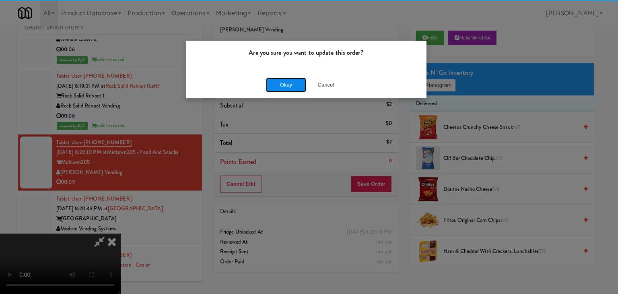
click at [285, 83] on button "Okay" at bounding box center [286, 85] width 40 height 14
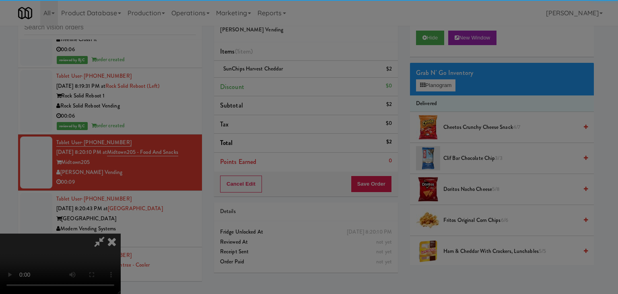
click at [285, 77] on button "Okay" at bounding box center [286, 70] width 40 height 14
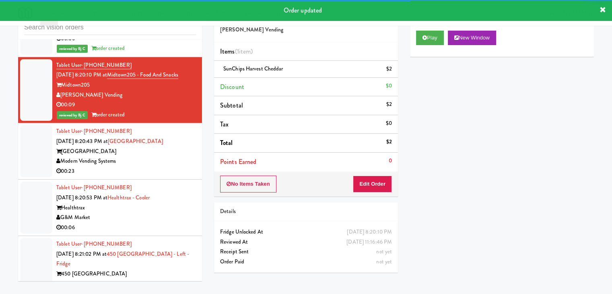
scroll to position [7527, 0]
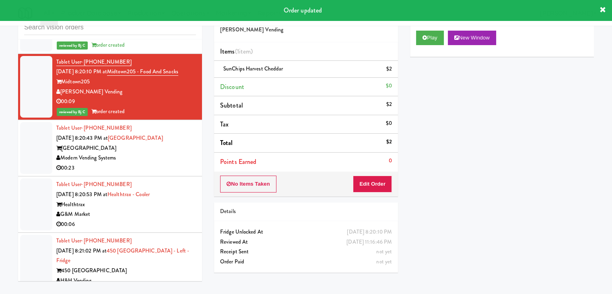
drag, startPoint x: 162, startPoint y: 125, endPoint x: 160, endPoint y: 129, distance: 4.7
click at [163, 153] on div "Modern Vending Systems" at bounding box center [126, 158] width 140 height 10
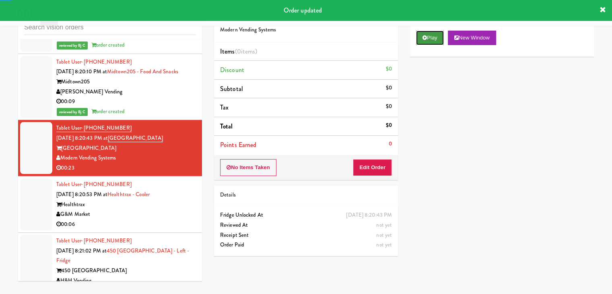
click at [434, 37] on button "Play" at bounding box center [430, 38] width 28 height 14
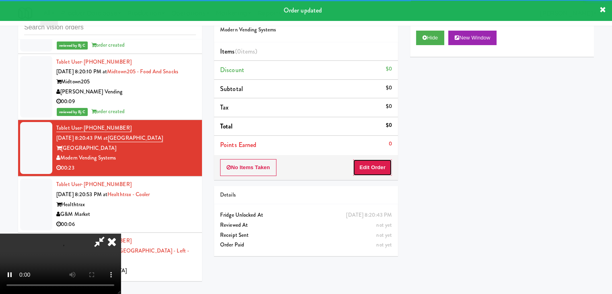
click at [382, 173] on button "Edit Order" at bounding box center [372, 167] width 39 height 17
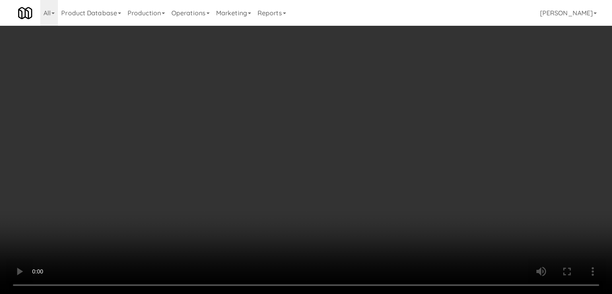
scroll to position [7518, 0]
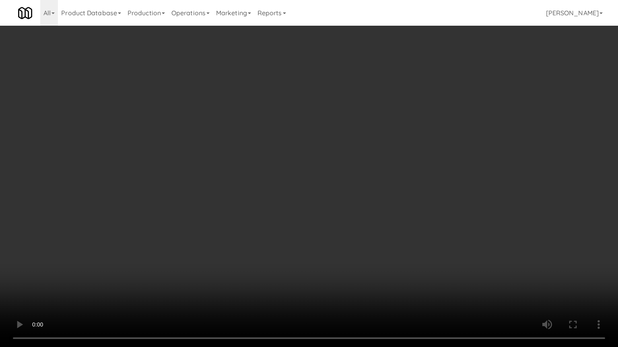
click at [355, 204] on video at bounding box center [309, 173] width 618 height 347
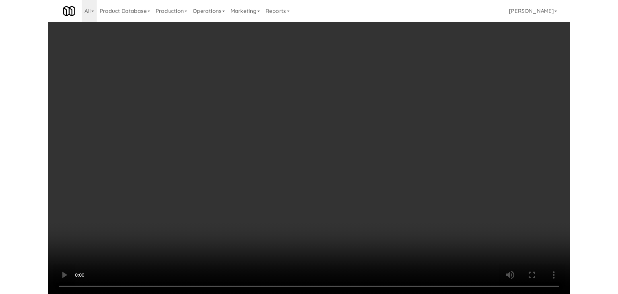
scroll to position [7527, 0]
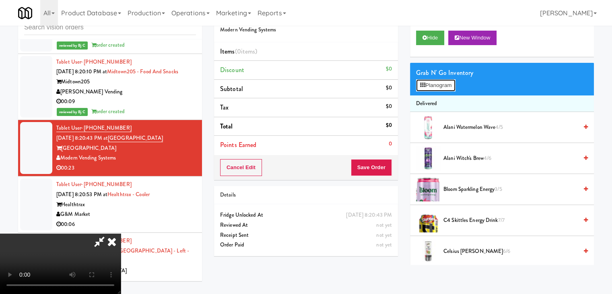
click at [445, 86] on button "Planogram" at bounding box center [435, 85] width 39 height 12
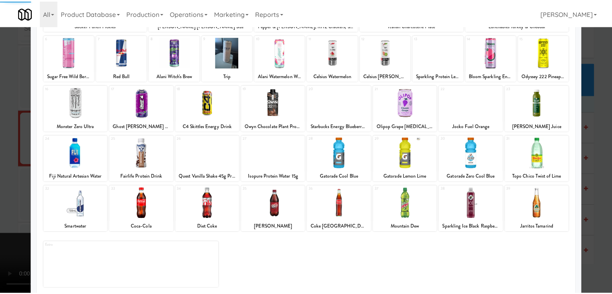
scroll to position [101, 0]
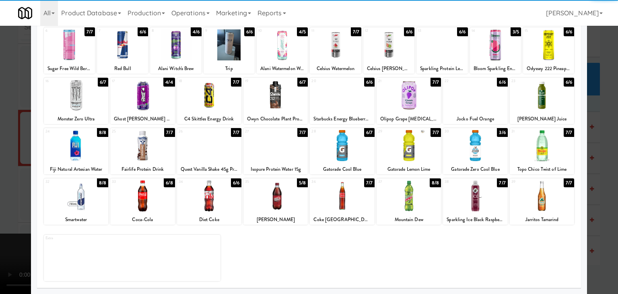
drag, startPoint x: 158, startPoint y: 198, endPoint x: 162, endPoint y: 198, distance: 4.4
click at [159, 198] on div at bounding box center [142, 195] width 64 height 31
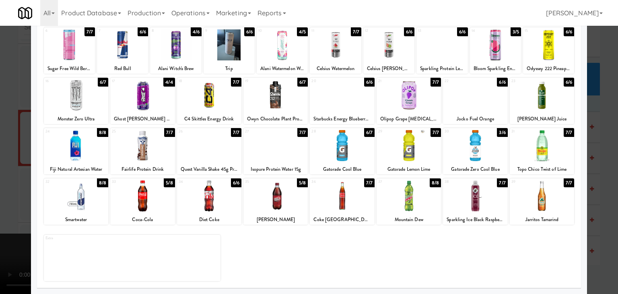
click at [272, 198] on div at bounding box center [275, 195] width 64 height 31
drag, startPoint x: 4, startPoint y: 197, endPoint x: 225, endPoint y: 190, distance: 220.4
click at [5, 196] on div at bounding box center [309, 147] width 618 height 294
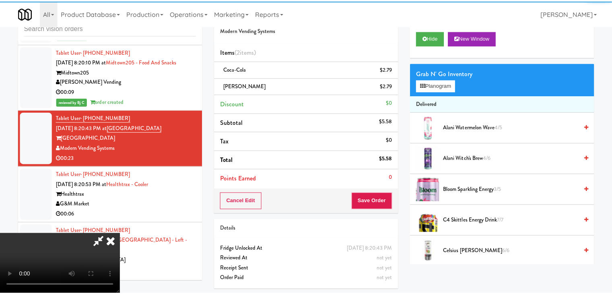
scroll to position [7527, 0]
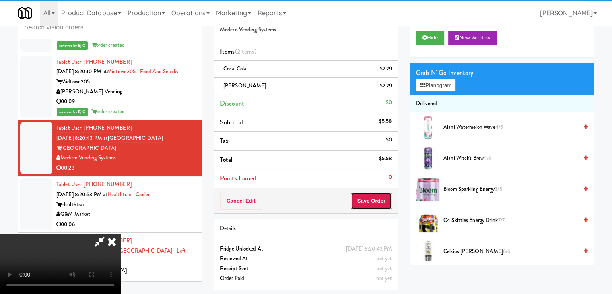
drag, startPoint x: 380, startPoint y: 197, endPoint x: 375, endPoint y: 196, distance: 4.4
click at [375, 196] on button "Save Order" at bounding box center [371, 200] width 41 height 17
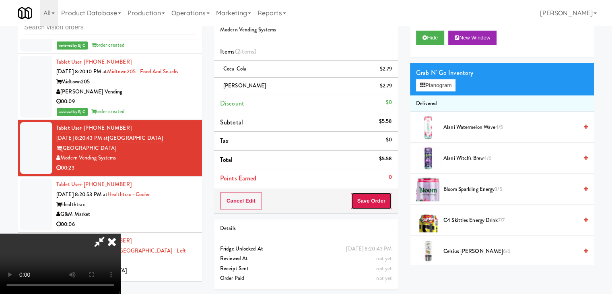
click at [374, 197] on button "Save Order" at bounding box center [371, 200] width 41 height 17
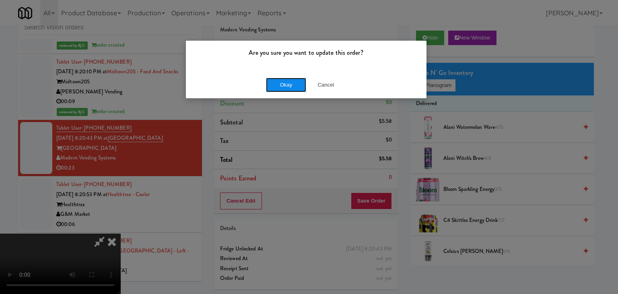
click at [287, 89] on button "Okay" at bounding box center [286, 85] width 40 height 14
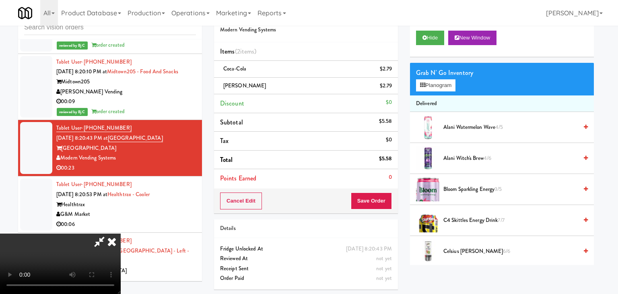
click at [287, 89] on body "Are you sure you want to update this order? Okay Cancel Okay Are you sure you w…" at bounding box center [309, 147] width 618 height 294
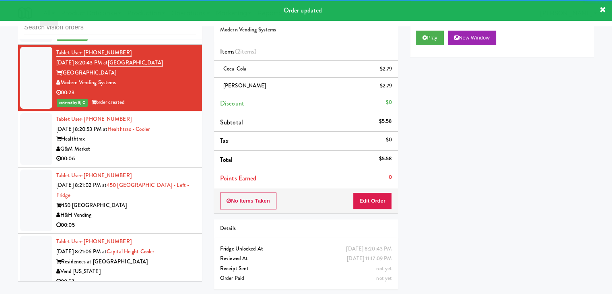
scroll to position [7608, 0]
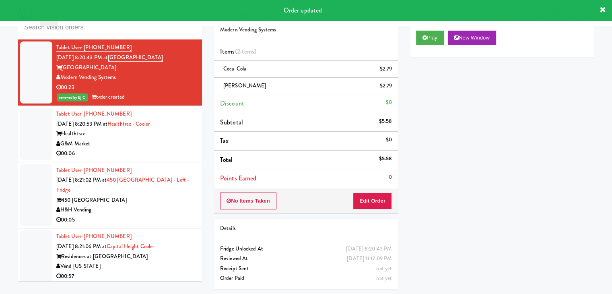
drag, startPoint x: 175, startPoint y: 106, endPoint x: 171, endPoint y: 110, distance: 5.7
click at [175, 139] on div "G&M Market" at bounding box center [126, 144] width 140 height 10
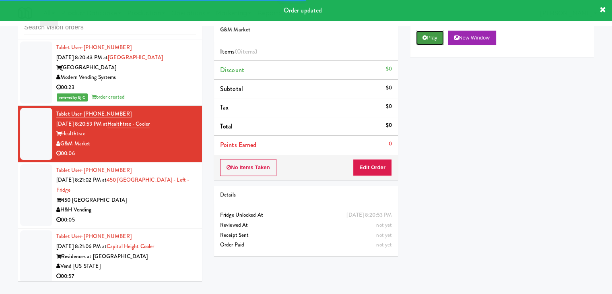
click at [427, 38] on button "Play" at bounding box center [430, 38] width 28 height 14
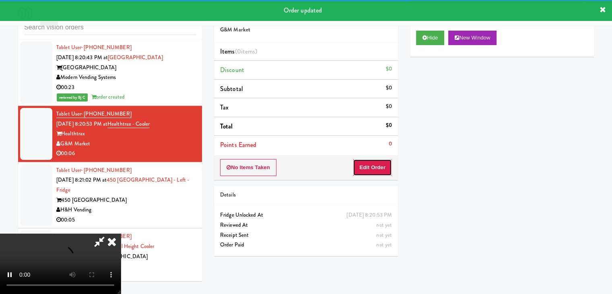
click at [378, 166] on button "Edit Order" at bounding box center [372, 167] width 39 height 17
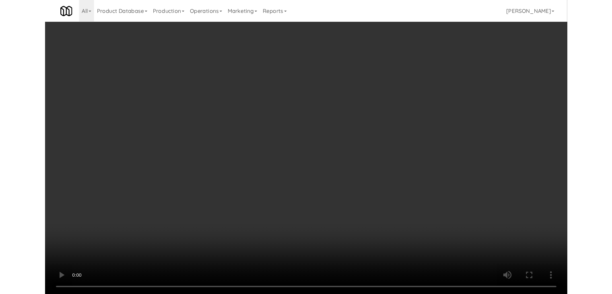
scroll to position [7598, 0]
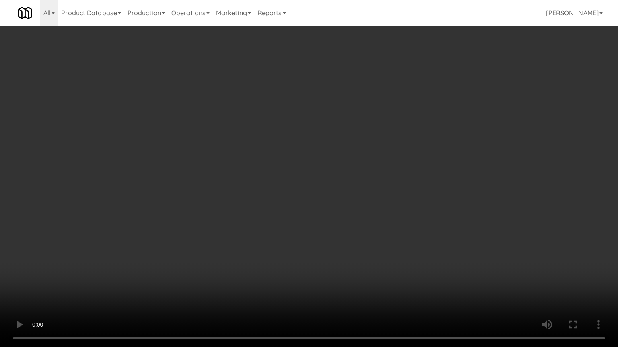
click at [327, 218] on video at bounding box center [309, 173] width 618 height 347
click at [323, 218] on video at bounding box center [309, 173] width 618 height 347
click at [325, 214] on video at bounding box center [309, 173] width 618 height 347
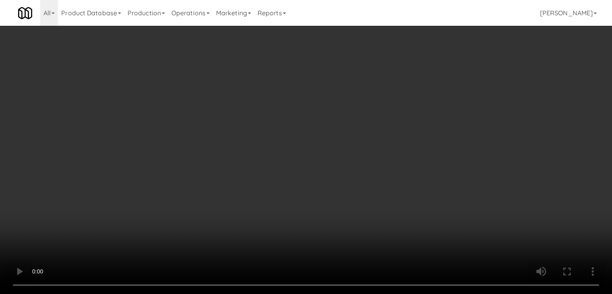
click at [439, 87] on button "Planogram" at bounding box center [435, 85] width 39 height 12
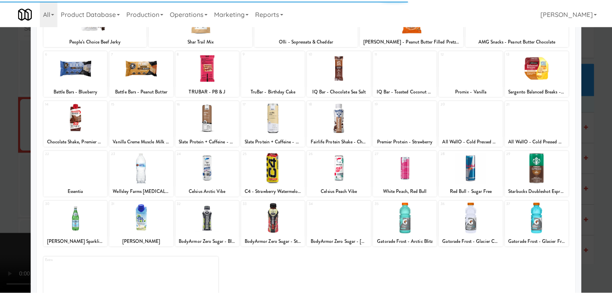
scroll to position [80, 0]
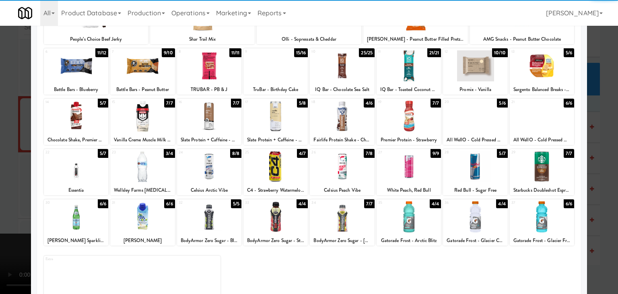
click at [353, 131] on div at bounding box center [342, 116] width 64 height 31
drag, startPoint x: 0, startPoint y: 185, endPoint x: 114, endPoint y: 185, distance: 113.8
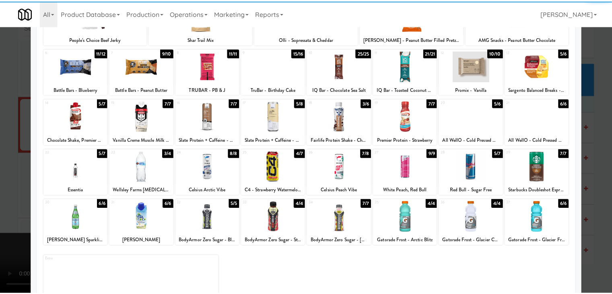
click
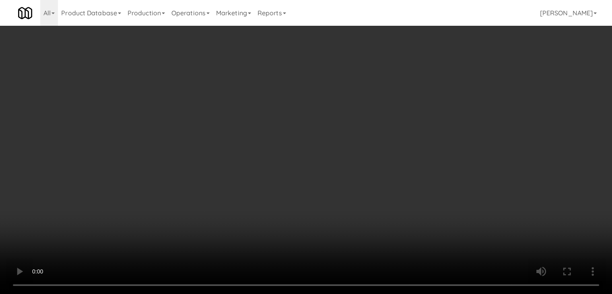
scroll to position [7598, 0]
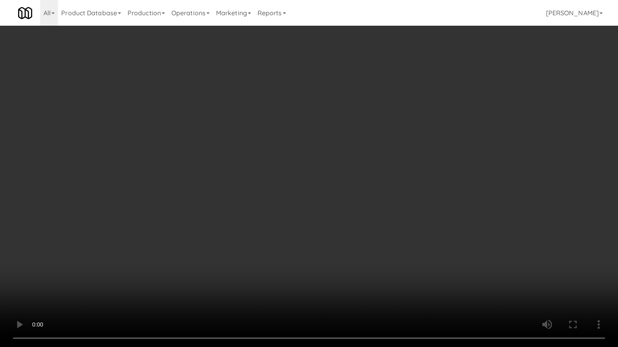
drag, startPoint x: 380, startPoint y: 204, endPoint x: 444, endPoint y: 107, distance: 116.2
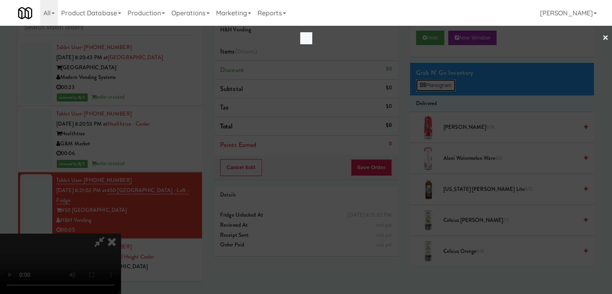
scroll to position [7598, 0]
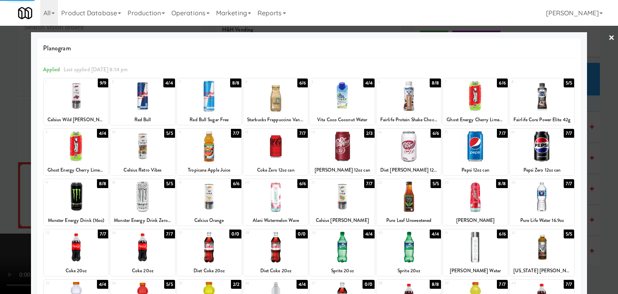
drag, startPoint x: 0, startPoint y: 169, endPoint x: 175, endPoint y: 170, distance: 175.3
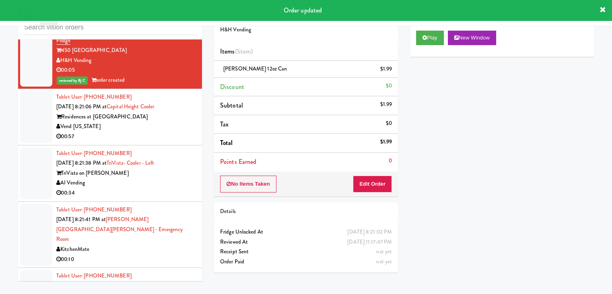
scroll to position [7769, 0]
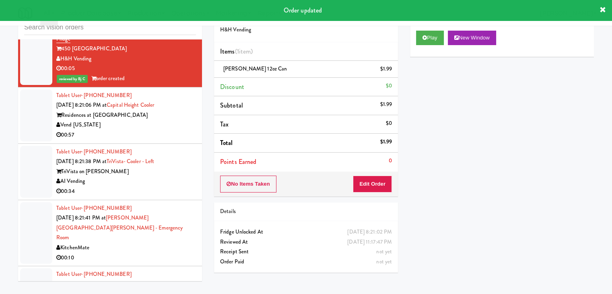
drag, startPoint x: 178, startPoint y: 87, endPoint x: 180, endPoint y: 93, distance: 6.7
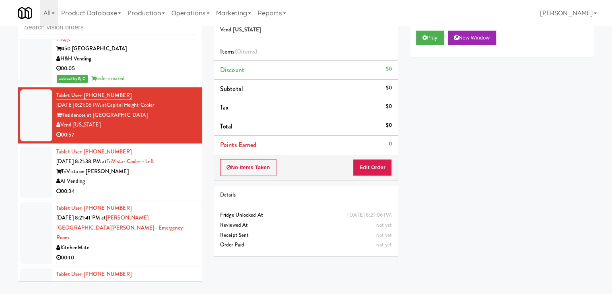
scroll to position [7929, 0]
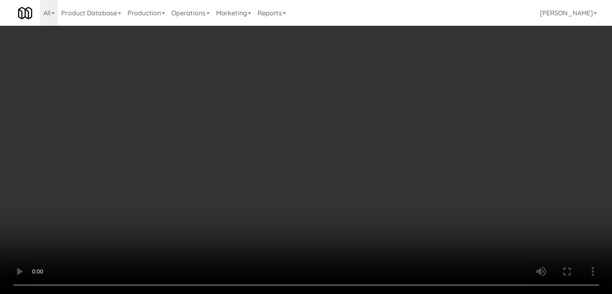
scroll to position [7919, 0]
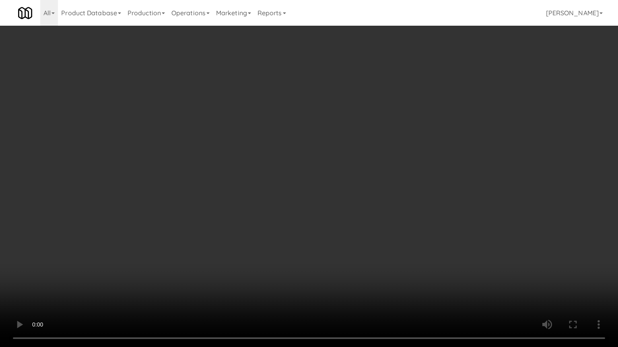
drag, startPoint x: 341, startPoint y: 265, endPoint x: 336, endPoint y: 271, distance: 7.1
drag, startPoint x: 342, startPoint y: 255, endPoint x: 329, endPoint y: 259, distance: 14.0
drag, startPoint x: 335, startPoint y: 244, endPoint x: 390, endPoint y: 129, distance: 127.2
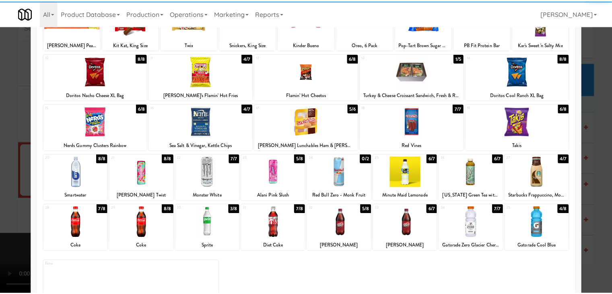
scroll to position [80, 0]
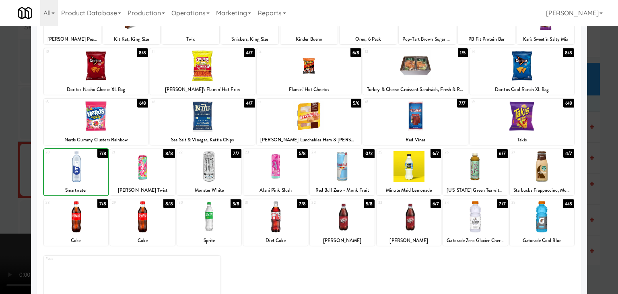
drag, startPoint x: 0, startPoint y: 177, endPoint x: 188, endPoint y: 176, distance: 188.2
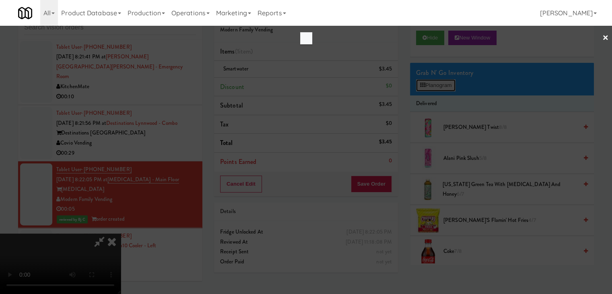
scroll to position [7919, 0]
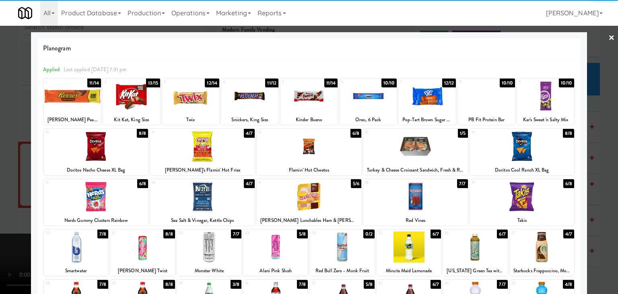
drag, startPoint x: 88, startPoint y: 248, endPoint x: 53, endPoint y: 239, distance: 36.5
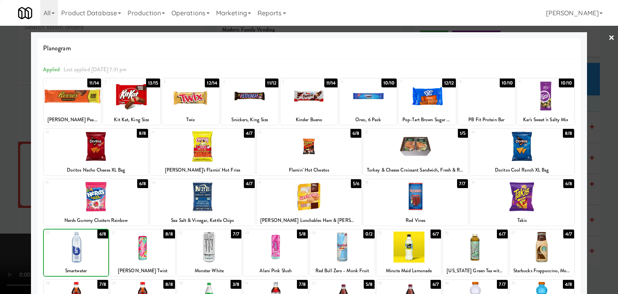
drag, startPoint x: 0, startPoint y: 228, endPoint x: 189, endPoint y: 201, distance: 190.8
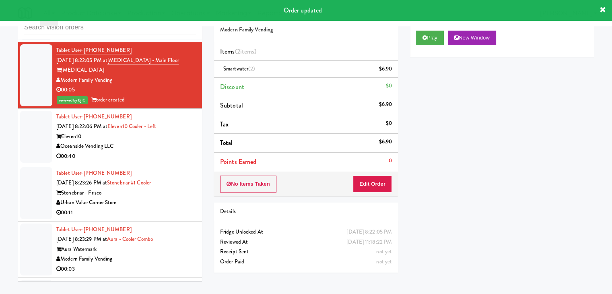
scroll to position [8050, 0]
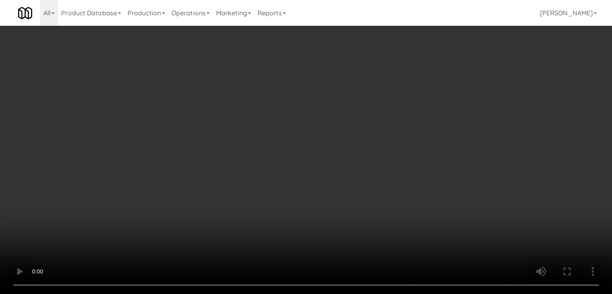
scroll to position [8040, 0]
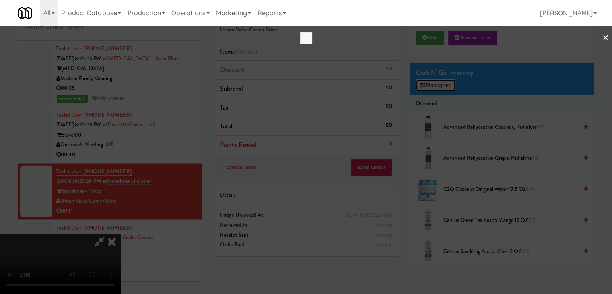
scroll to position [8040, 0]
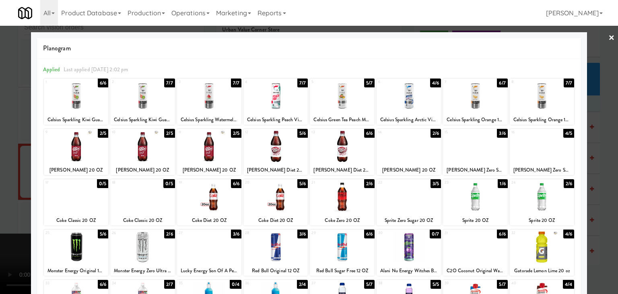
drag, startPoint x: 0, startPoint y: 153, endPoint x: 145, endPoint y: 156, distance: 144.8
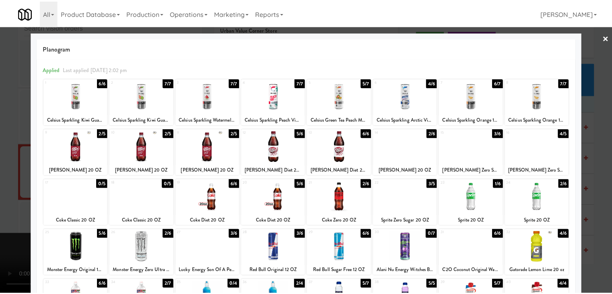
scroll to position [8050, 0]
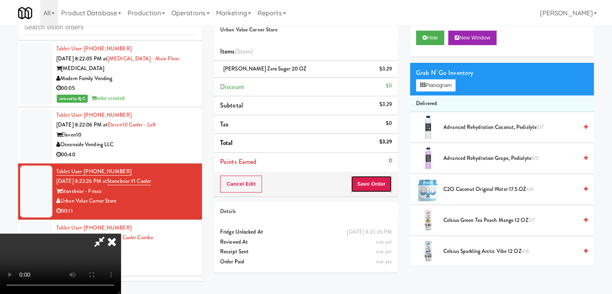
drag, startPoint x: 383, startPoint y: 180, endPoint x: 378, endPoint y: 181, distance: 5.8
